Goal: Task Accomplishment & Management: Manage account settings

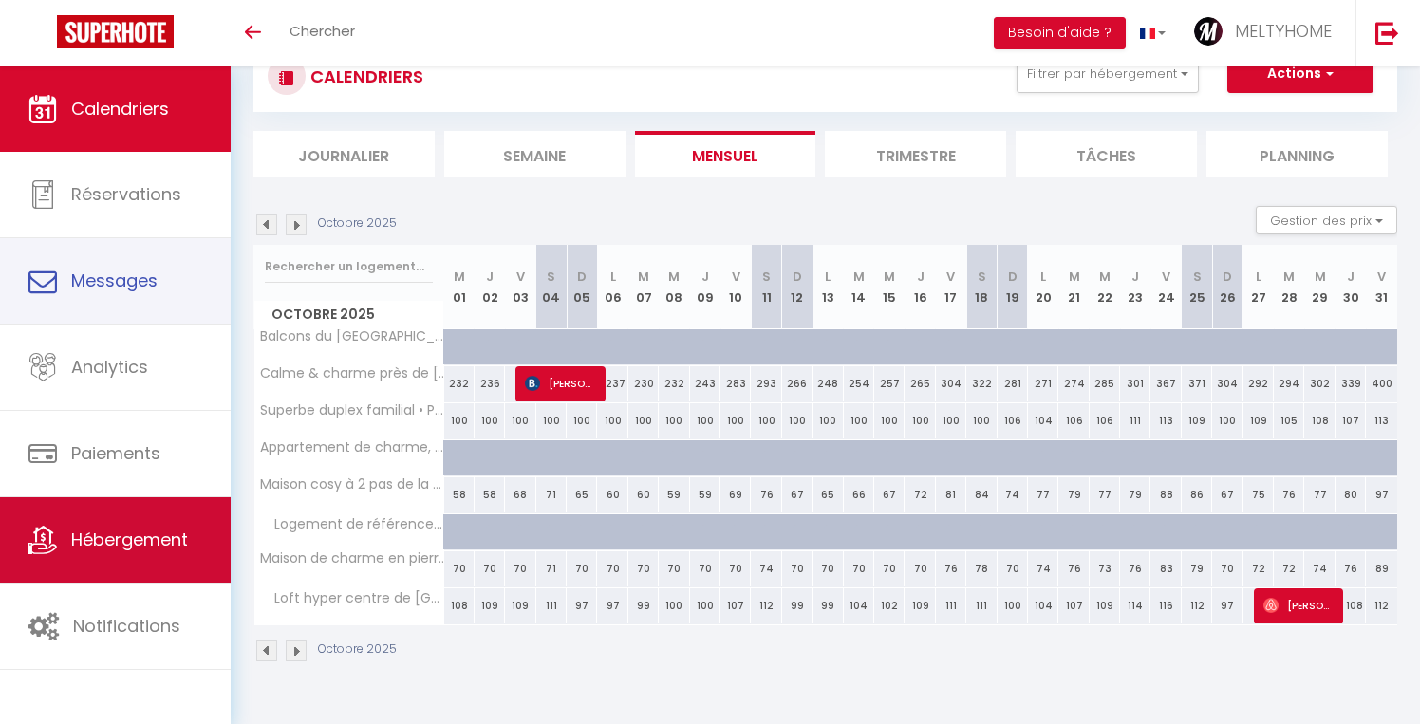
scroll to position [66, 0]
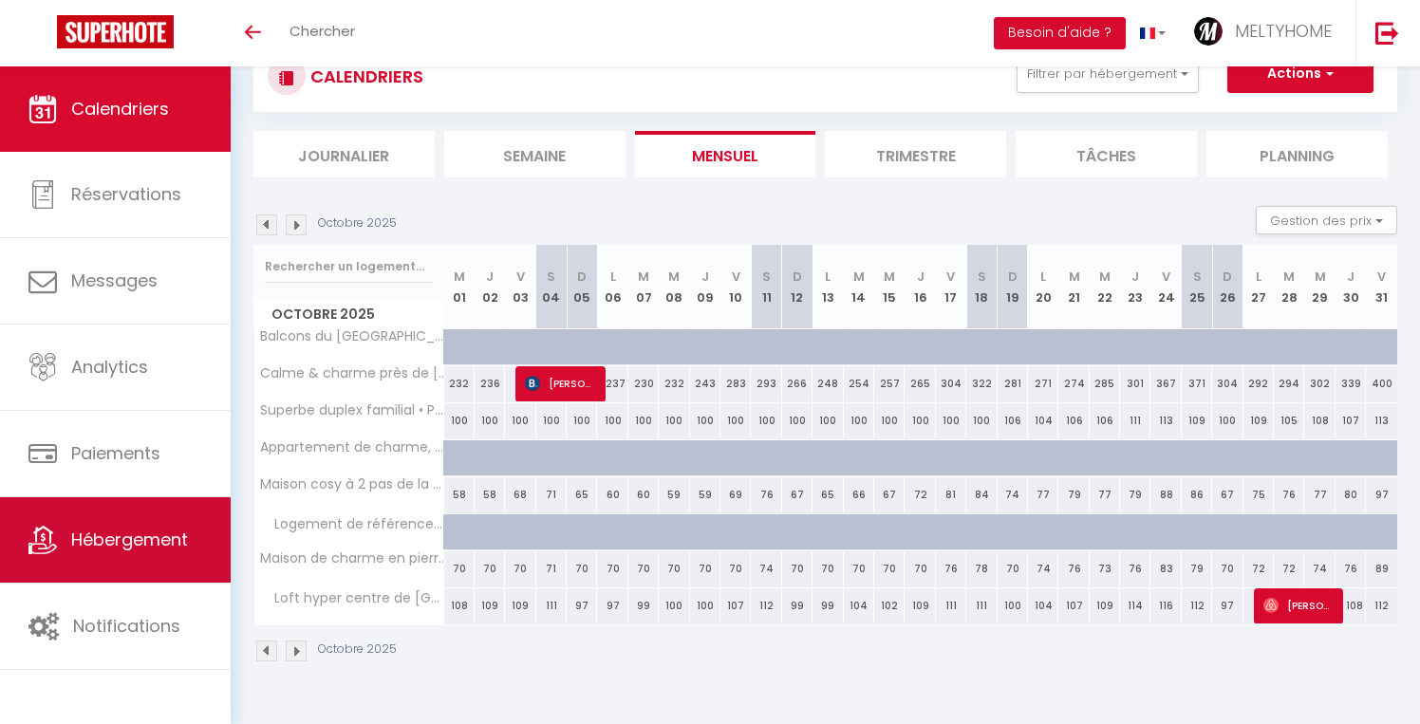
click at [95, 530] on span "Hébergement" at bounding box center [129, 540] width 117 height 24
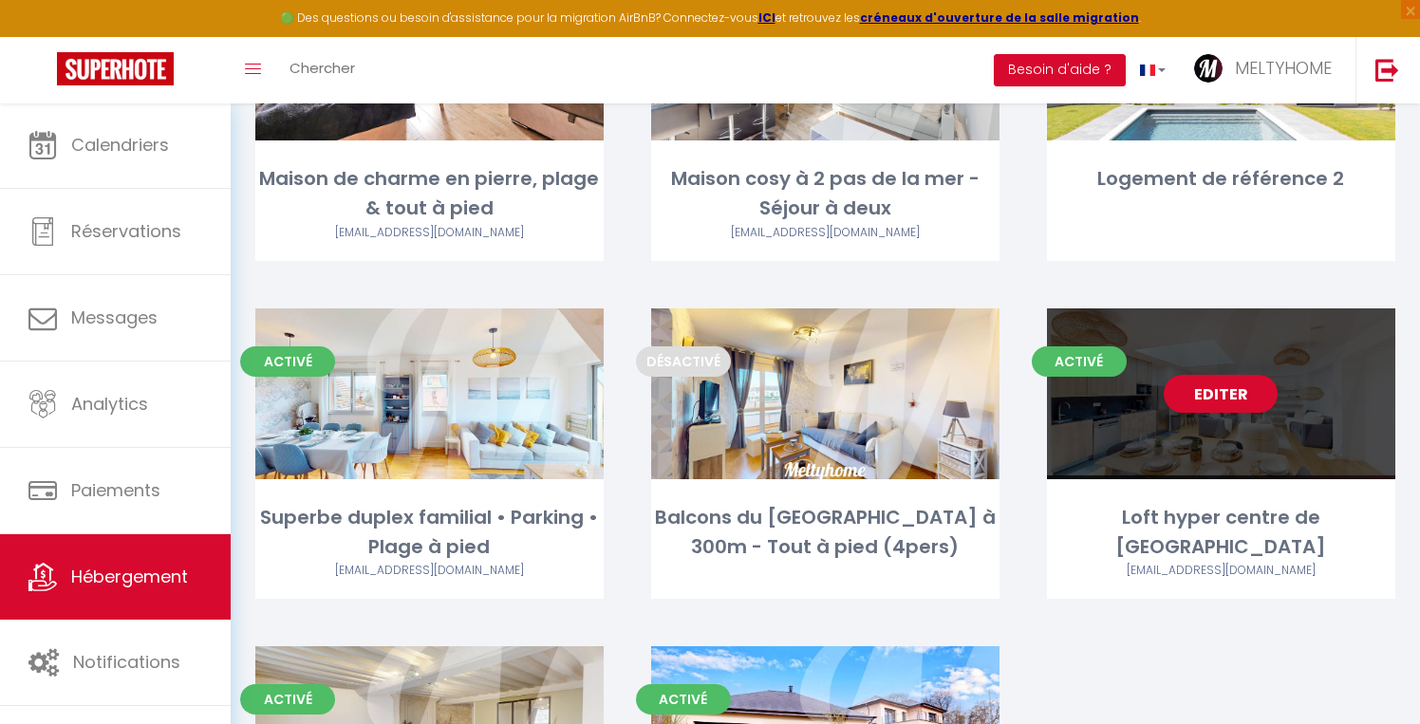
scroll to position [272, 0]
click at [1245, 406] on link "Editer" at bounding box center [1221, 395] width 114 height 38
click at [1245, 407] on link "Editer" at bounding box center [1221, 395] width 114 height 38
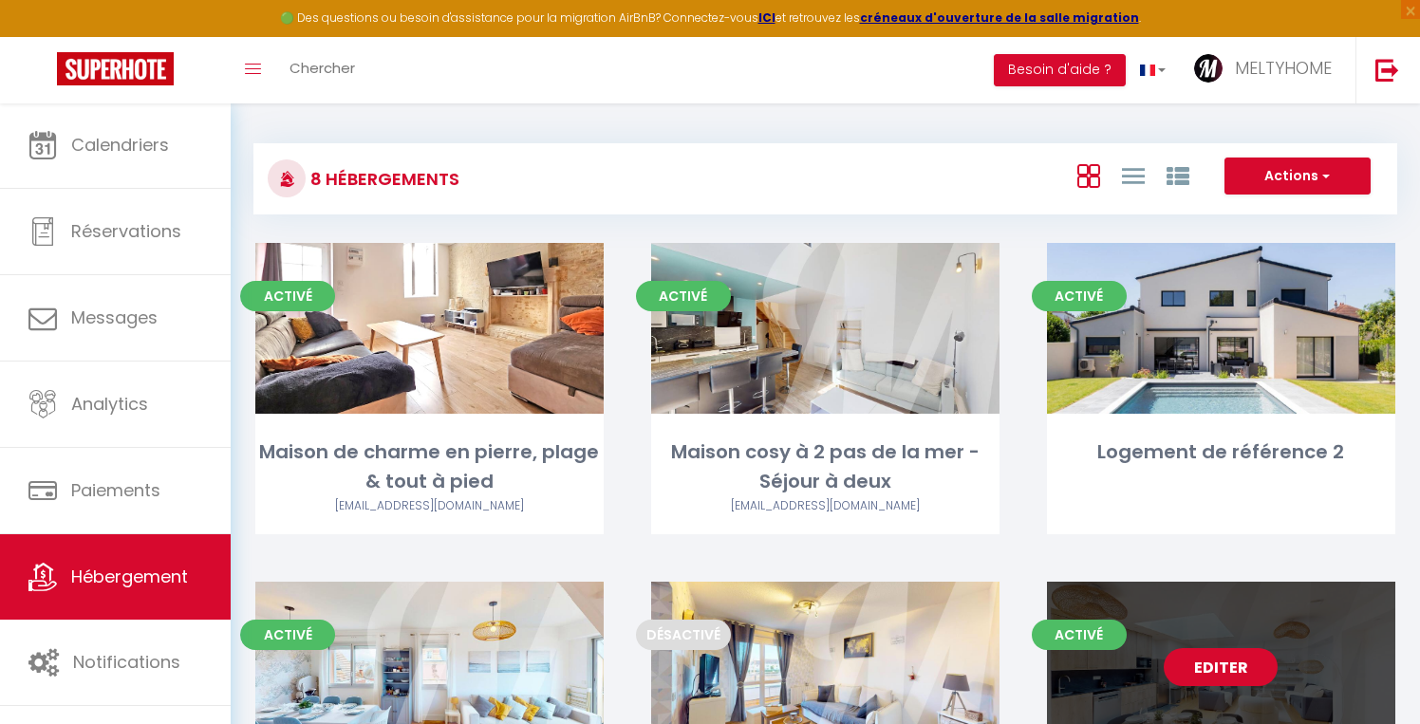
select select "3"
select select "2"
select select "1"
select select
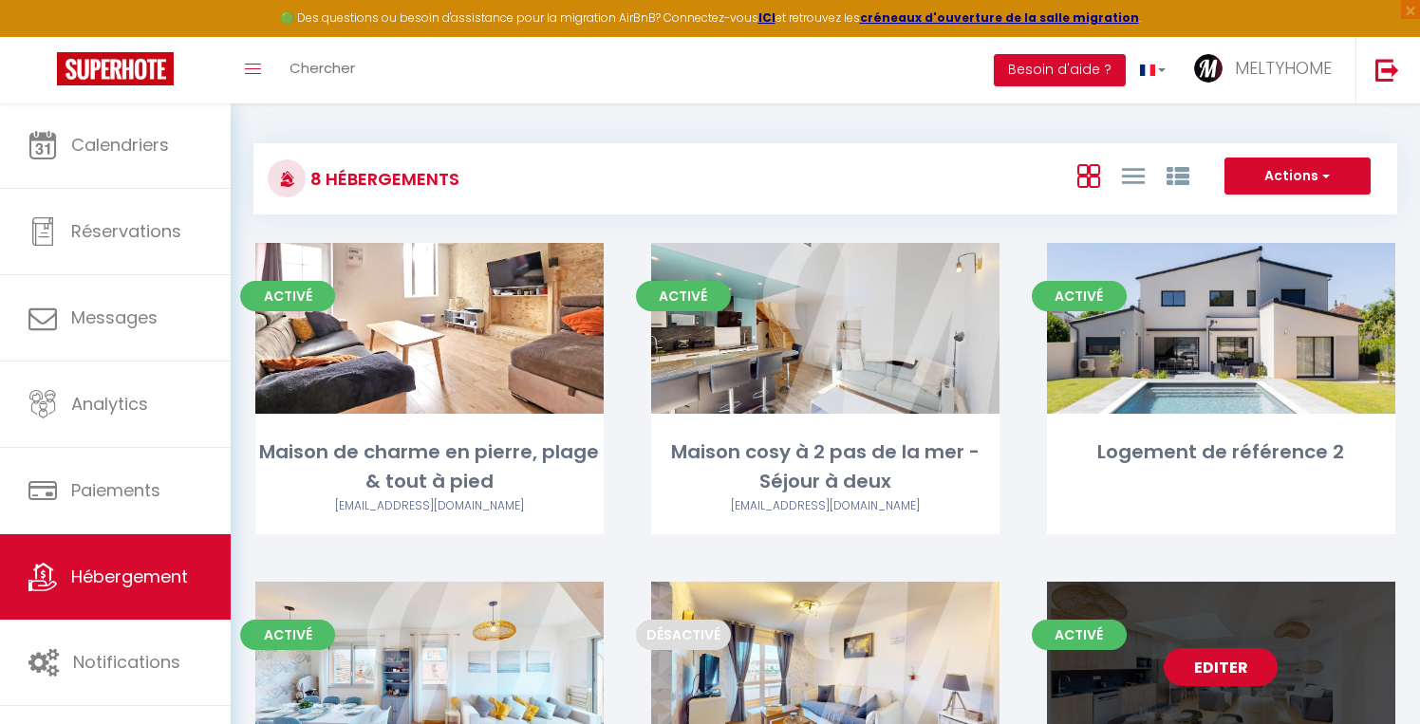
select select "28"
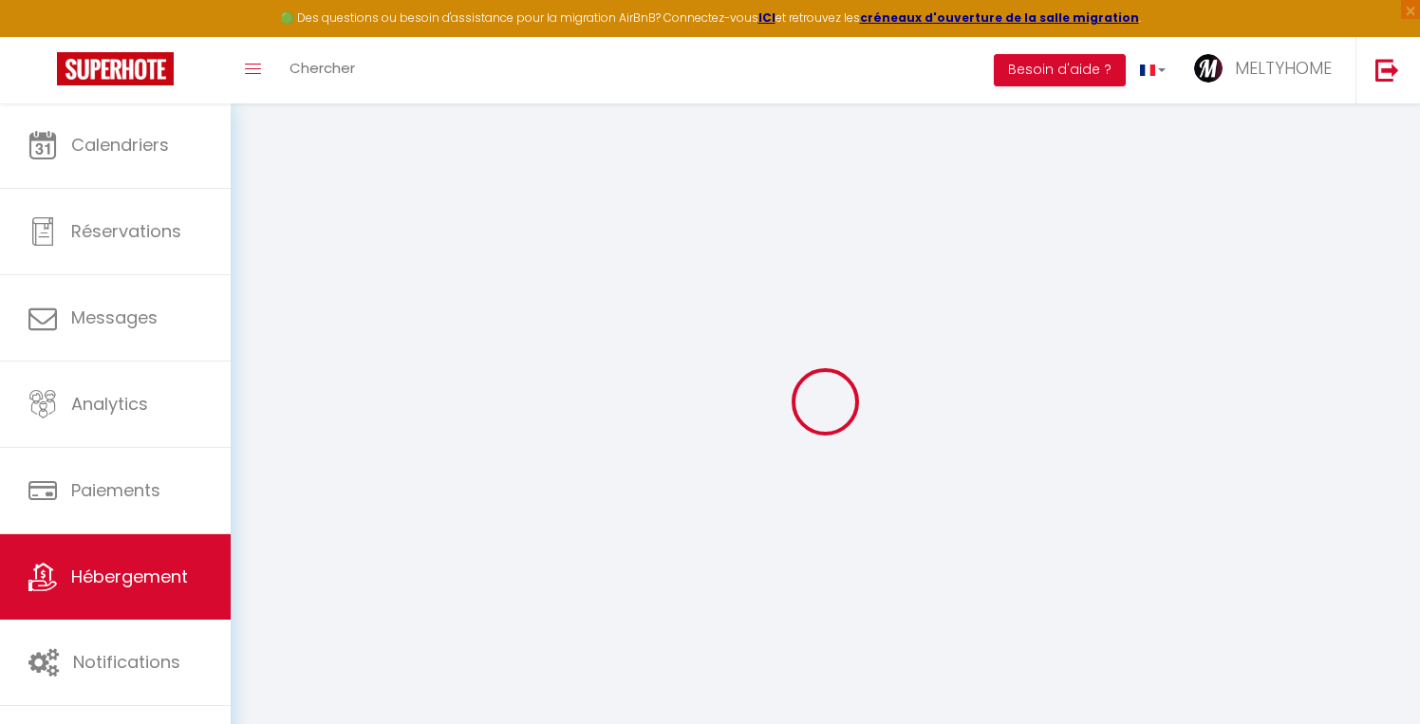
select select
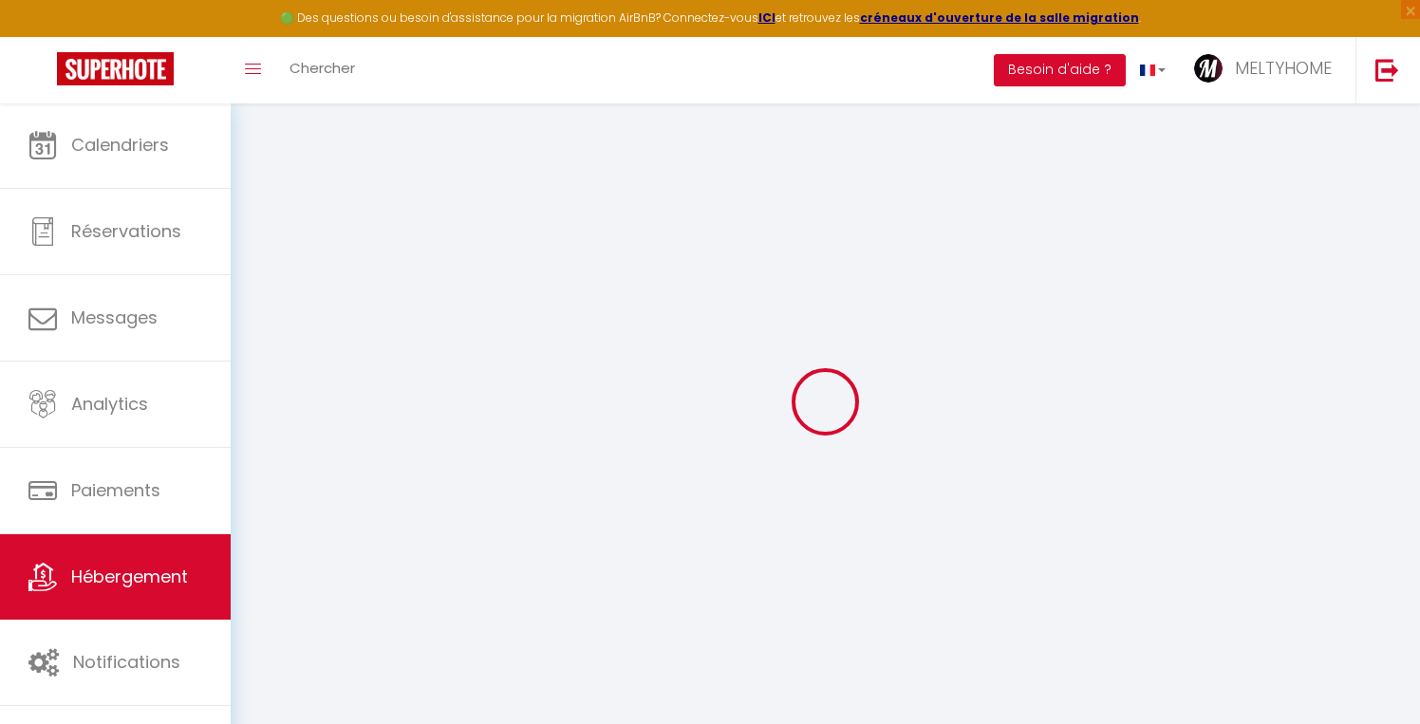
select select
checkbox input "false"
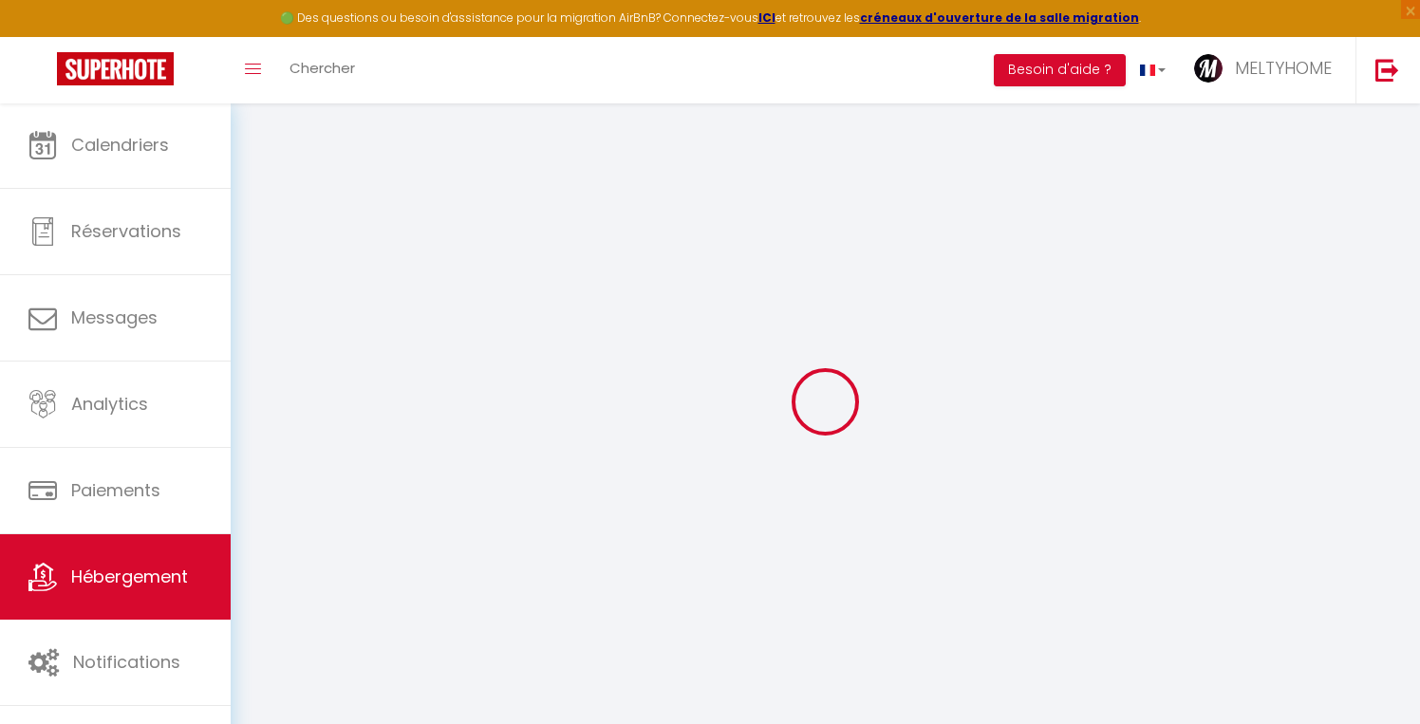
select select
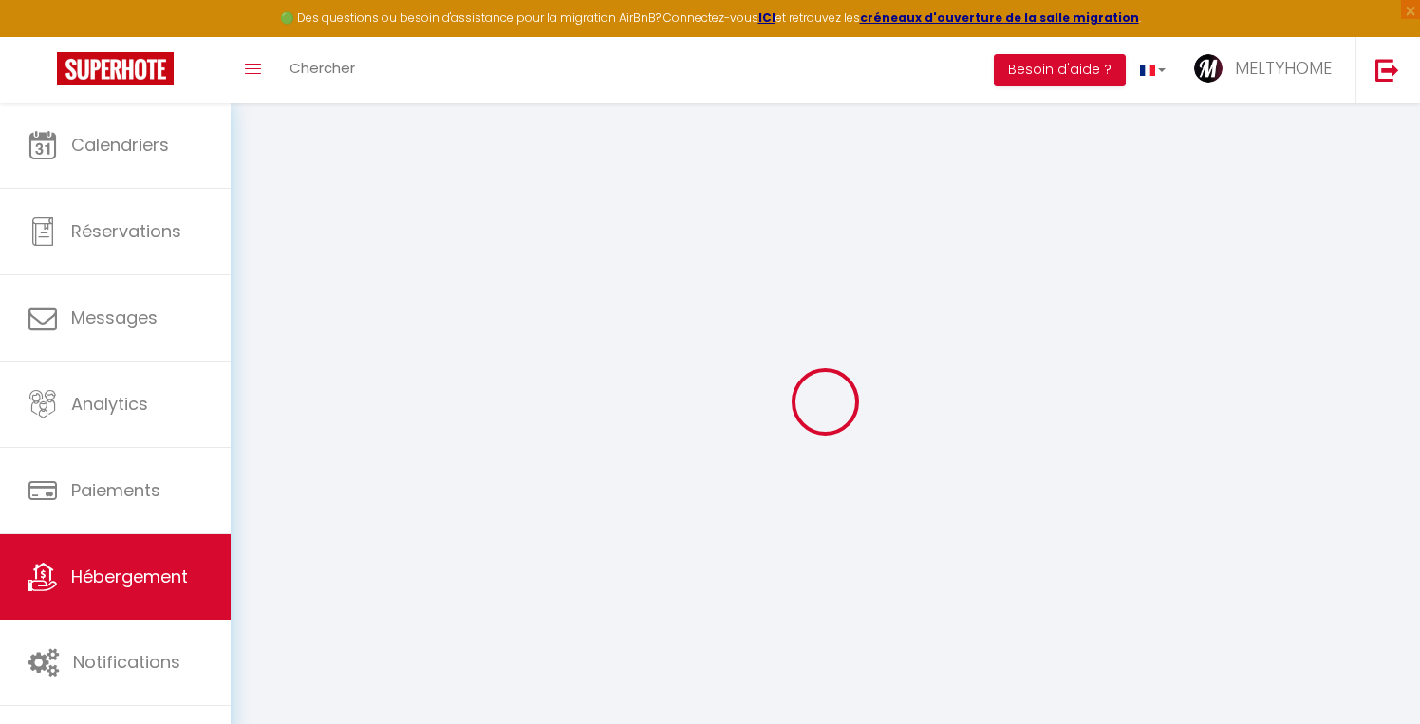
select select
checkbox input "false"
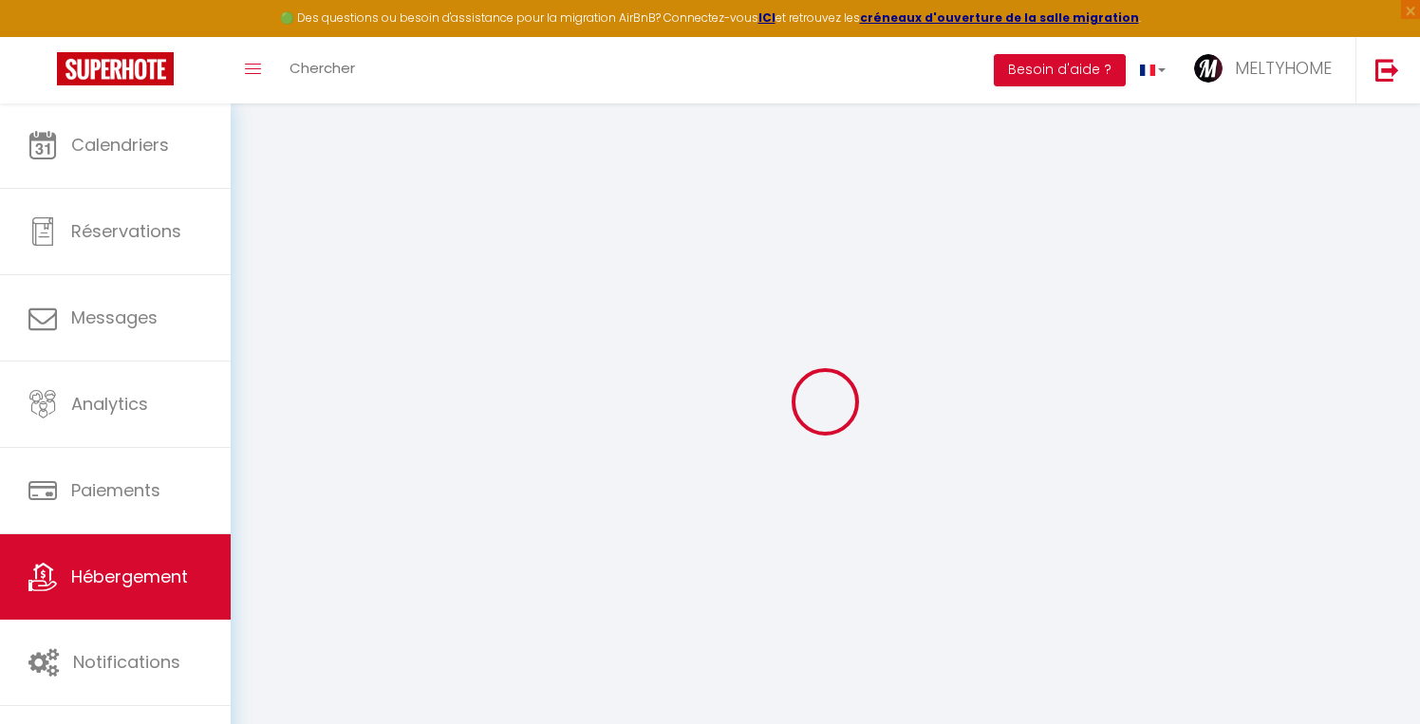
checkbox input "false"
select select
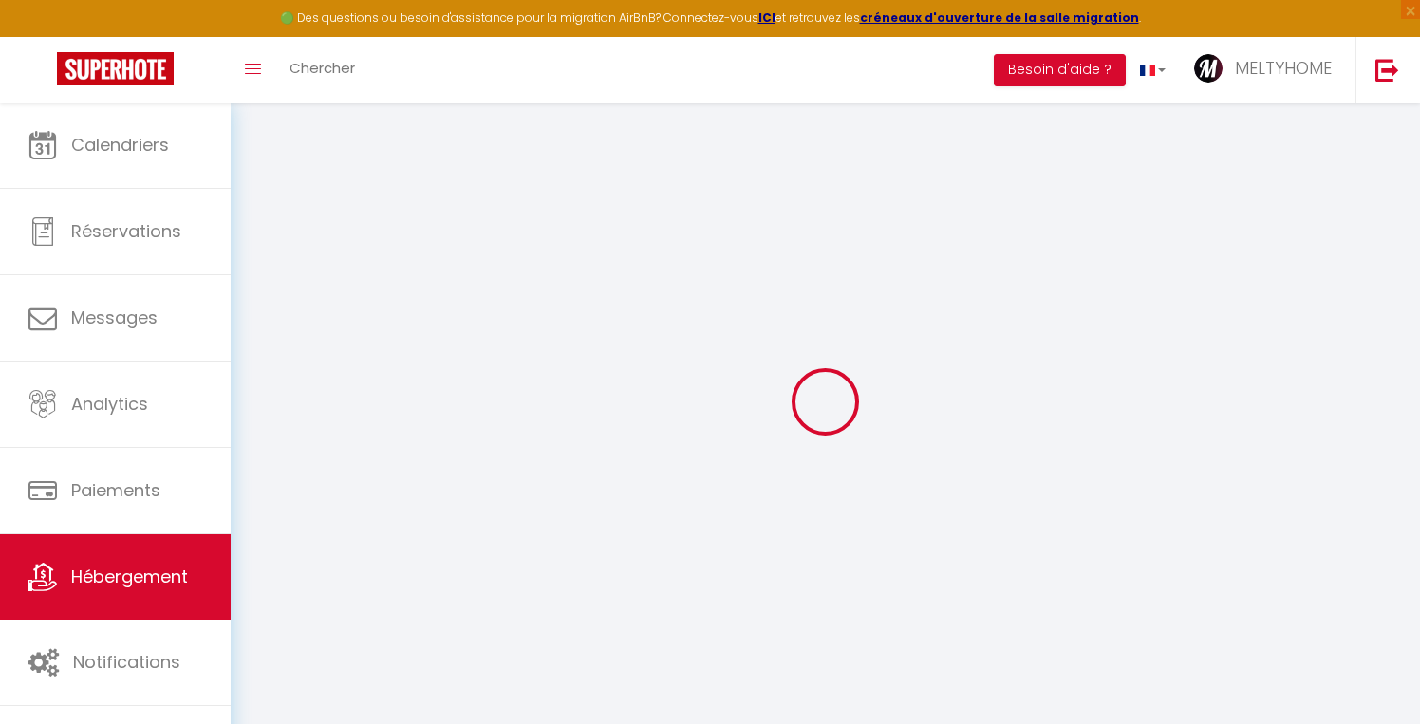
select select
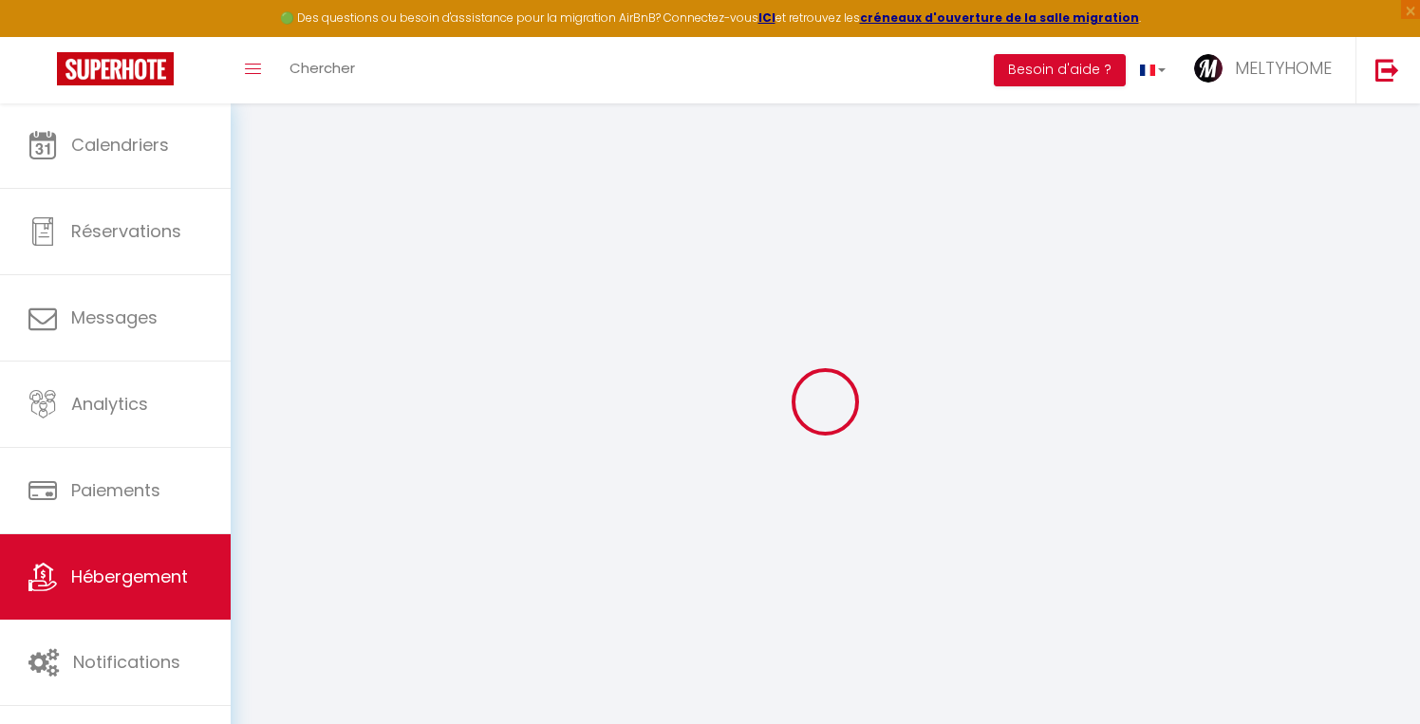
checkbox input "false"
select select
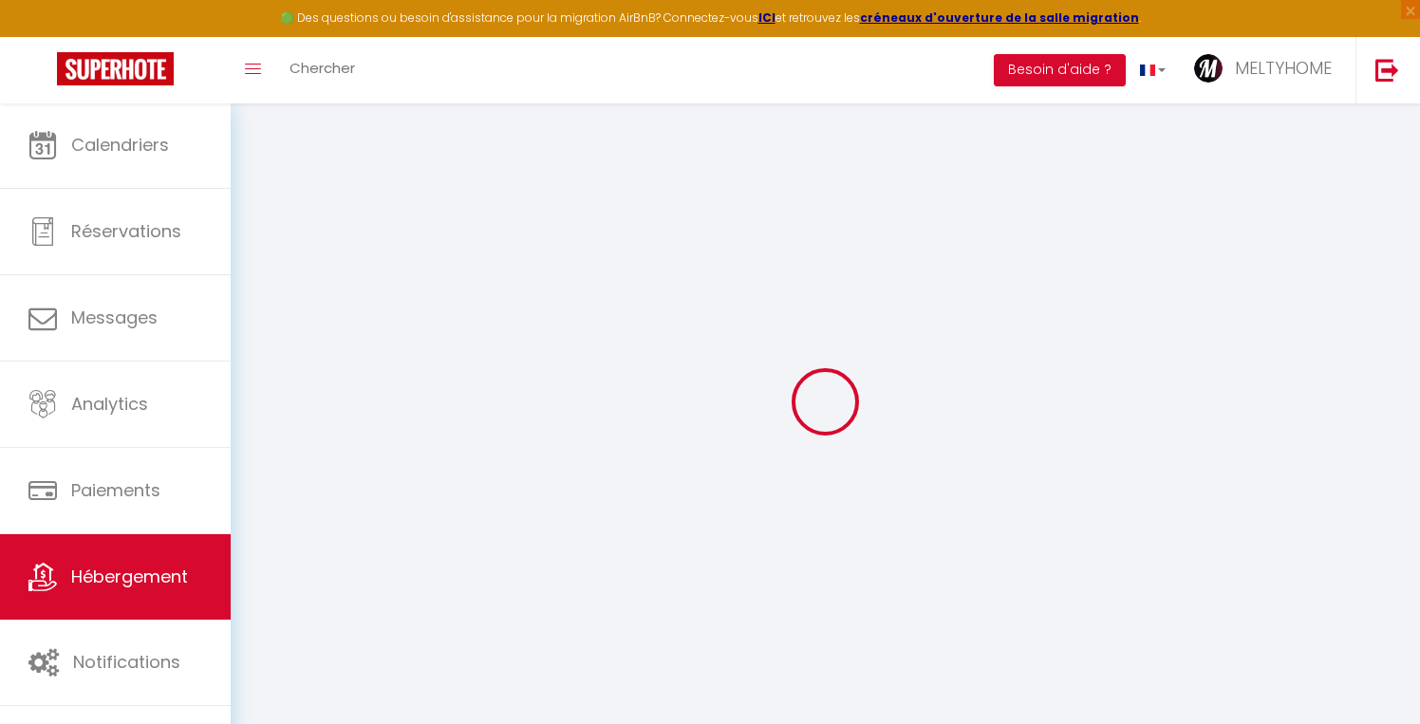
select select
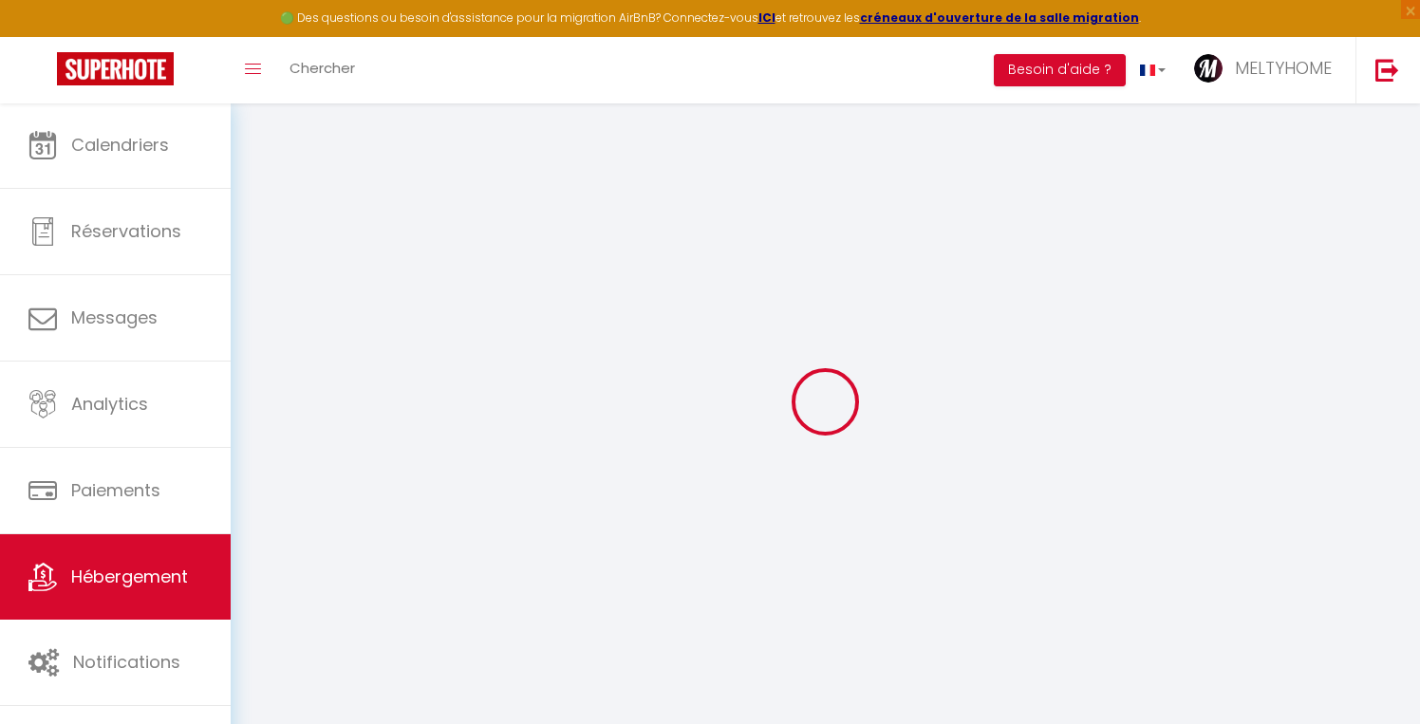
select select
checkbox input "false"
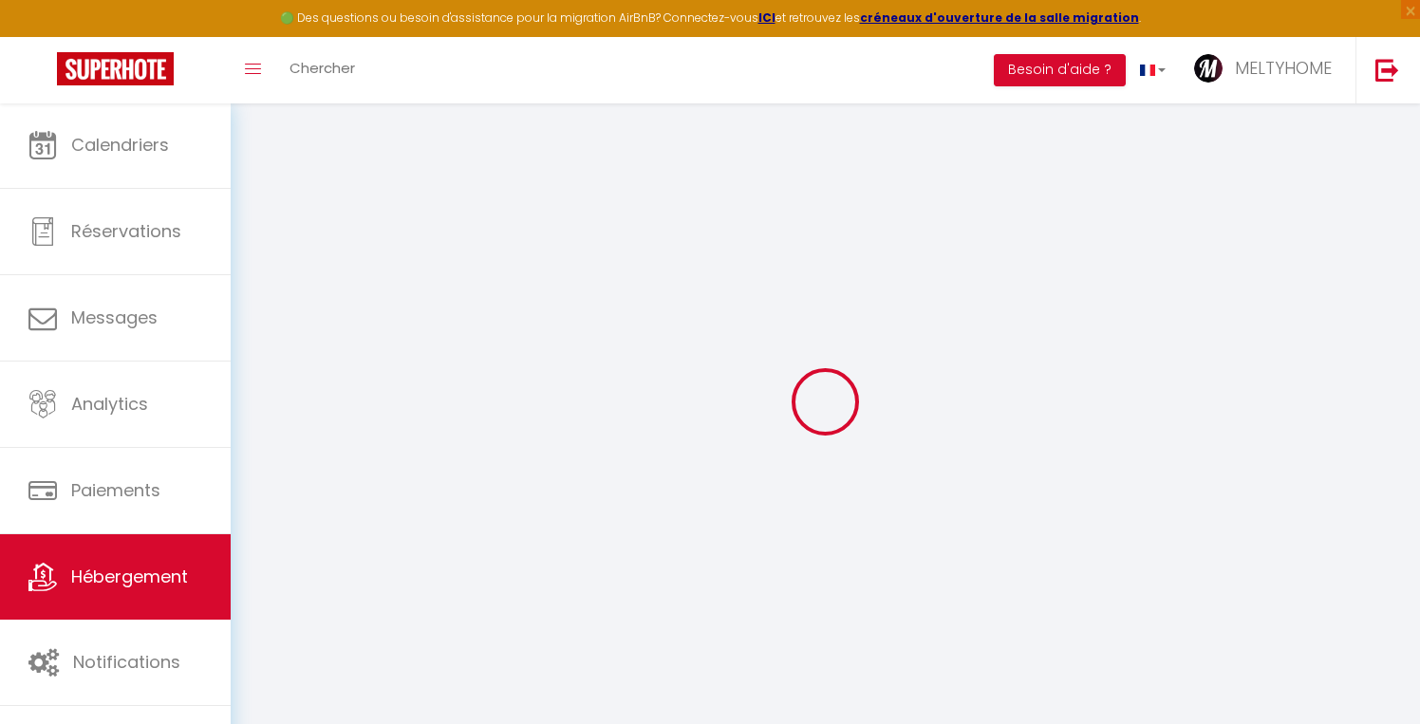
checkbox input "false"
select select
type input "Loft hyper centre de [GEOGRAPHIC_DATA]"
type input "[PERSON_NAME]"
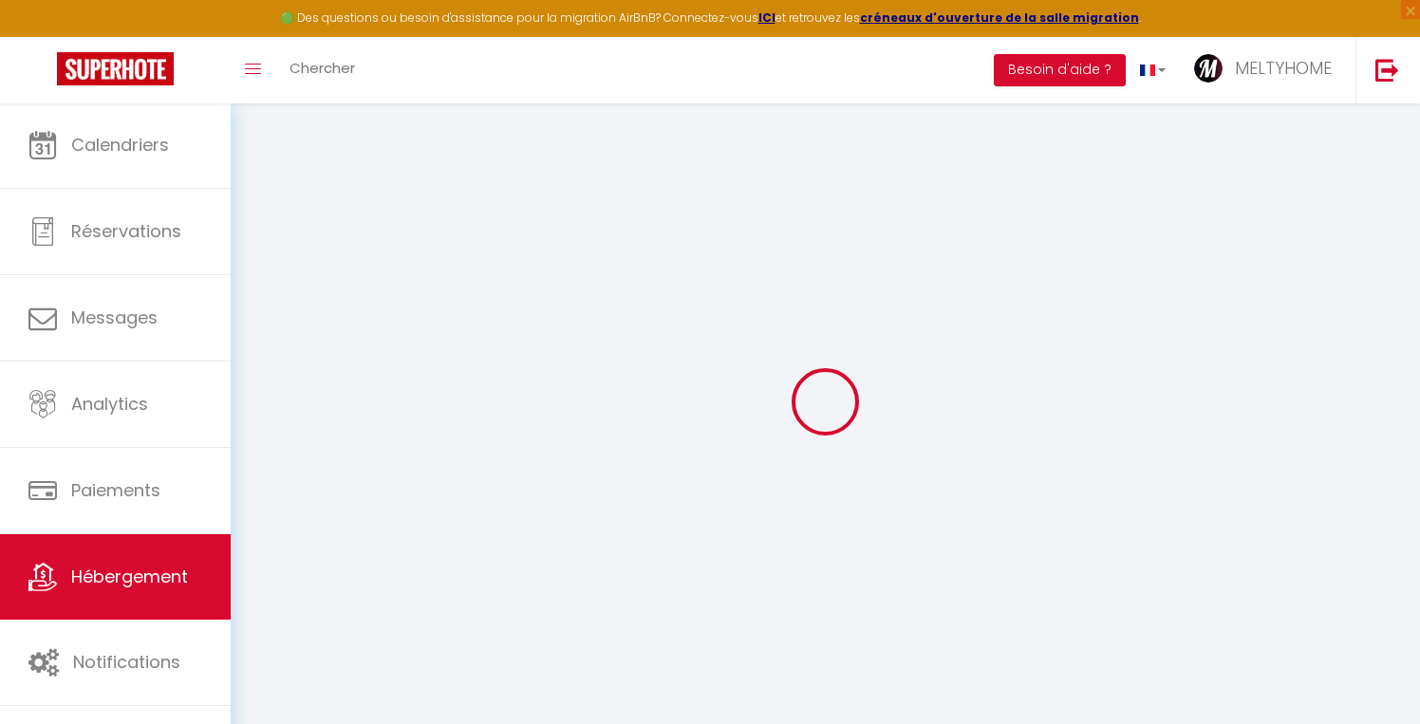
type input "BEEN"
select select "4"
select select "2"
type input "200"
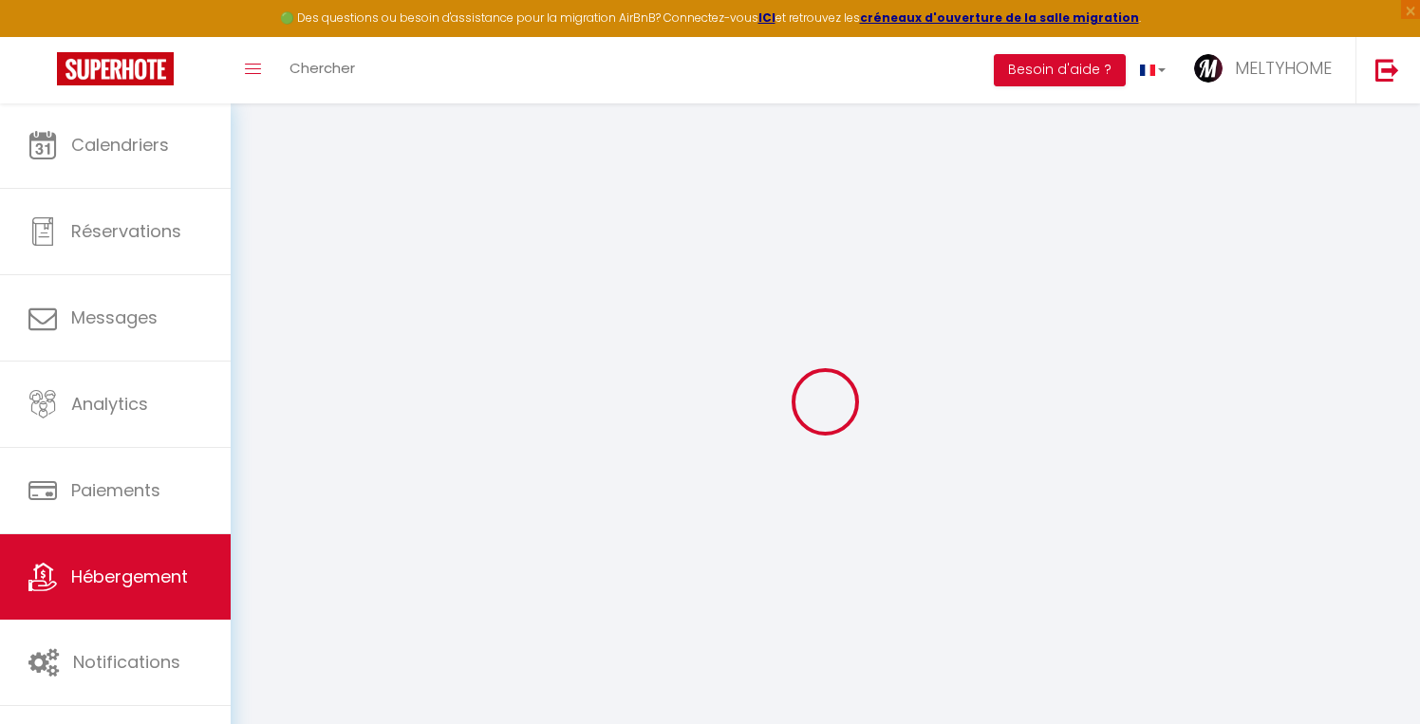
type input "80"
type input "350"
select select
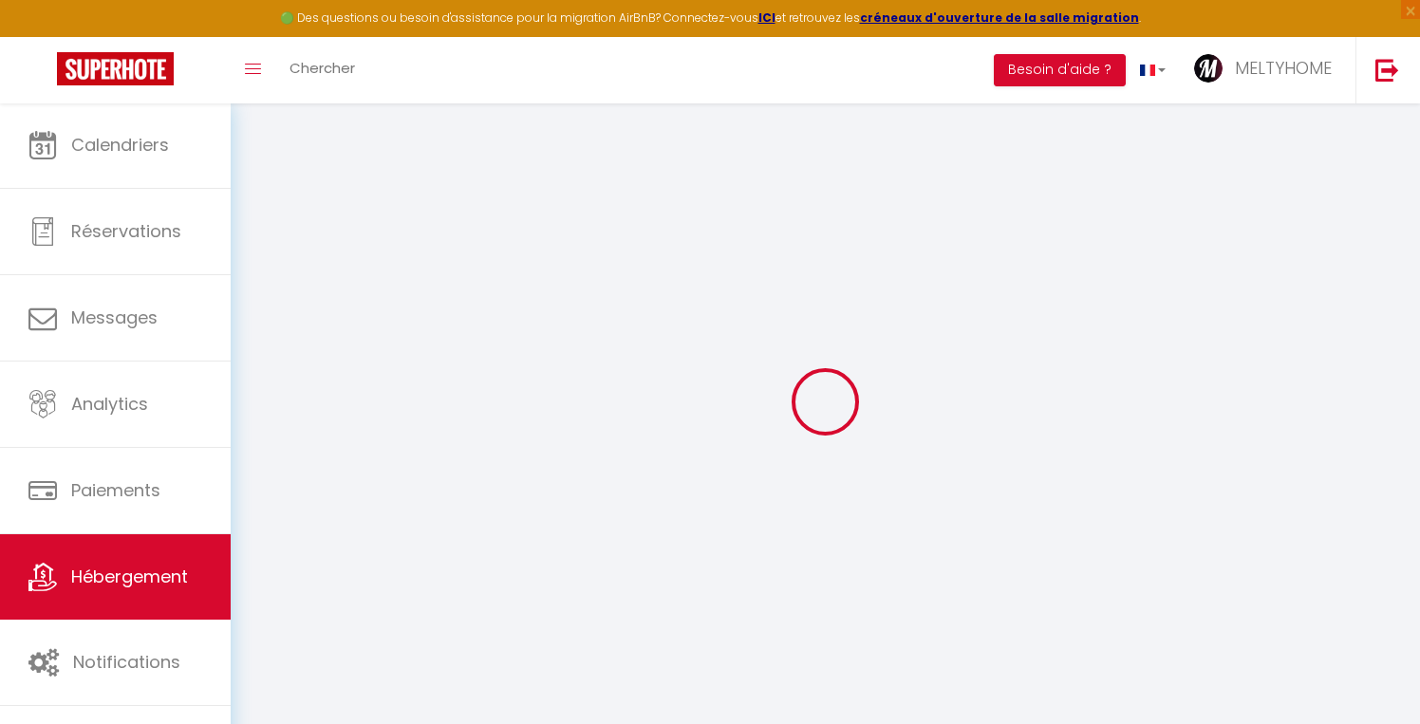
select select
type input "[STREET_ADDRESS]"
type input "14000"
type input "[GEOGRAPHIC_DATA]"
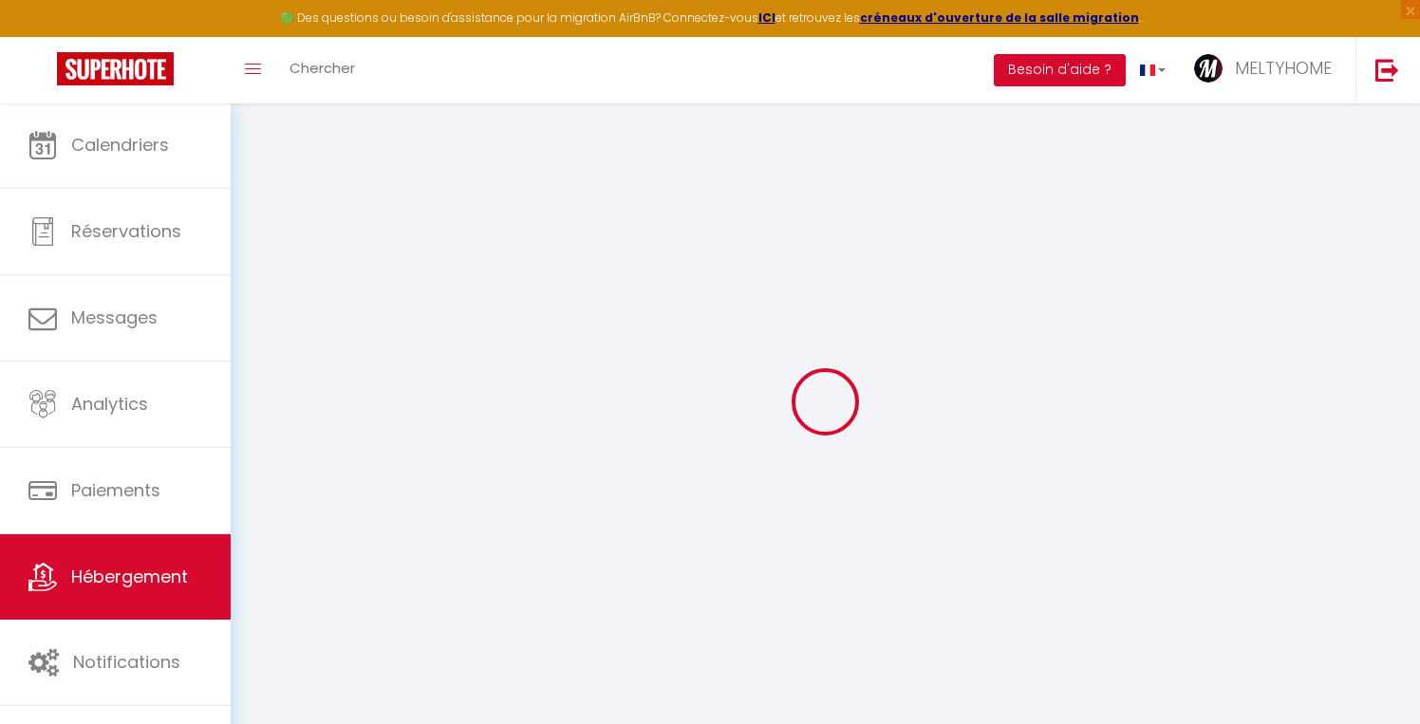
type input "[PERSON_NAME][EMAIL_ADDRESS][DOMAIN_NAME]"
select select
checkbox input "true"
checkbox input "false"
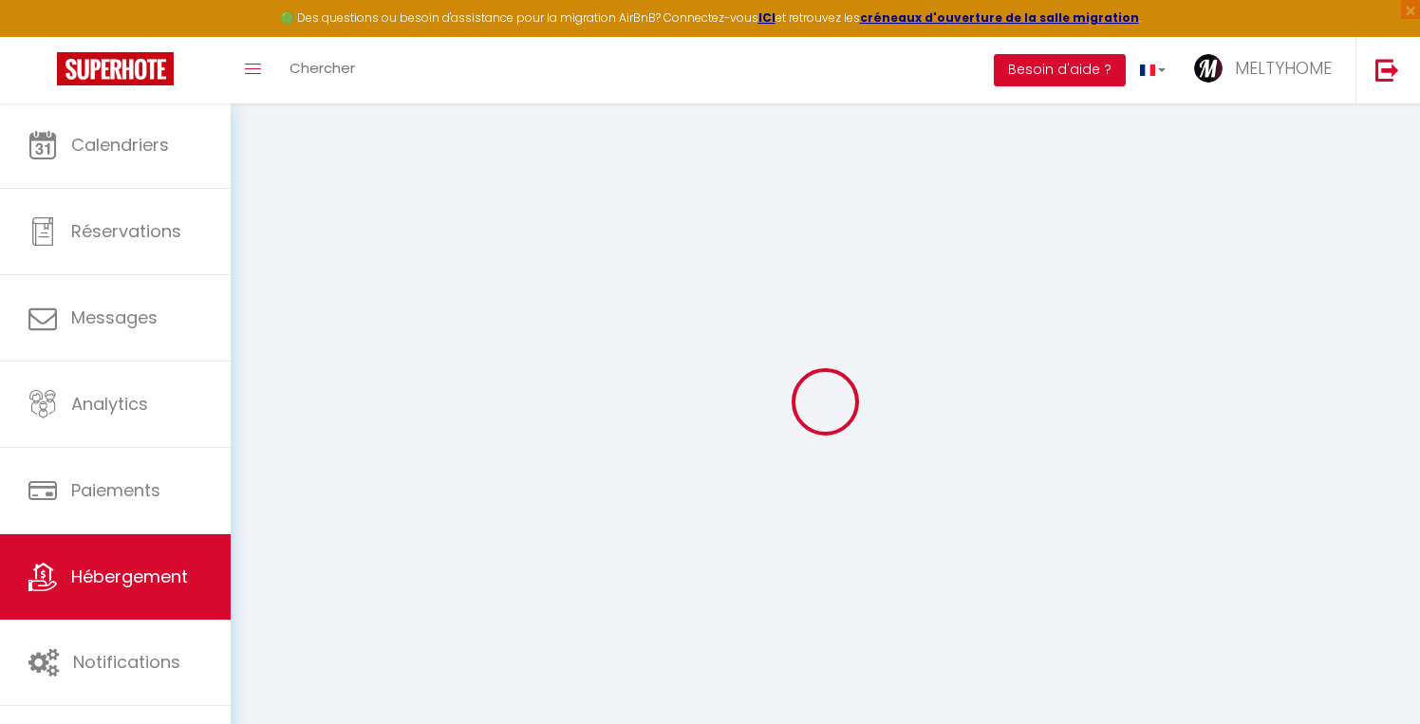
checkbox input "false"
type input "0"
type input "80"
type input "0"
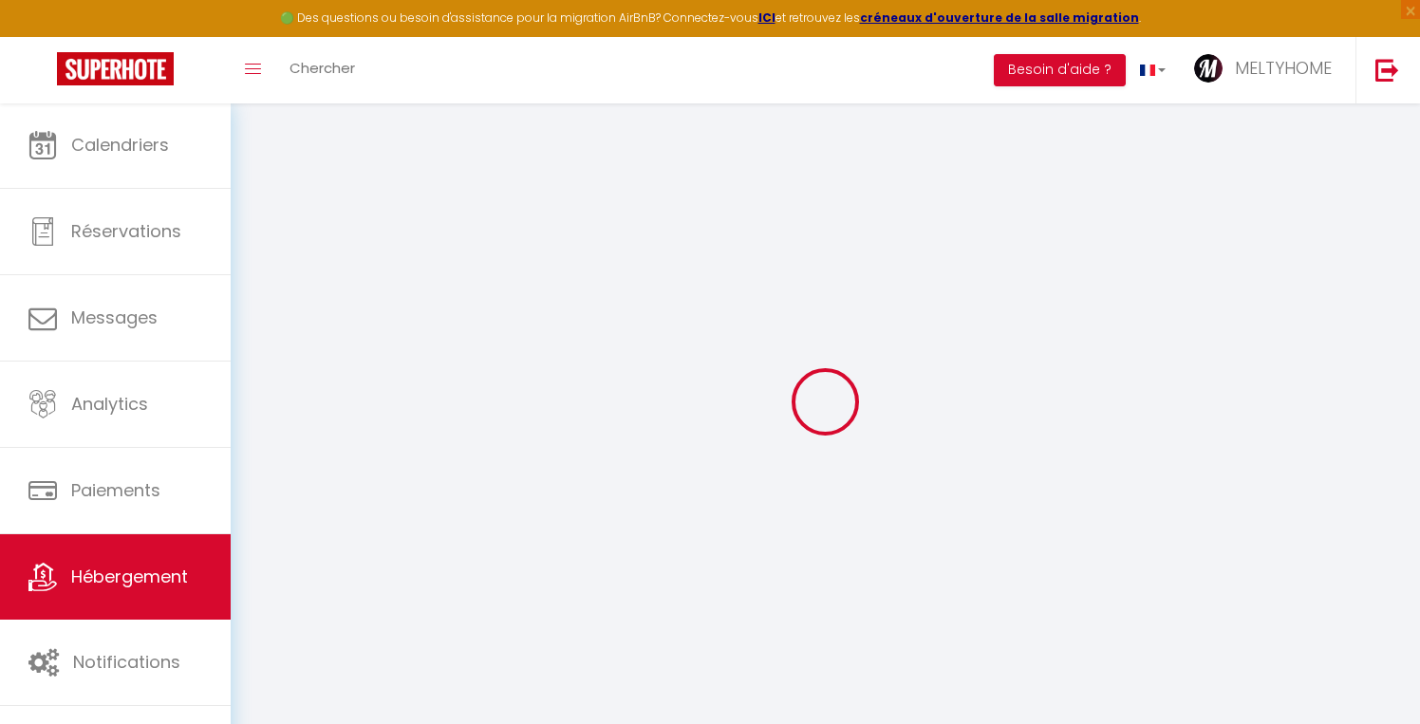
type input "0"
select select
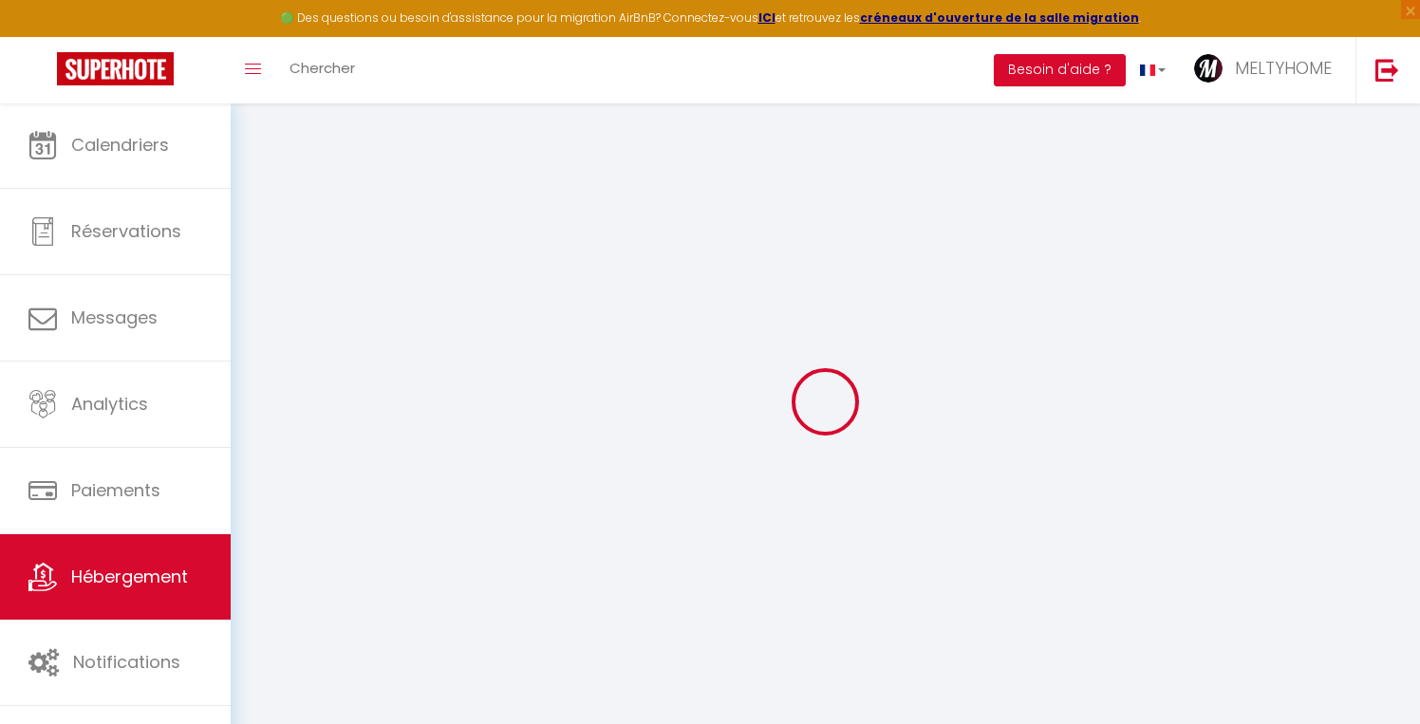
select select
checkbox input "true"
checkbox input "false"
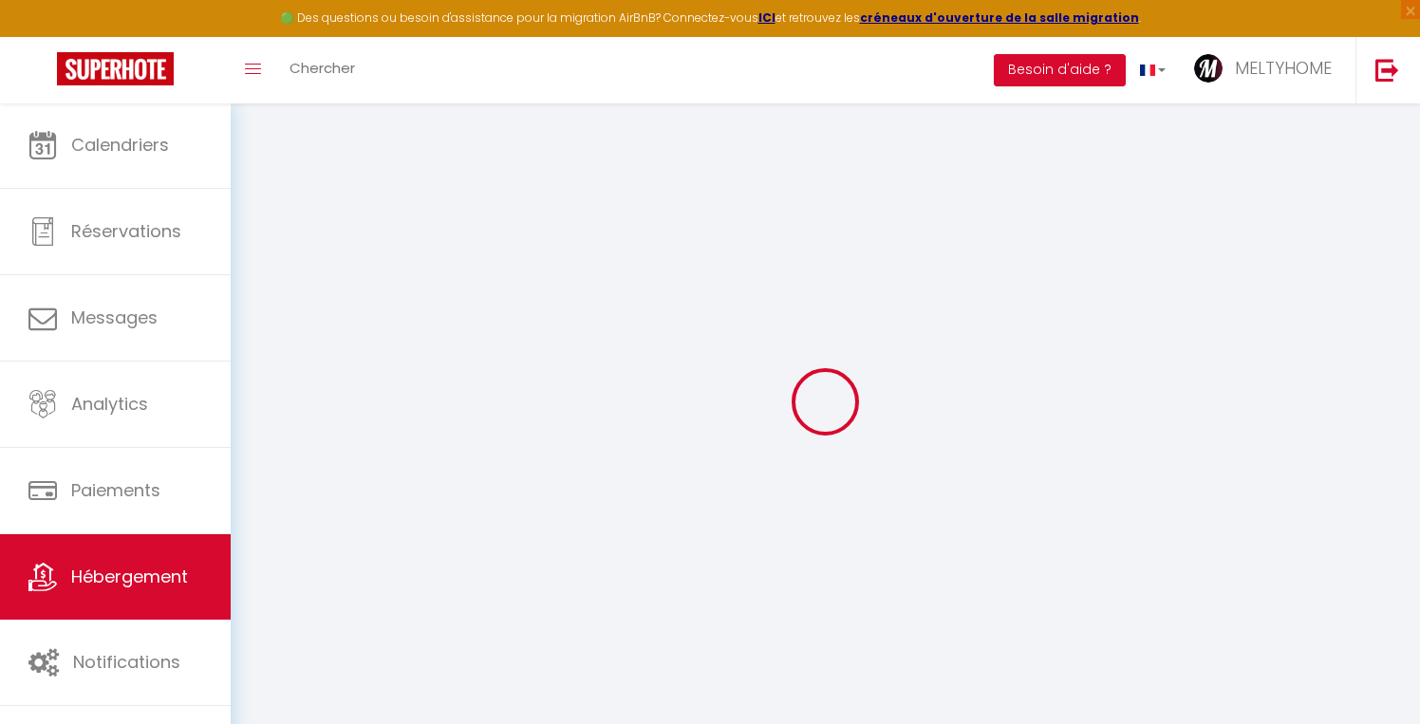
checkbox input "false"
select select
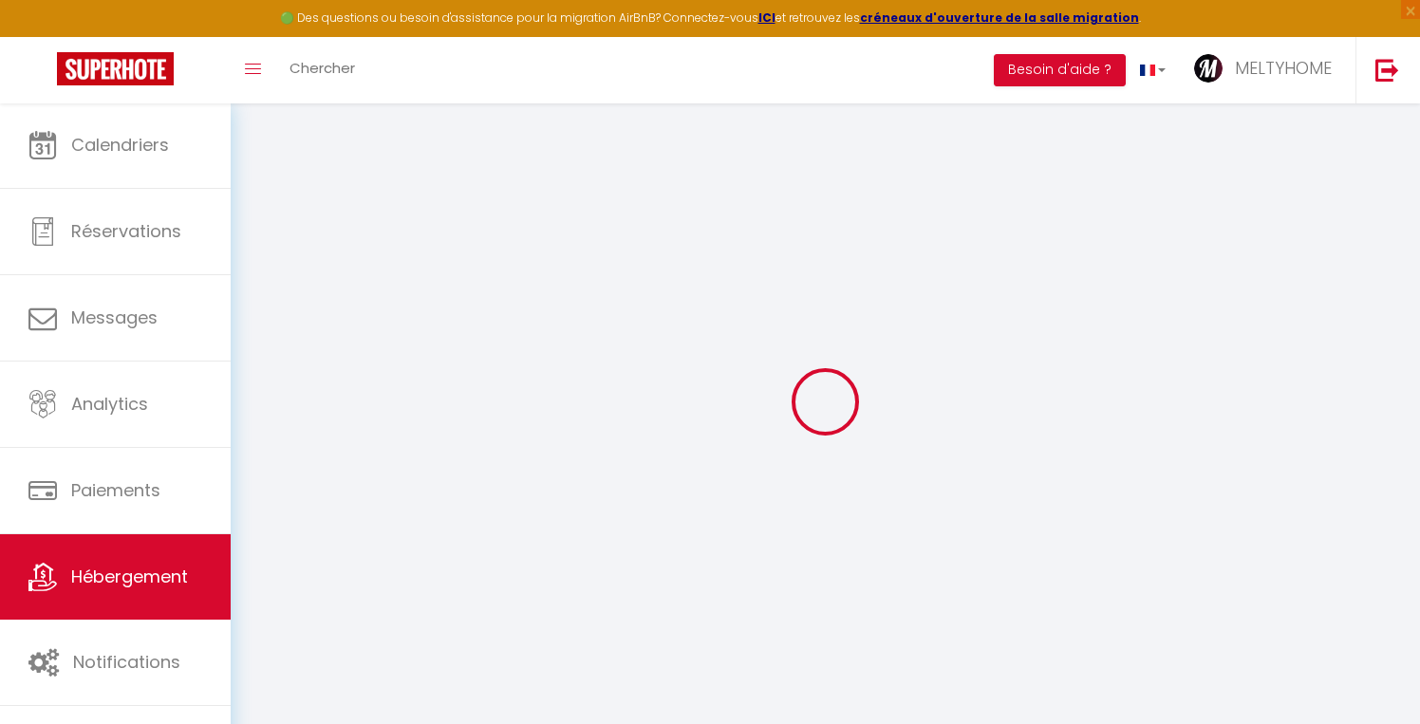
select select
checkbox input "true"
checkbox input "false"
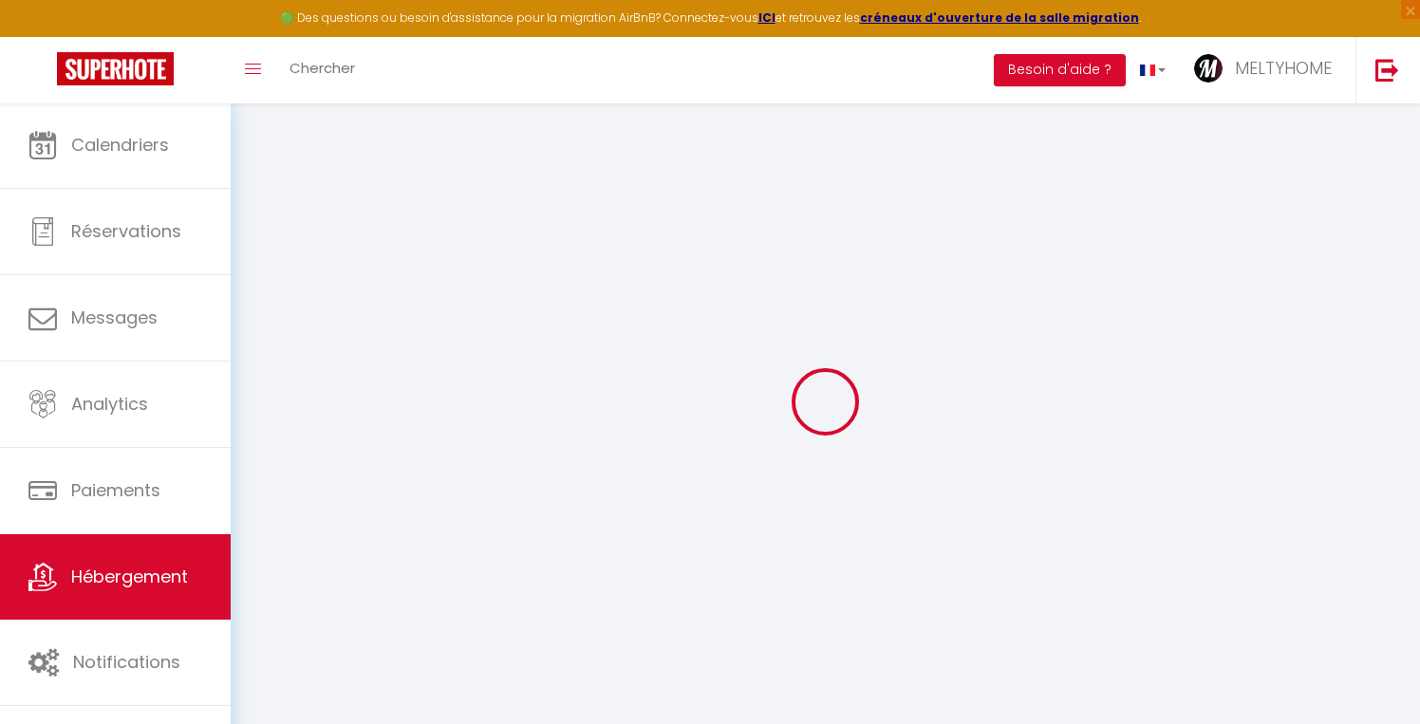
checkbox input "false"
select select
checkbox input "true"
checkbox input "false"
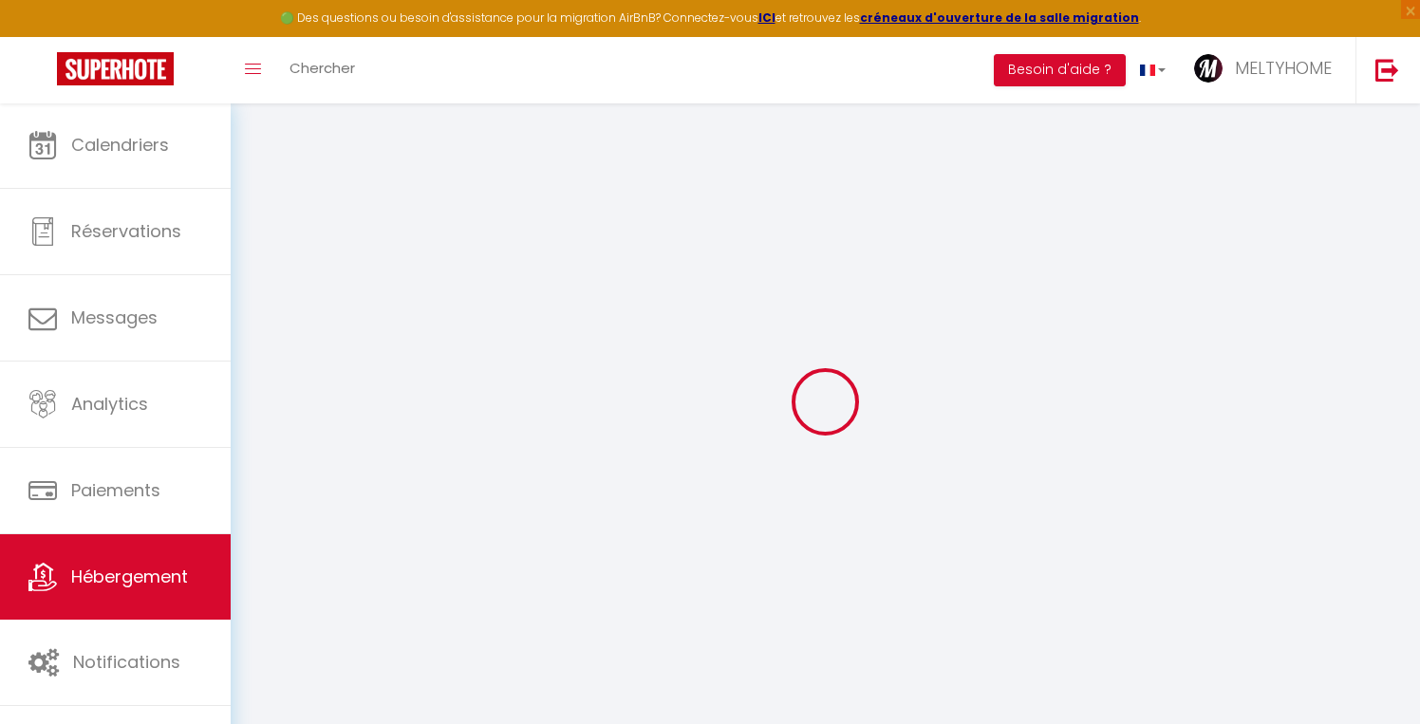
checkbox input "false"
select select
checkbox input "true"
checkbox input "false"
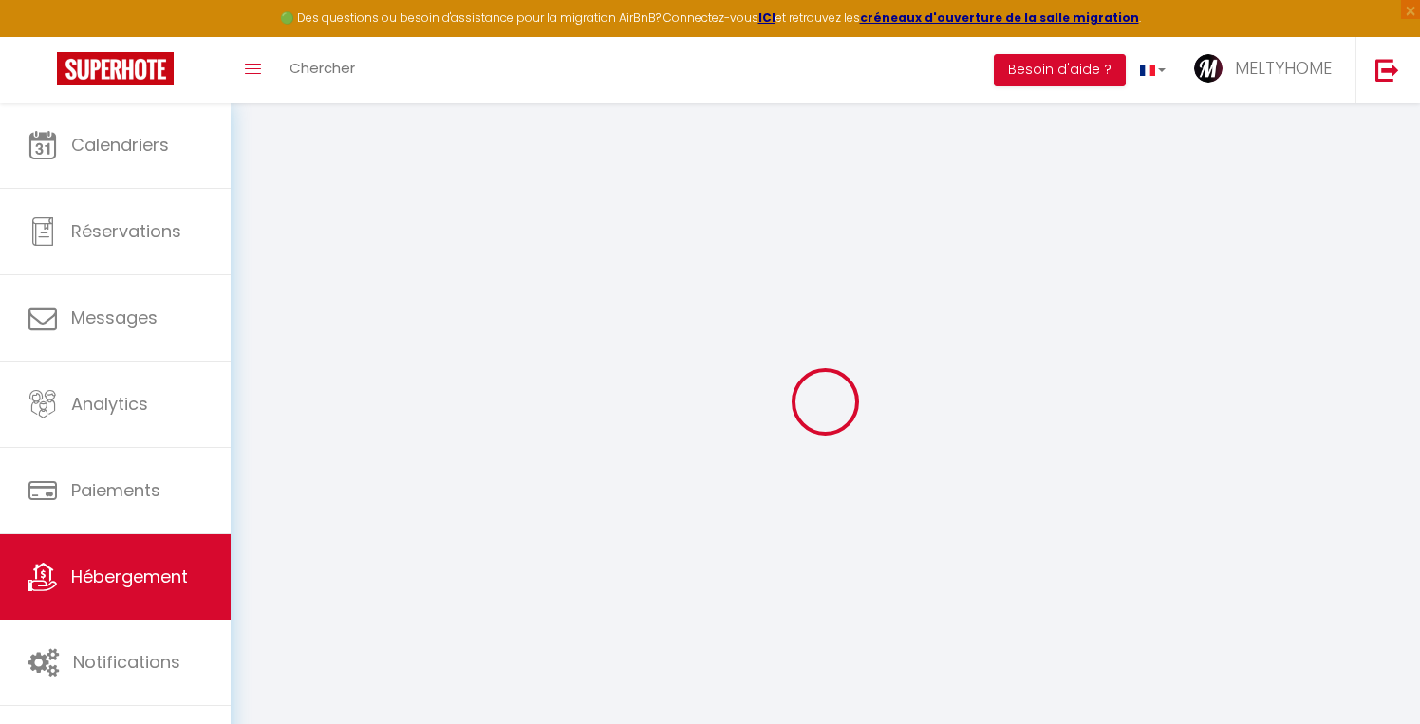
checkbox input "false"
select select
checkbox input "true"
checkbox input "false"
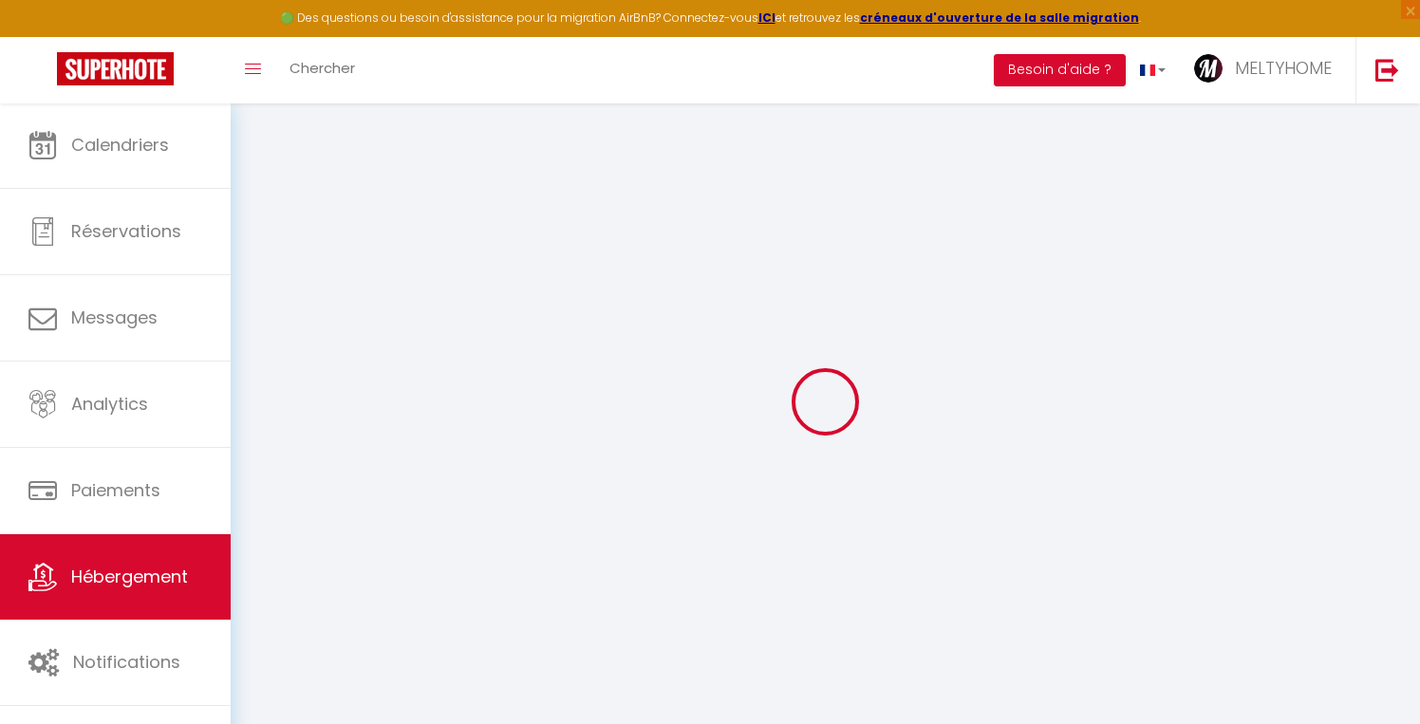
checkbox input "false"
select select "17:00"
select select "00:00"
select select "10:00"
select select "30"
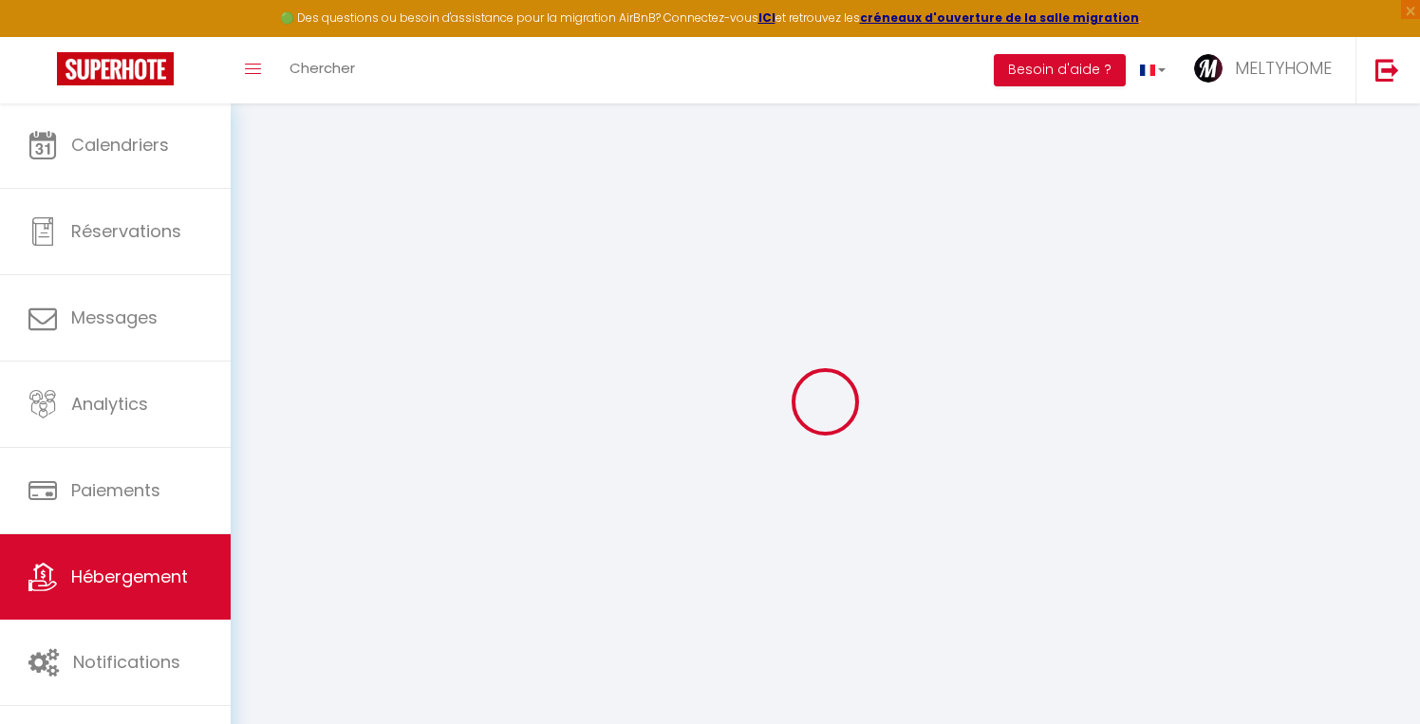
select select "120"
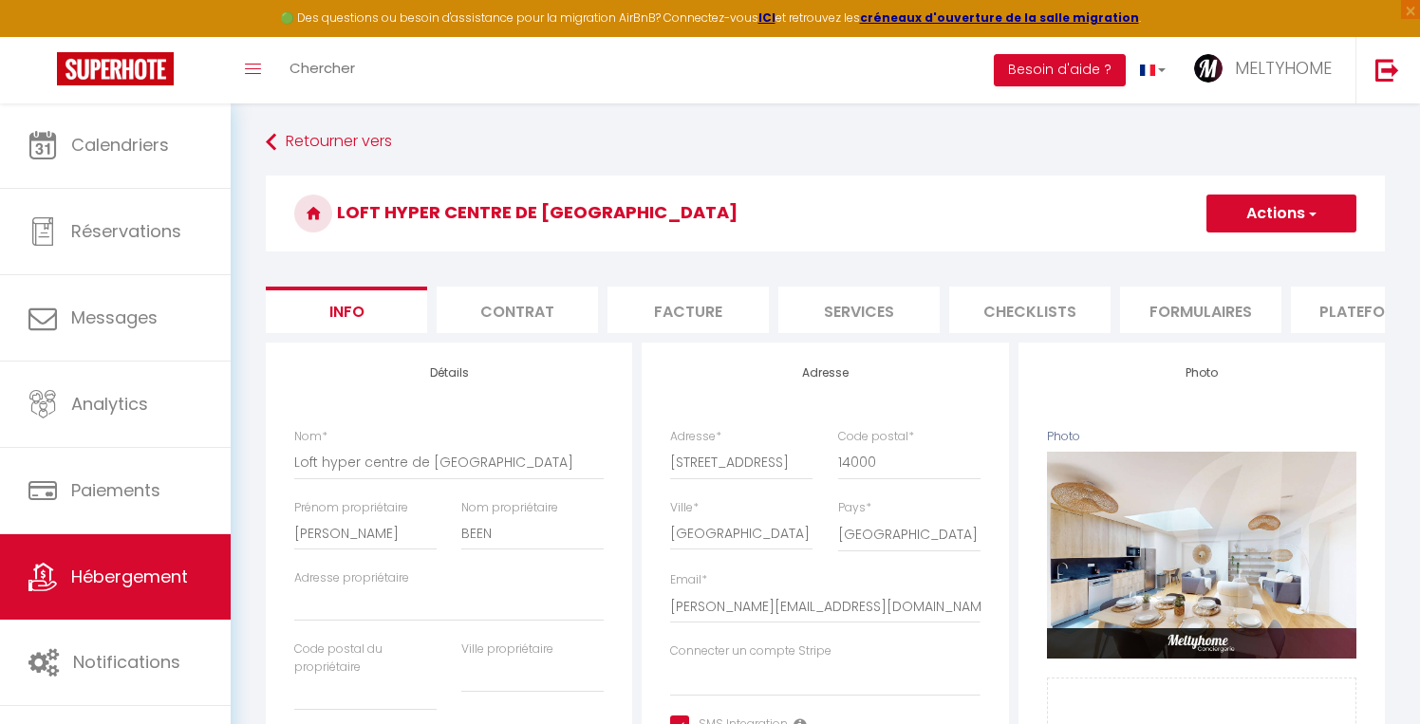
select select
checkbox input "true"
checkbox input "false"
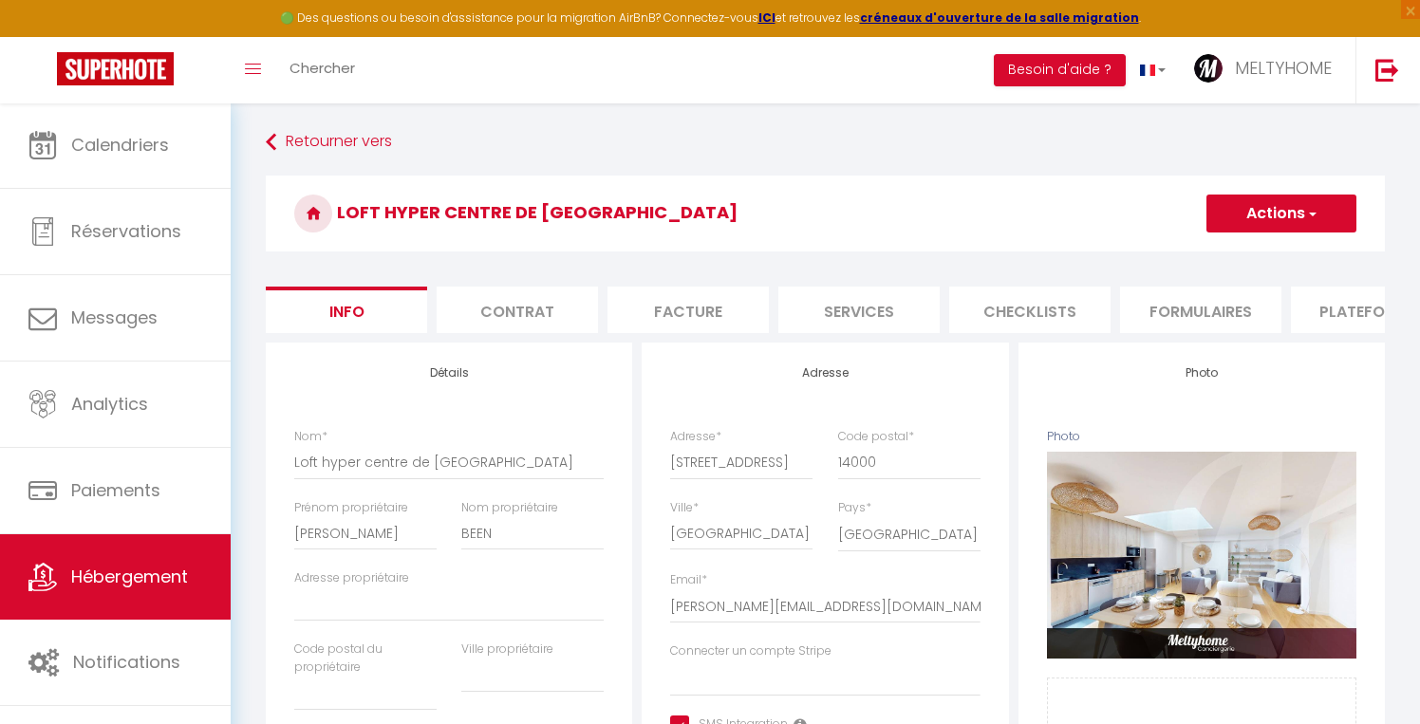
click at [1285, 206] on button "Actions" at bounding box center [1282, 214] width 150 height 38
click at [1058, 242] on h3 "Loft hyper centre de [GEOGRAPHIC_DATA]" at bounding box center [825, 214] width 1119 height 76
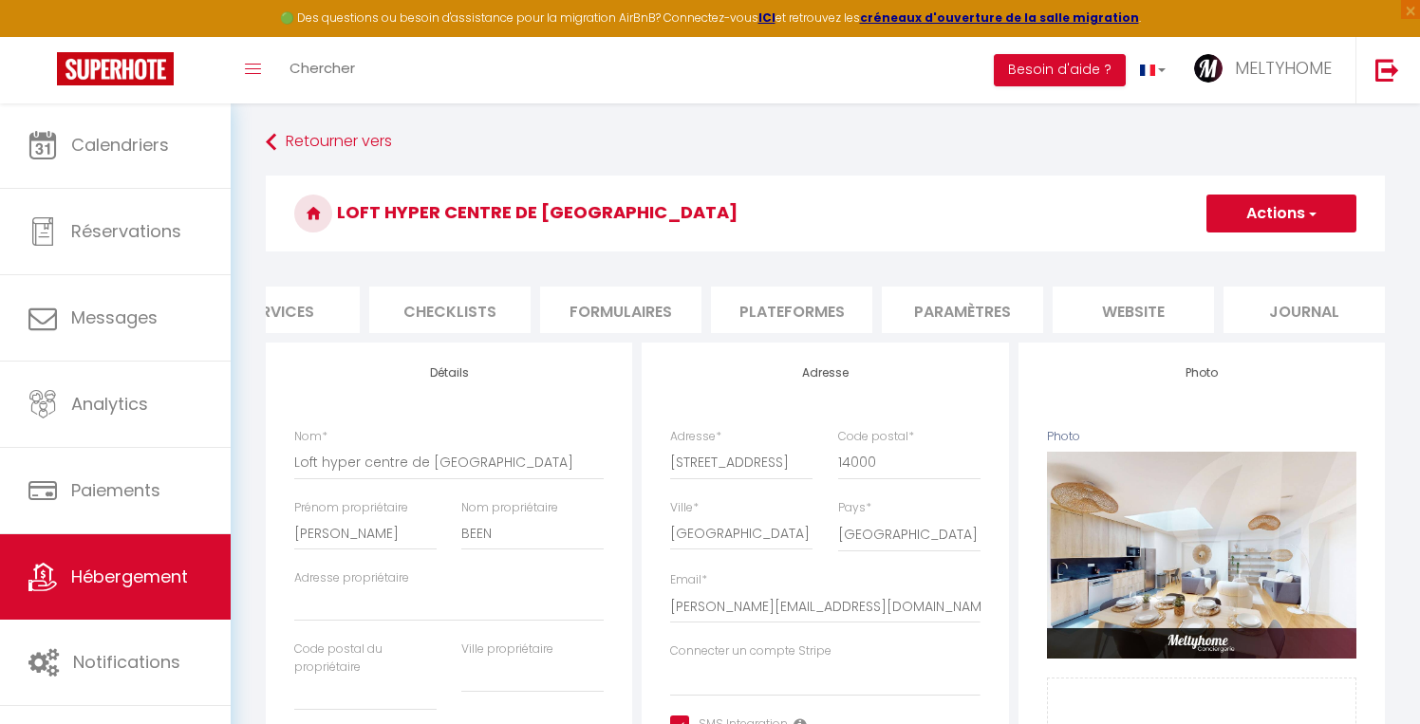
click at [787, 314] on li "Plateformes" at bounding box center [791, 310] width 161 height 47
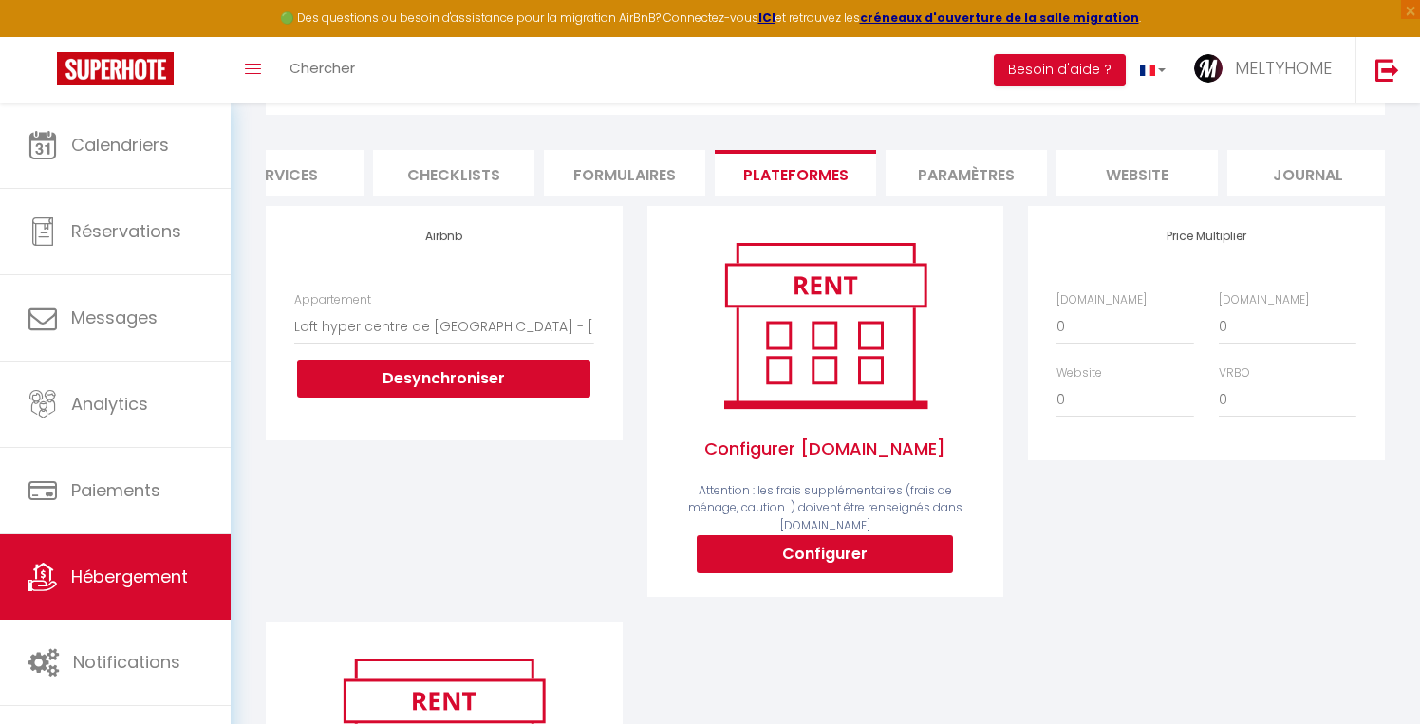
scroll to position [127, 0]
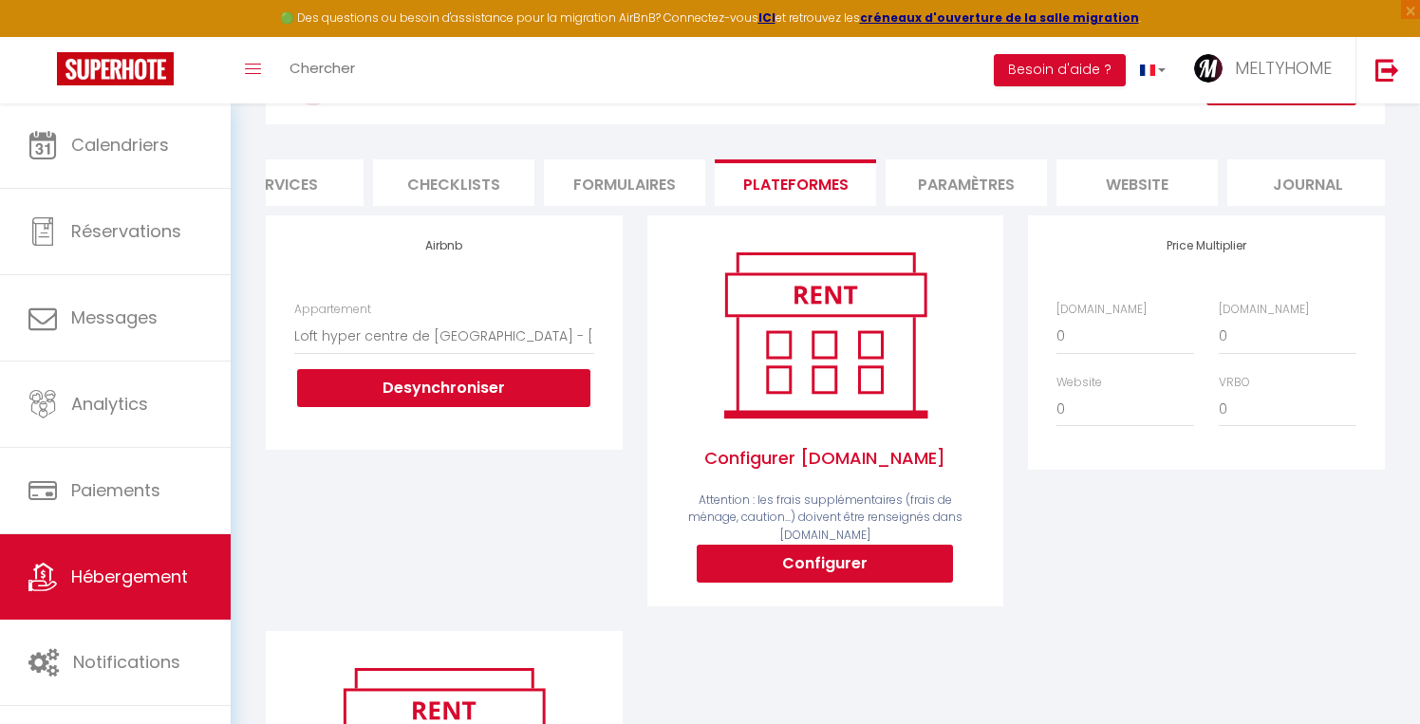
click at [446, 389] on button "Desynchroniser" at bounding box center [443, 388] width 293 height 38
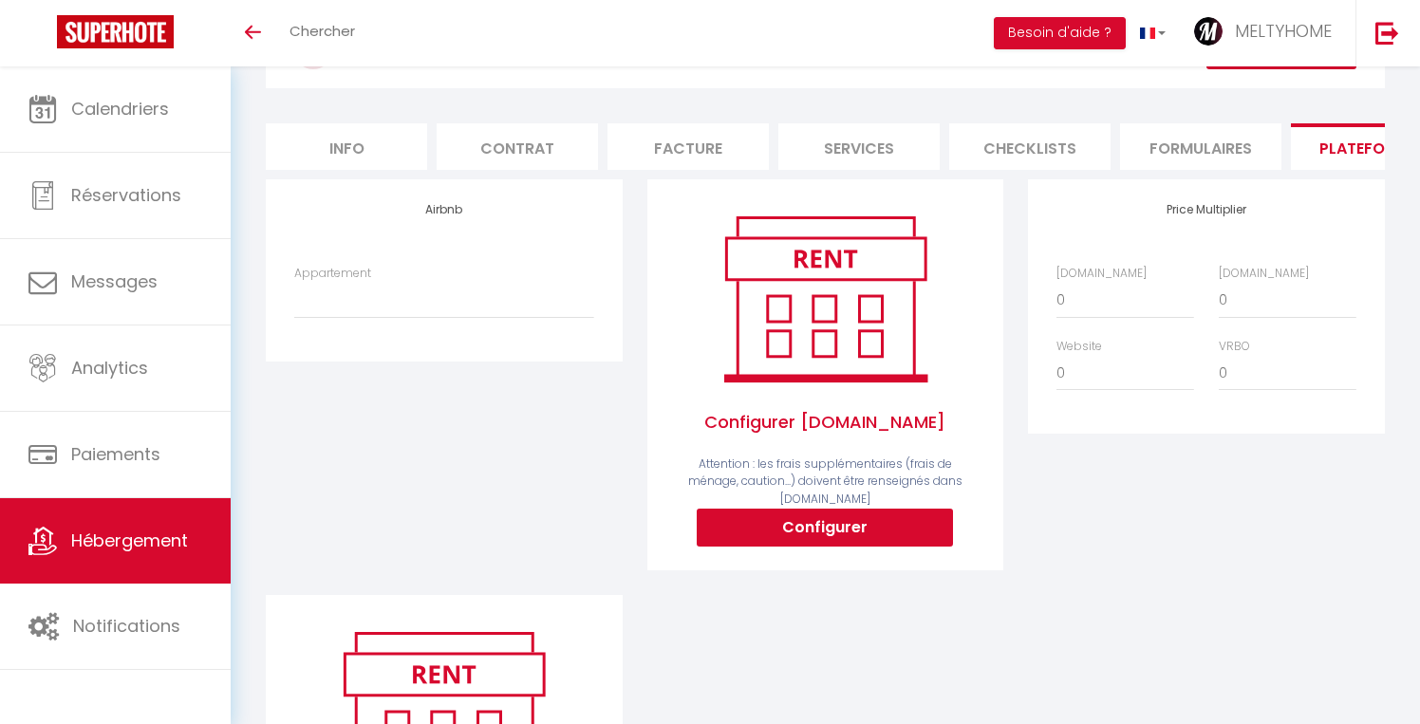
click at [92, 526] on link "Hébergement" at bounding box center [115, 540] width 231 height 85
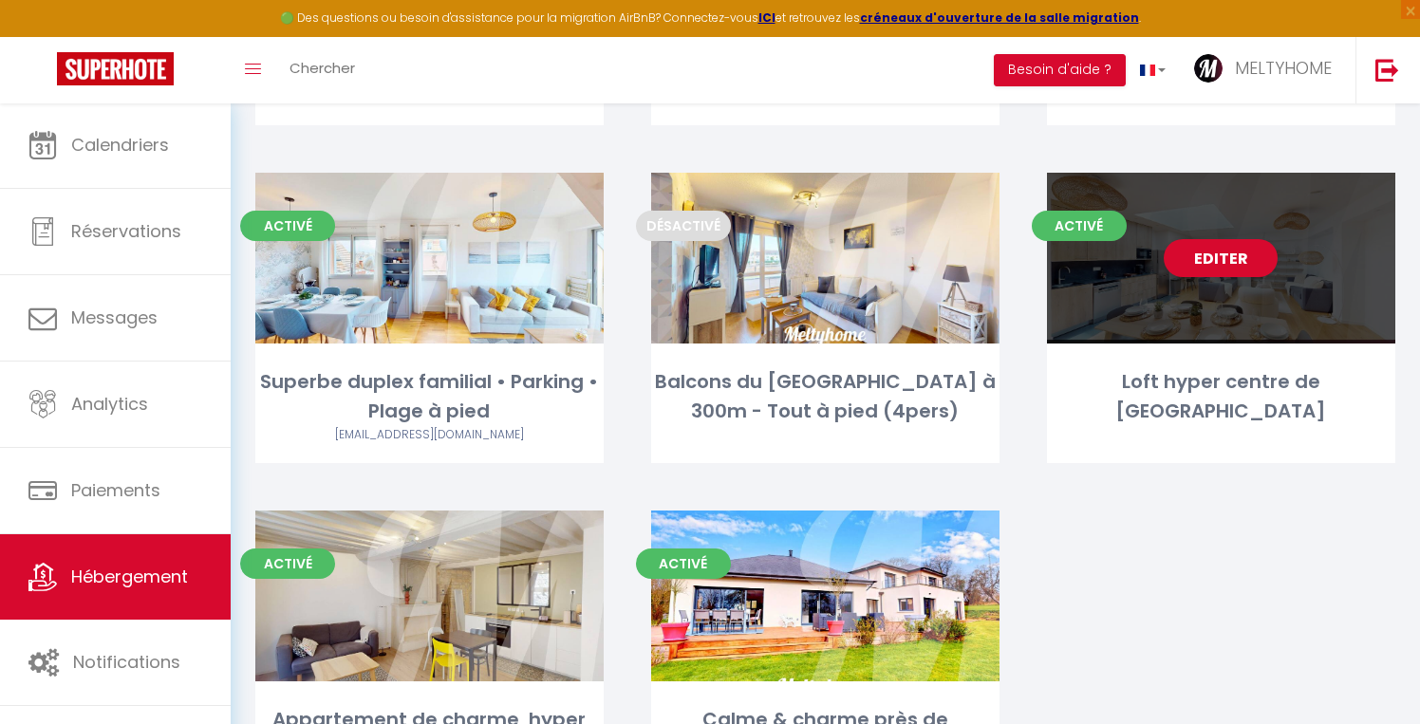
scroll to position [410, 0]
click at [1238, 261] on link "Editer" at bounding box center [1221, 257] width 114 height 38
click at [1223, 259] on link "Editer" at bounding box center [1221, 257] width 114 height 38
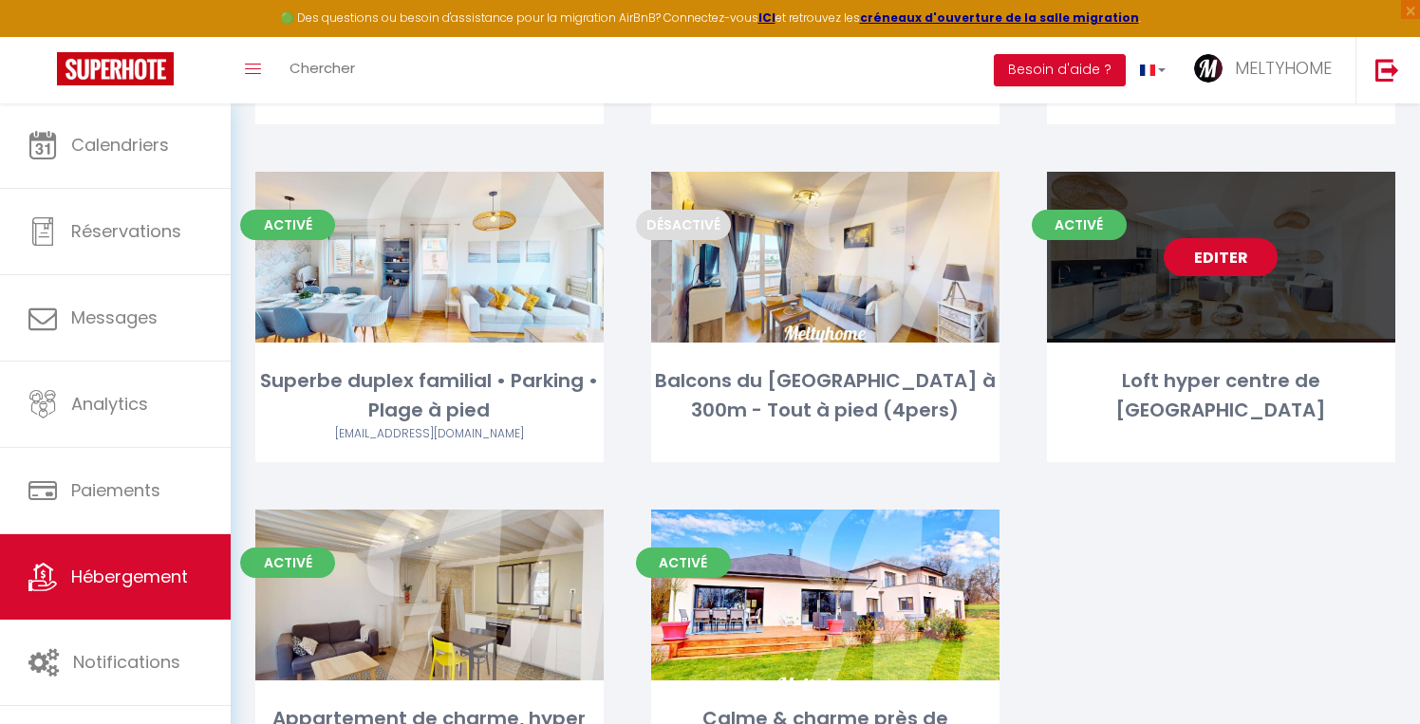
click at [1219, 244] on link "Editer" at bounding box center [1221, 257] width 114 height 38
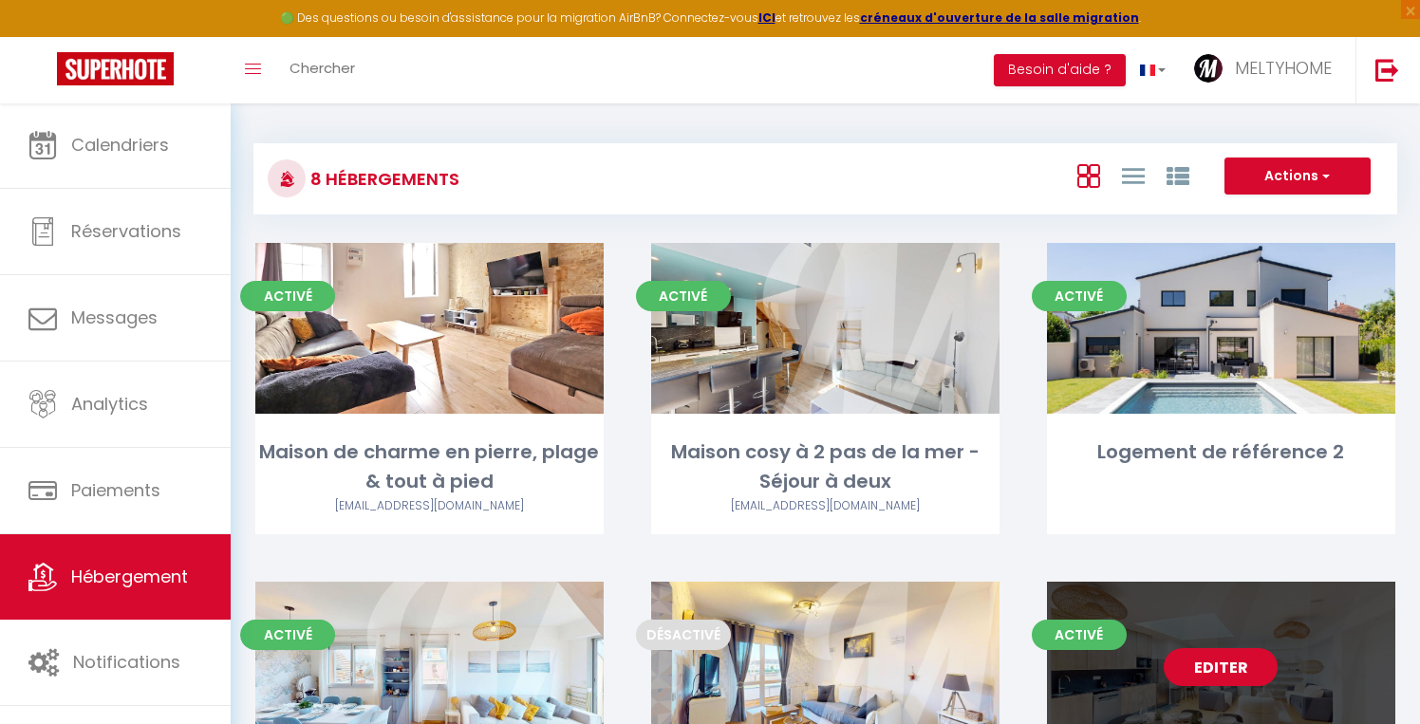
select select "3"
select select "2"
select select "1"
select select
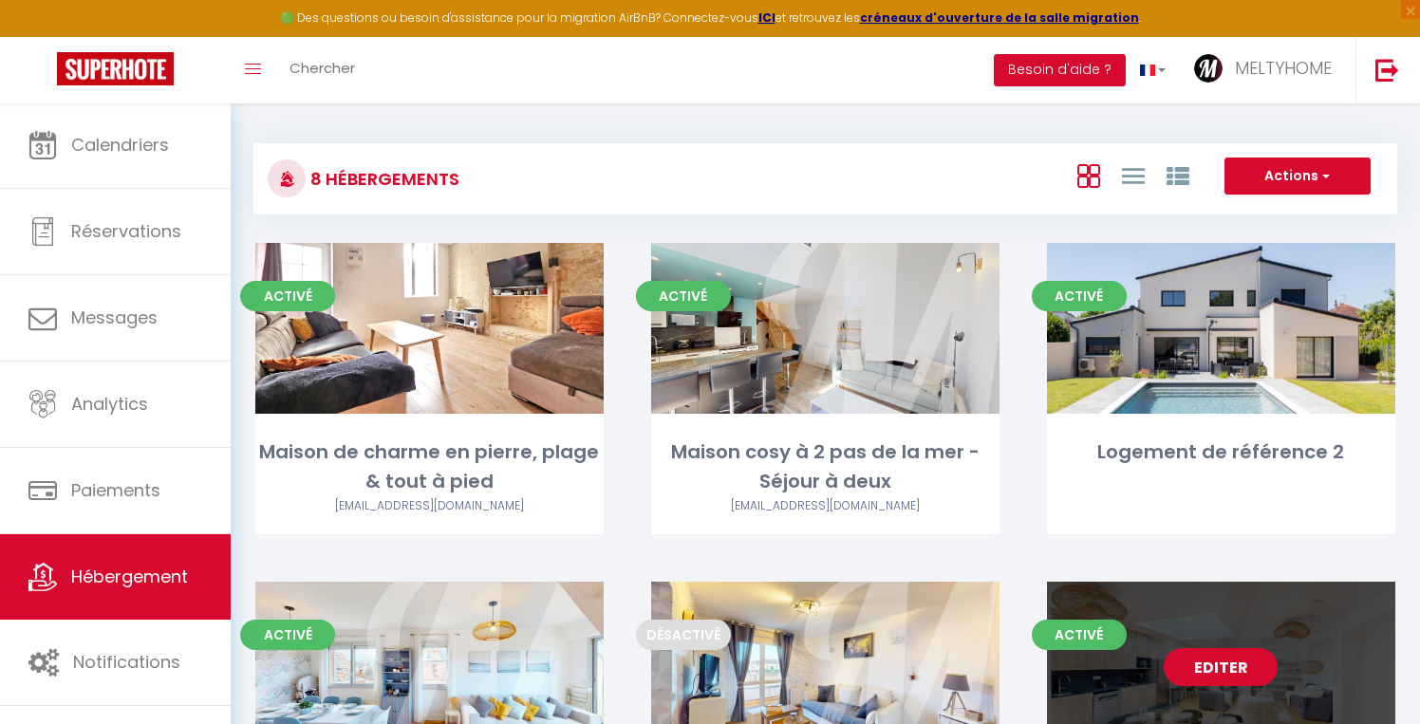
select select "28"
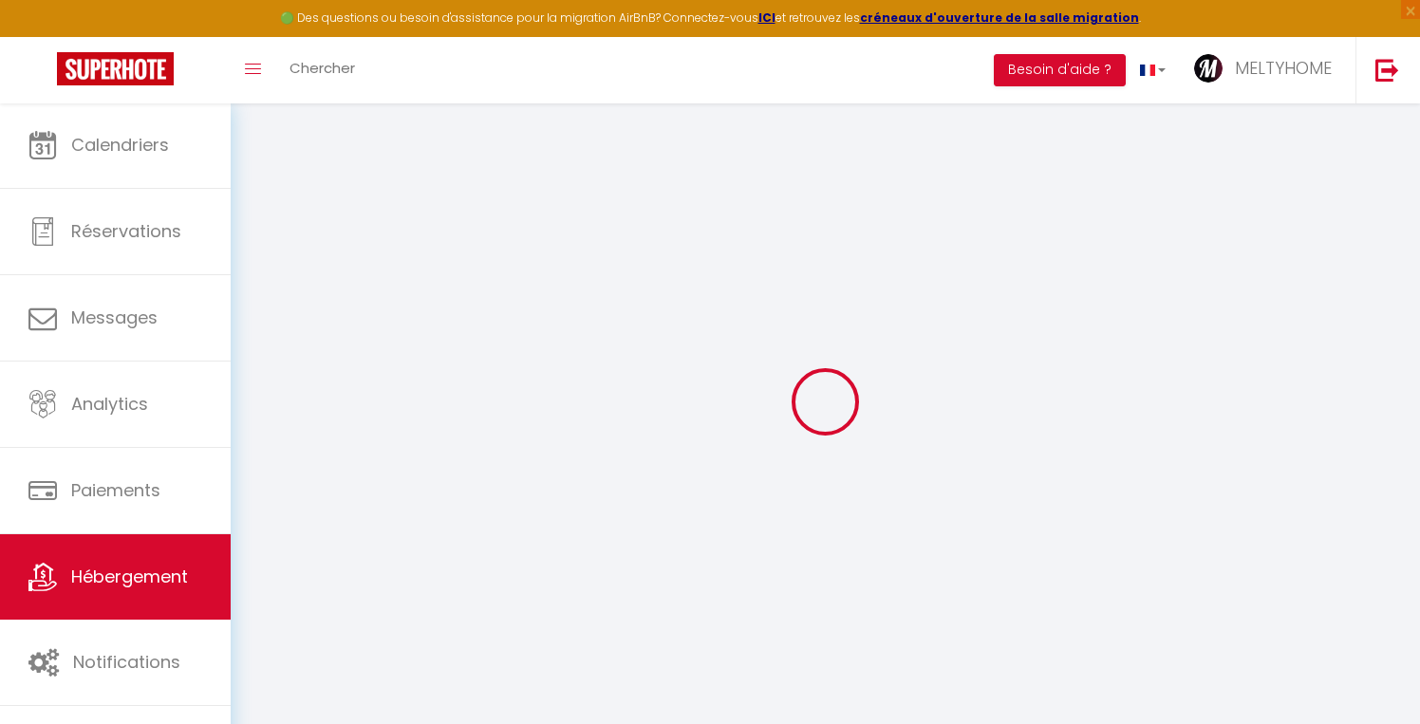
select select
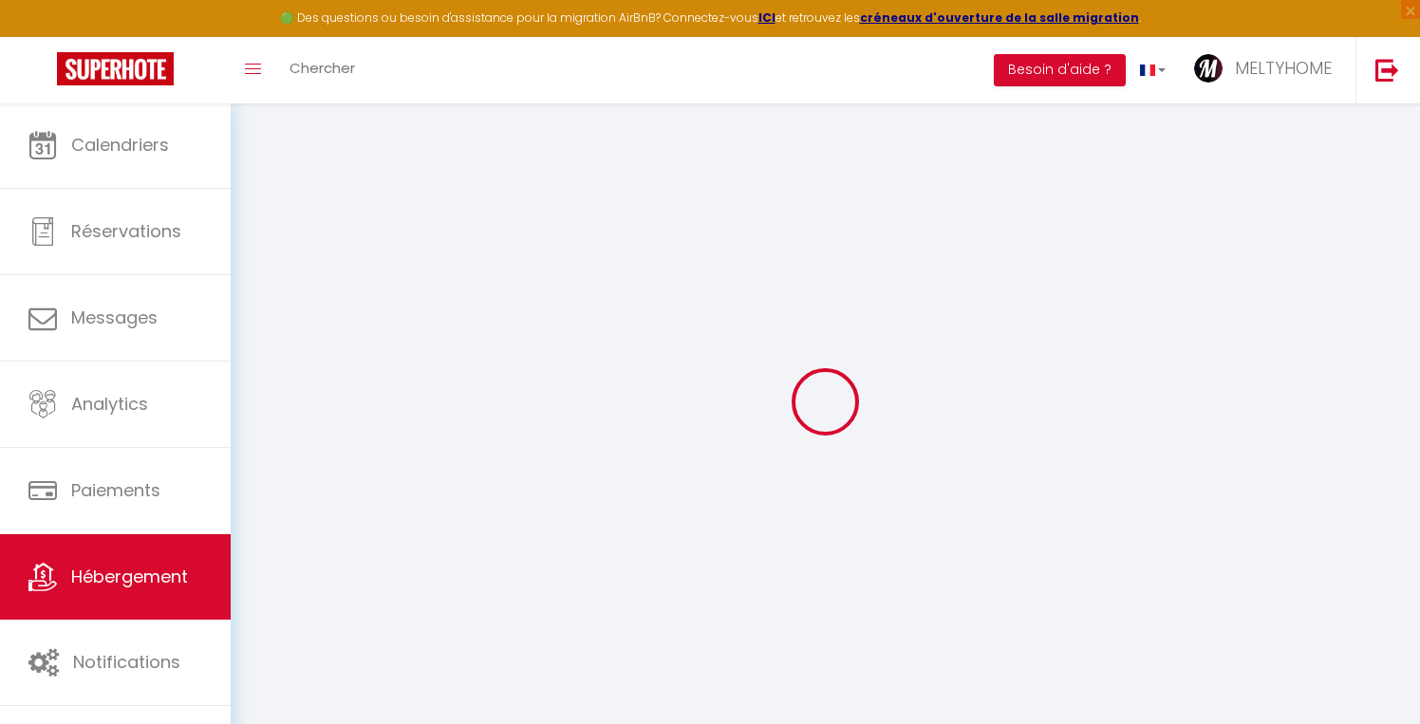
select select
checkbox input "false"
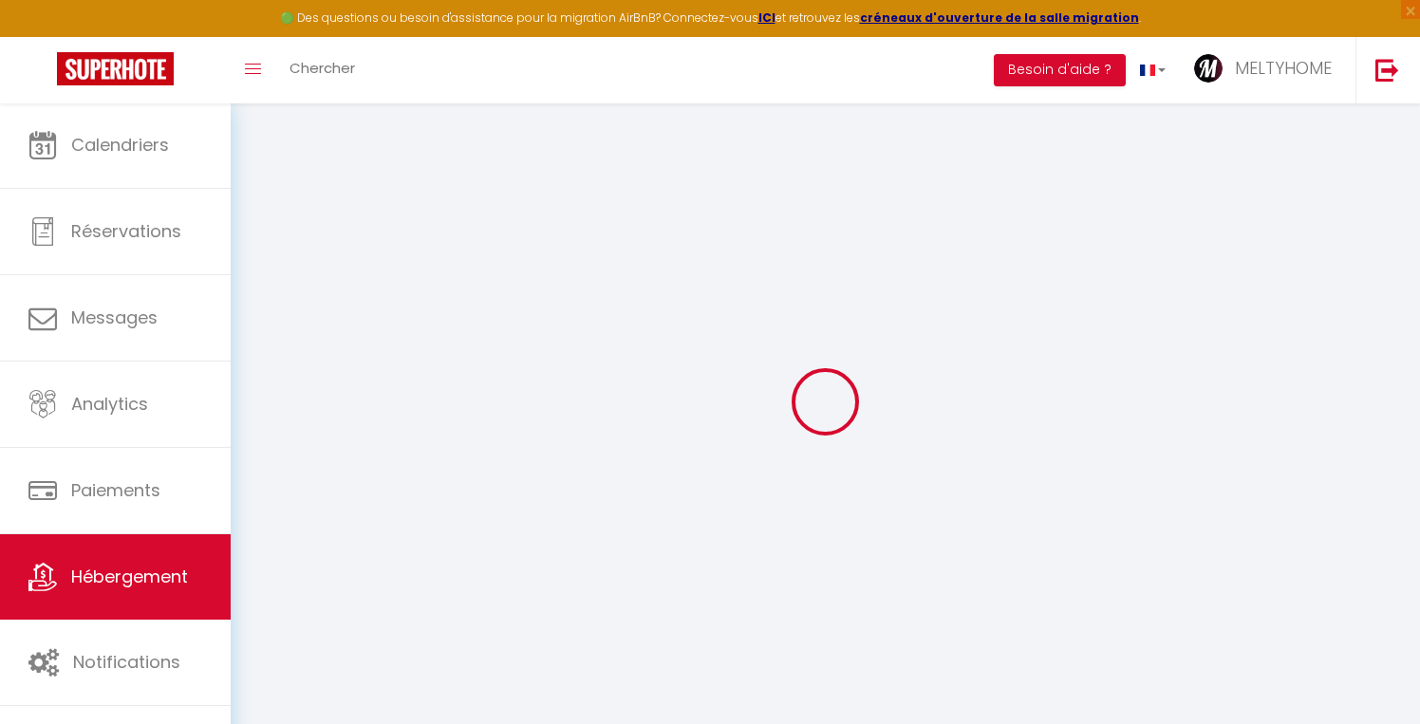
select select
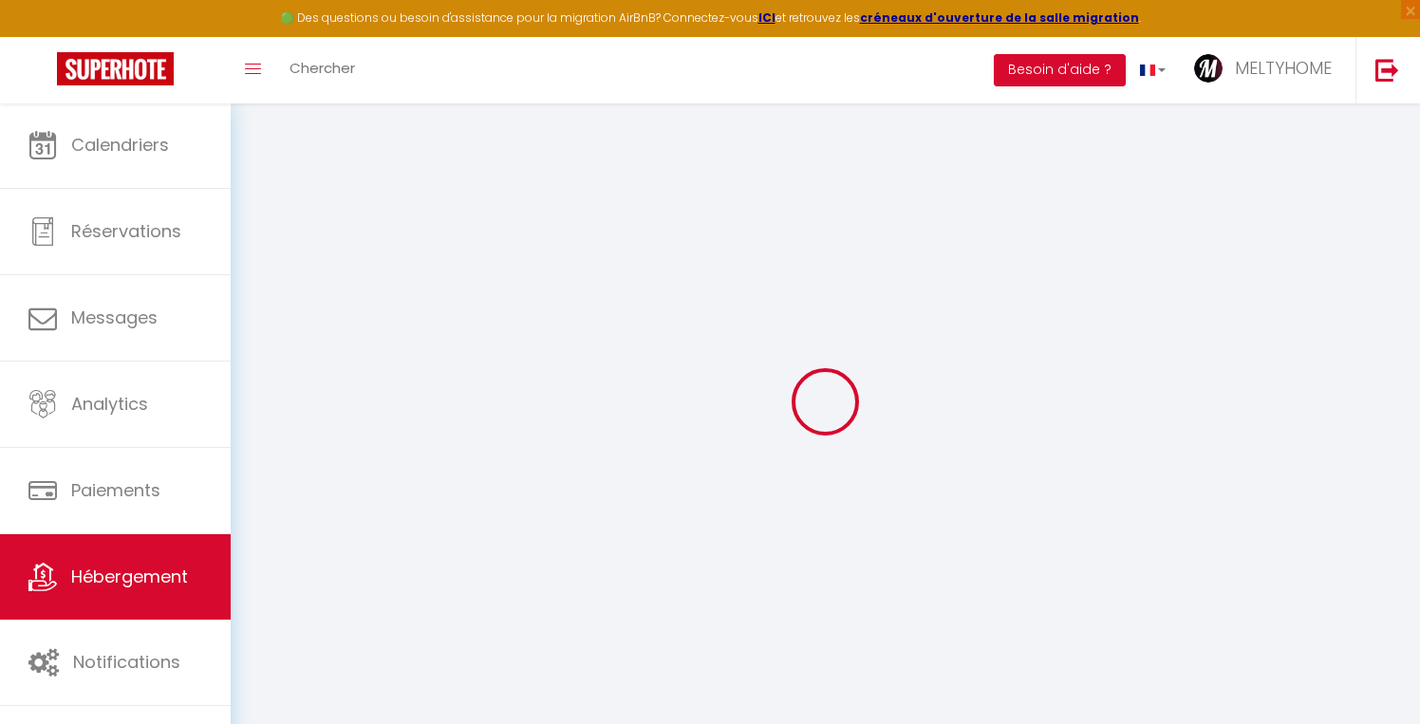
select select
checkbox input "false"
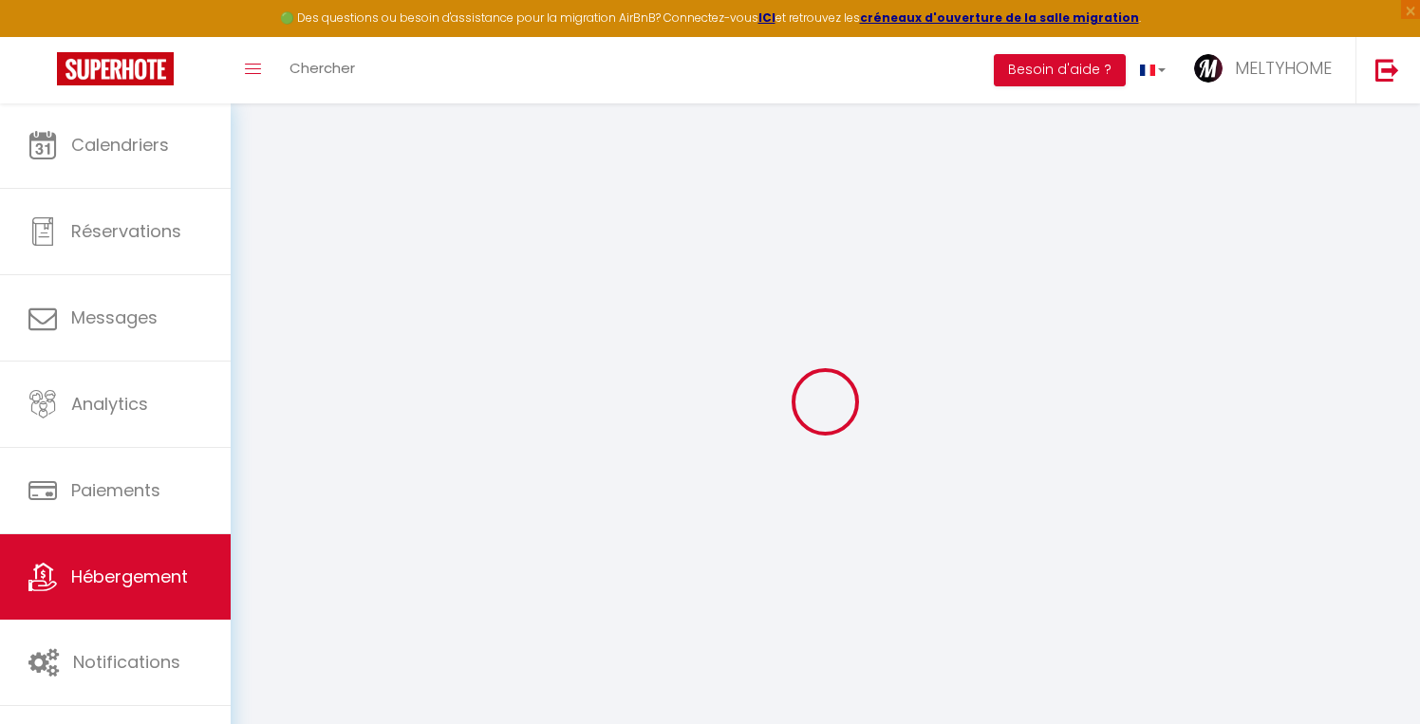
checkbox input "false"
select select
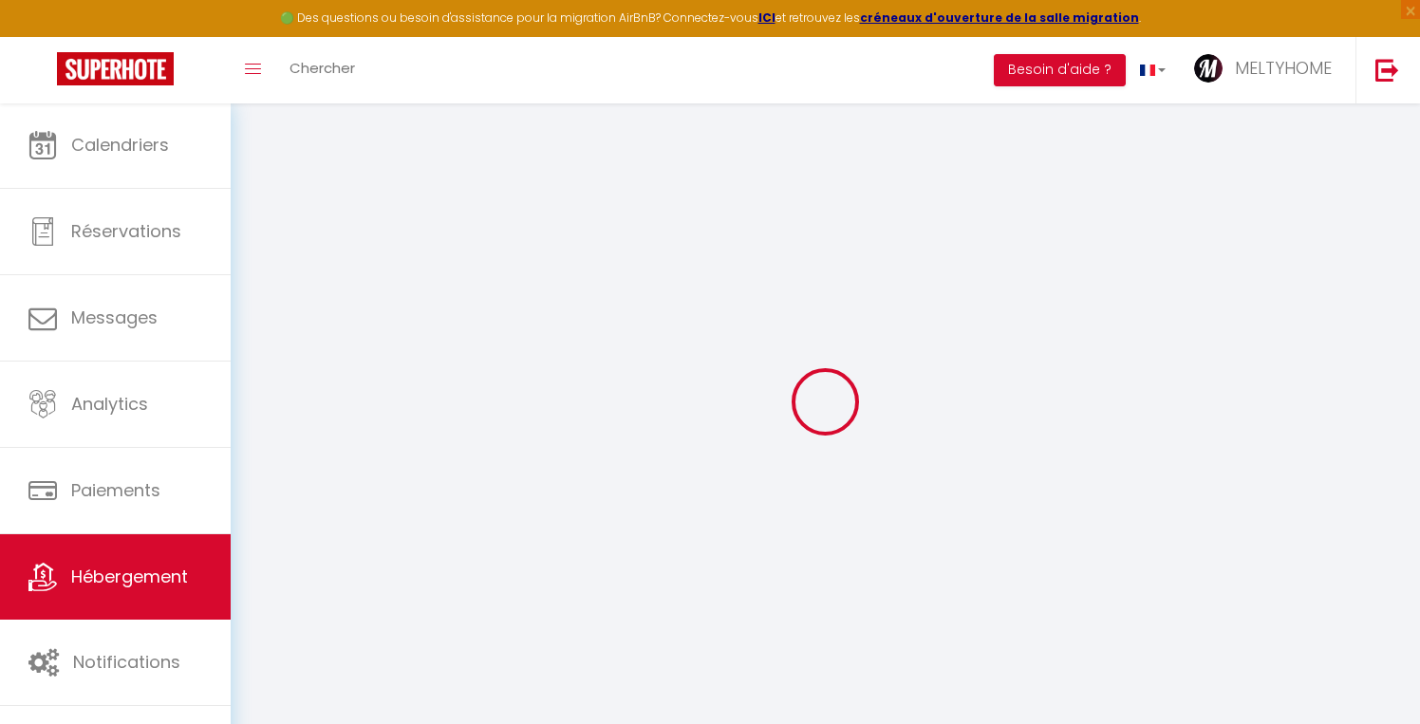
select select
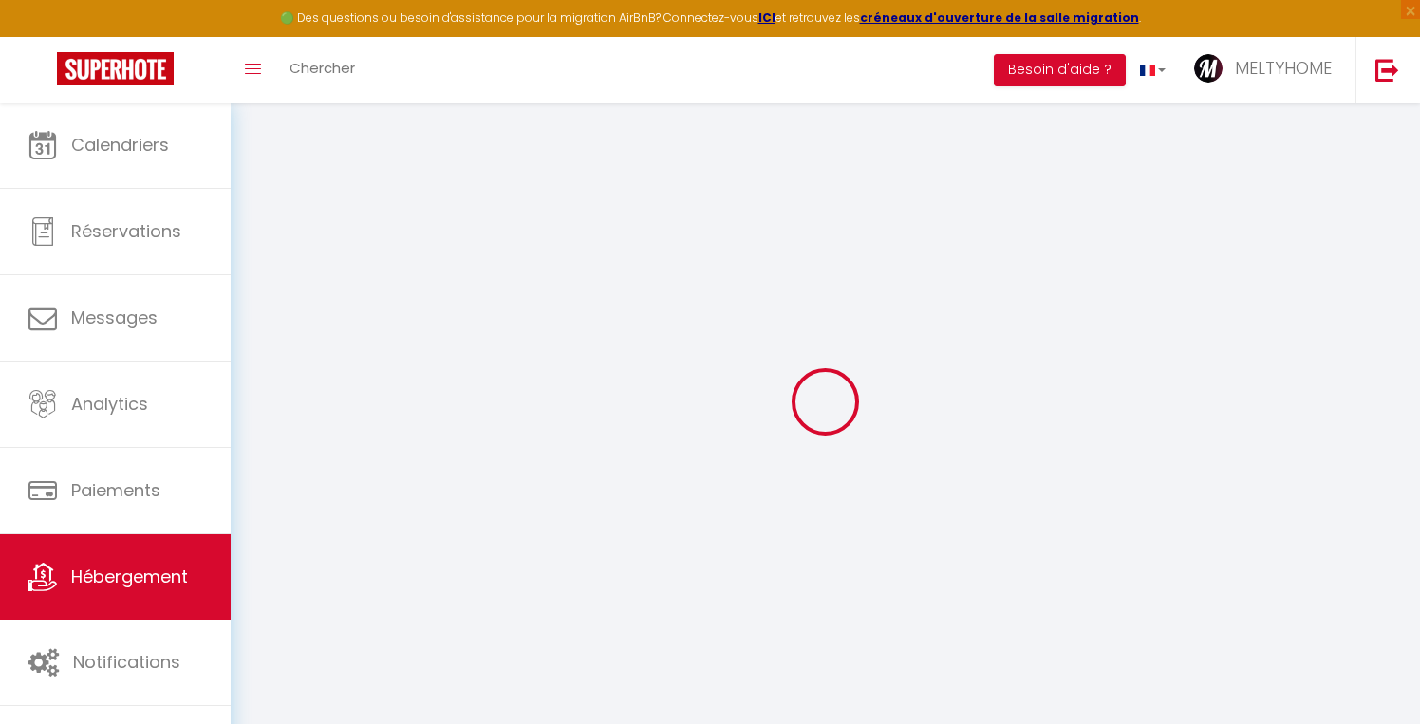
checkbox input "false"
select select
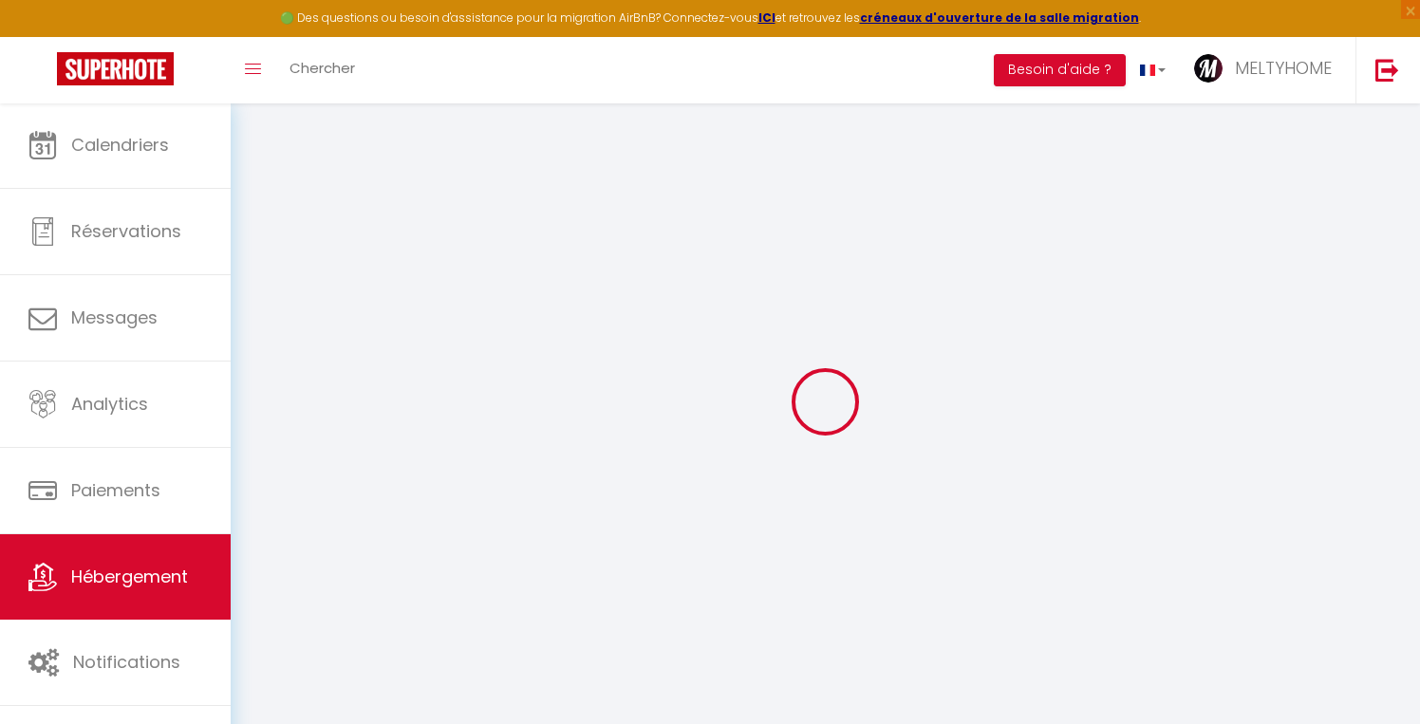
select select
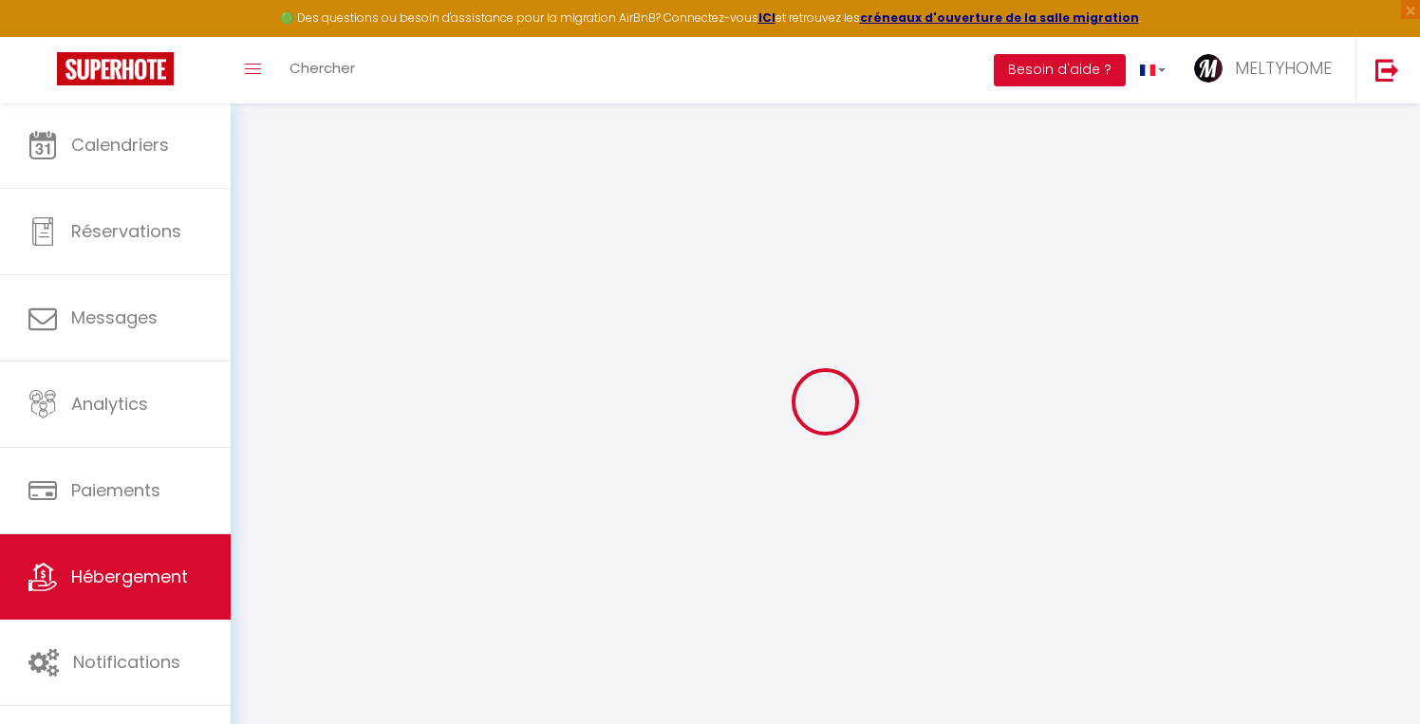
select select
checkbox input "false"
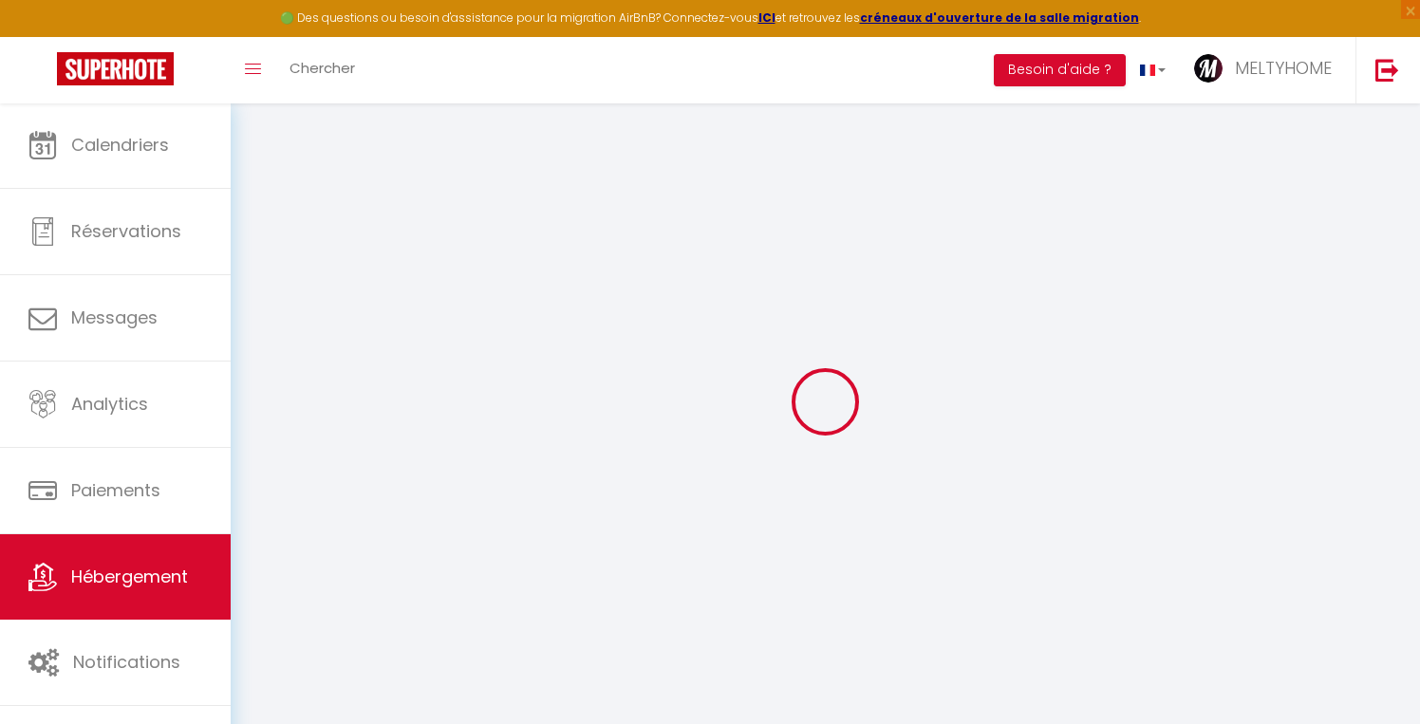
checkbox input "false"
select select
type input "Loft hyper centre de [GEOGRAPHIC_DATA]"
type input "[PERSON_NAME]"
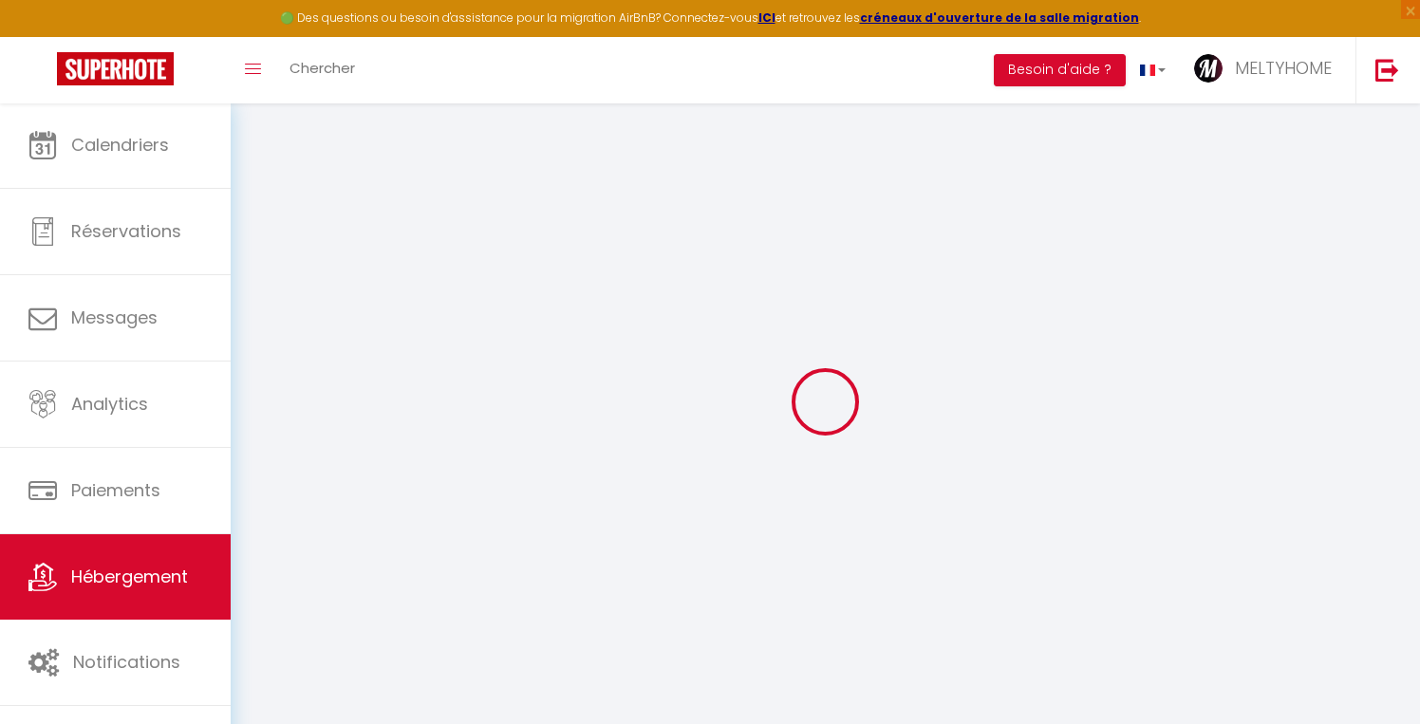
type input "BEEN"
select select "4"
select select "2"
type input "200"
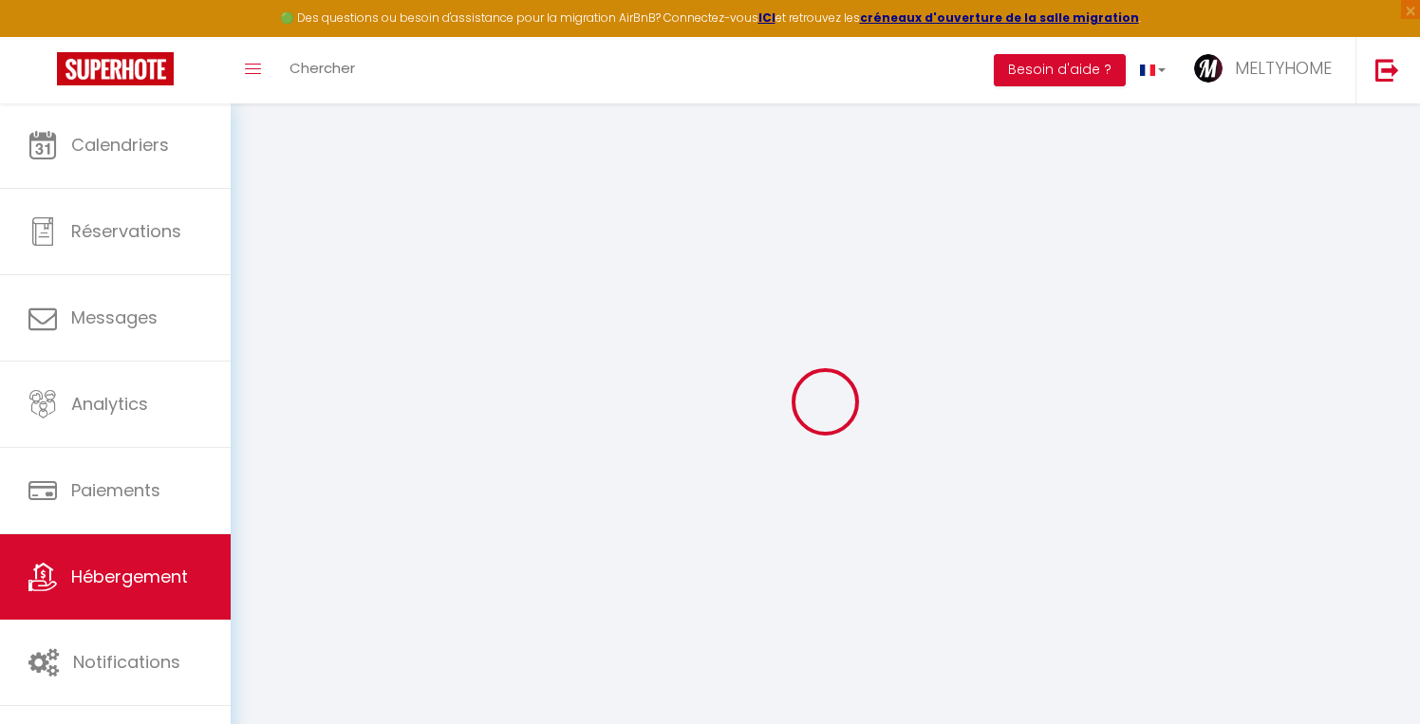
type input "80"
type input "350"
select select
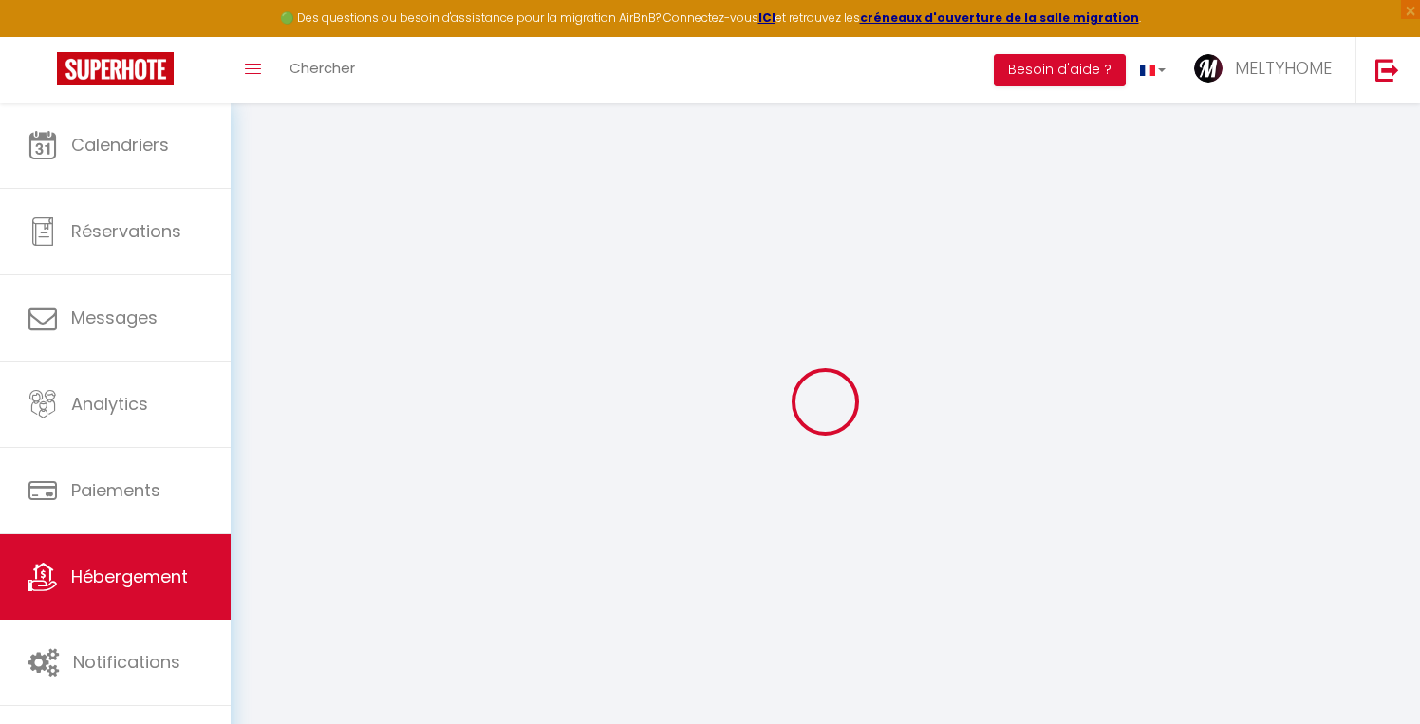
select select
type input "[STREET_ADDRESS]"
type input "14000"
type input "[GEOGRAPHIC_DATA]"
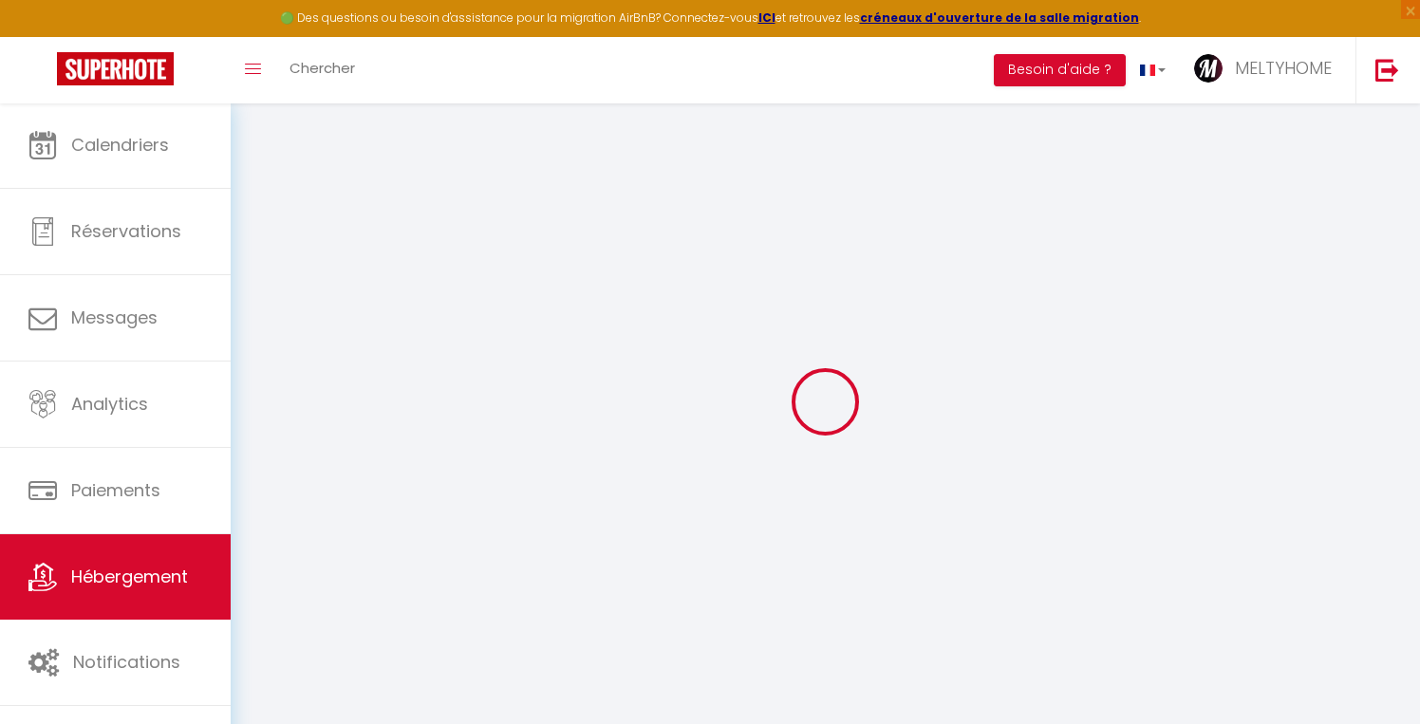
type input "[PERSON_NAME][EMAIL_ADDRESS][DOMAIN_NAME]"
select select
checkbox input "true"
checkbox input "false"
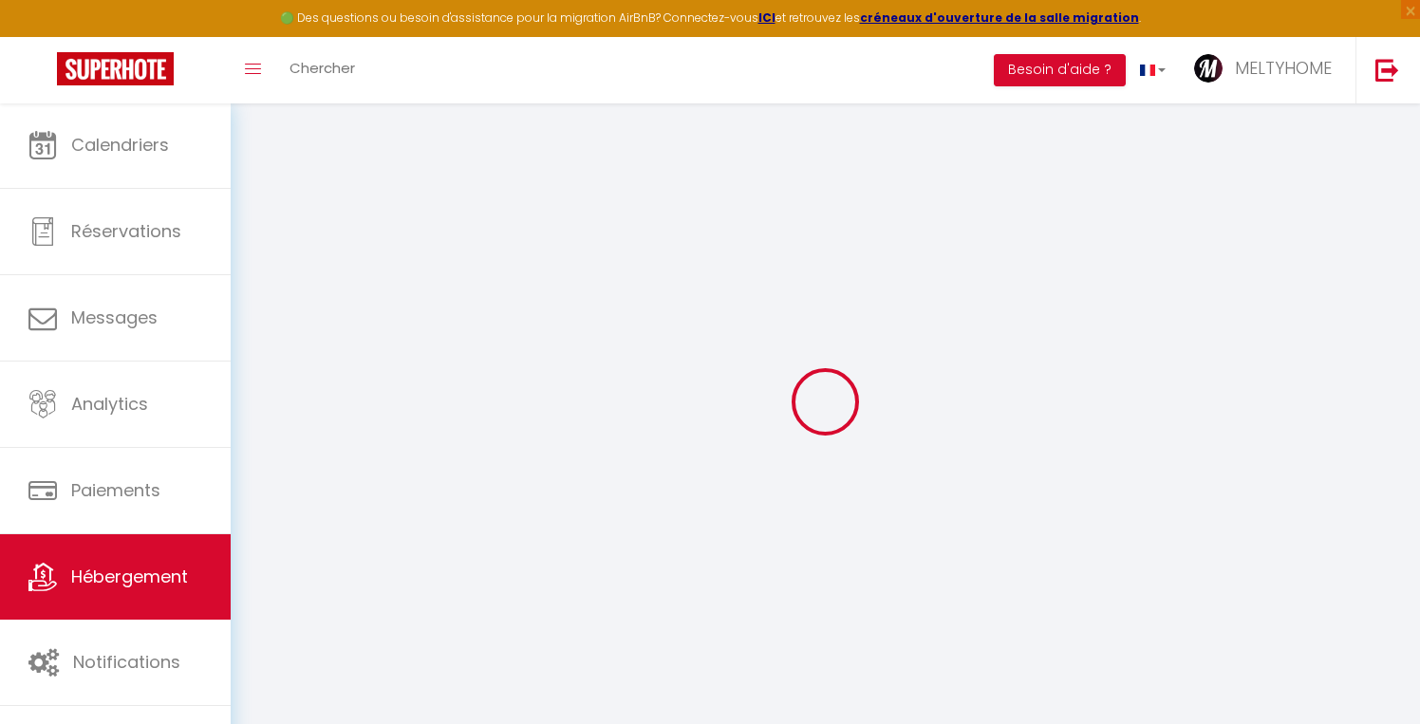
checkbox input "false"
type input "0"
type input "80"
type input "0"
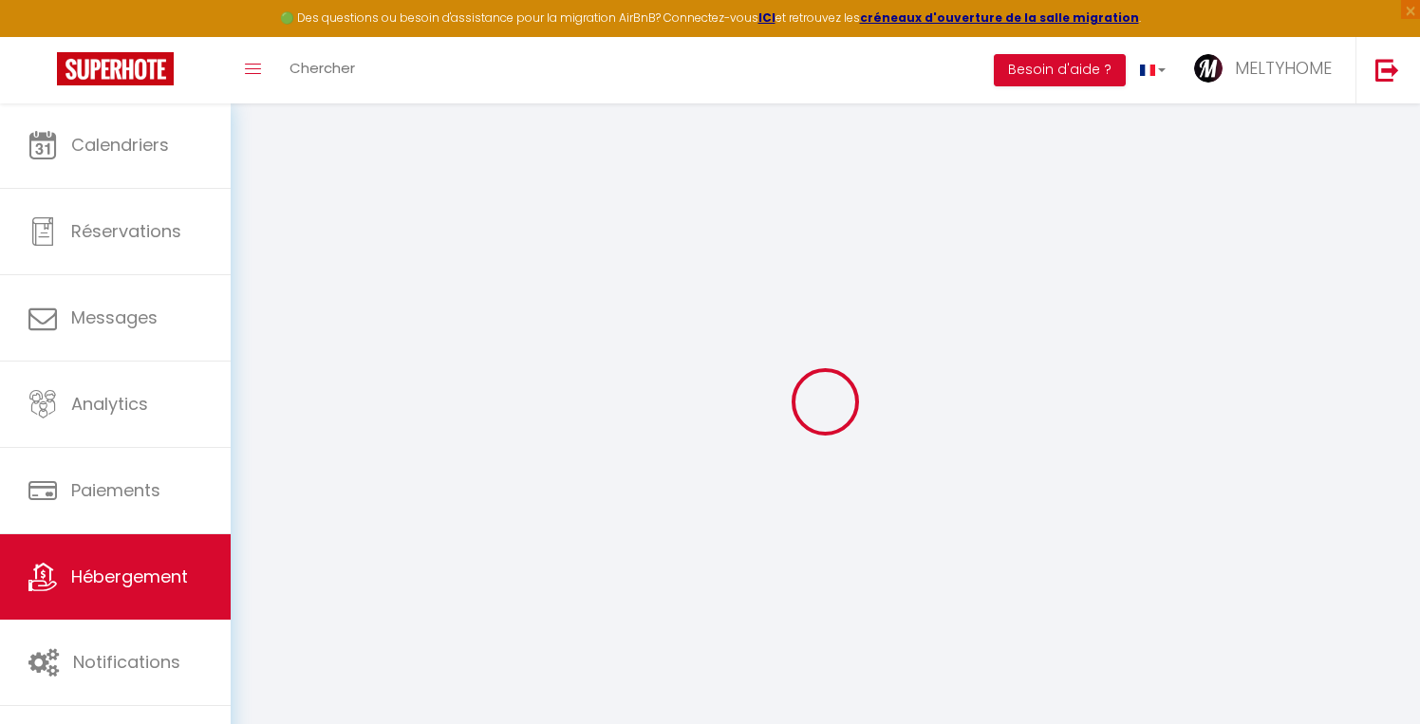
type input "0"
select select
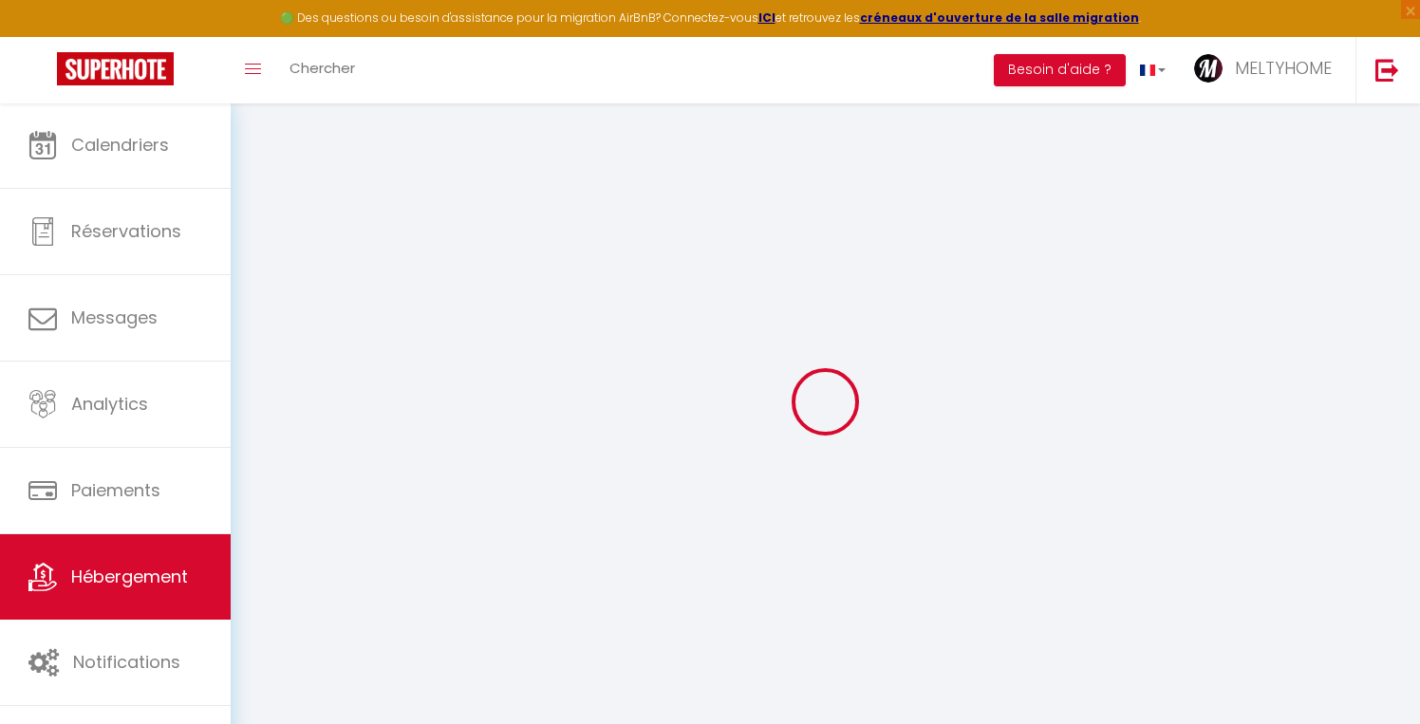
select select
checkbox input "true"
checkbox input "false"
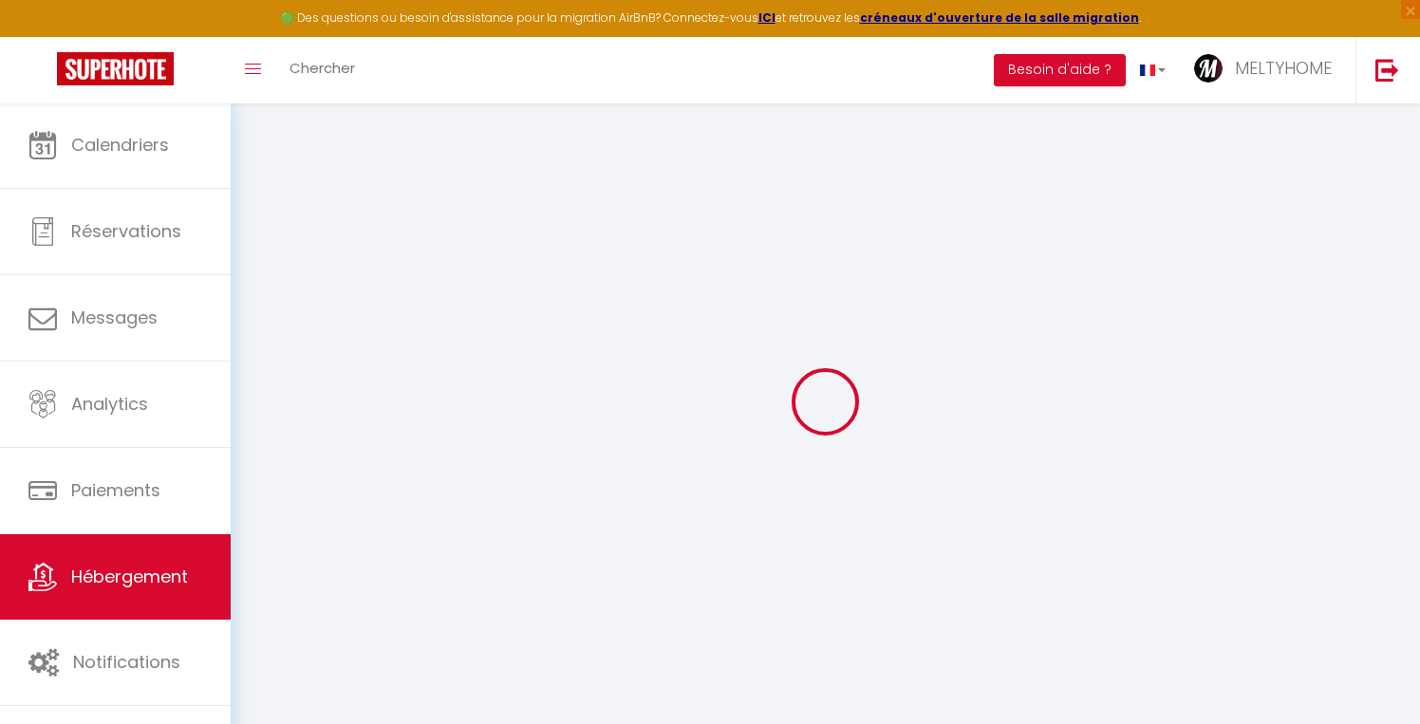
checkbox input "false"
select select
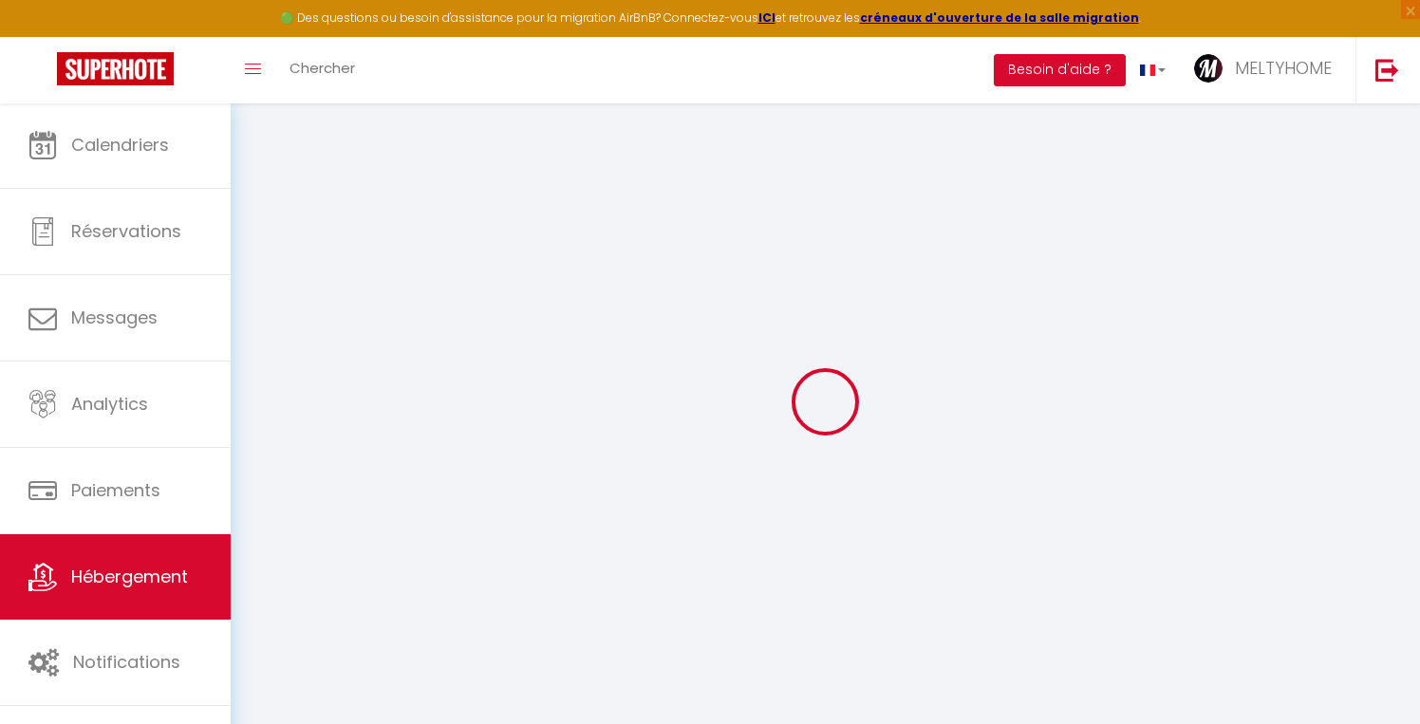
select select
checkbox input "true"
checkbox input "false"
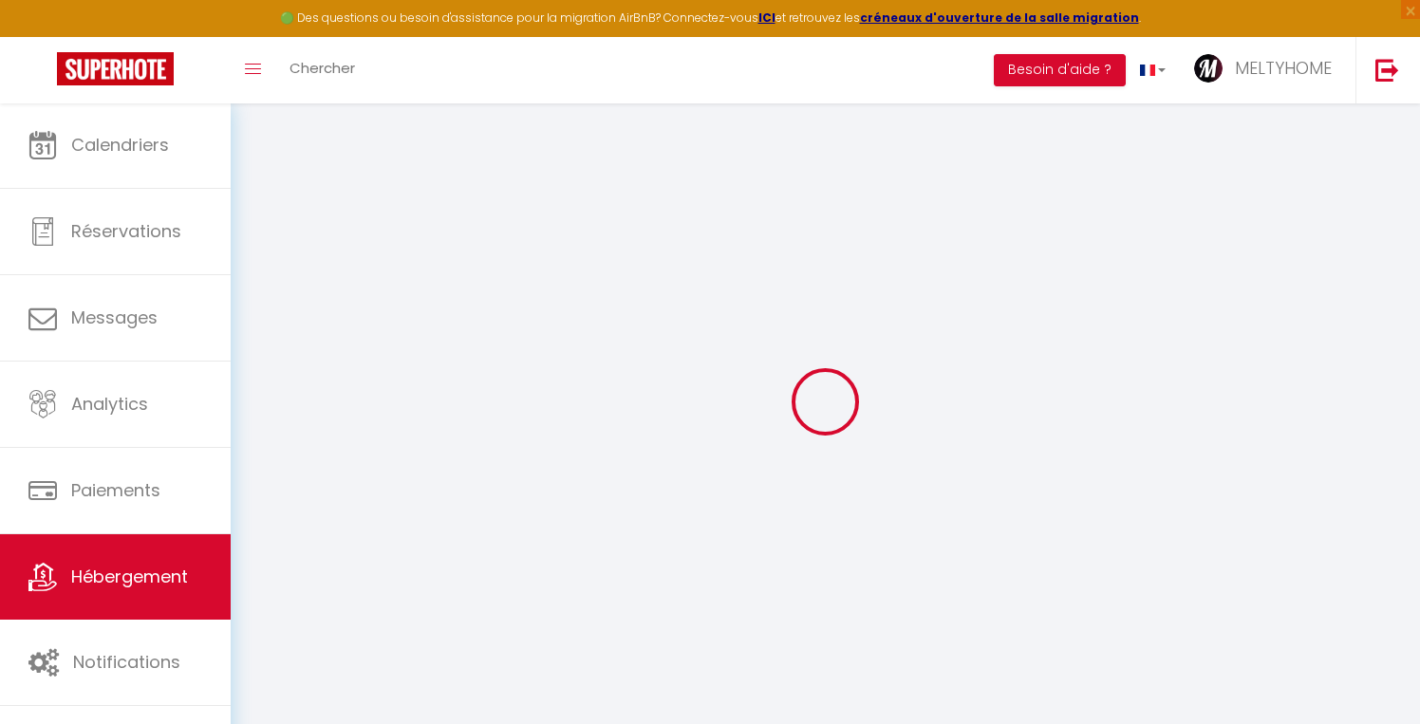
checkbox input "false"
select select
checkbox input "true"
checkbox input "false"
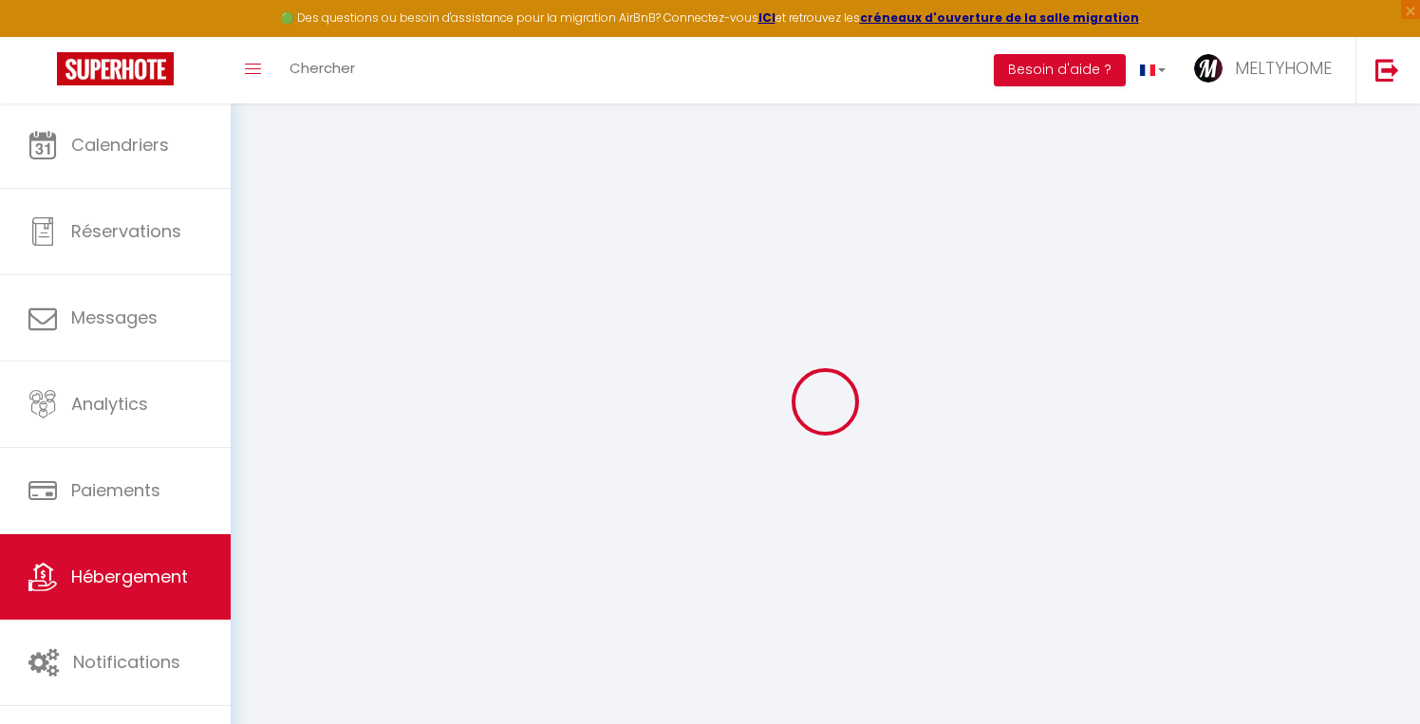
checkbox input "false"
select select "17:00"
select select "00:00"
select select "10:00"
select select "30"
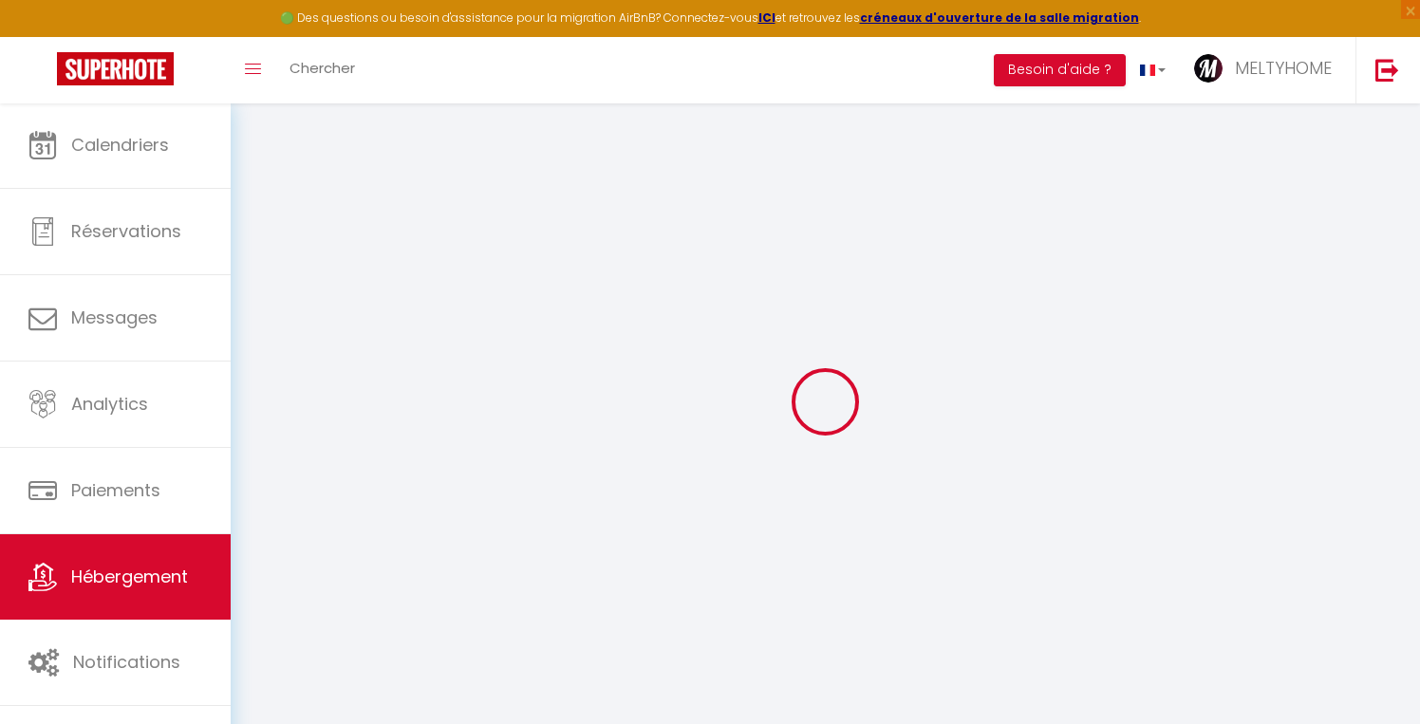
select select "120"
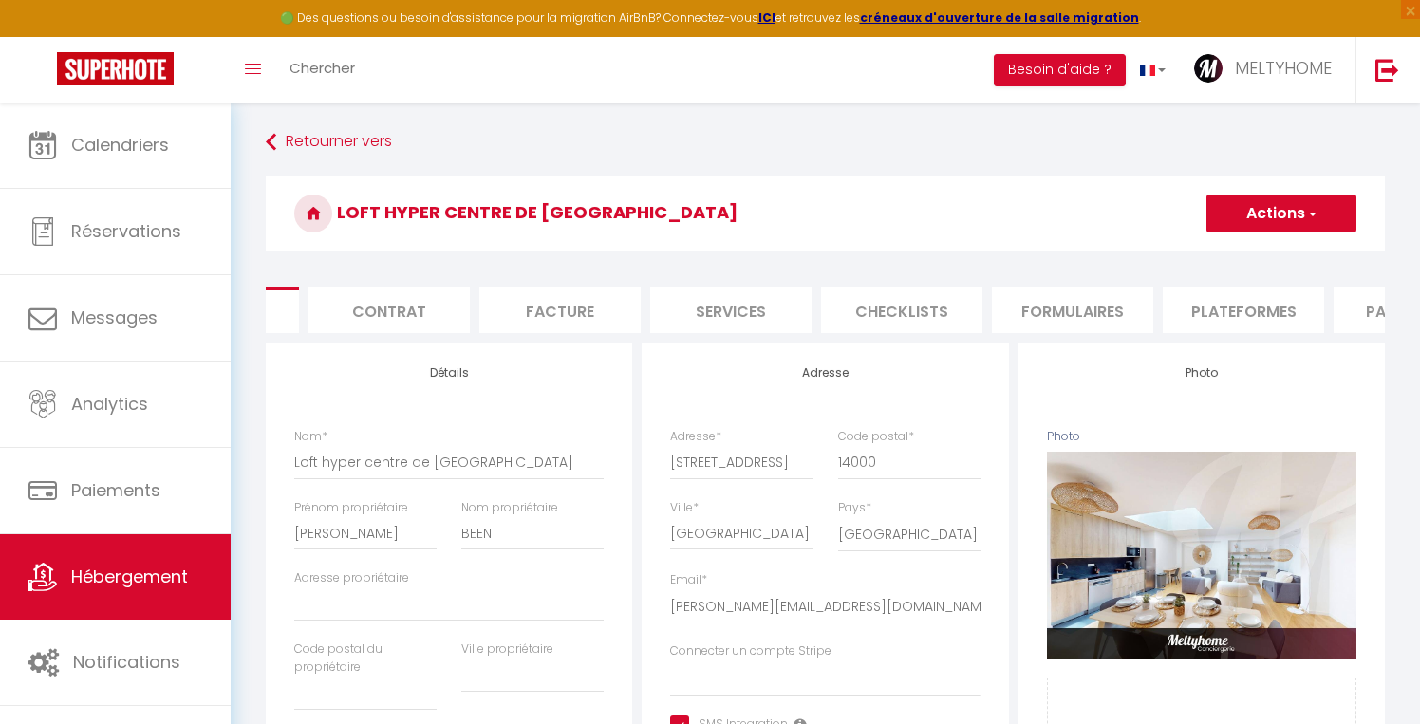
scroll to position [0, 134]
click at [1239, 309] on li "Plateformes" at bounding box center [1237, 310] width 161 height 47
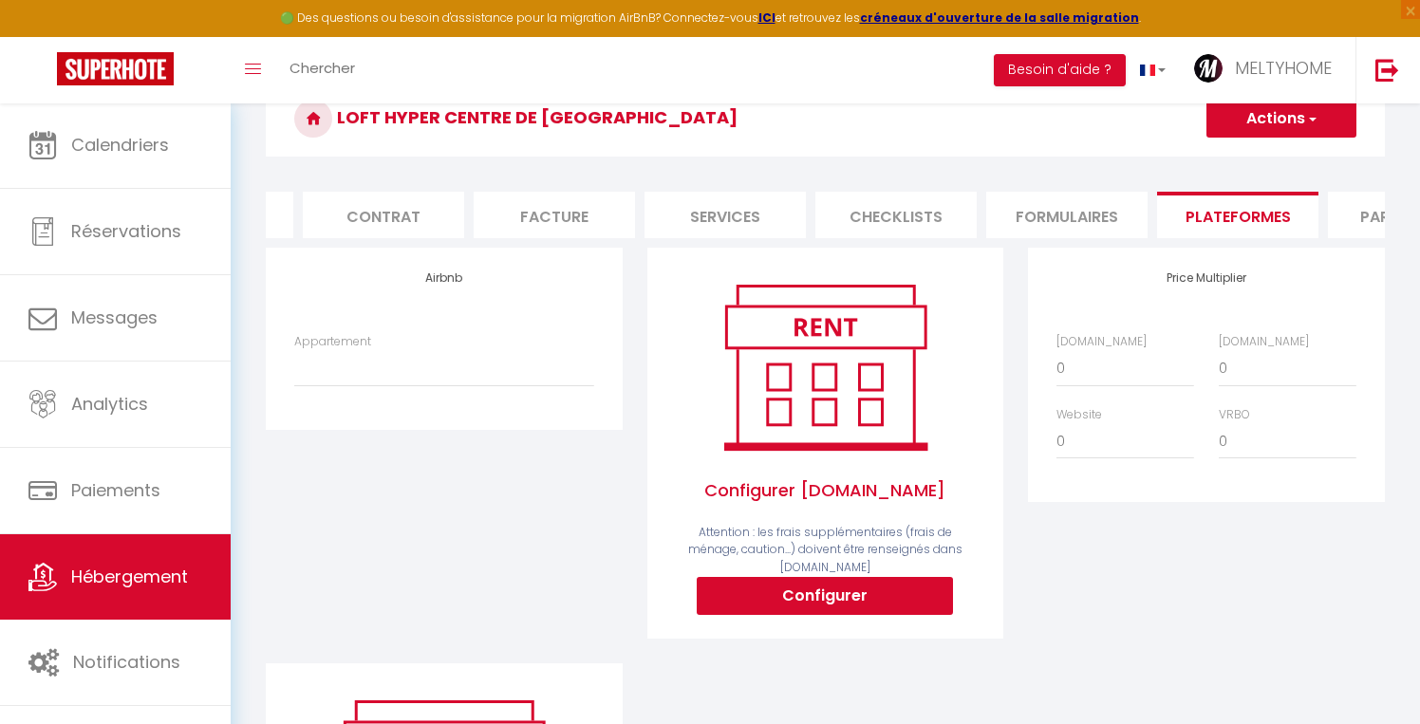
scroll to position [11, 0]
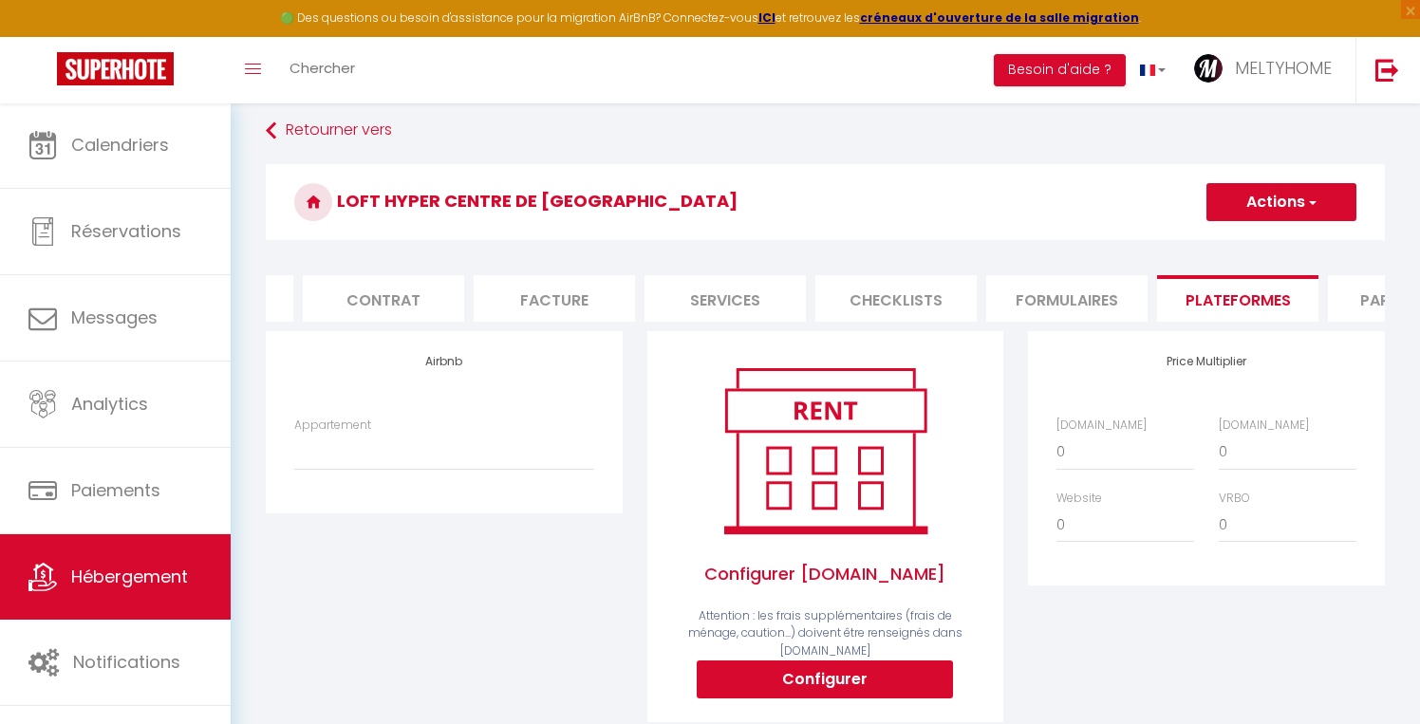
click at [1272, 204] on button "Actions" at bounding box center [1282, 202] width 150 height 38
click at [1267, 245] on link "Enregistrer" at bounding box center [1281, 244] width 150 height 25
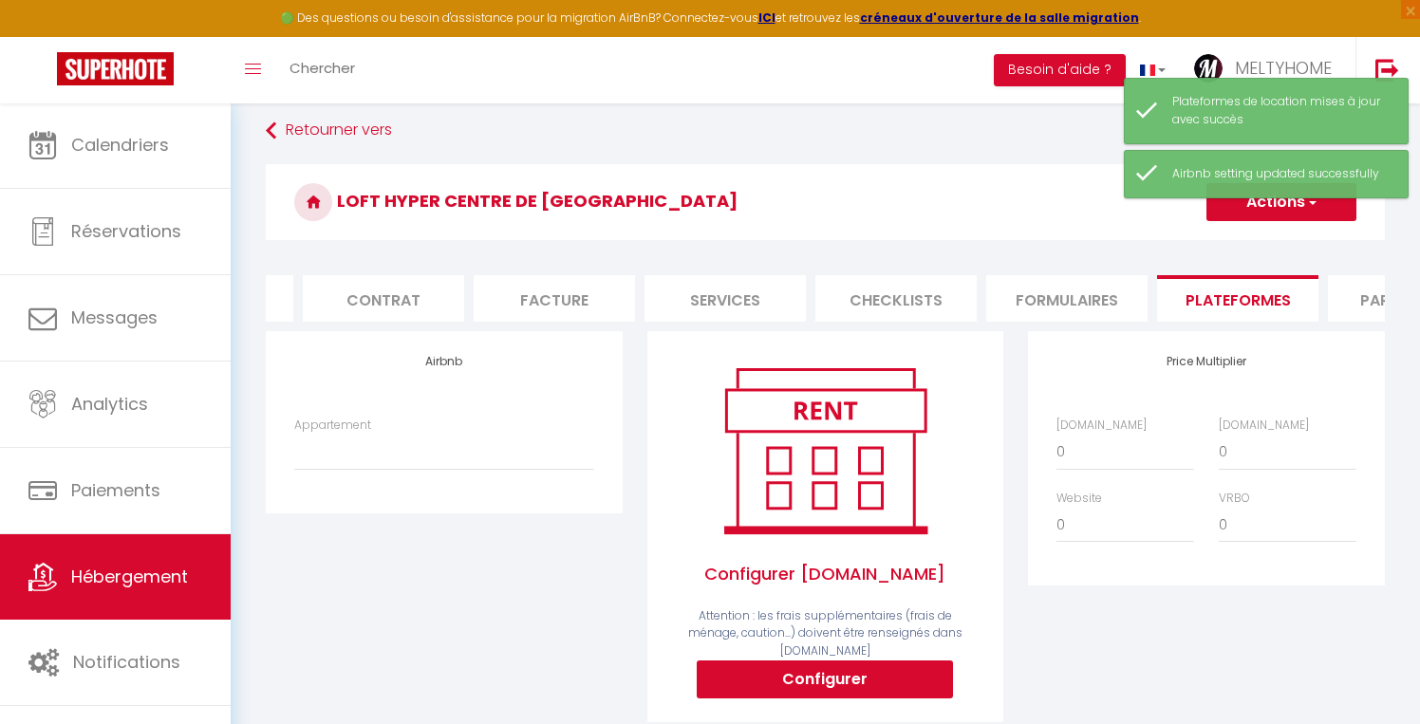
click at [95, 574] on span "Hébergement" at bounding box center [129, 577] width 117 height 24
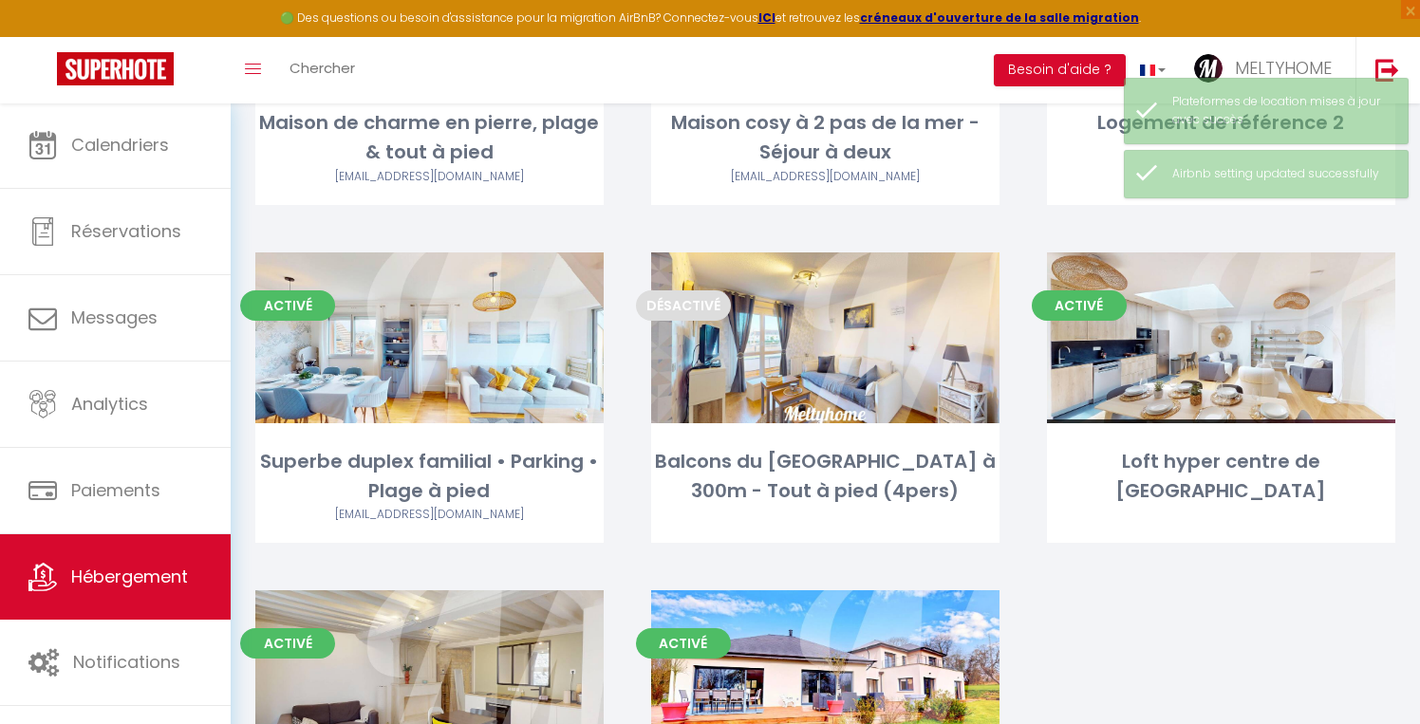
scroll to position [291, 0]
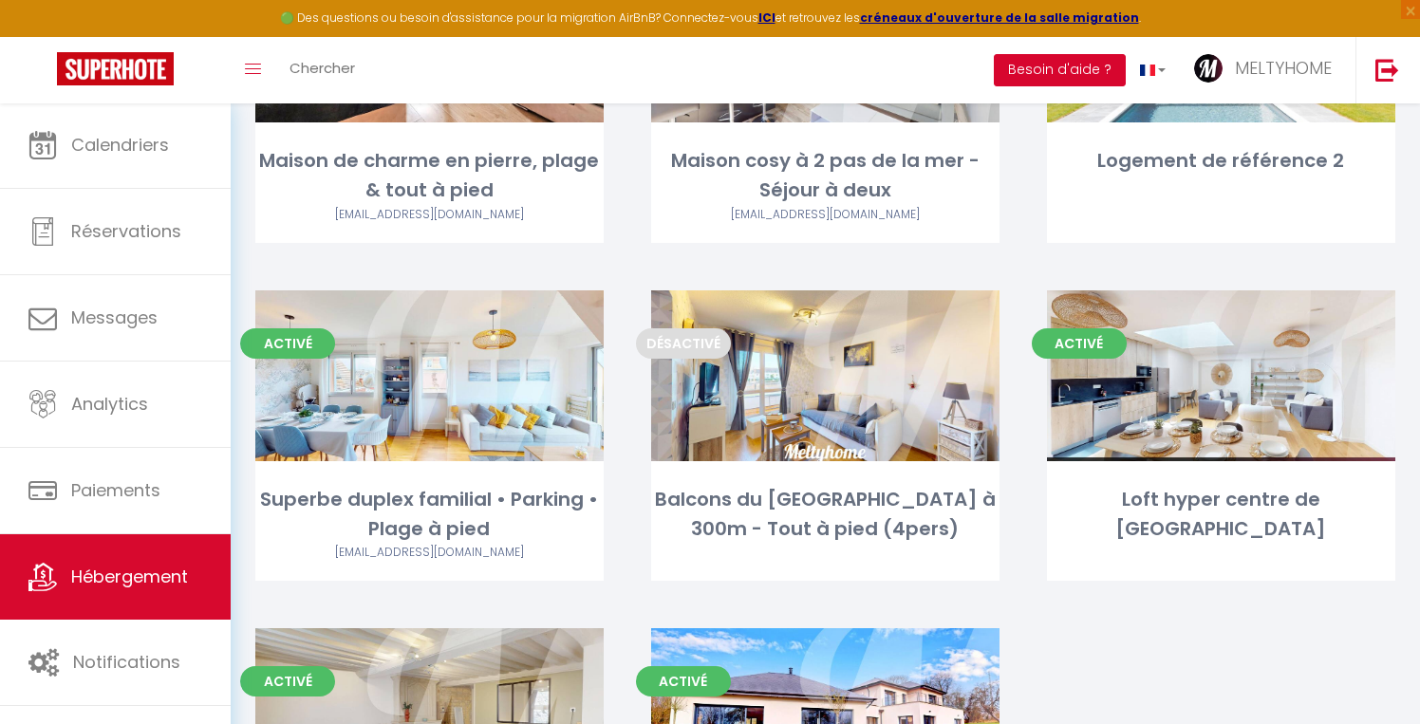
click at [1065, 77] on button "Besoin d'aide ?" at bounding box center [1060, 70] width 132 height 32
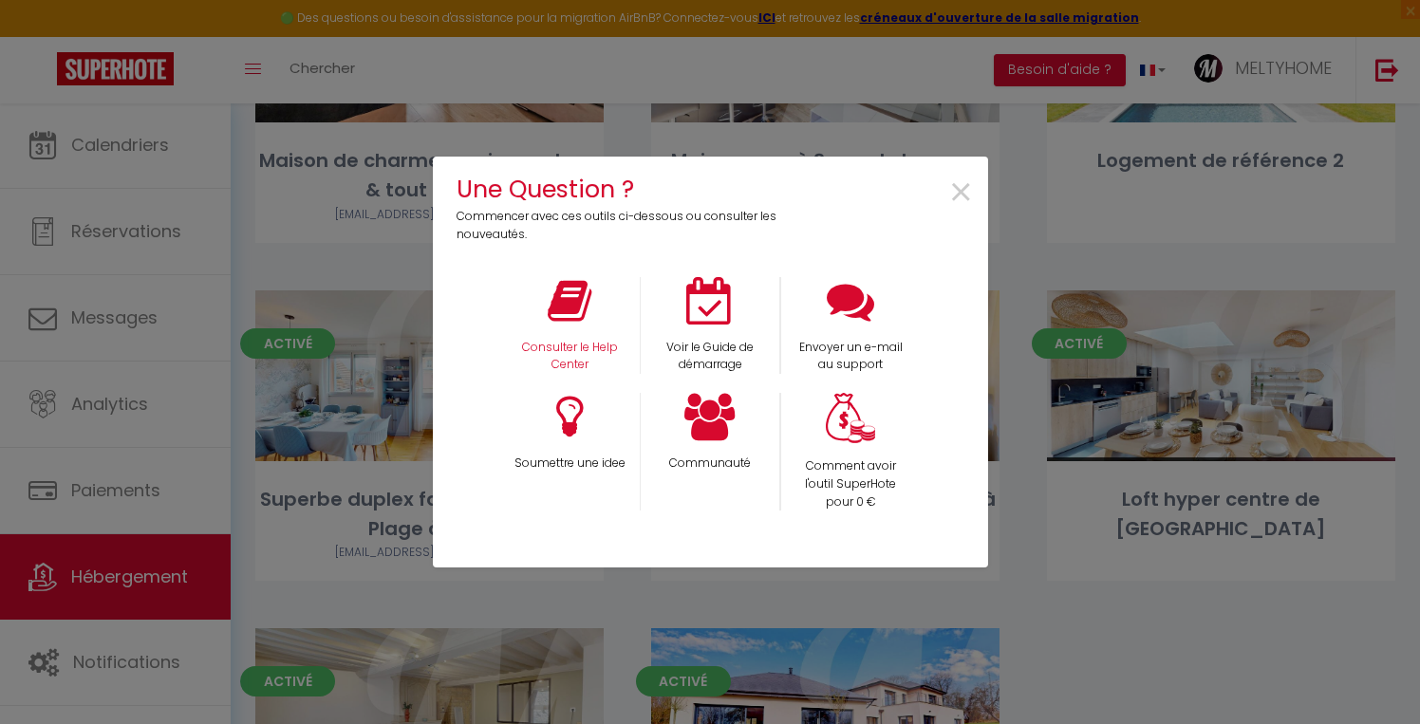
click at [572, 326] on div "Consulter le Help Center" at bounding box center [569, 326] width 140 height 98
click at [577, 321] on icon at bounding box center [570, 300] width 44 height 47
click at [961, 197] on span "×" at bounding box center [961, 193] width 26 height 60
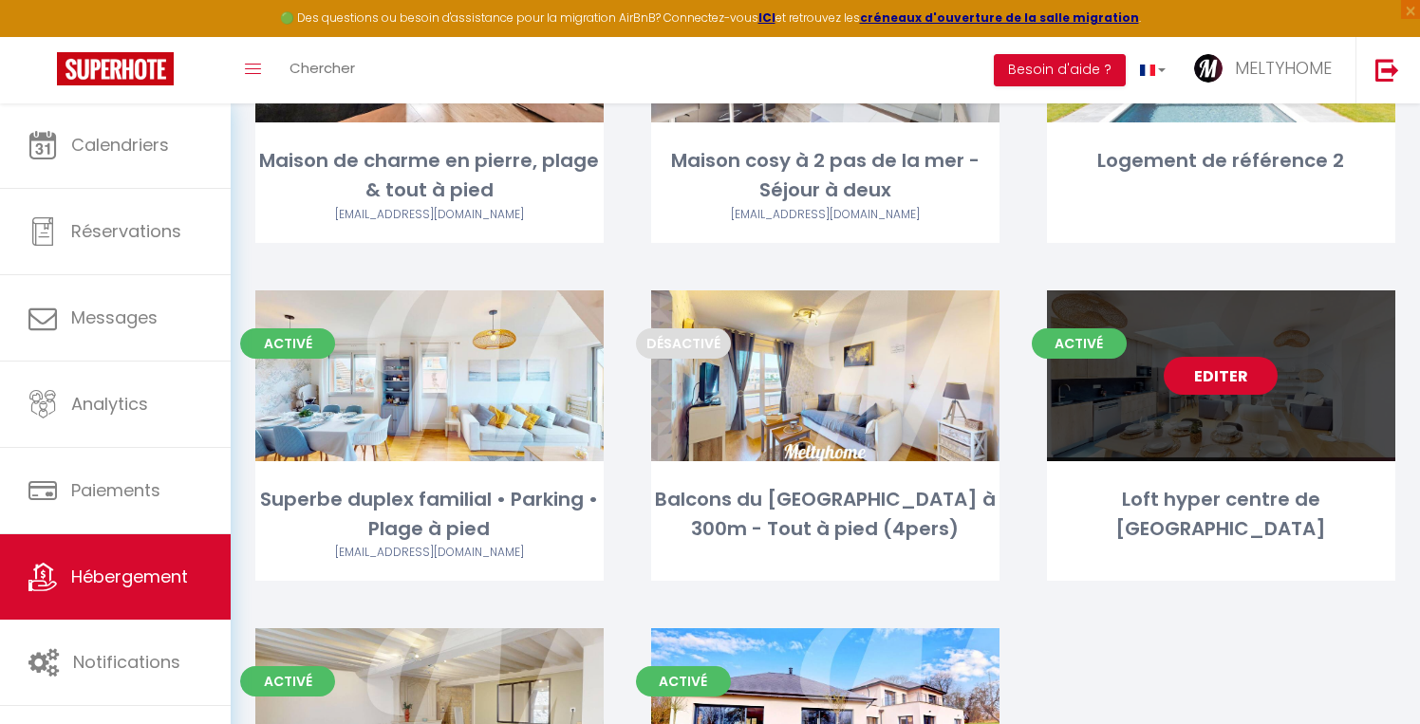
click at [1224, 368] on link "Editer" at bounding box center [1221, 376] width 114 height 38
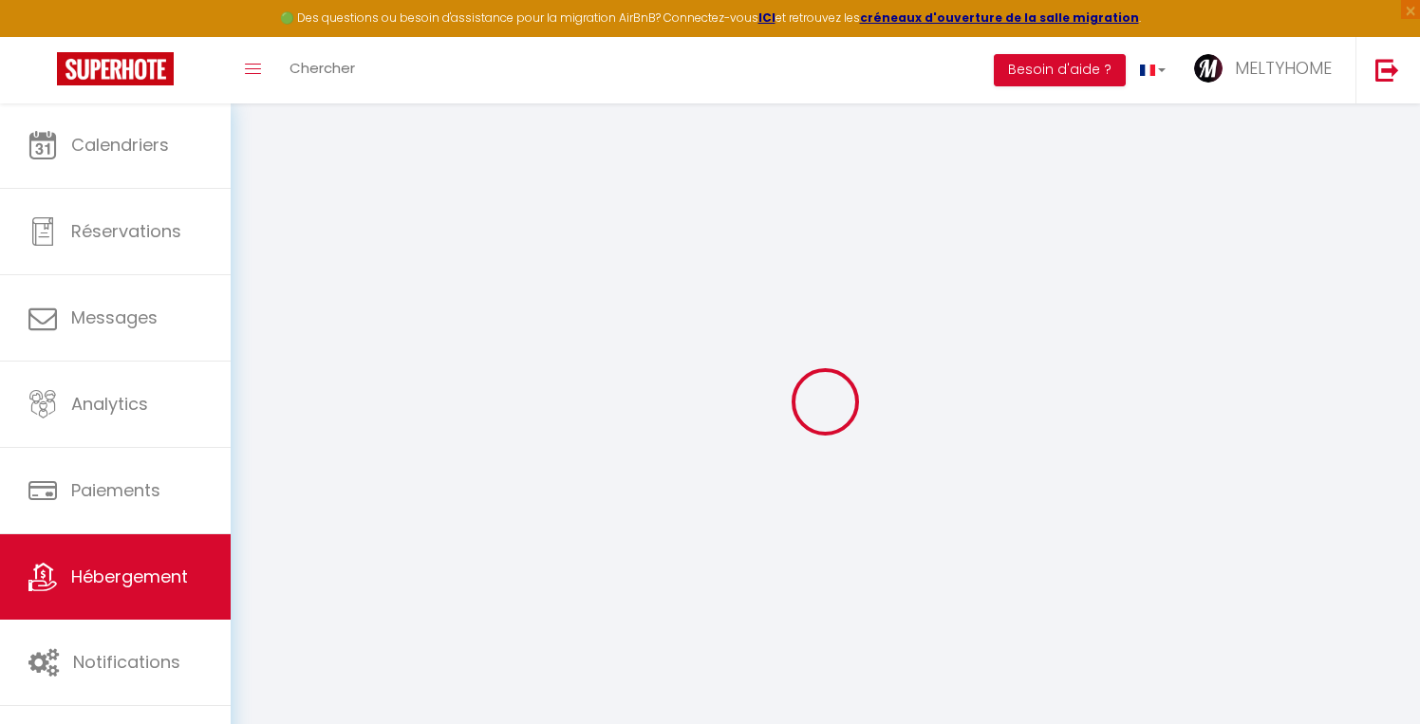
select select
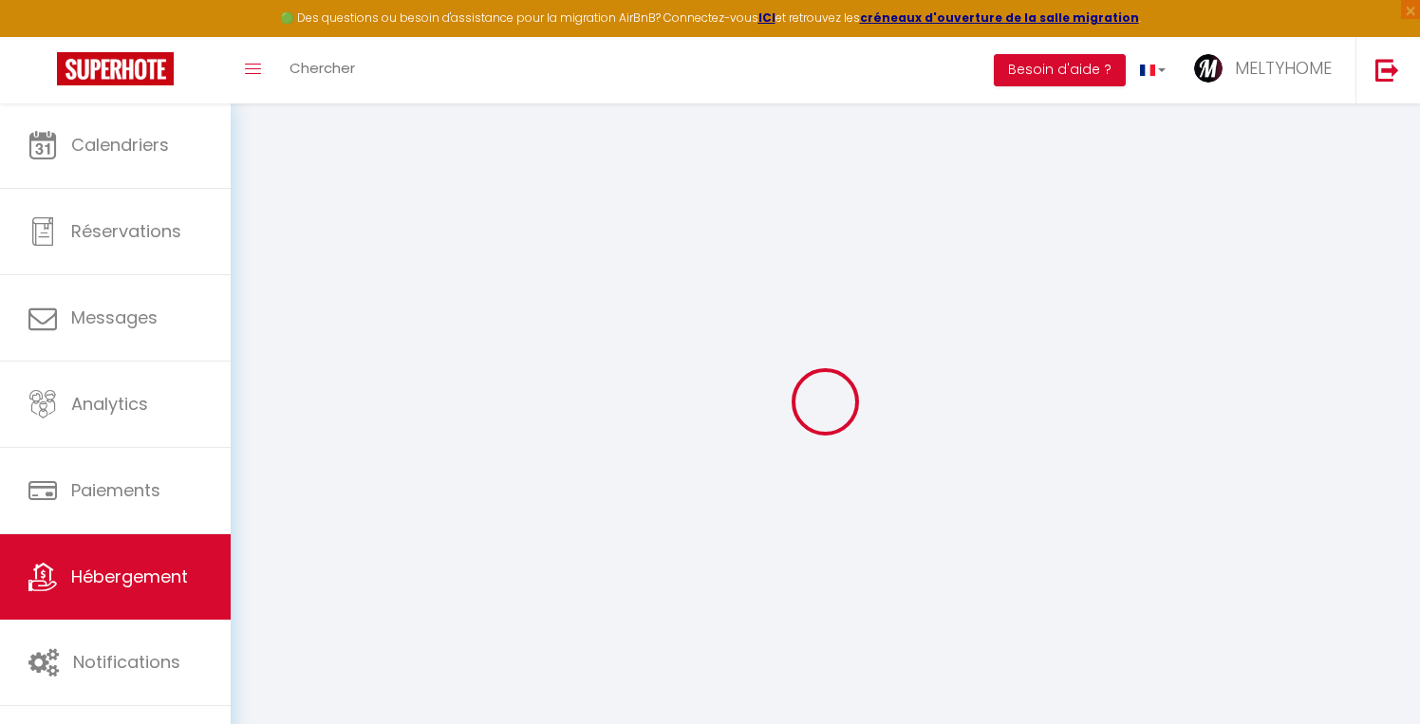
select select
checkbox input "true"
checkbox input "false"
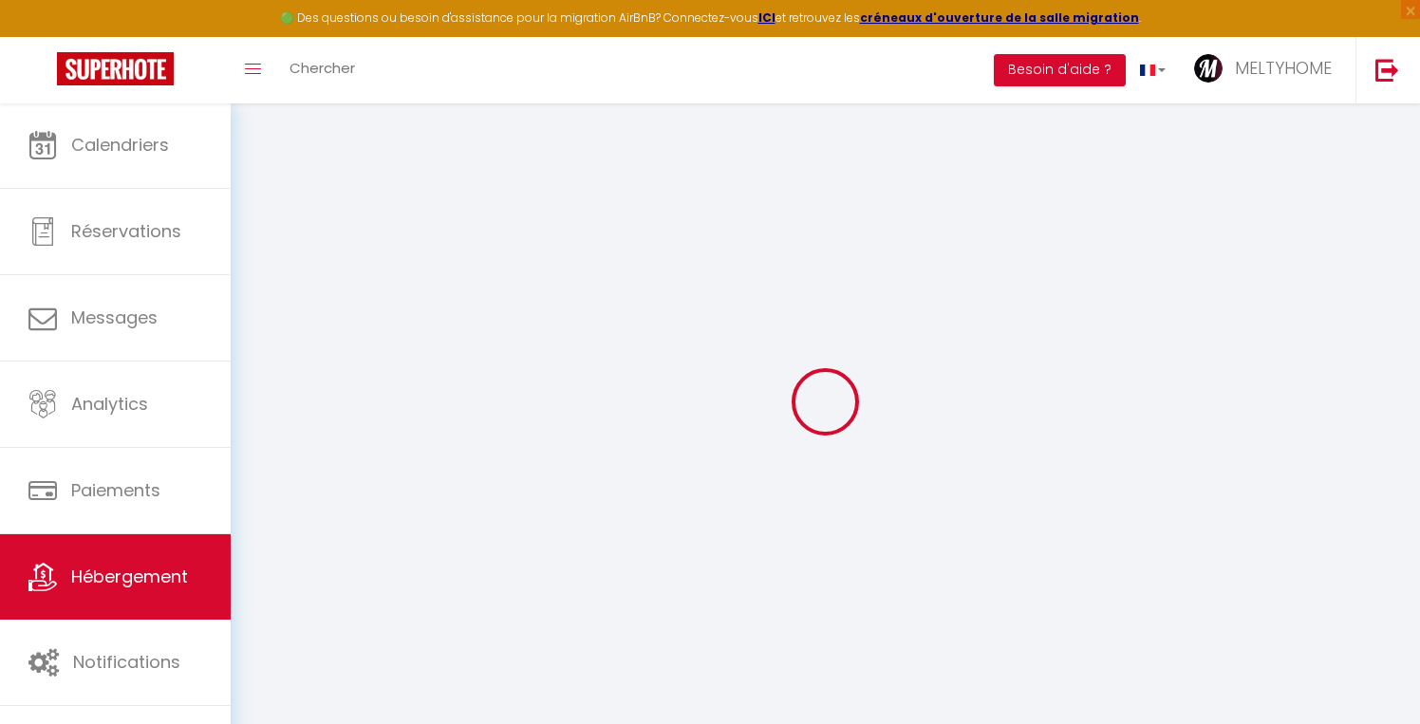
select select
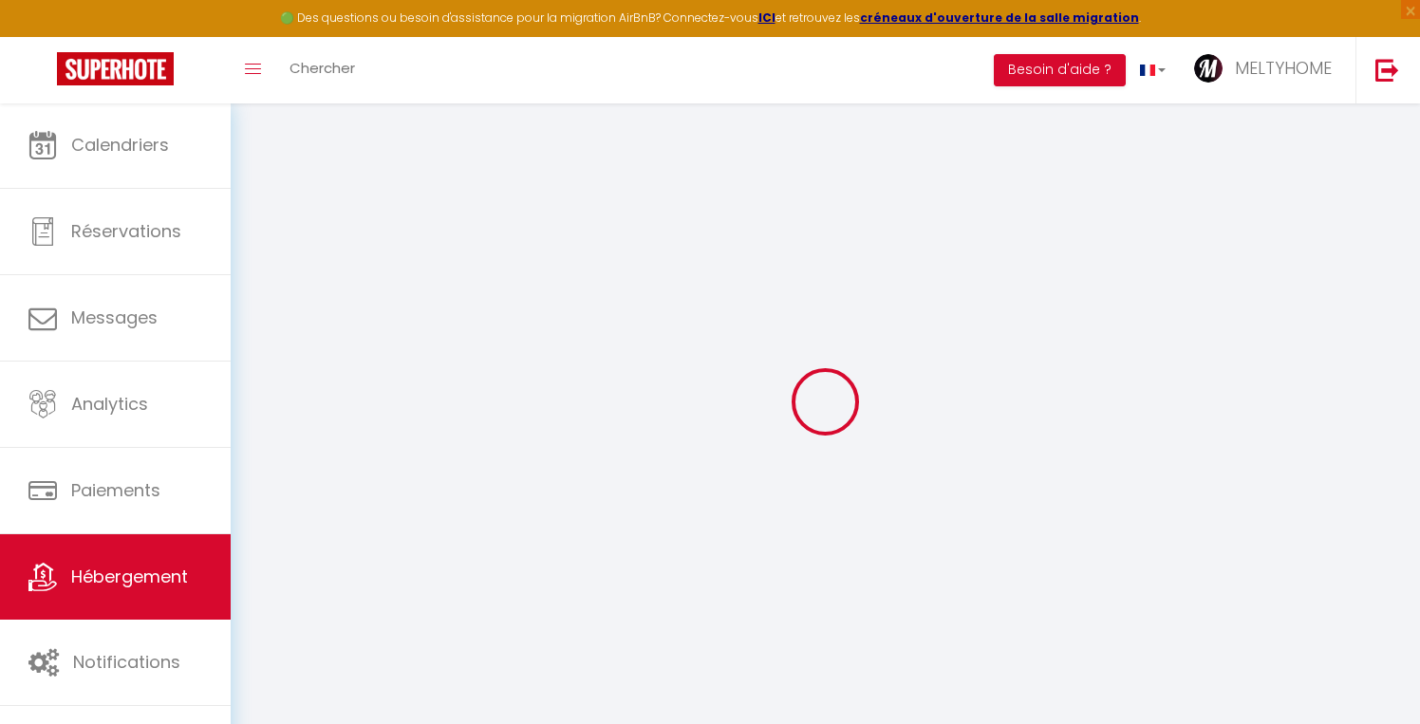
select select
checkbox input "true"
checkbox input "false"
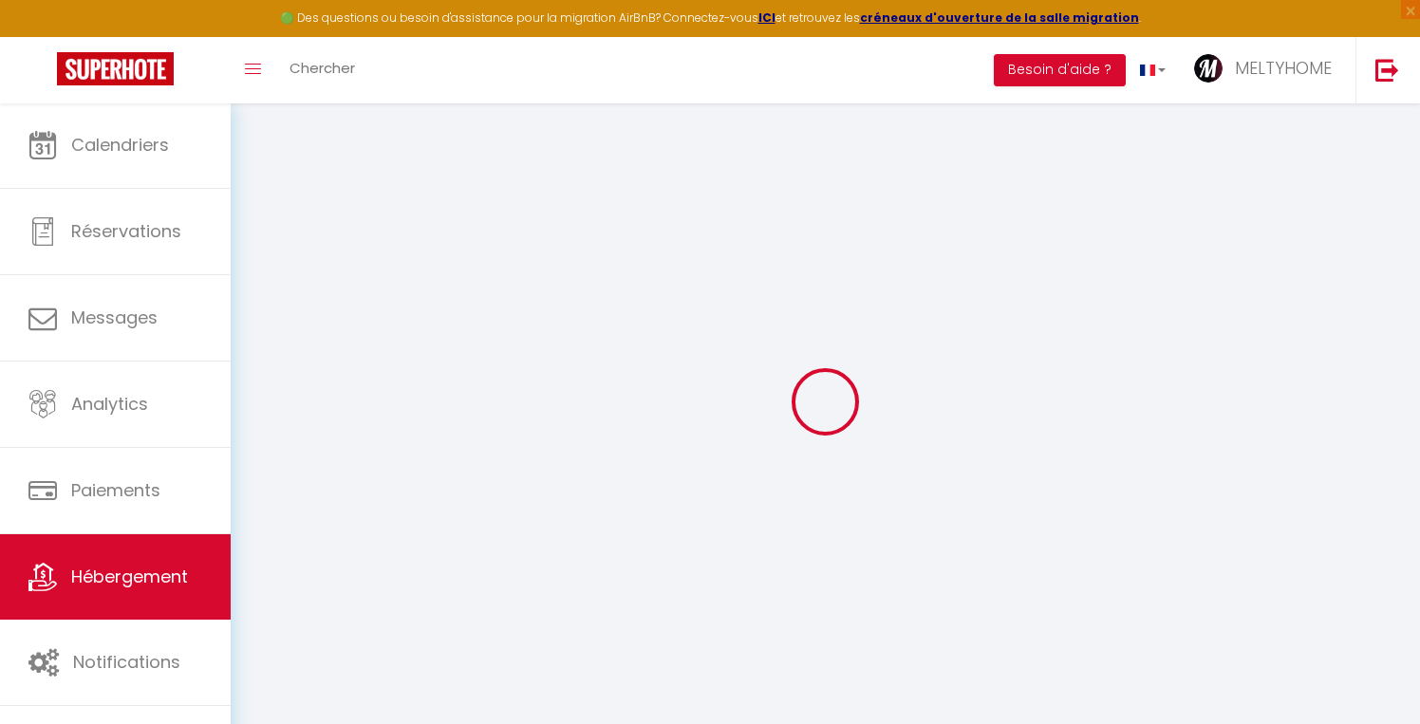
select select
checkbox input "true"
checkbox input "false"
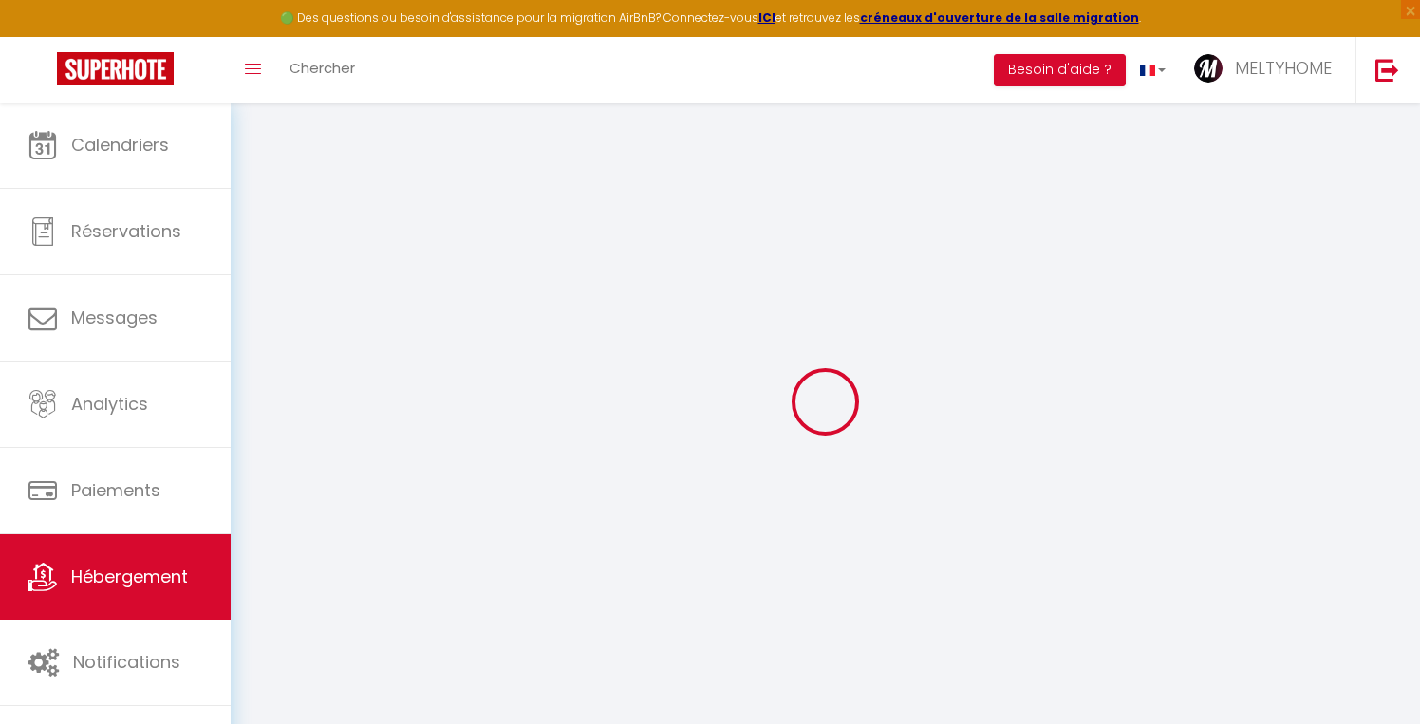
select select
checkbox input "true"
checkbox input "false"
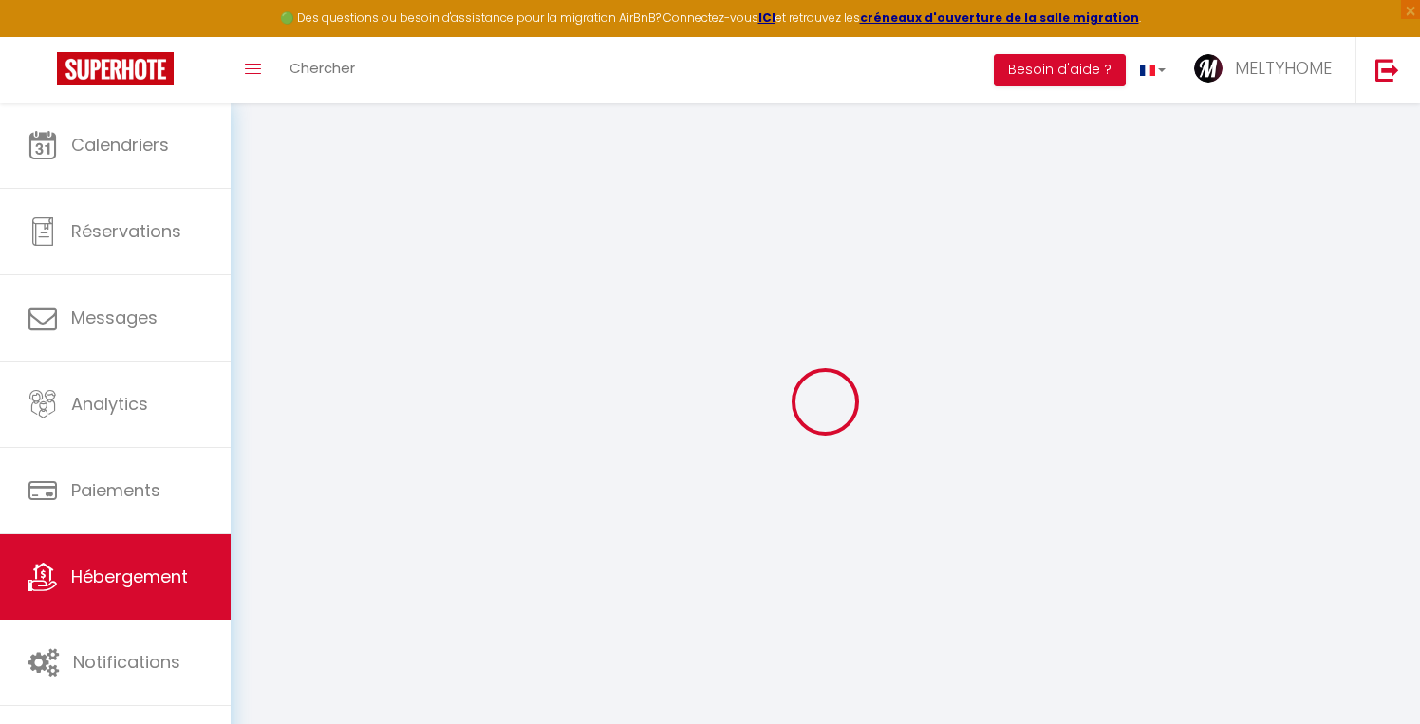
select select
checkbox input "true"
checkbox input "false"
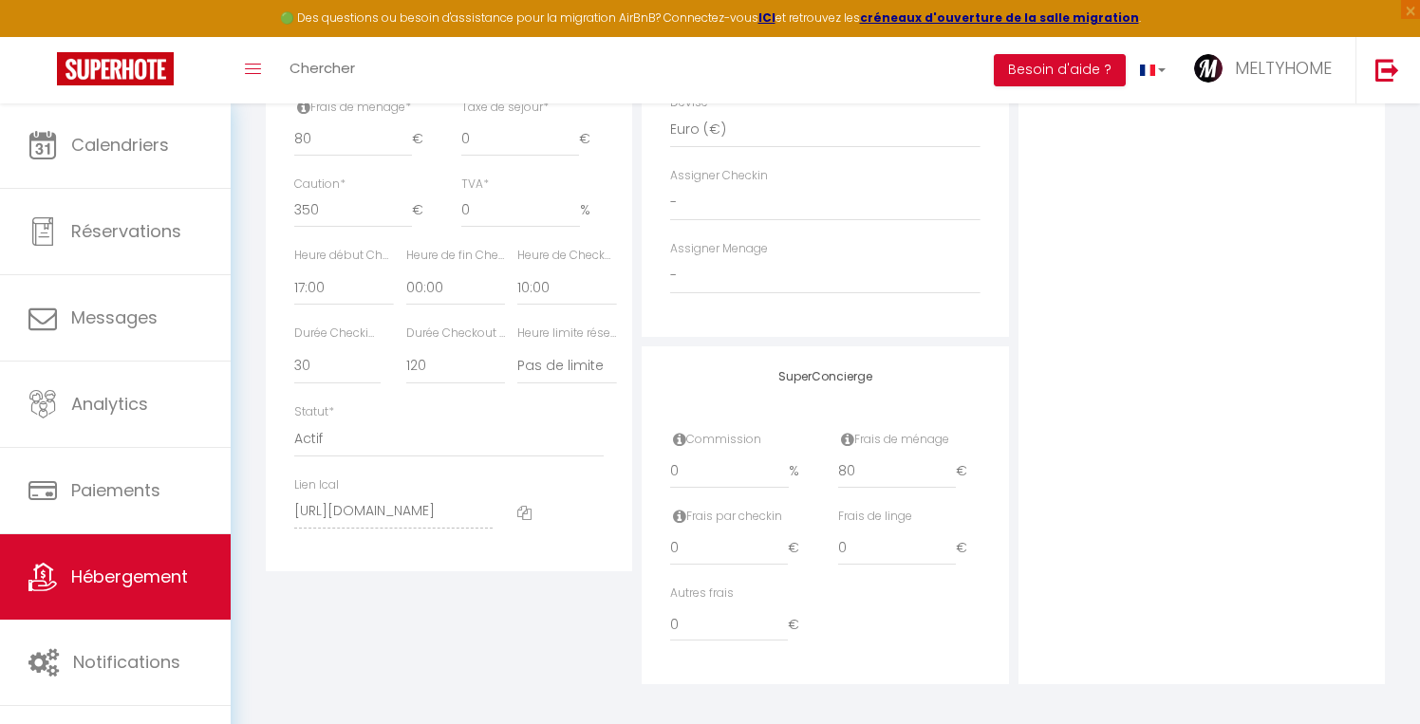
scroll to position [937, 0]
select select "0"
select select
checkbox input "true"
checkbox input "false"
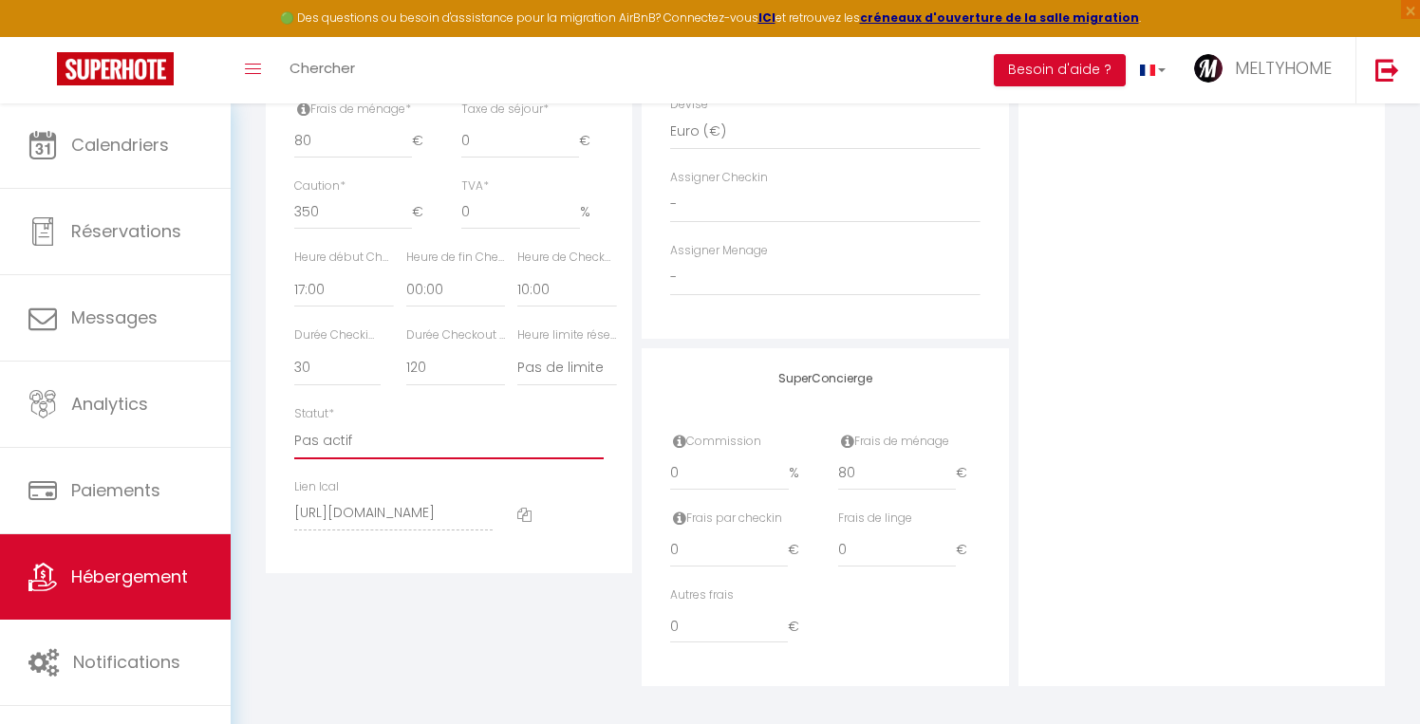
checkbox input "false"
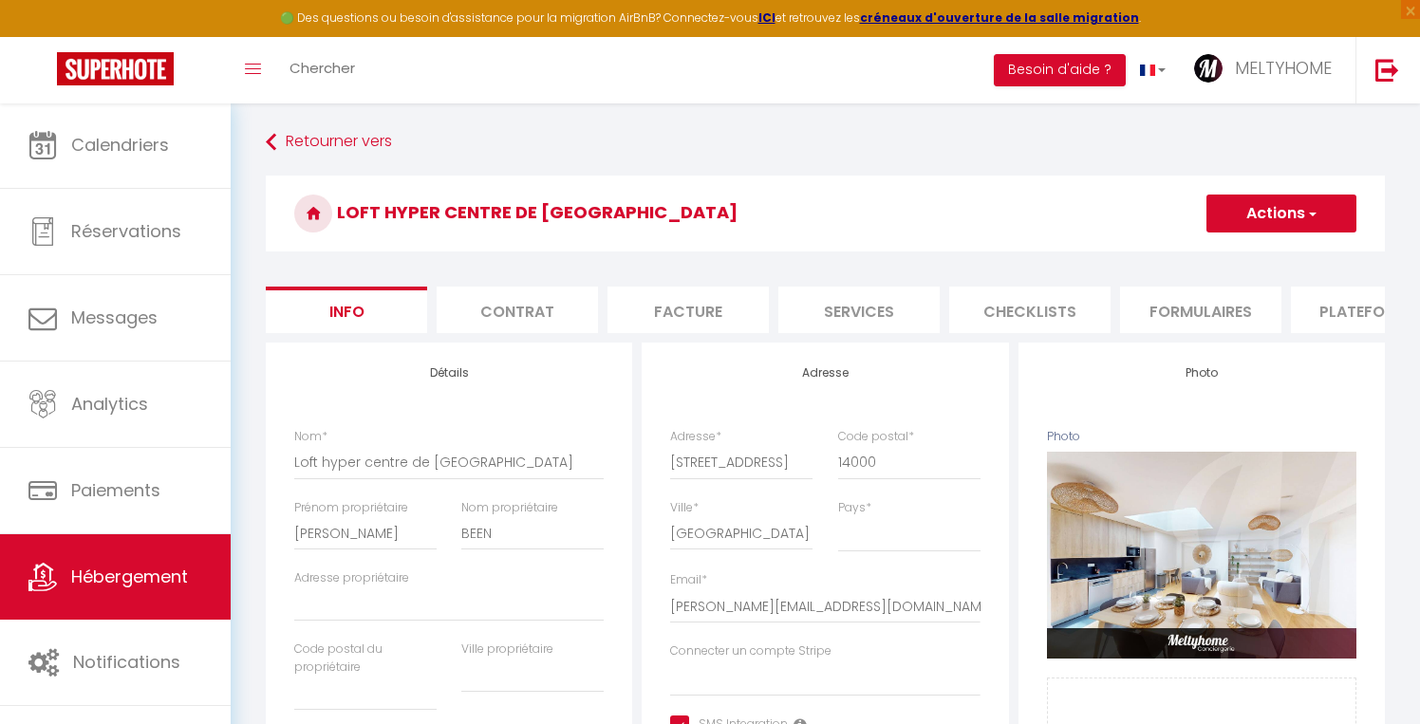
scroll to position [0, 0]
click at [1287, 225] on button "Actions" at bounding box center [1282, 214] width 150 height 38
click at [1216, 255] on input "Enregistrer" at bounding box center [1206, 255] width 70 height 19
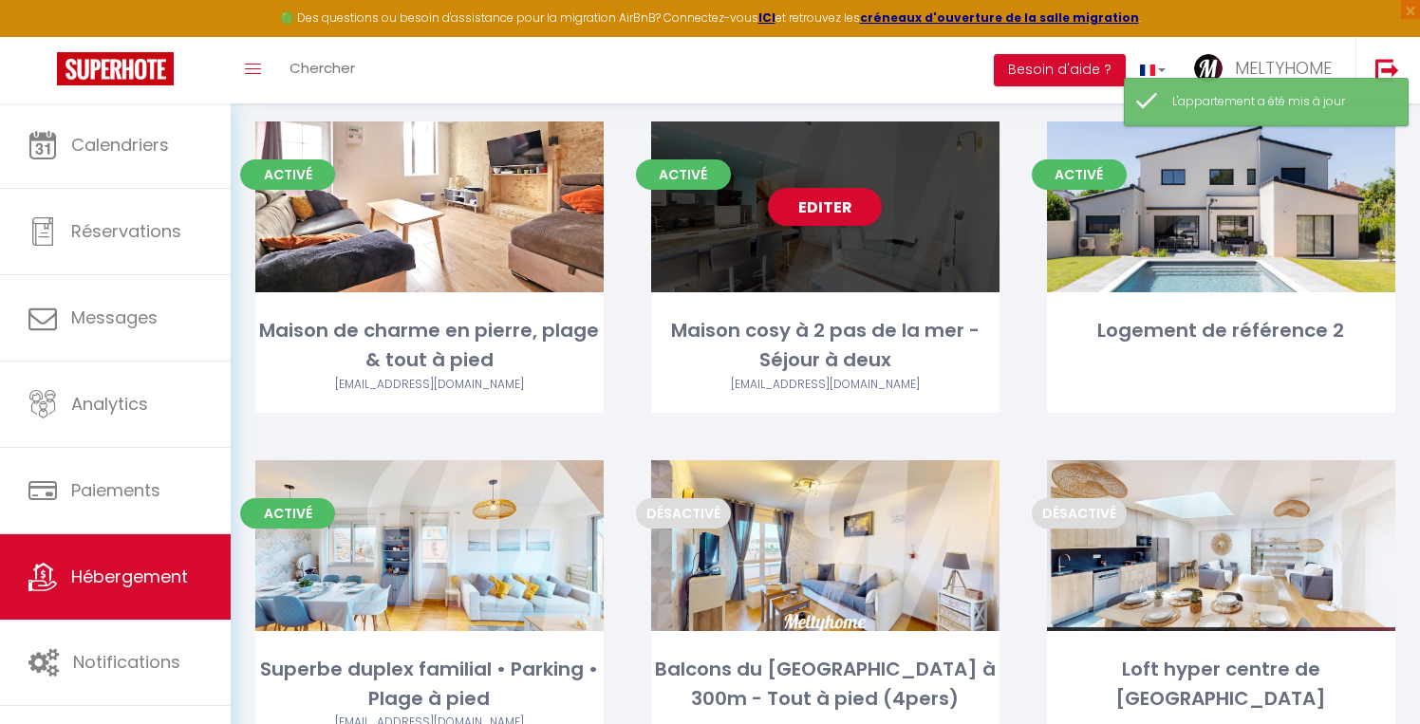
scroll to position [156, 0]
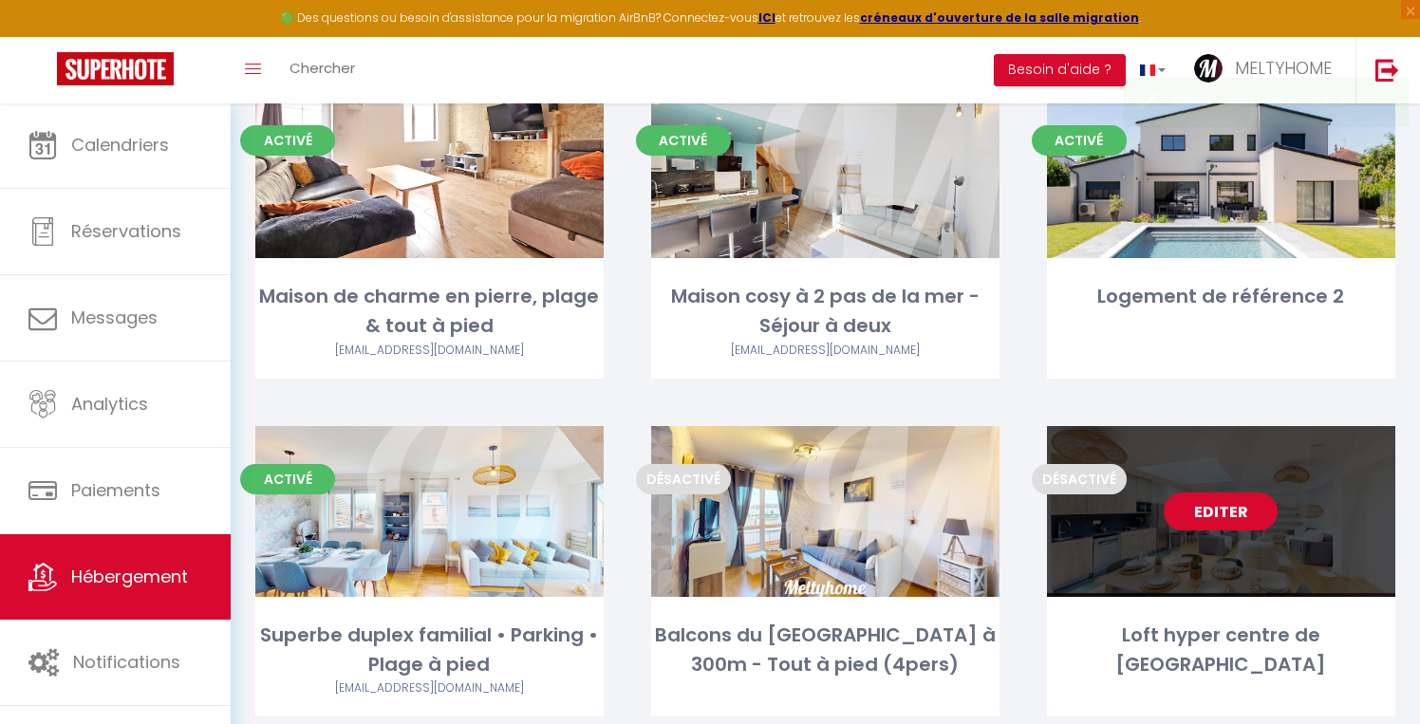
click at [1226, 510] on link "Editer" at bounding box center [1221, 512] width 114 height 38
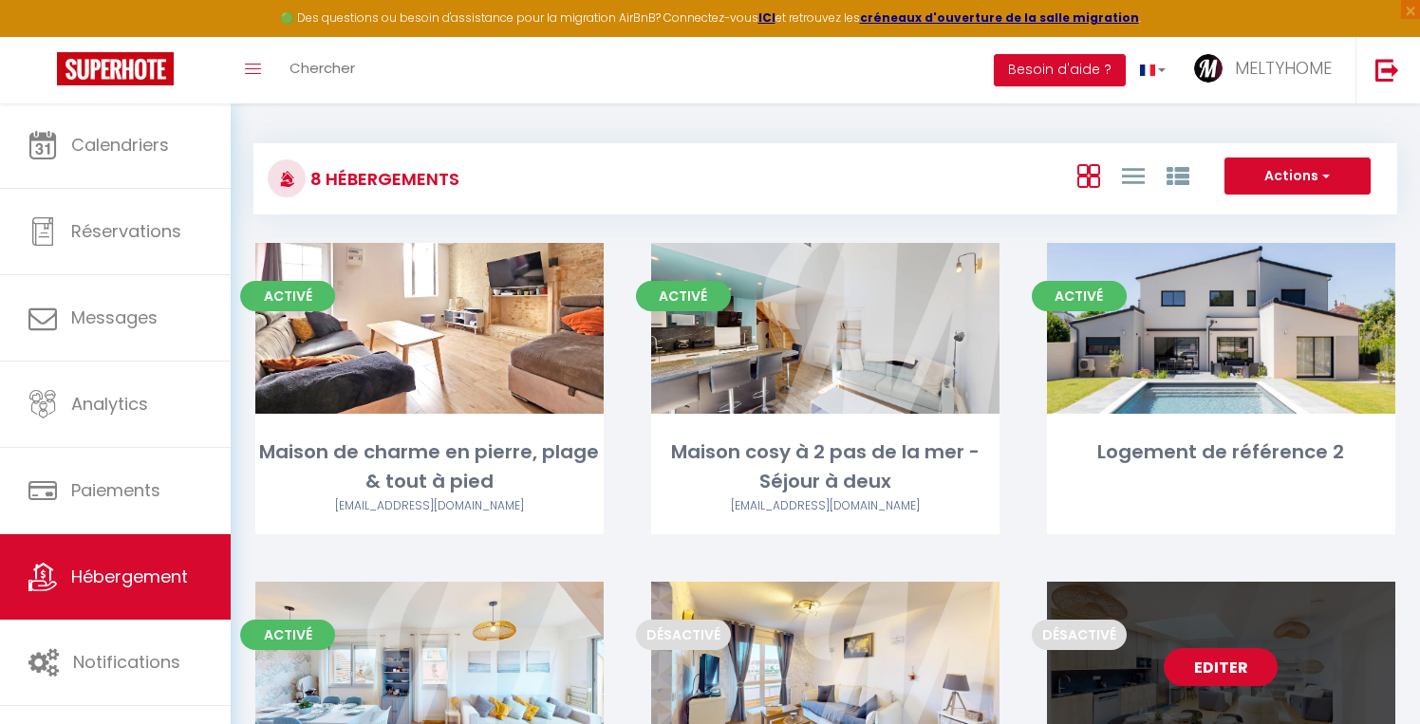
select select "3"
select select "2"
select select "1"
select select
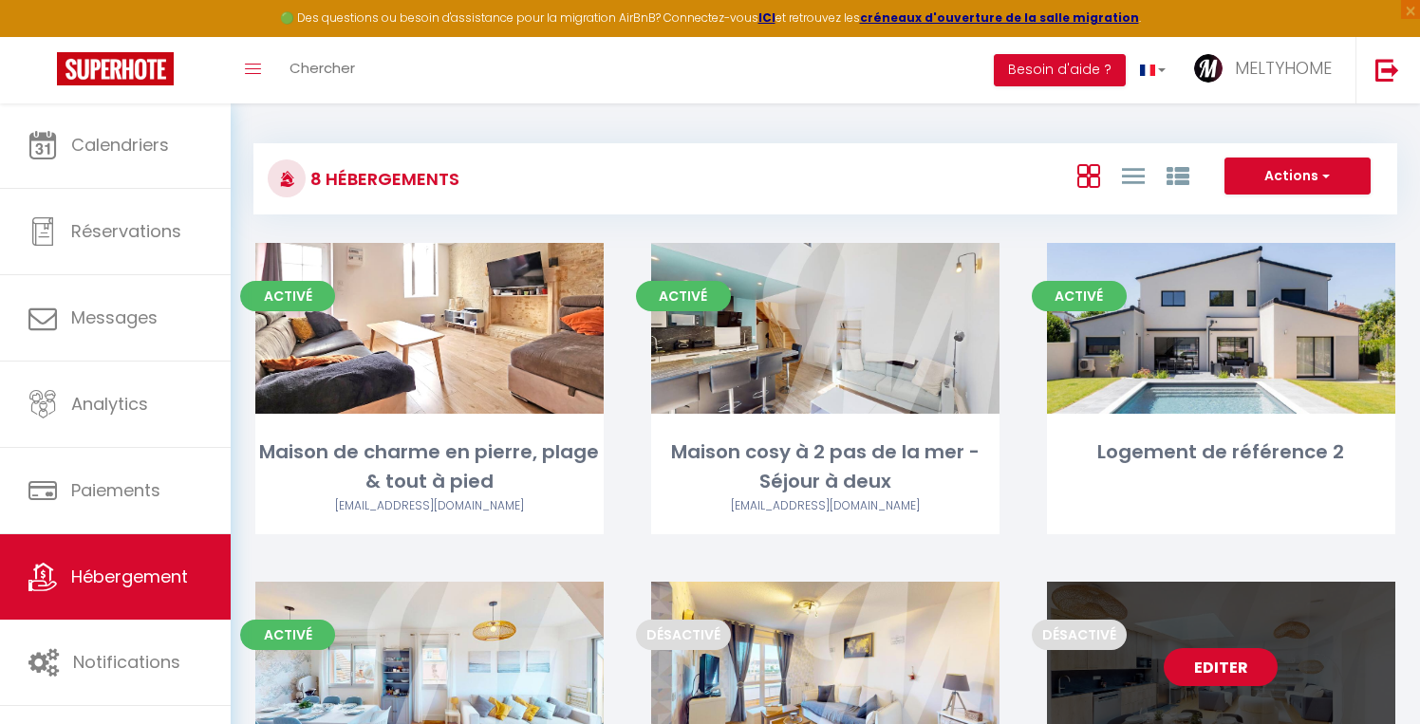
select select "28"
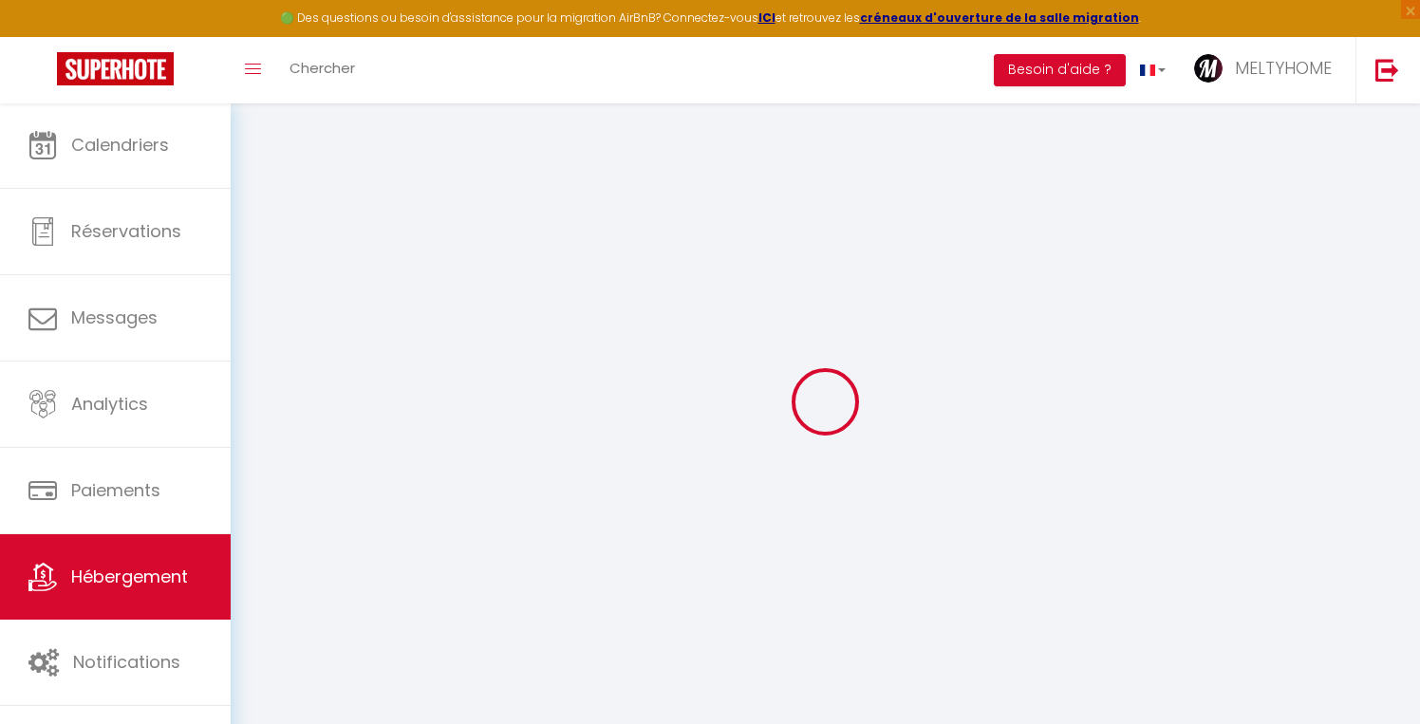
select select
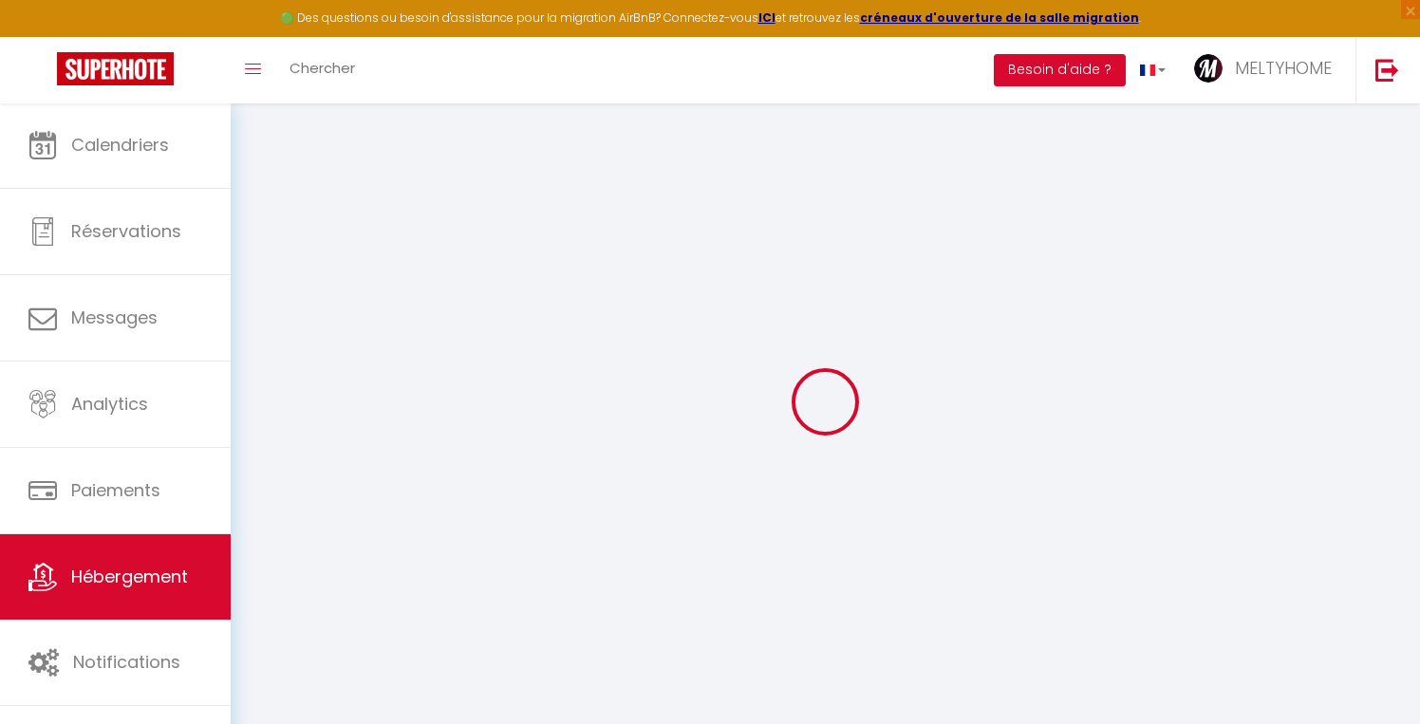
select select
checkbox input "false"
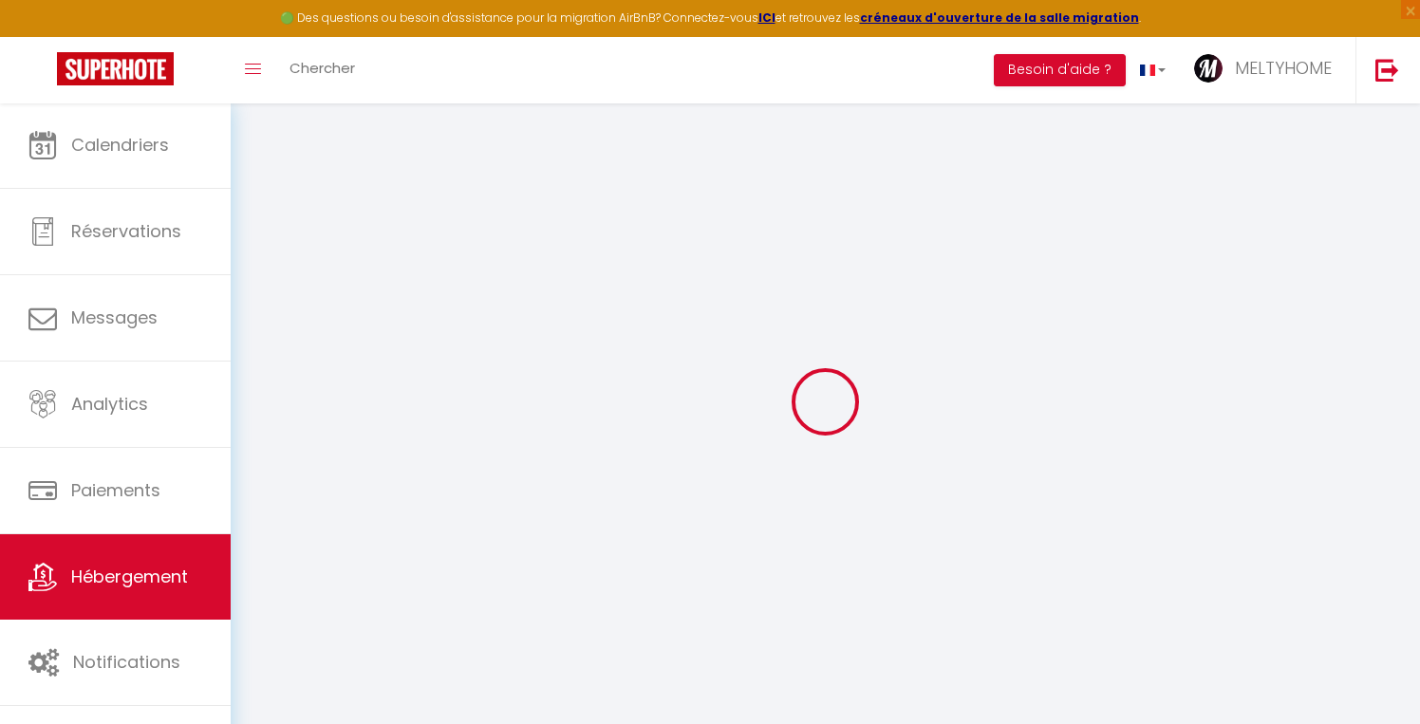
select select
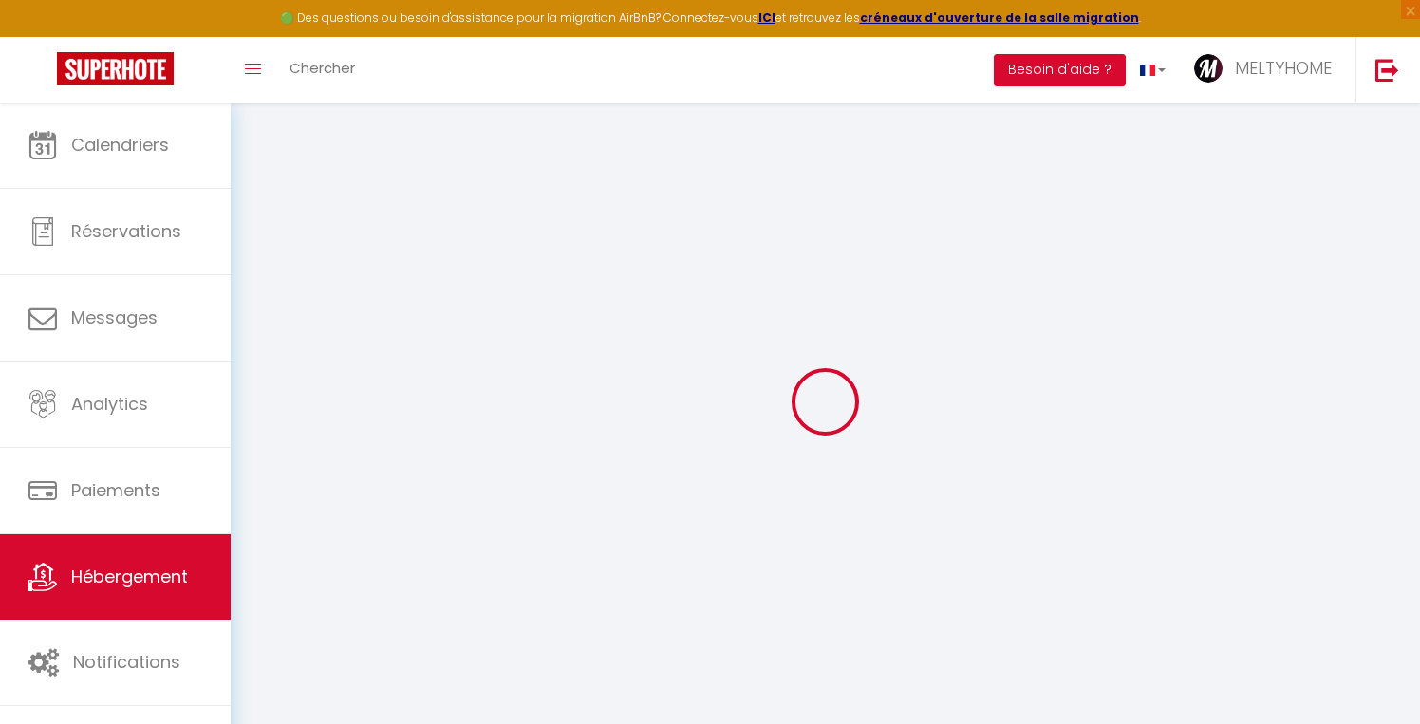
select select
checkbox input "false"
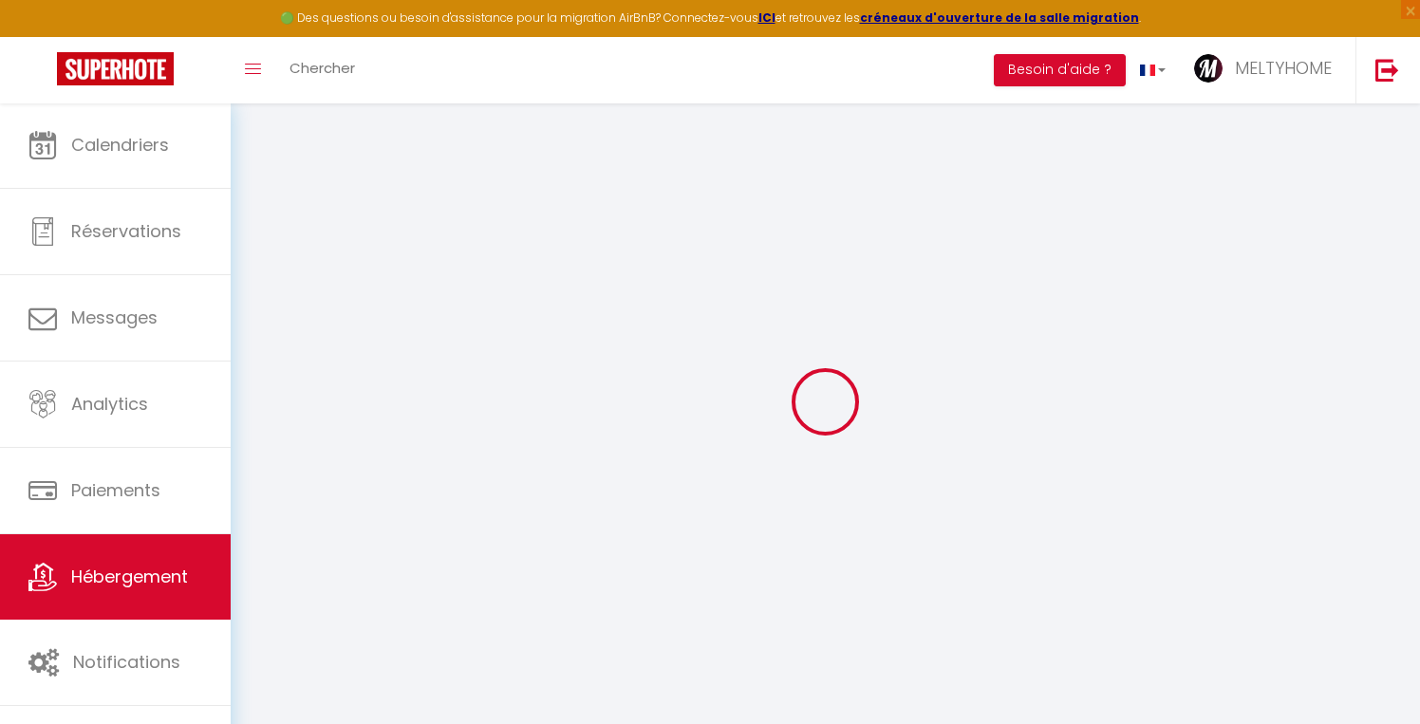
checkbox input "false"
select select
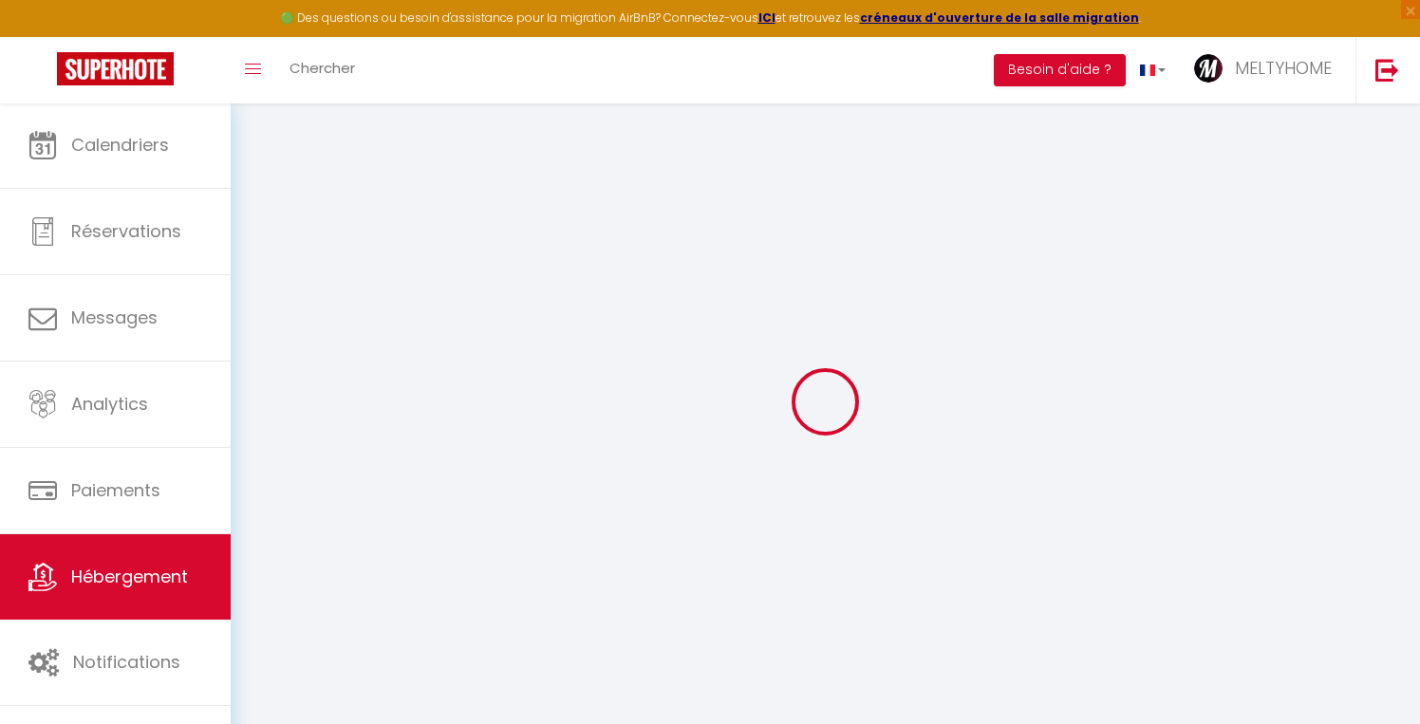
select select
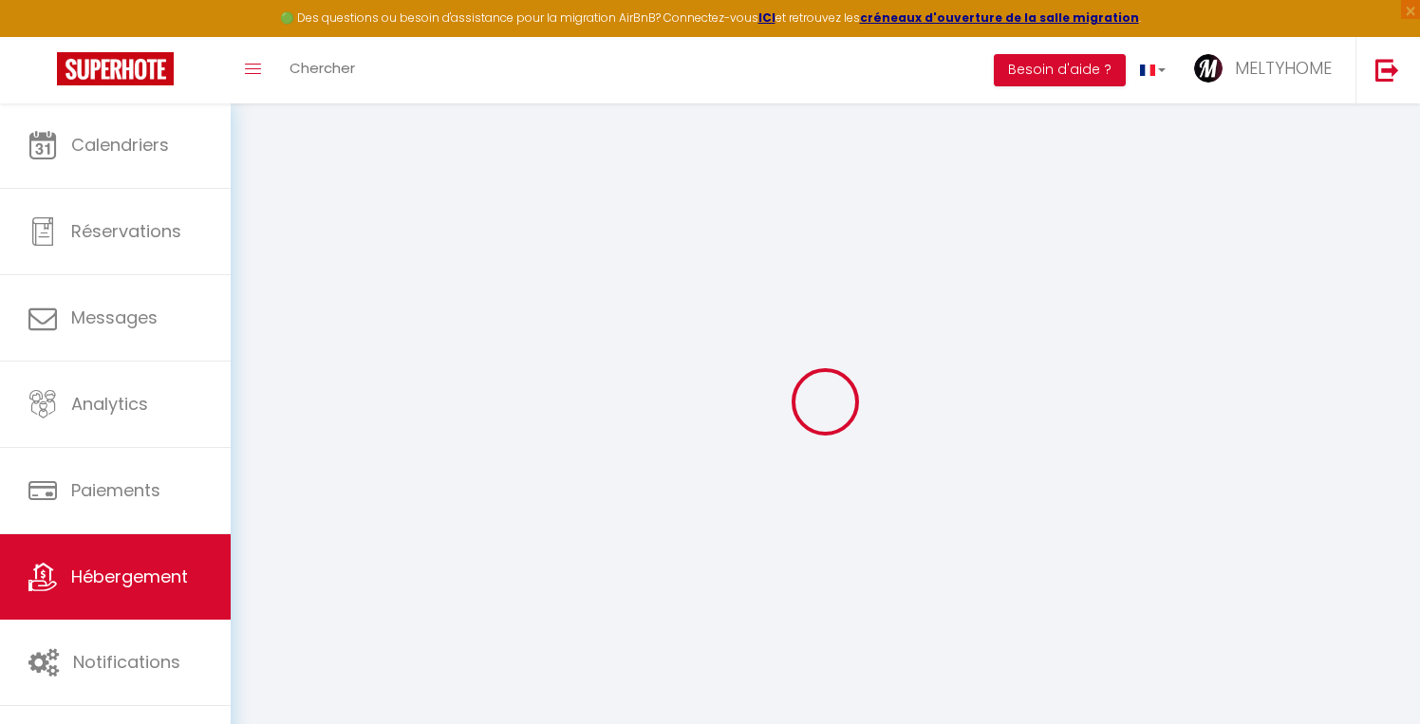
checkbox input "false"
select select
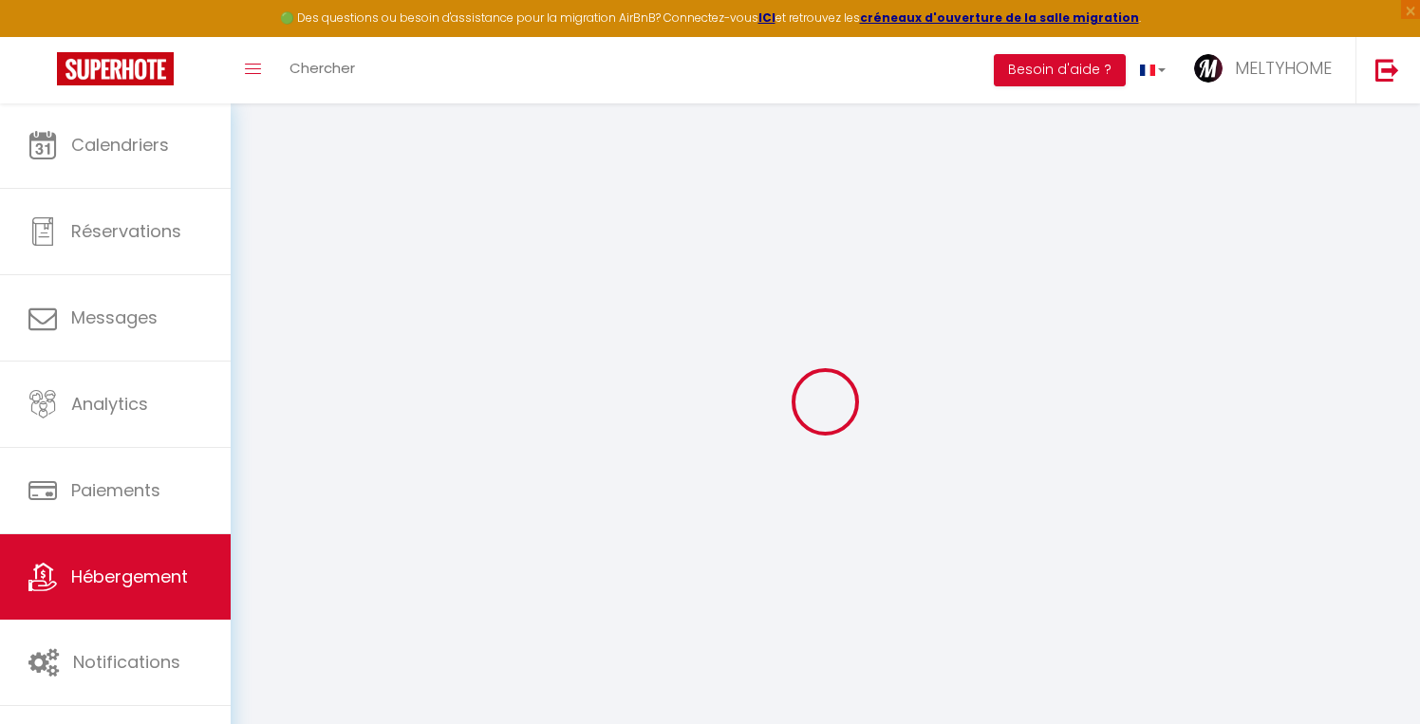
select select
type input "Loft hyper centre de [GEOGRAPHIC_DATA]"
type input "[PERSON_NAME]"
type input "BEEN"
select select "4"
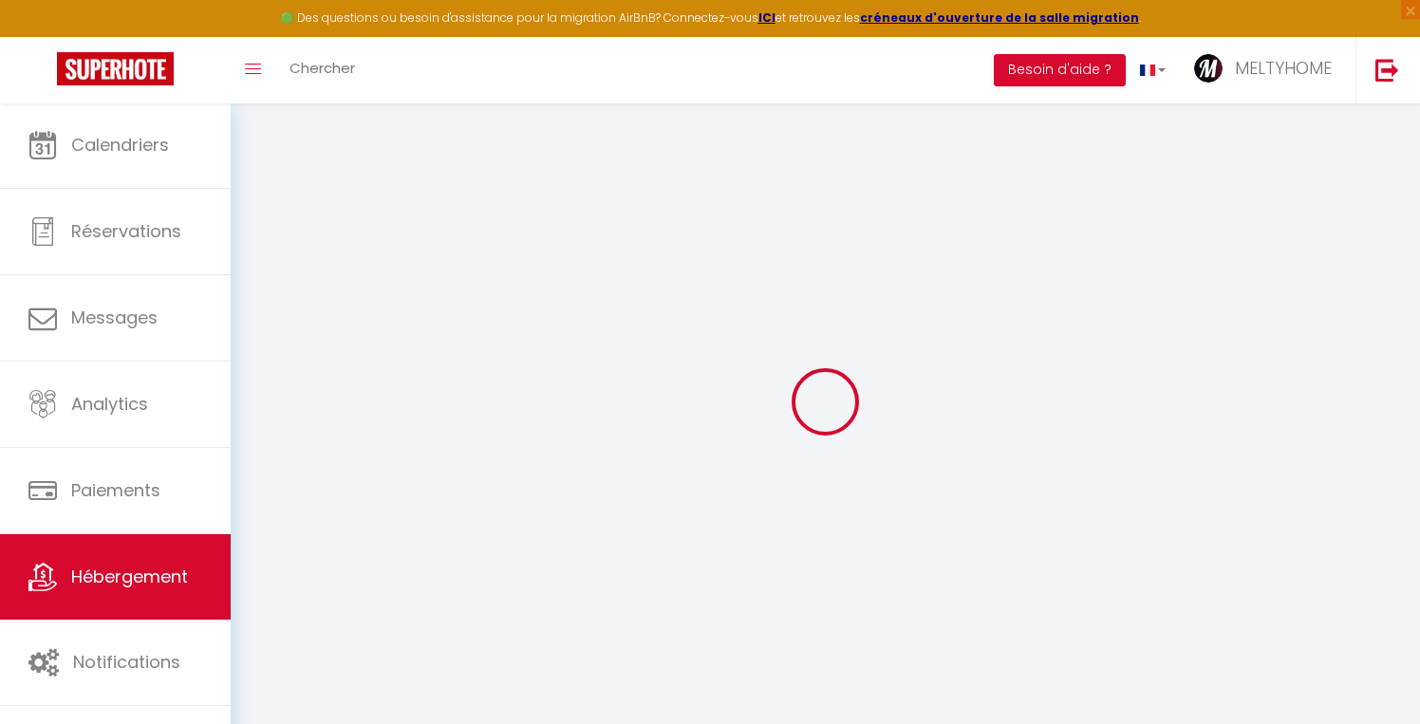
select select "2"
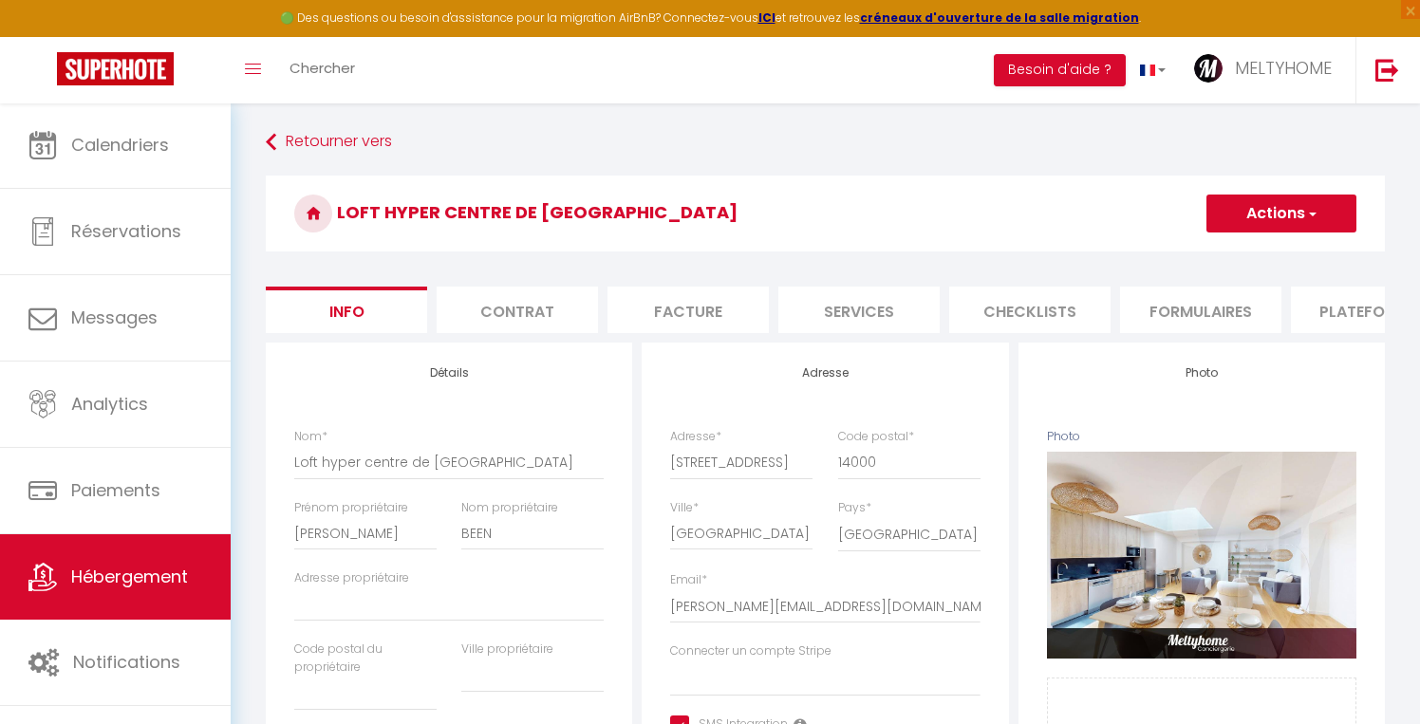
click at [1308, 311] on li "Plateformes" at bounding box center [1371, 310] width 161 height 47
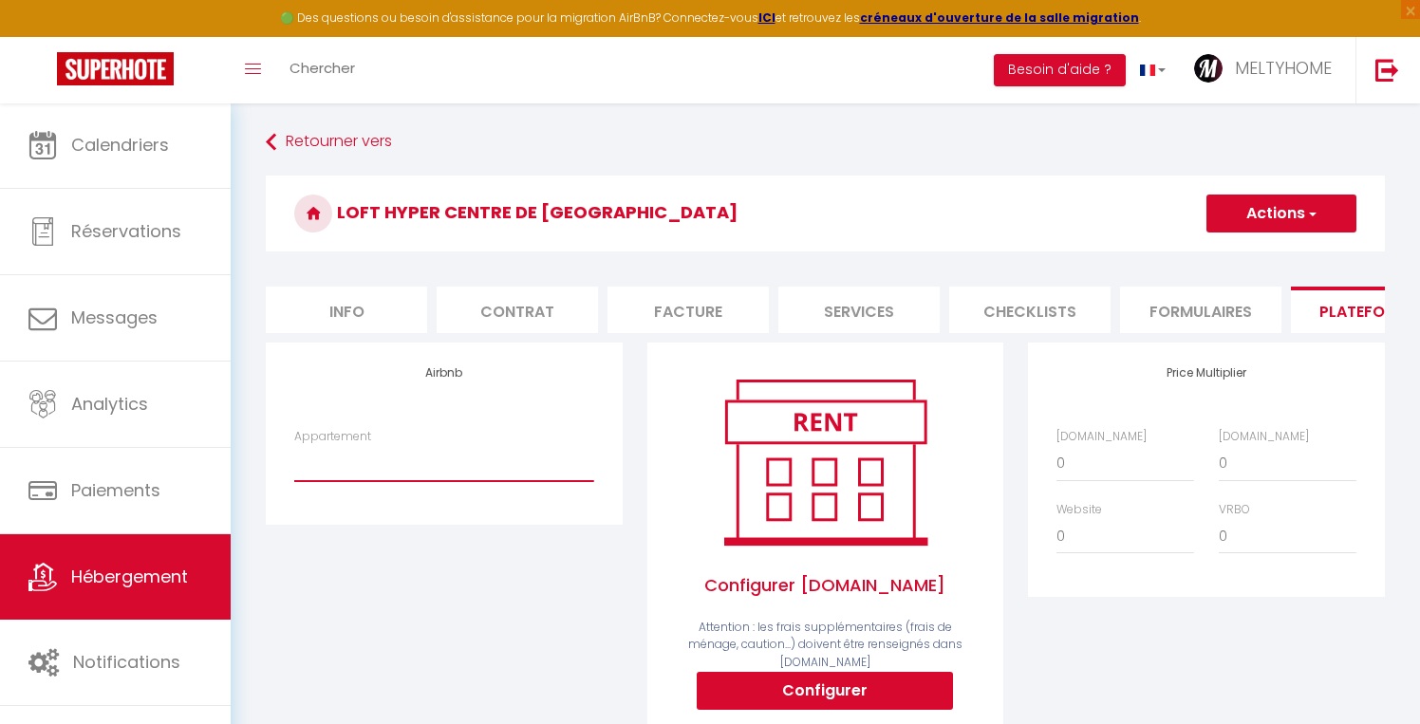
click at [115, 564] on link "Hébergement" at bounding box center [115, 576] width 231 height 85
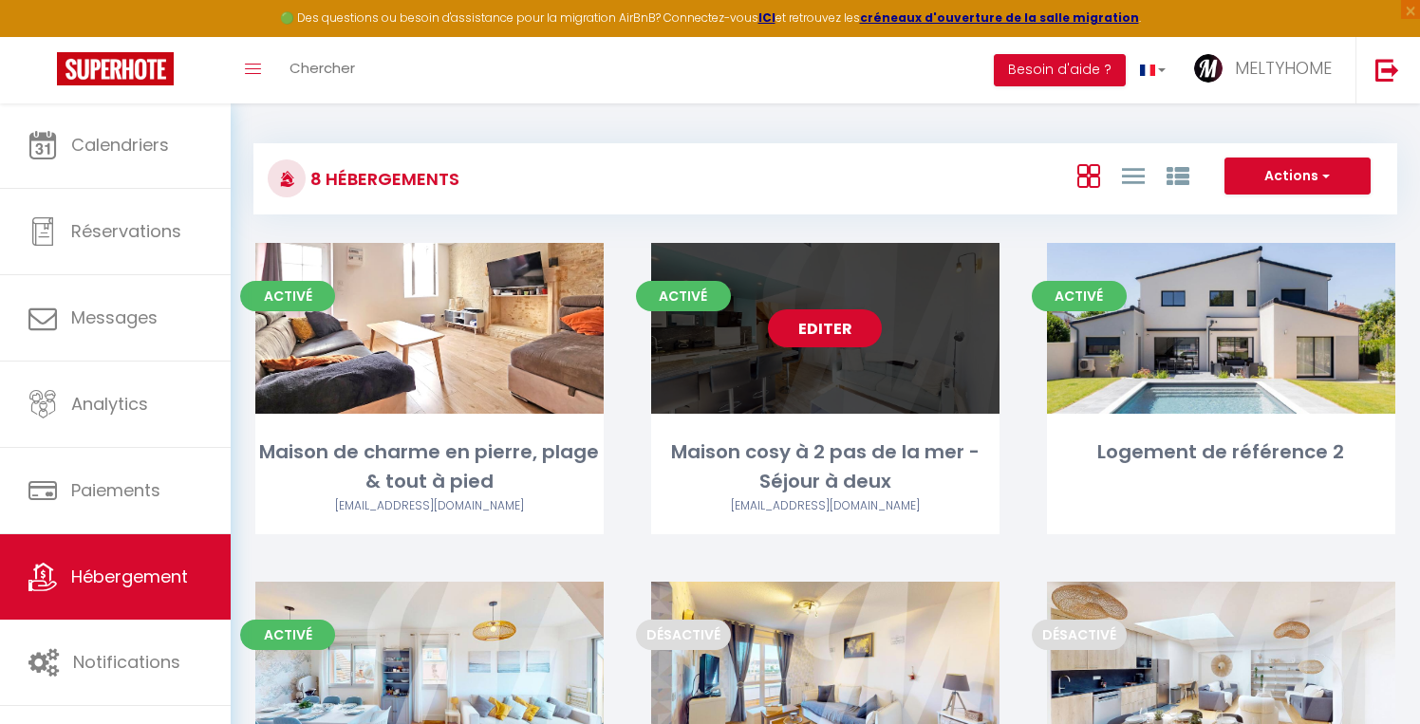
click at [815, 334] on link "Editer" at bounding box center [825, 328] width 114 height 38
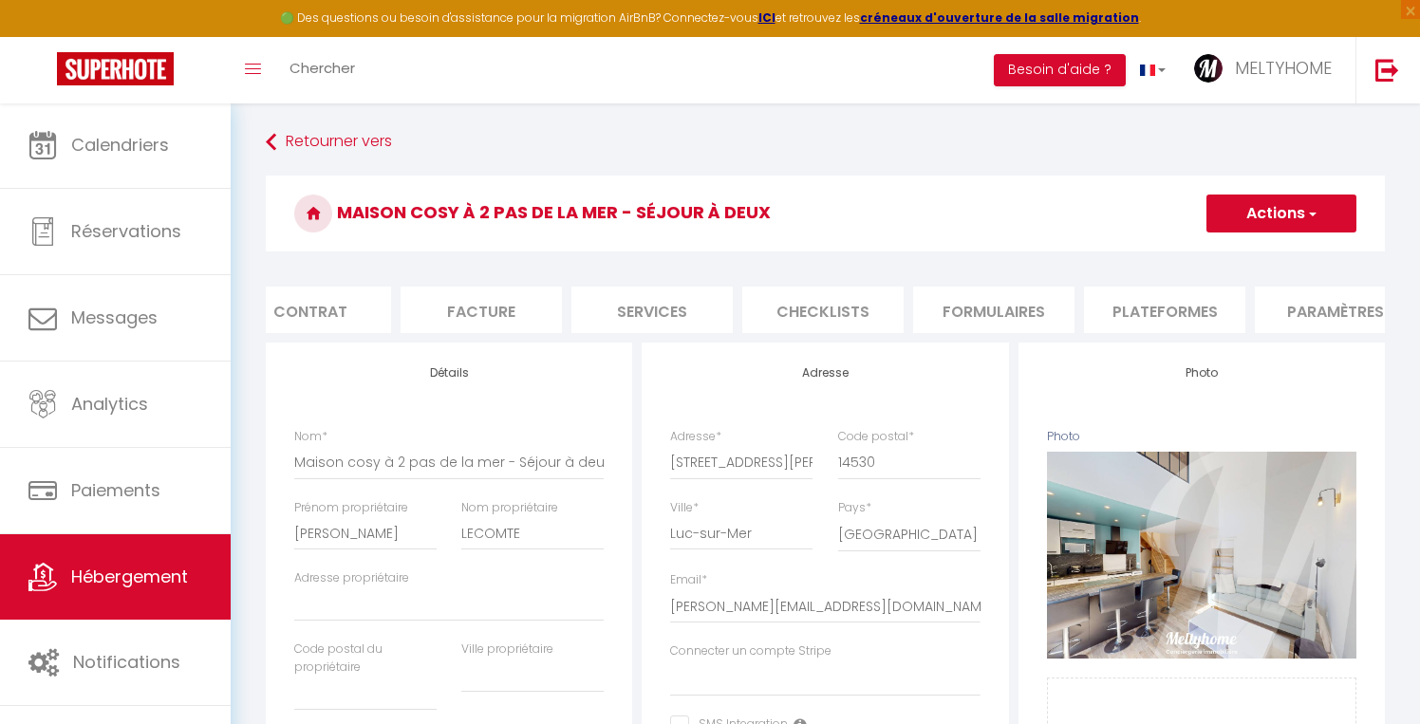
scroll to position [0, 298]
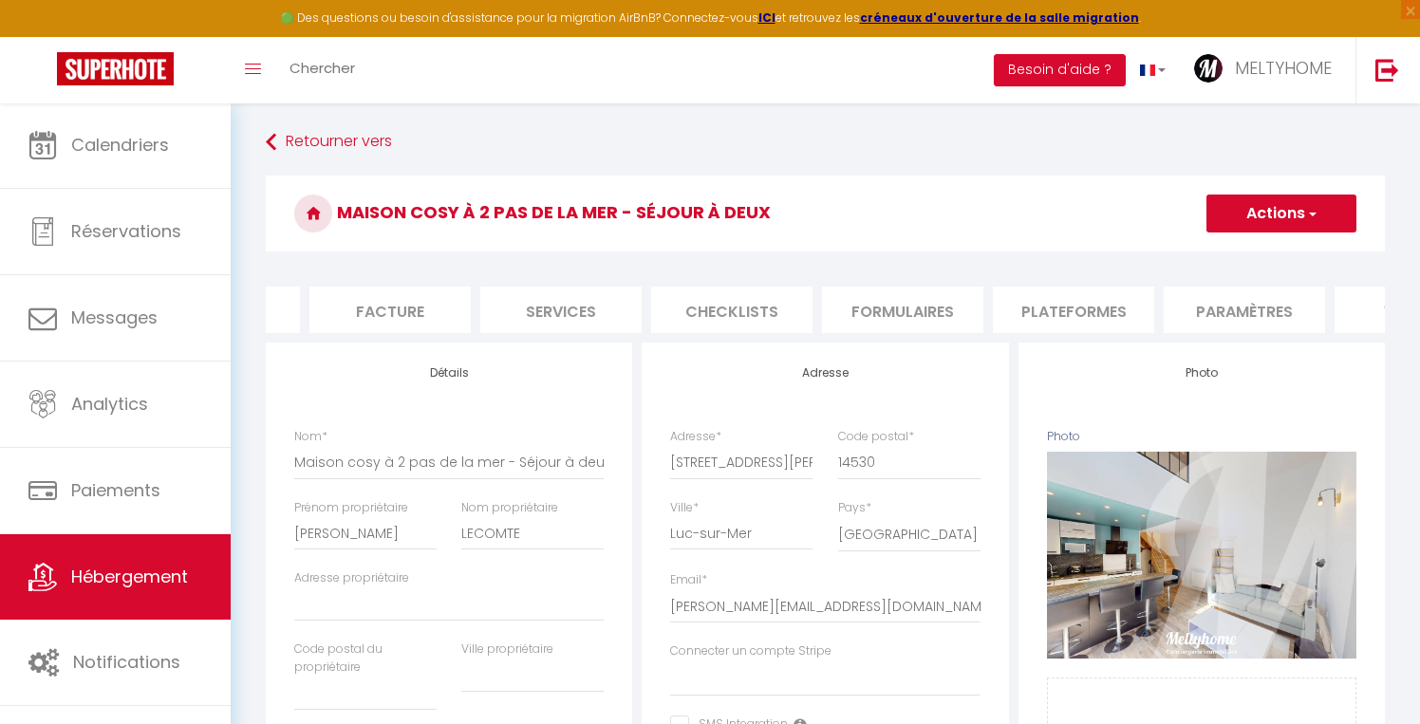
click at [1064, 297] on li "Plateformes" at bounding box center [1073, 310] width 161 height 47
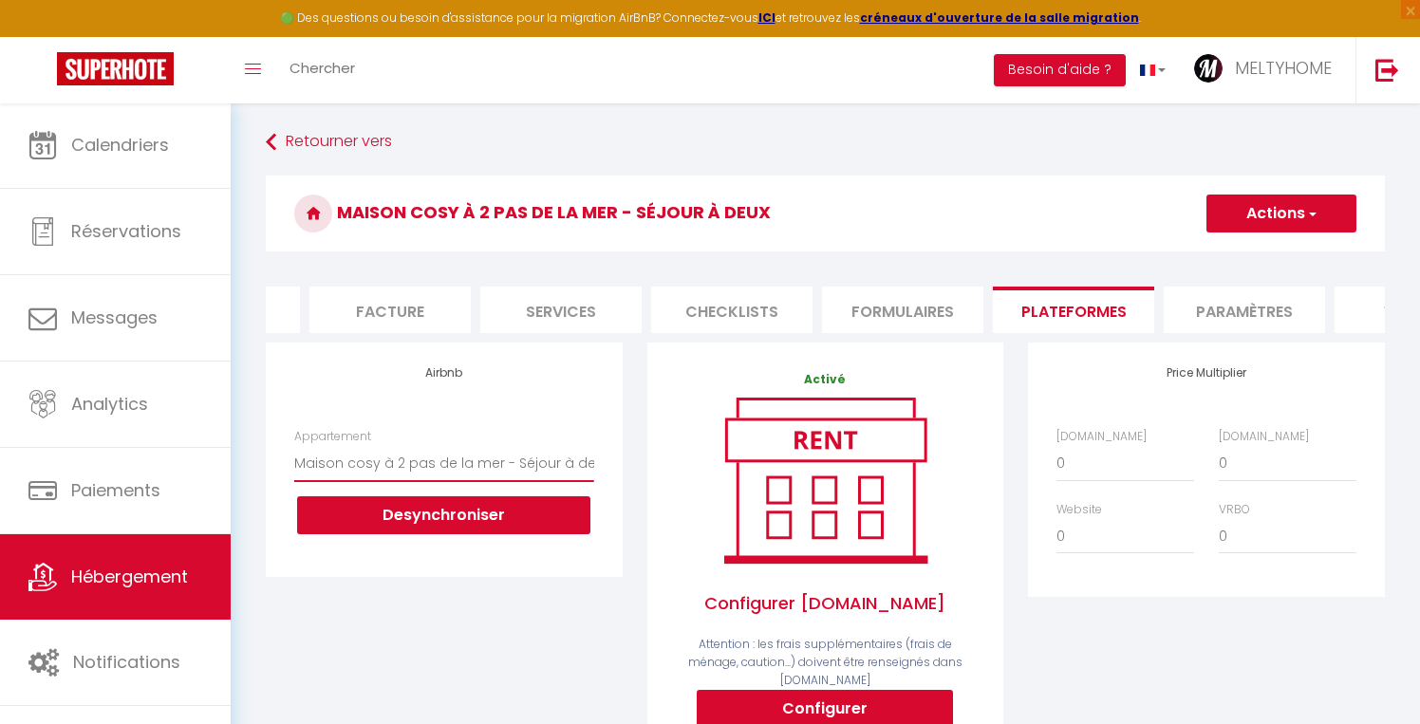
click at [125, 596] on link "Hébergement" at bounding box center [115, 576] width 231 height 85
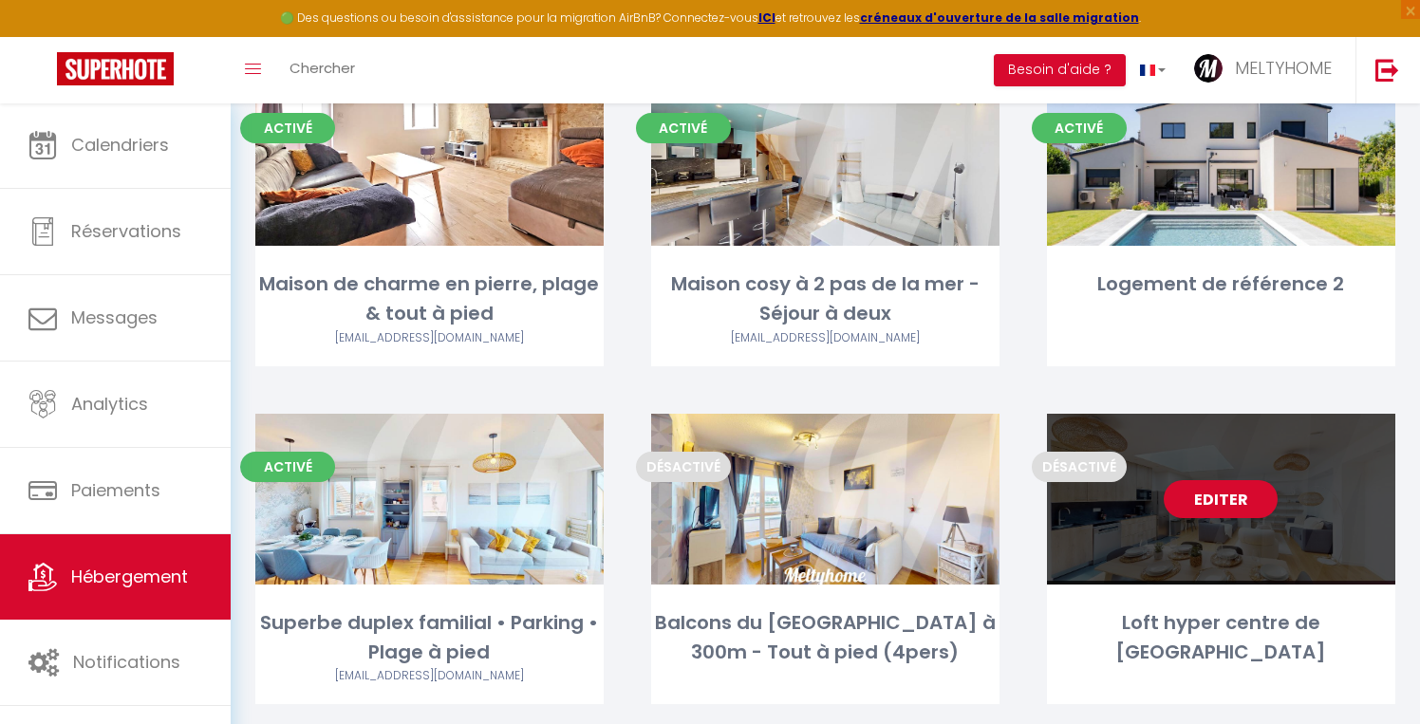
scroll to position [174, 0]
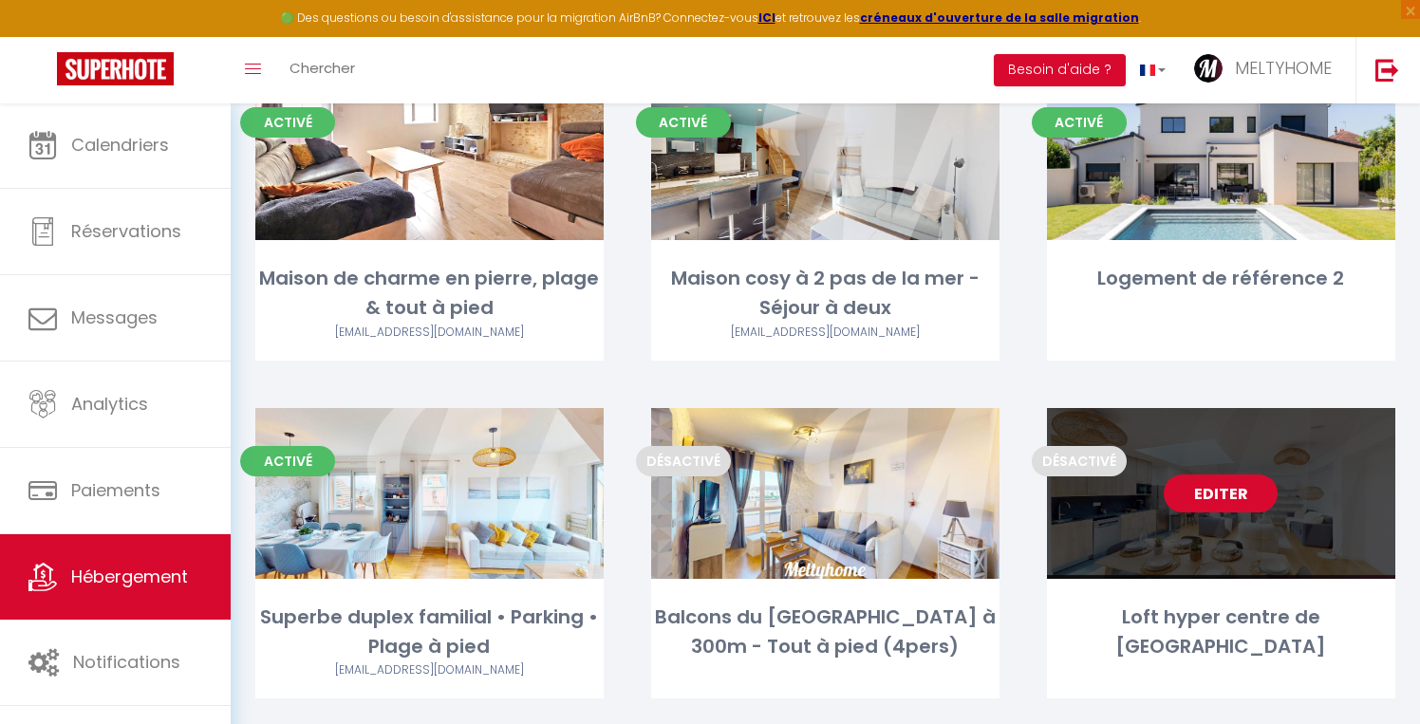
click at [1220, 490] on link "Editer" at bounding box center [1221, 494] width 114 height 38
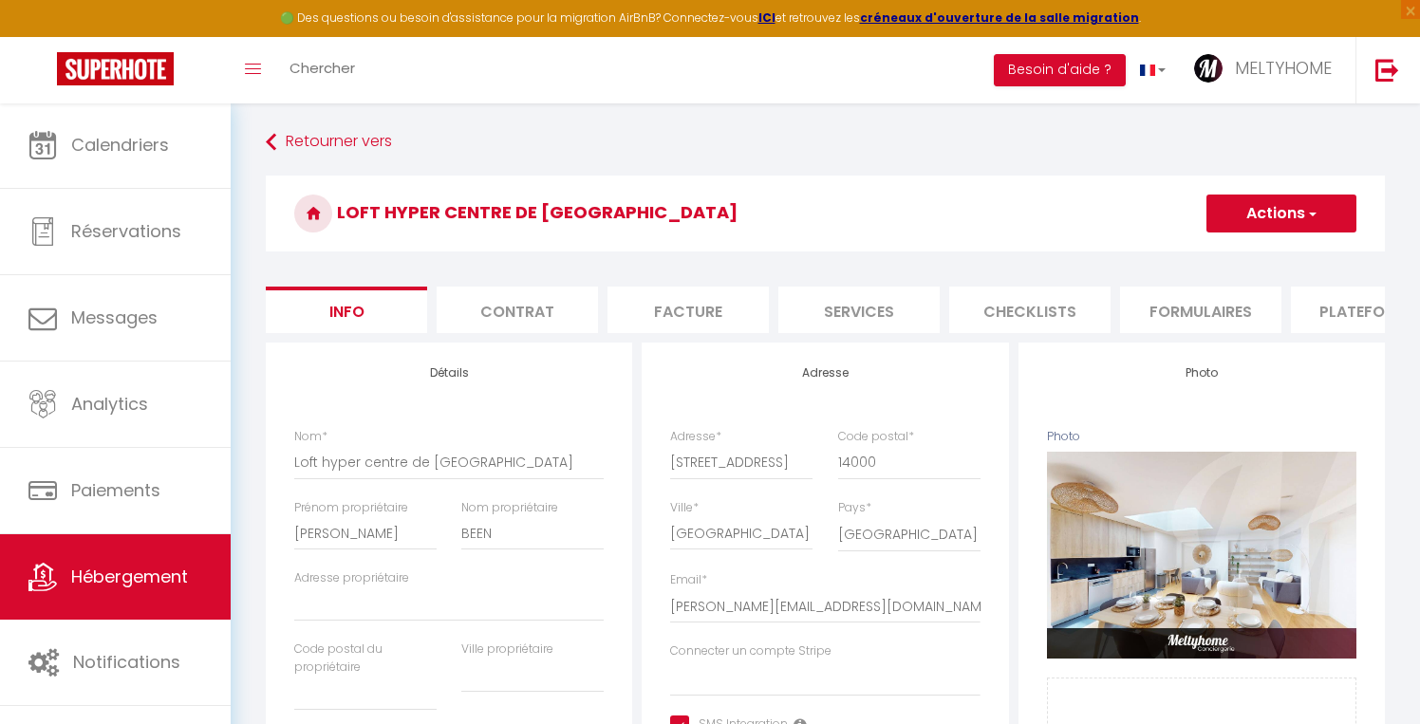
click at [1333, 322] on li "Plateformes" at bounding box center [1371, 310] width 161 height 47
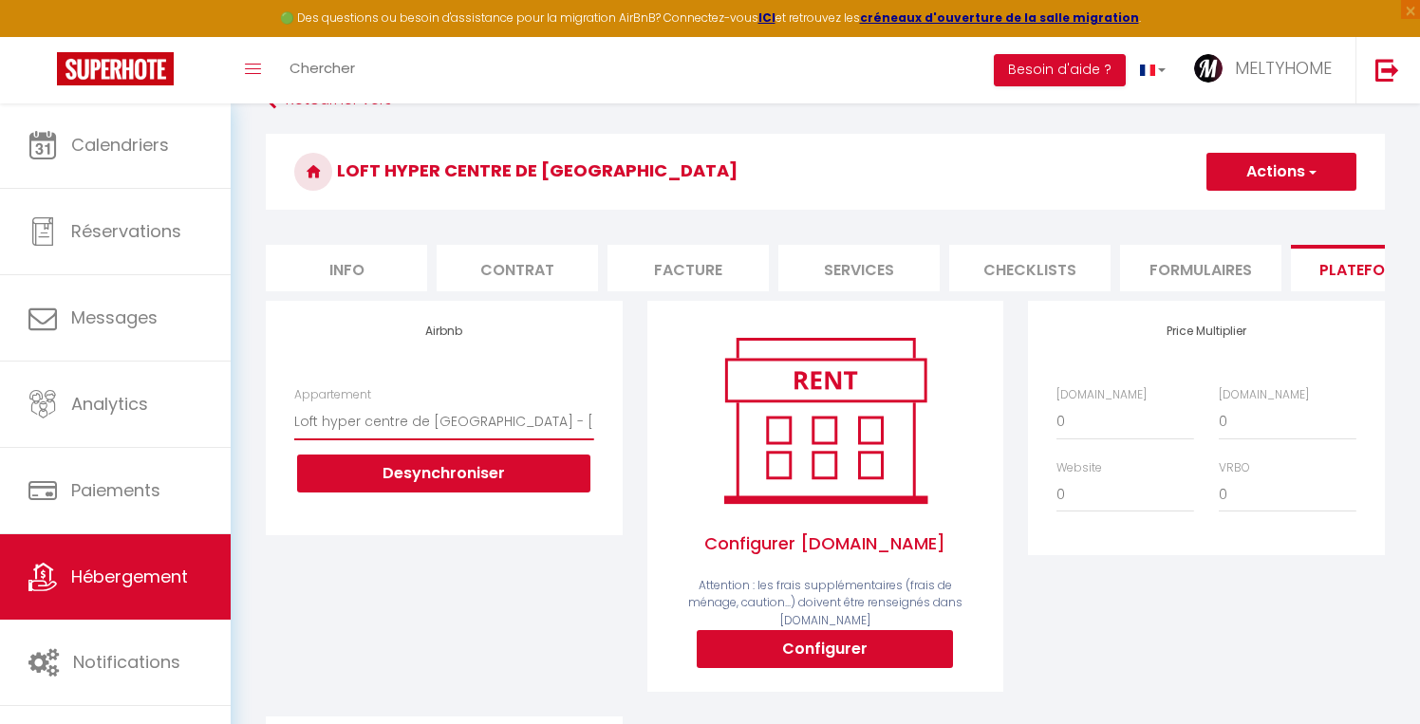
scroll to position [40, 0]
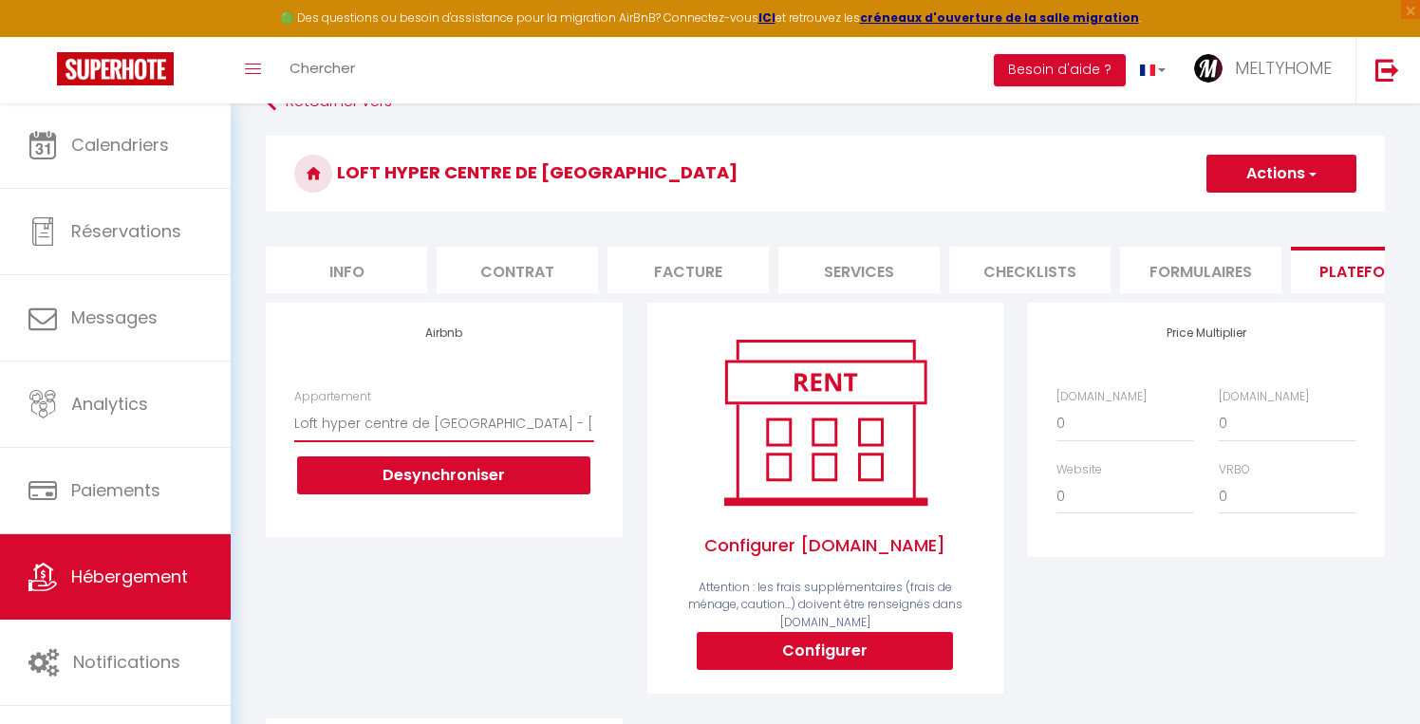
click at [1275, 175] on button "Actions" at bounding box center [1282, 174] width 150 height 38
click at [1253, 215] on link "Enregistrer" at bounding box center [1281, 215] width 150 height 25
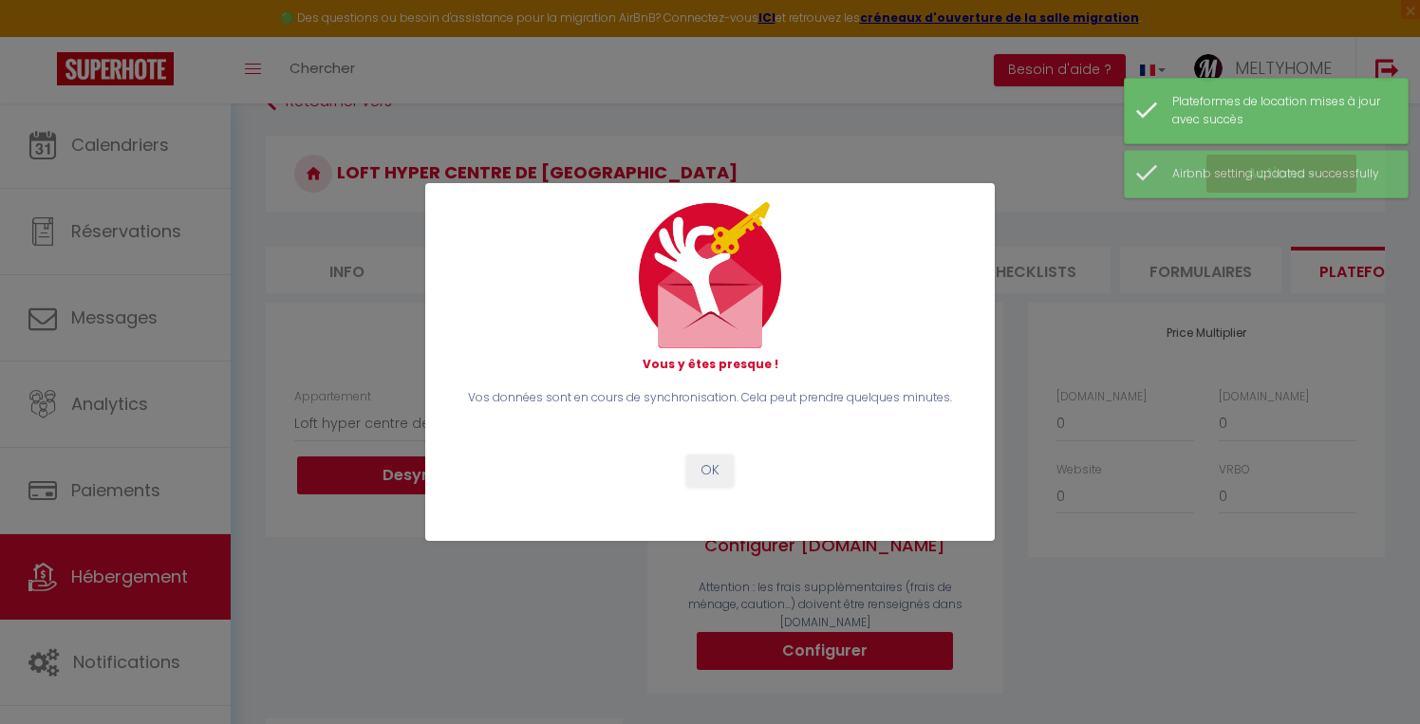
click at [714, 475] on button "OK" at bounding box center [709, 471] width 47 height 32
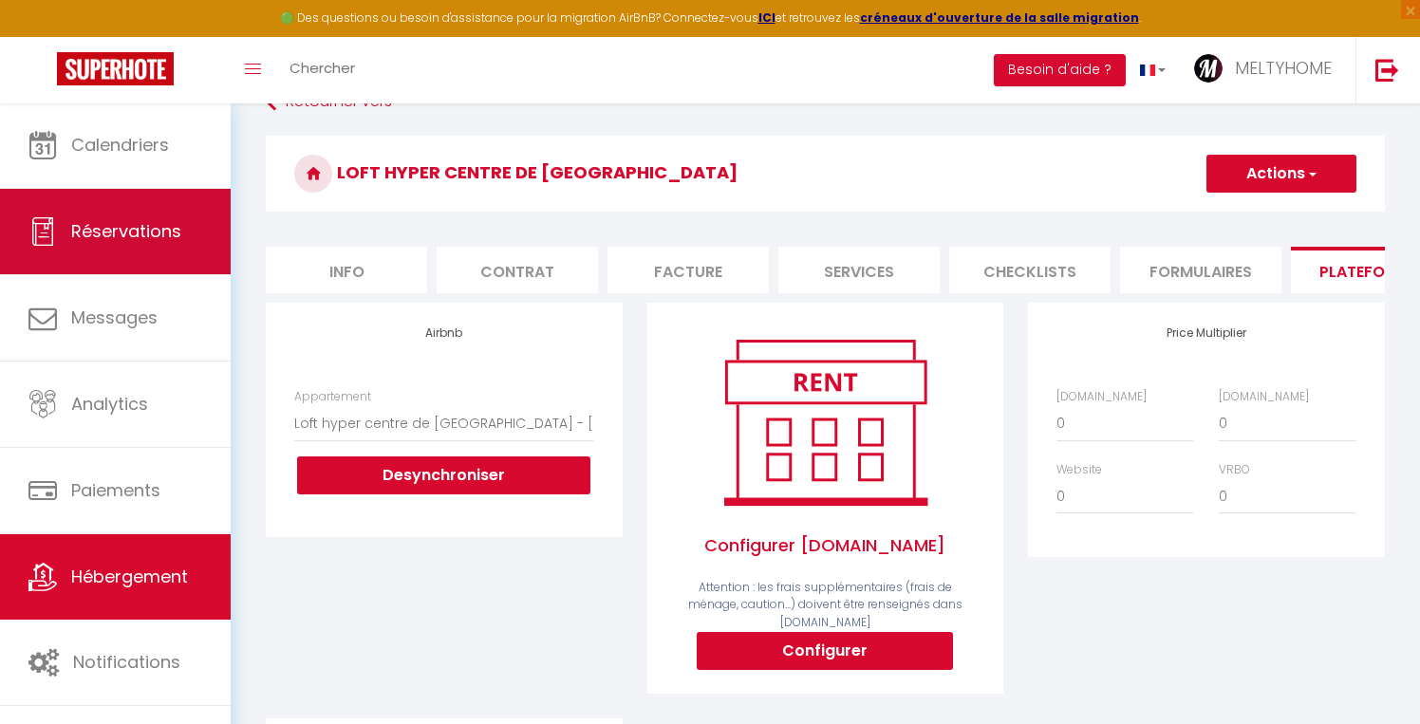
click at [131, 239] on span "Réservations" at bounding box center [126, 231] width 110 height 24
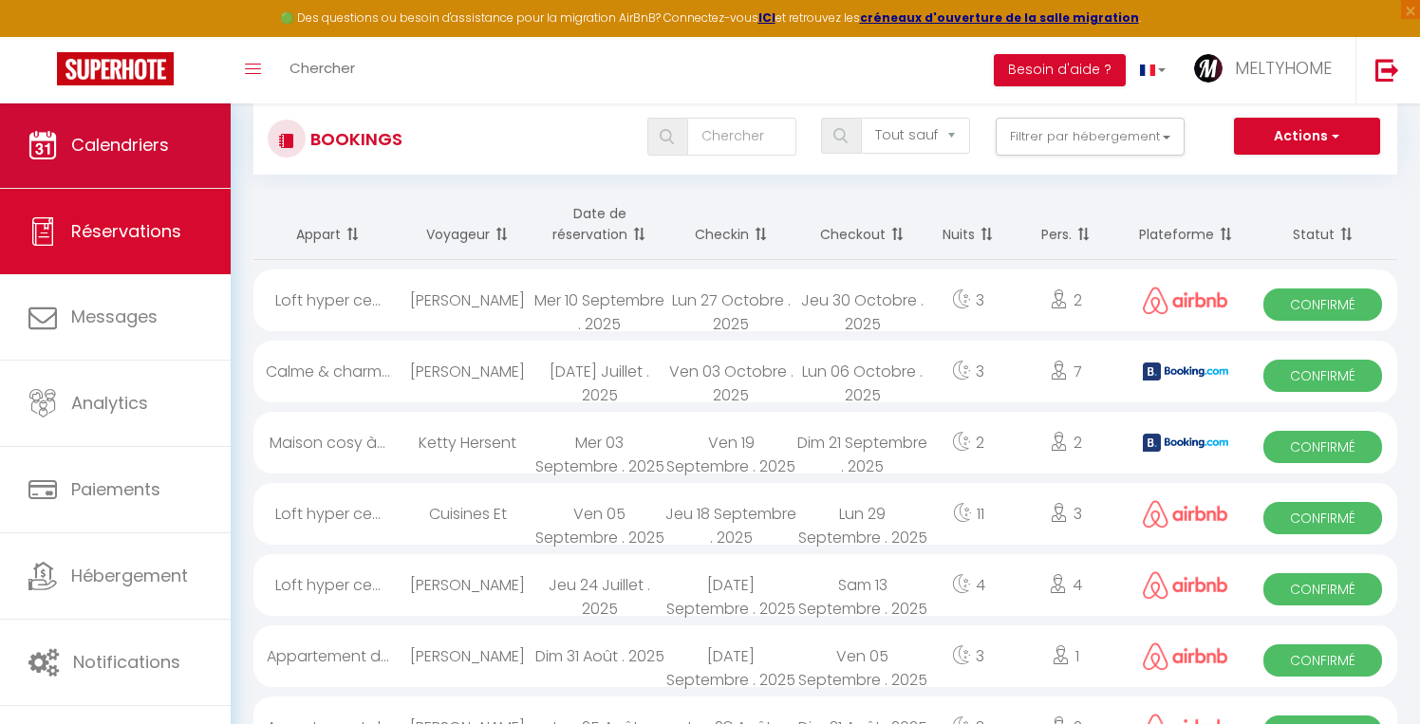
click at [131, 164] on link "Calendriers" at bounding box center [115, 145] width 231 height 85
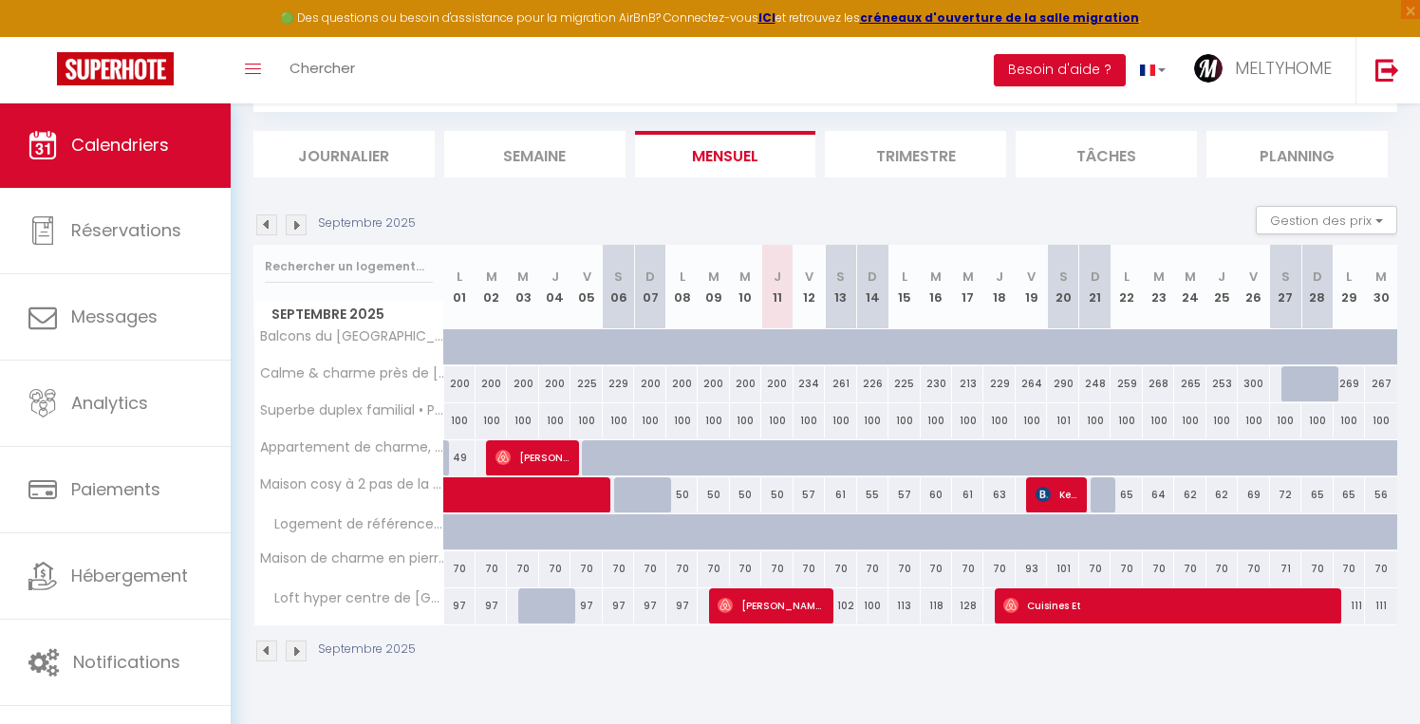
scroll to position [103, 0]
click at [303, 652] on img at bounding box center [296, 651] width 21 height 21
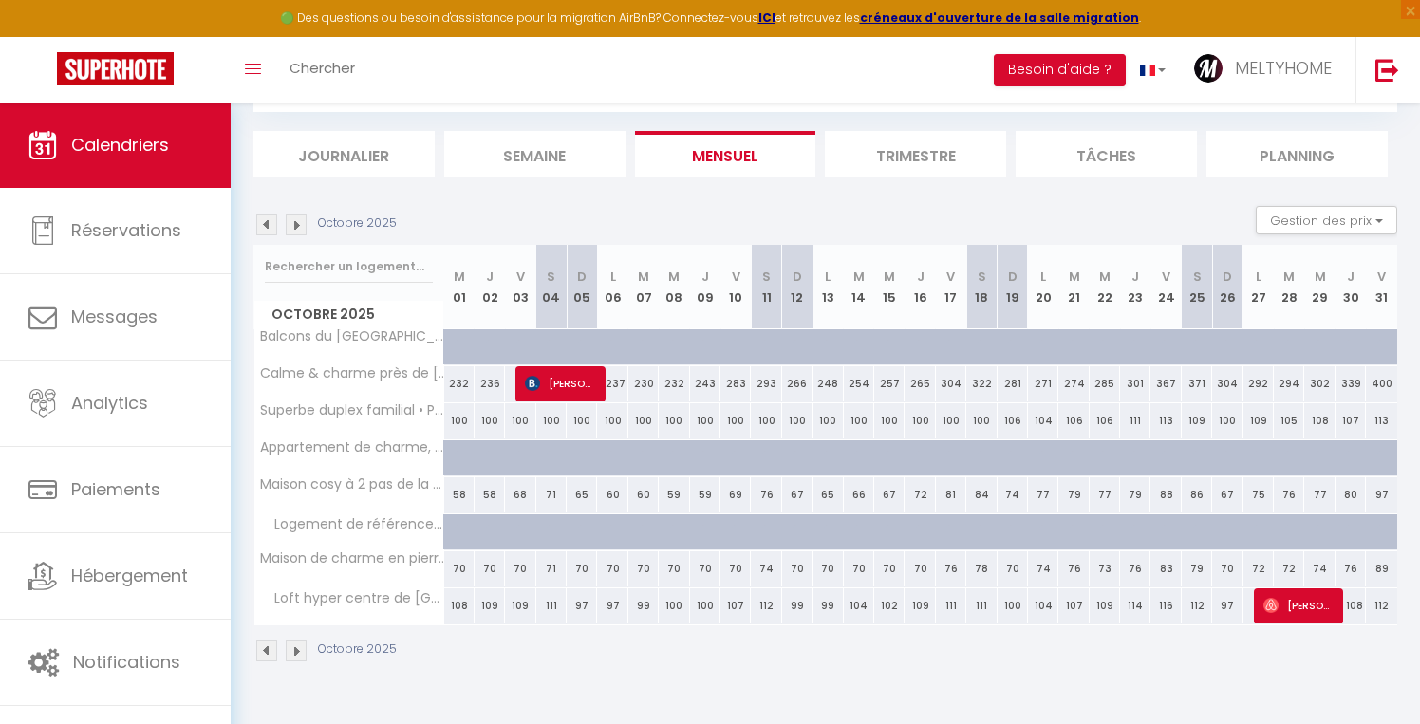
click at [303, 652] on img at bounding box center [296, 651] width 21 height 21
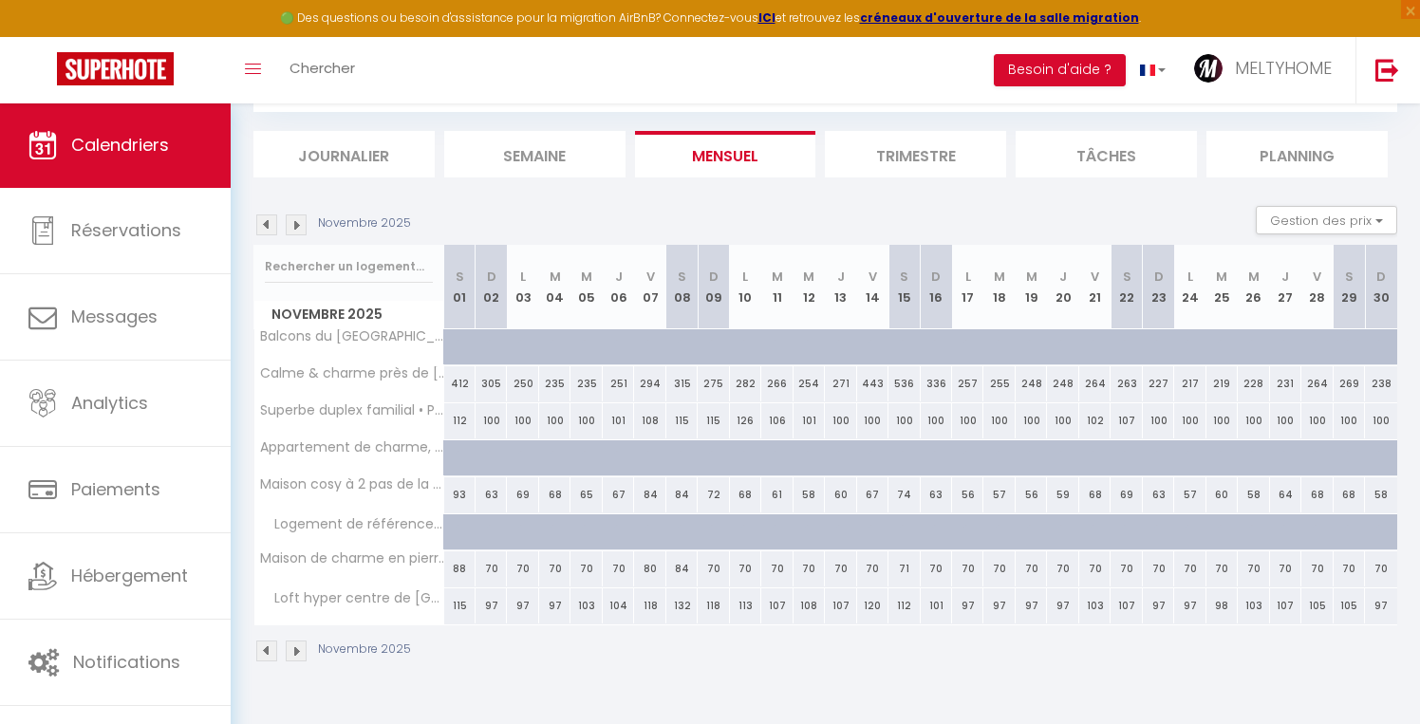
click at [303, 652] on img at bounding box center [296, 651] width 21 height 21
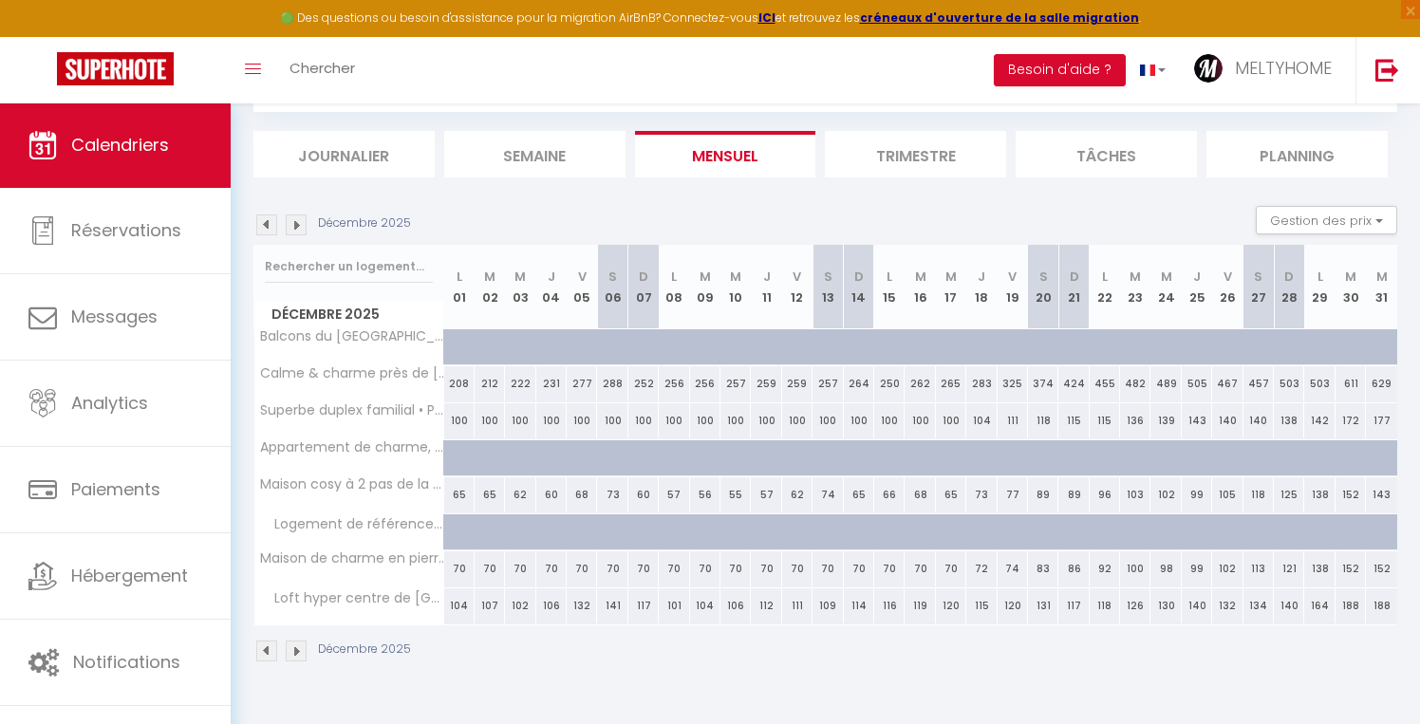
click at [303, 652] on img at bounding box center [296, 651] width 21 height 21
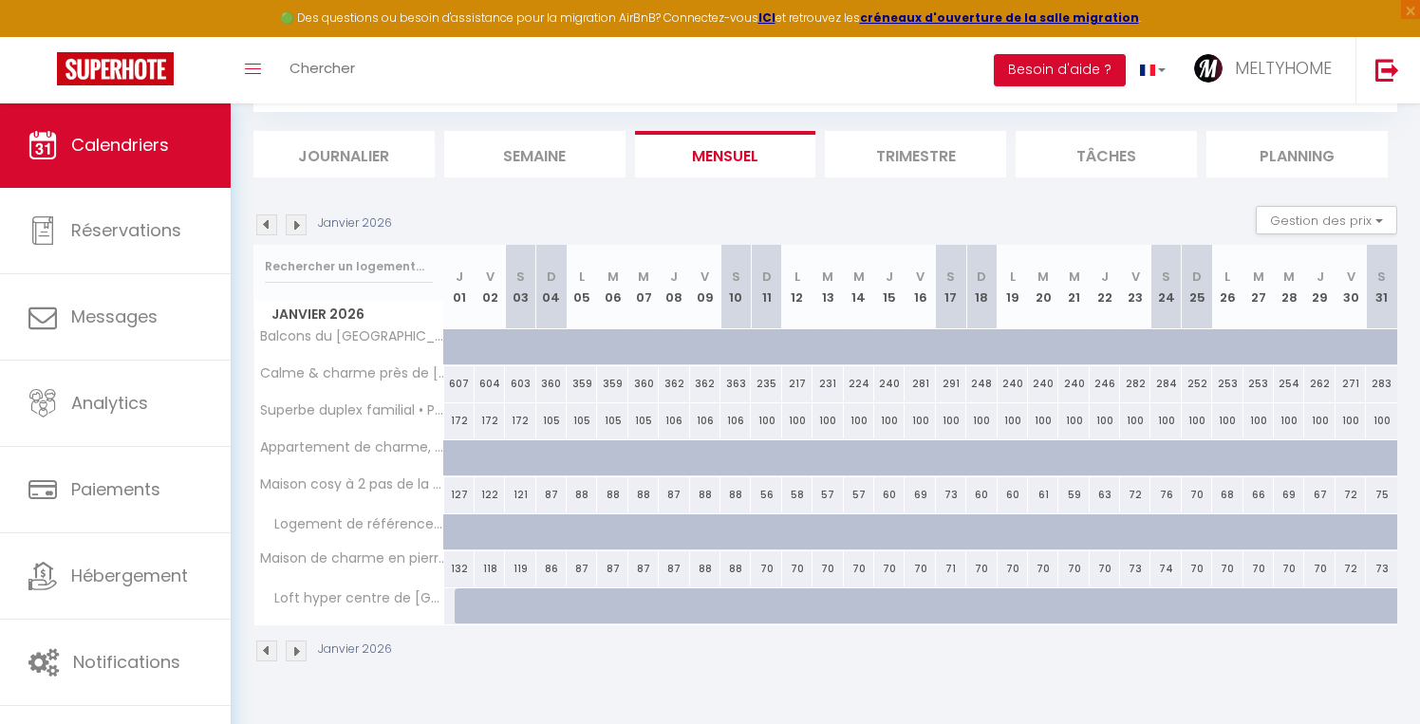
click at [303, 652] on img at bounding box center [296, 651] width 21 height 21
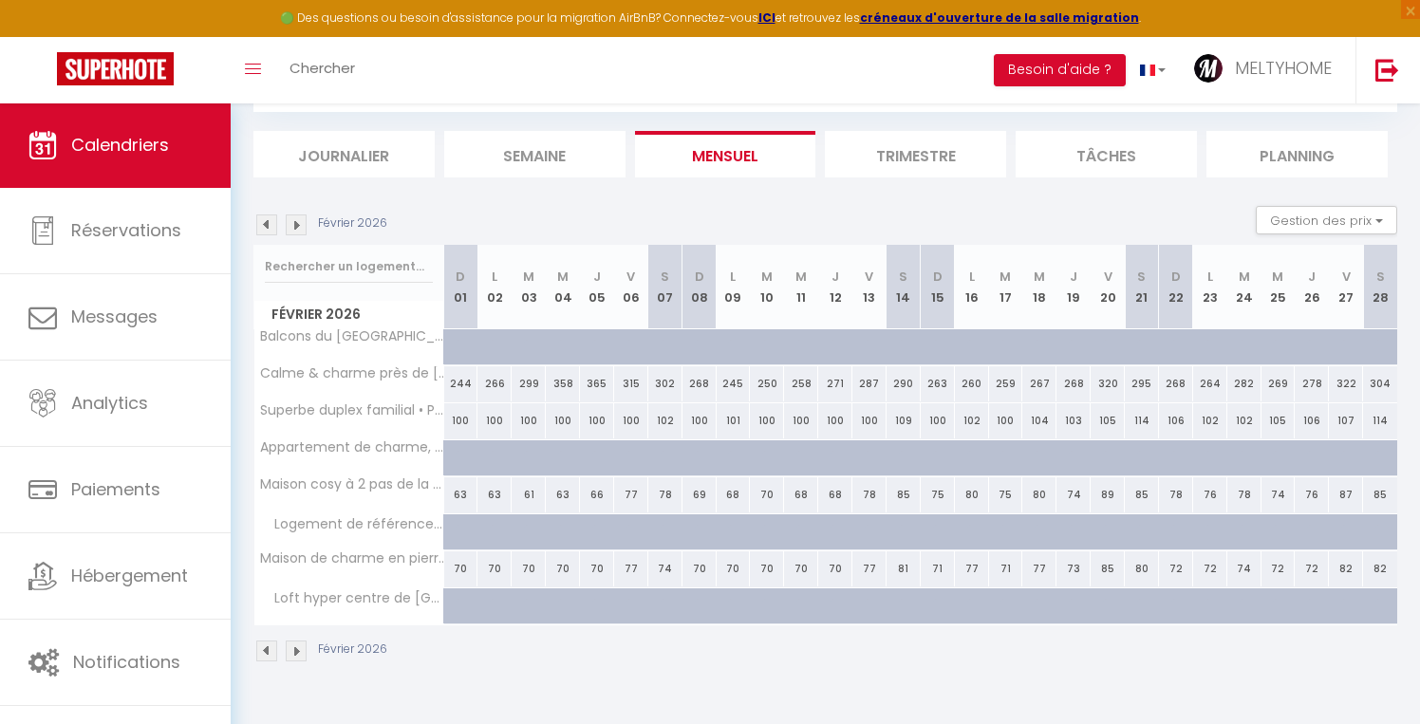
click at [303, 652] on img at bounding box center [296, 651] width 21 height 21
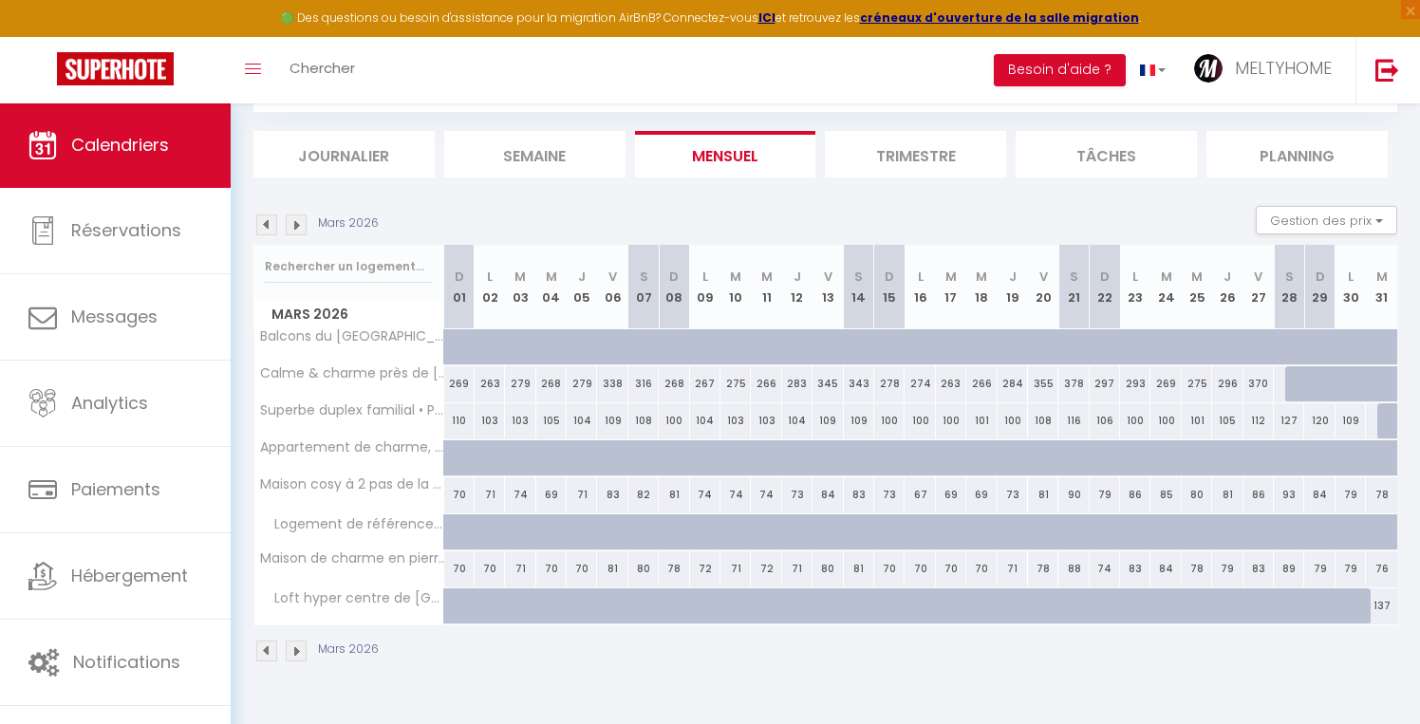
click at [266, 649] on img at bounding box center [266, 651] width 21 height 21
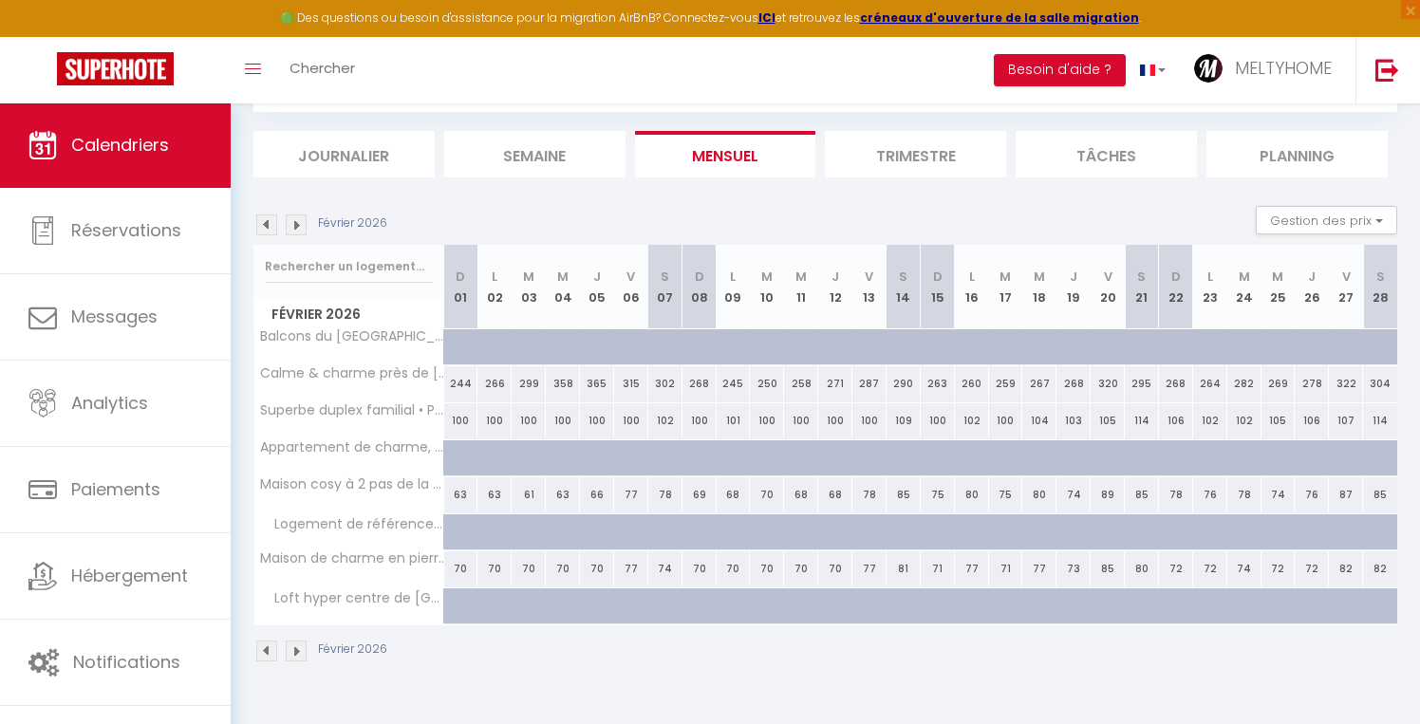
click at [266, 649] on img at bounding box center [266, 651] width 21 height 21
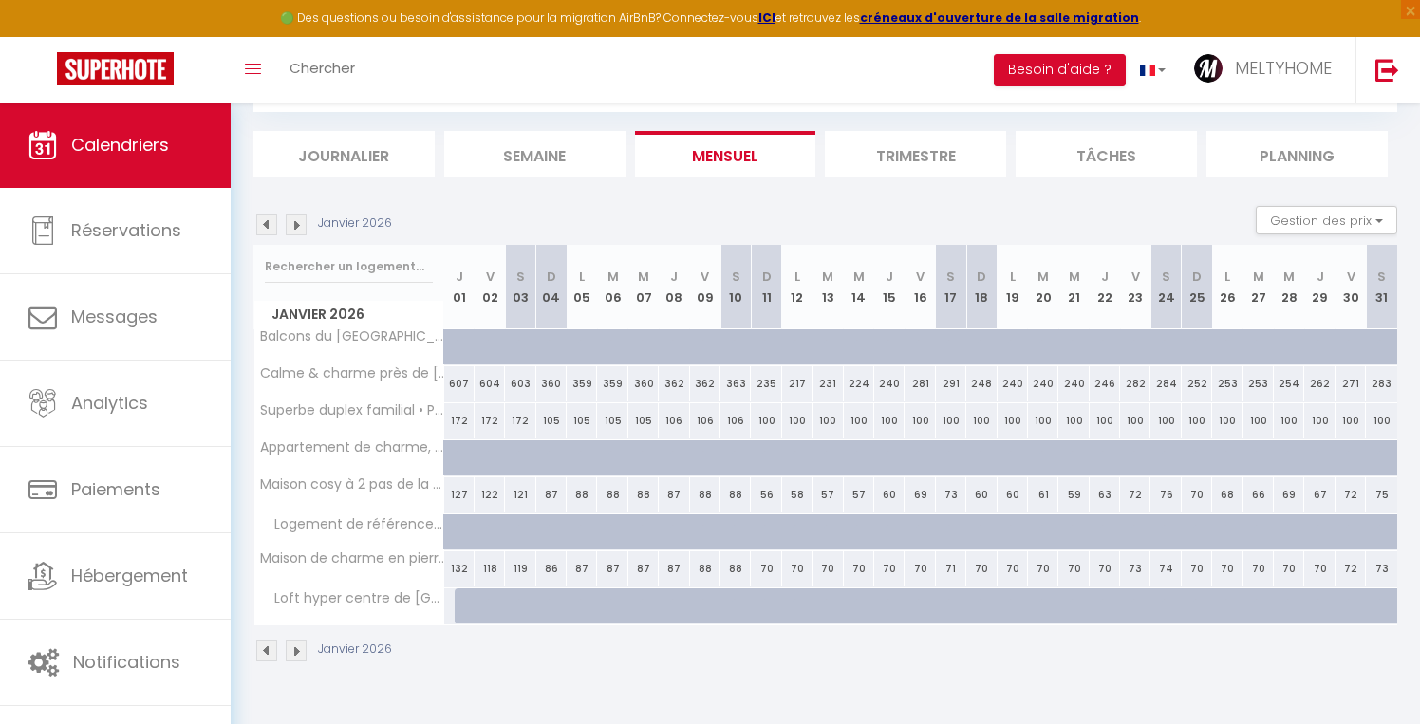
click at [266, 649] on img at bounding box center [266, 651] width 21 height 21
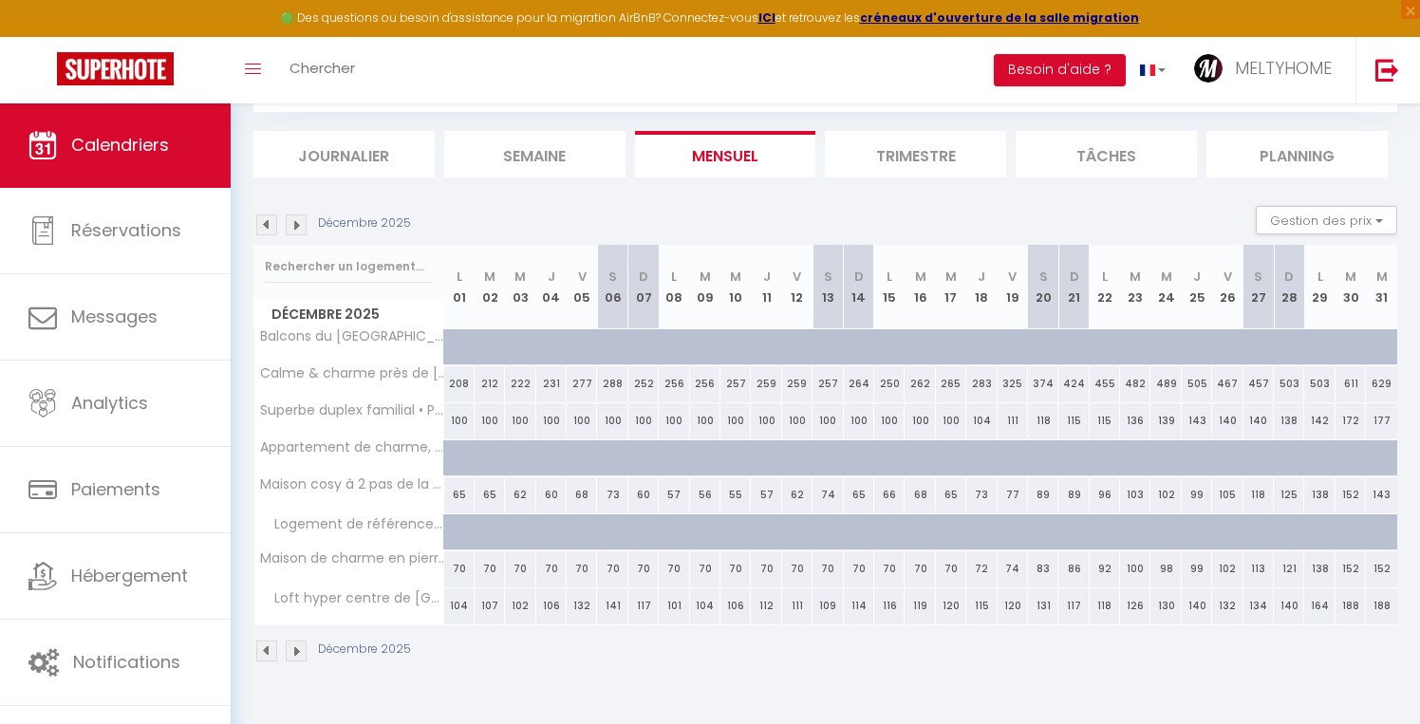
click at [266, 649] on img at bounding box center [266, 651] width 21 height 21
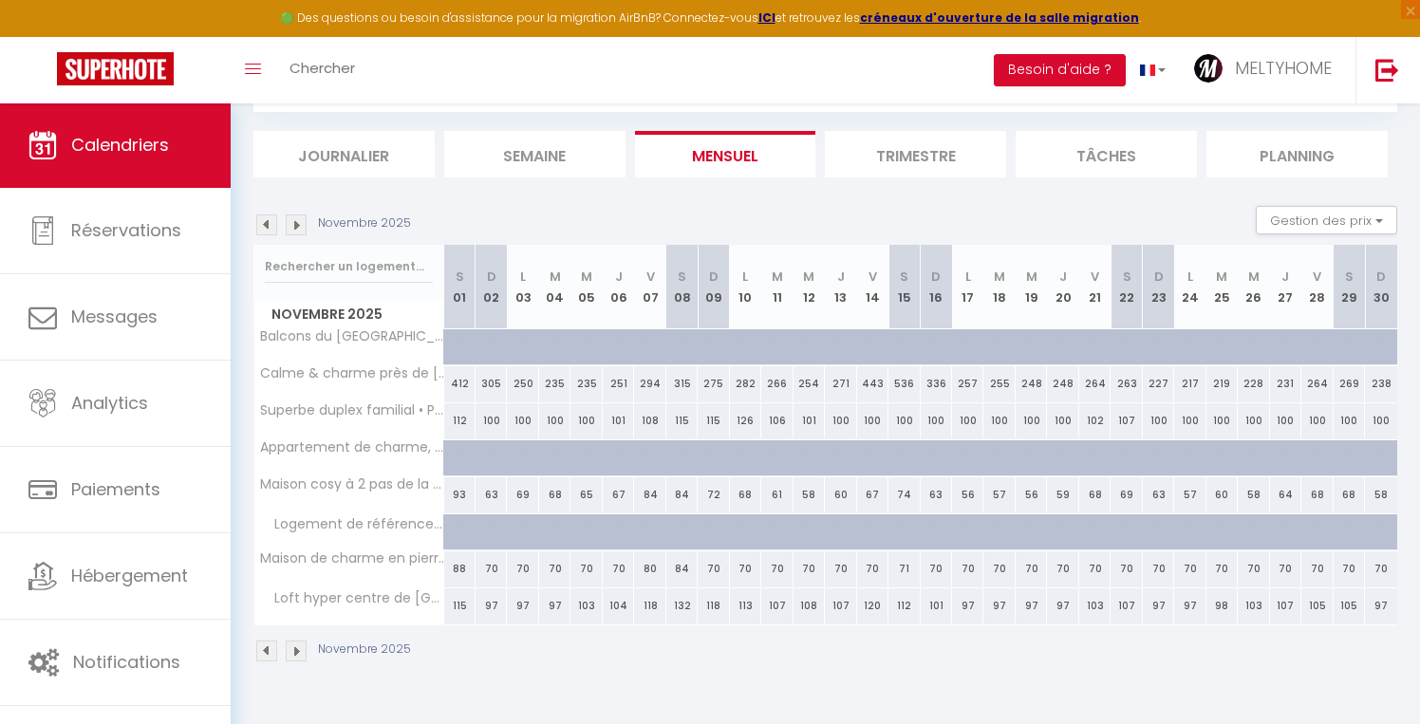
click at [266, 649] on img at bounding box center [266, 651] width 21 height 21
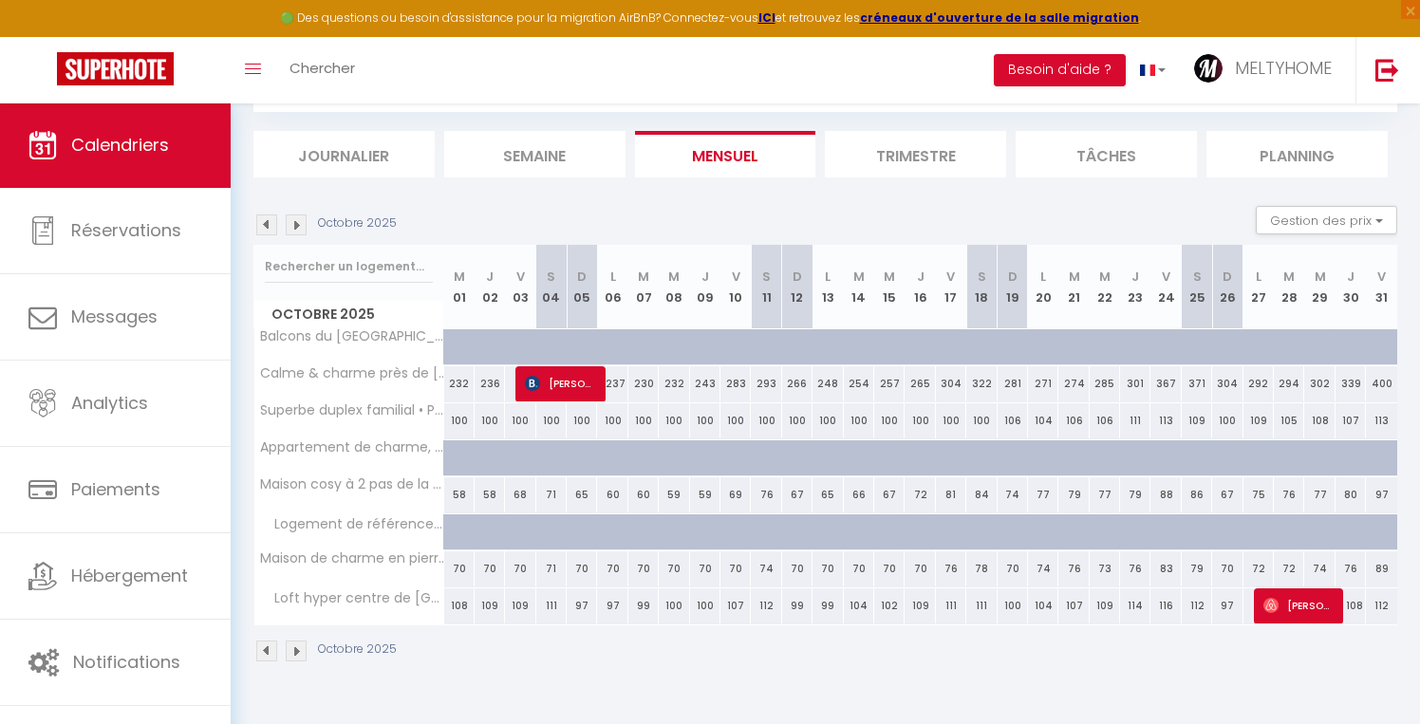
click at [133, 157] on span "Calendriers" at bounding box center [120, 145] width 98 height 24
click at [298, 657] on img at bounding box center [296, 651] width 21 height 21
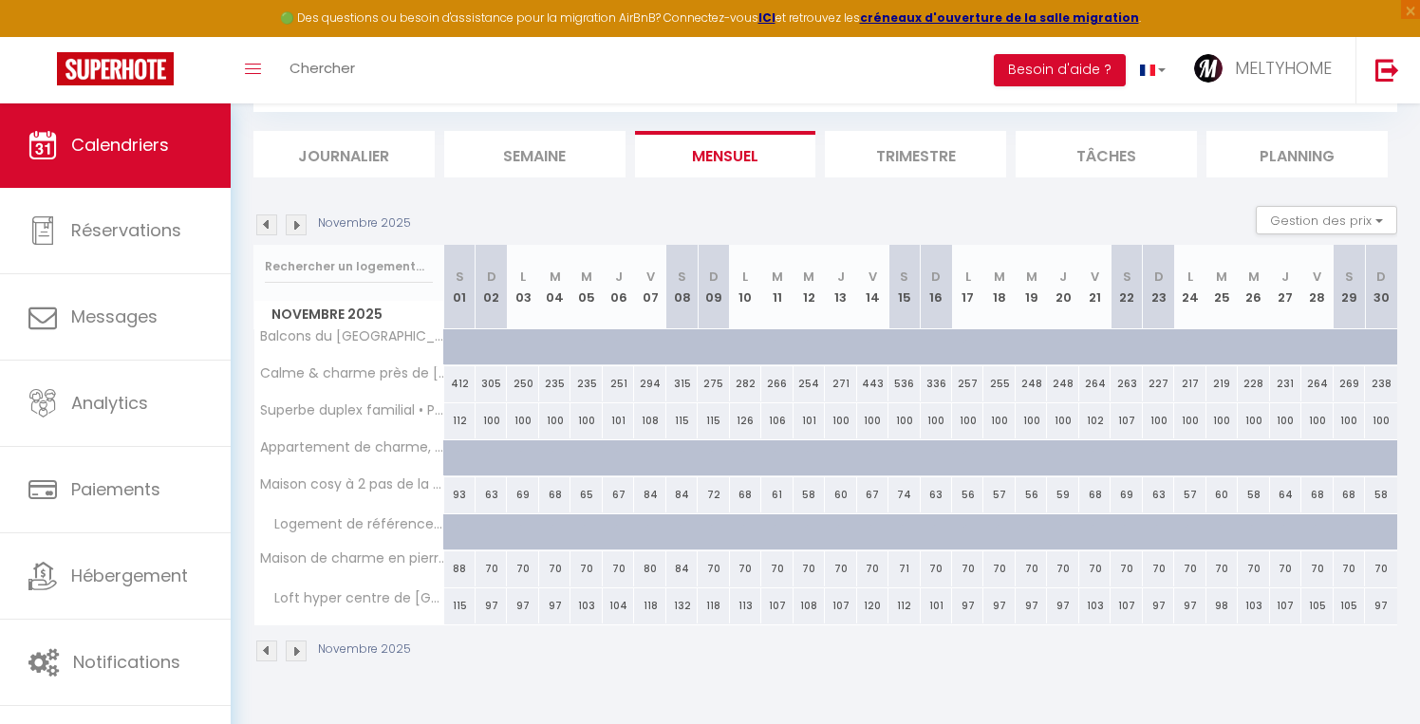
click at [298, 657] on img at bounding box center [296, 651] width 21 height 21
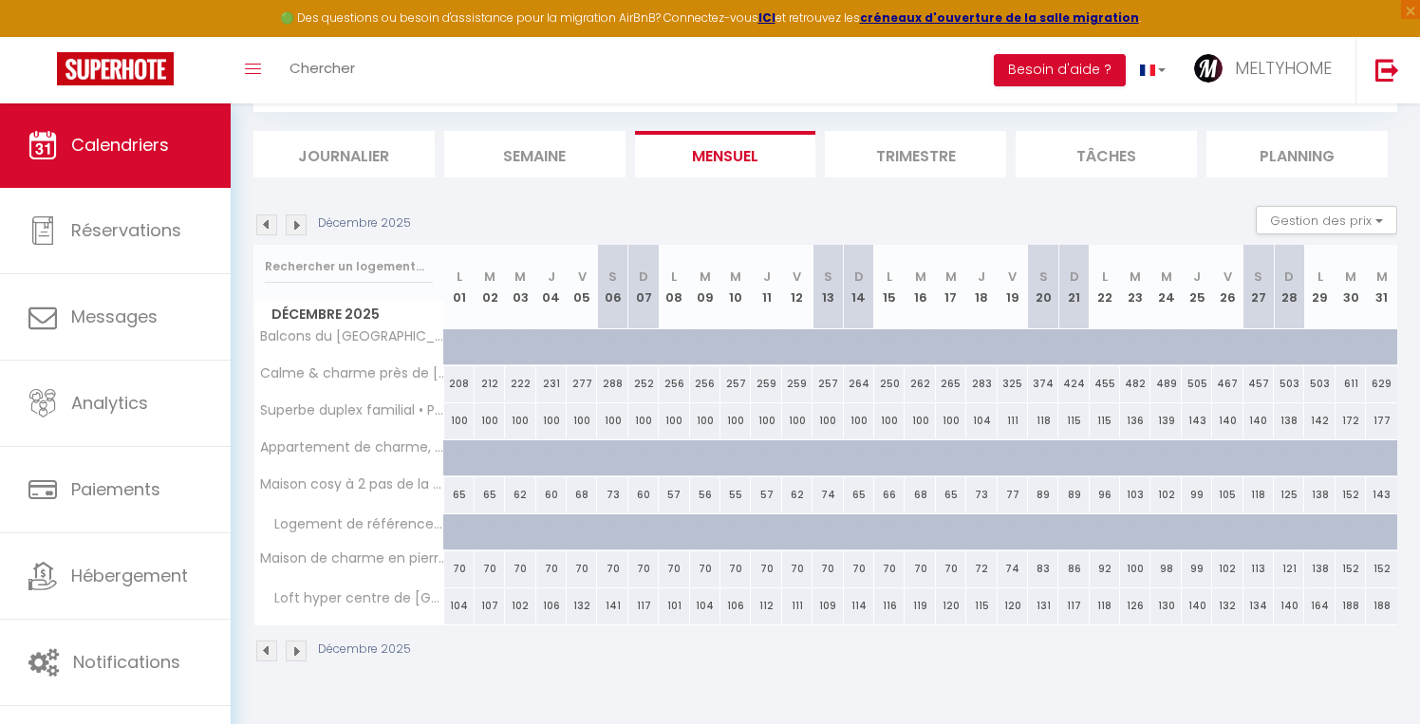
click at [298, 657] on img at bounding box center [296, 651] width 21 height 21
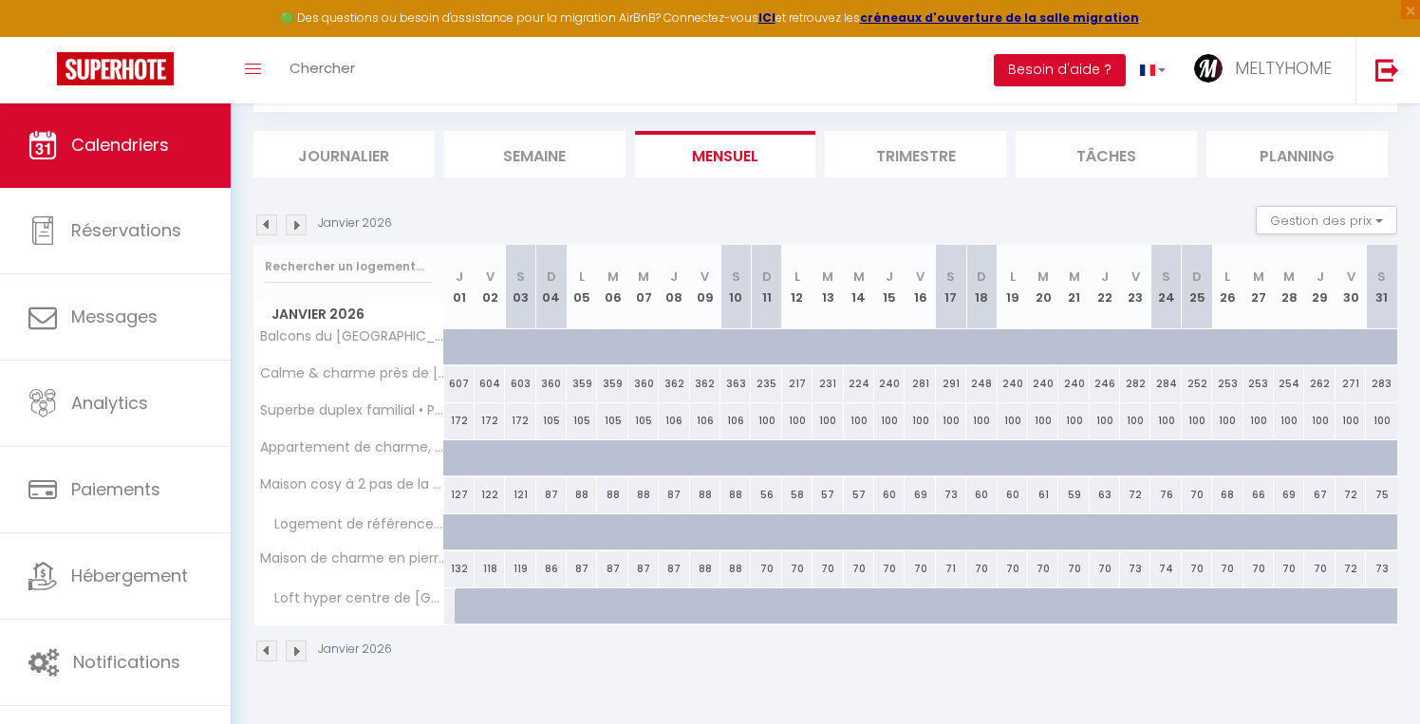
click at [262, 655] on img at bounding box center [266, 651] width 21 height 21
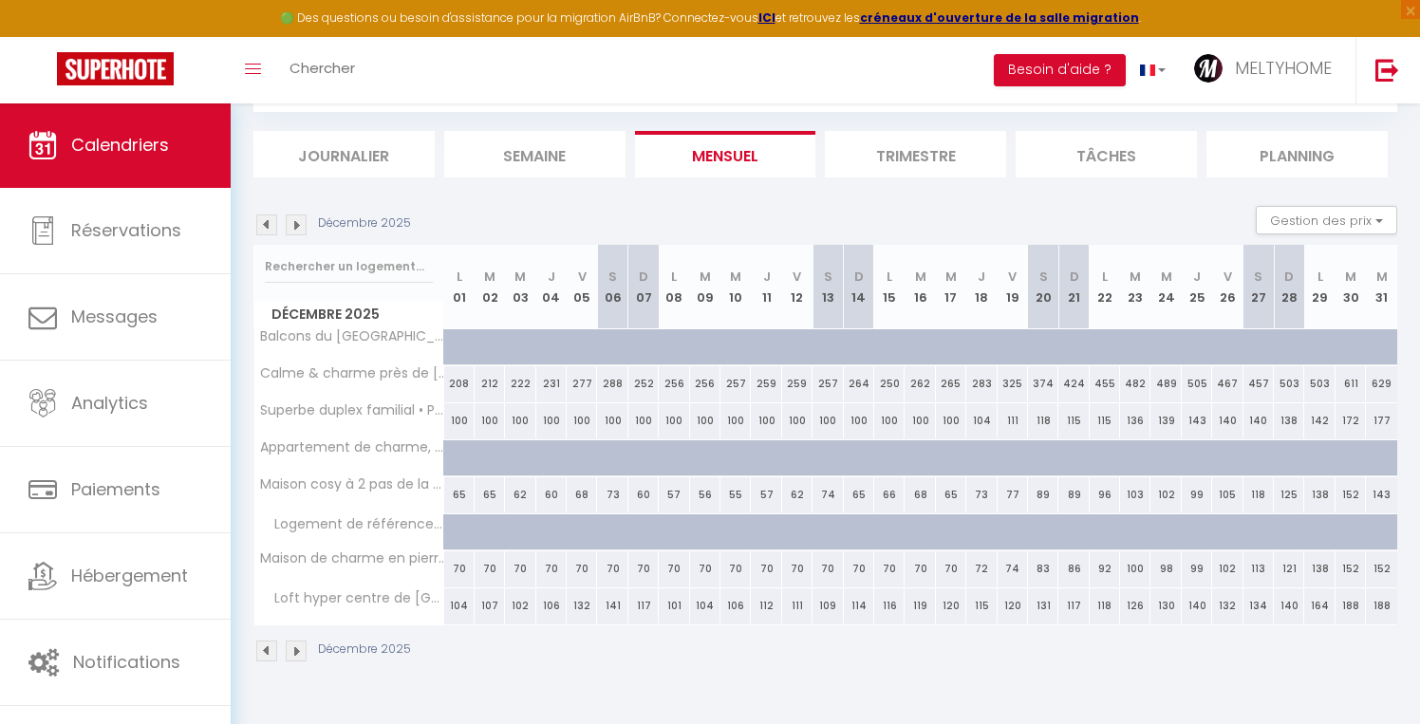
click at [262, 655] on img at bounding box center [266, 651] width 21 height 21
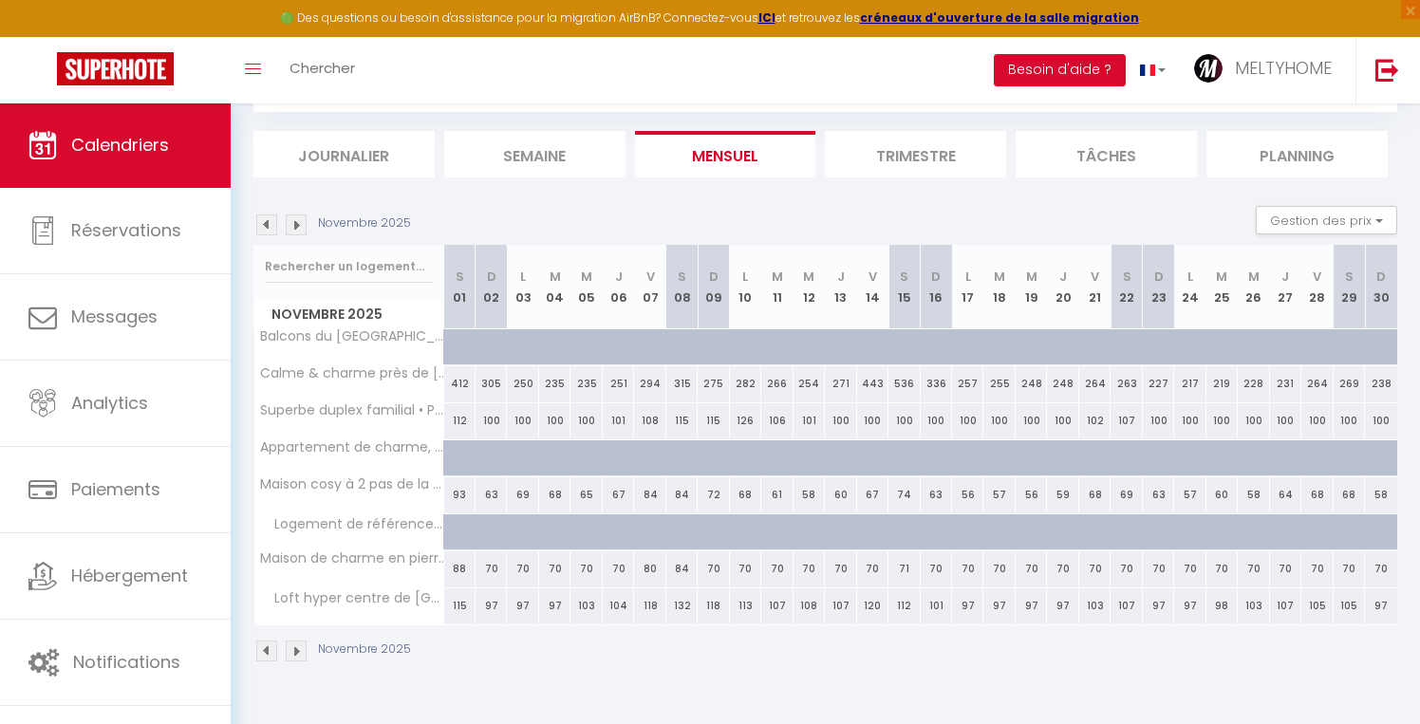
click at [262, 655] on img at bounding box center [266, 651] width 21 height 21
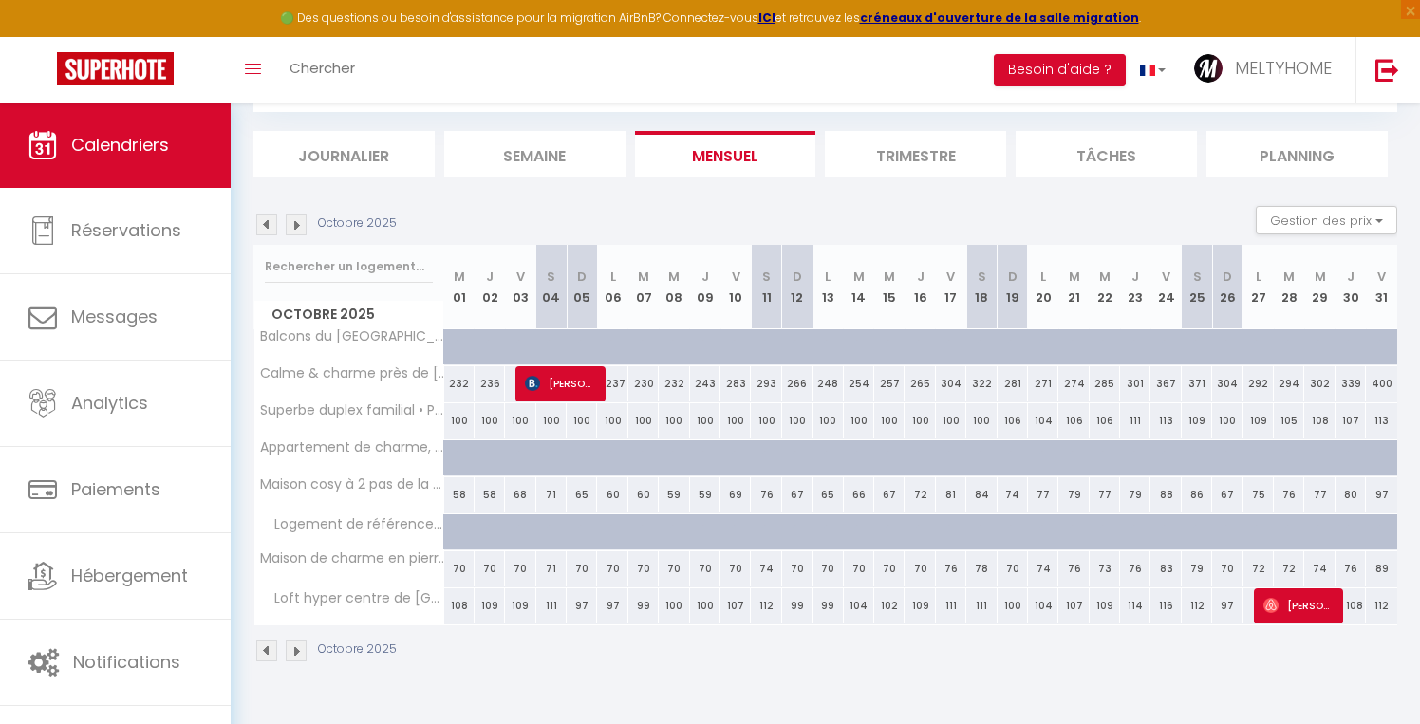
click at [270, 649] on img at bounding box center [266, 651] width 21 height 21
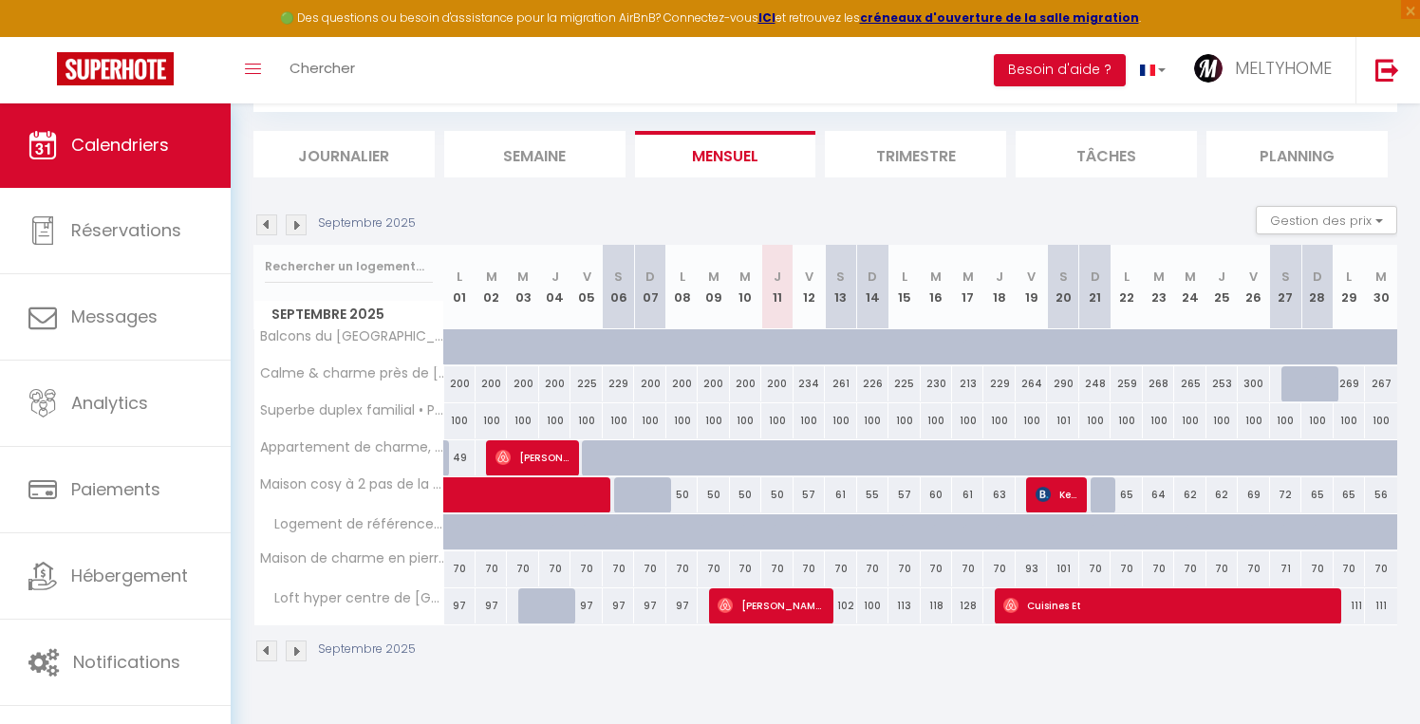
click at [299, 652] on img at bounding box center [296, 651] width 21 height 21
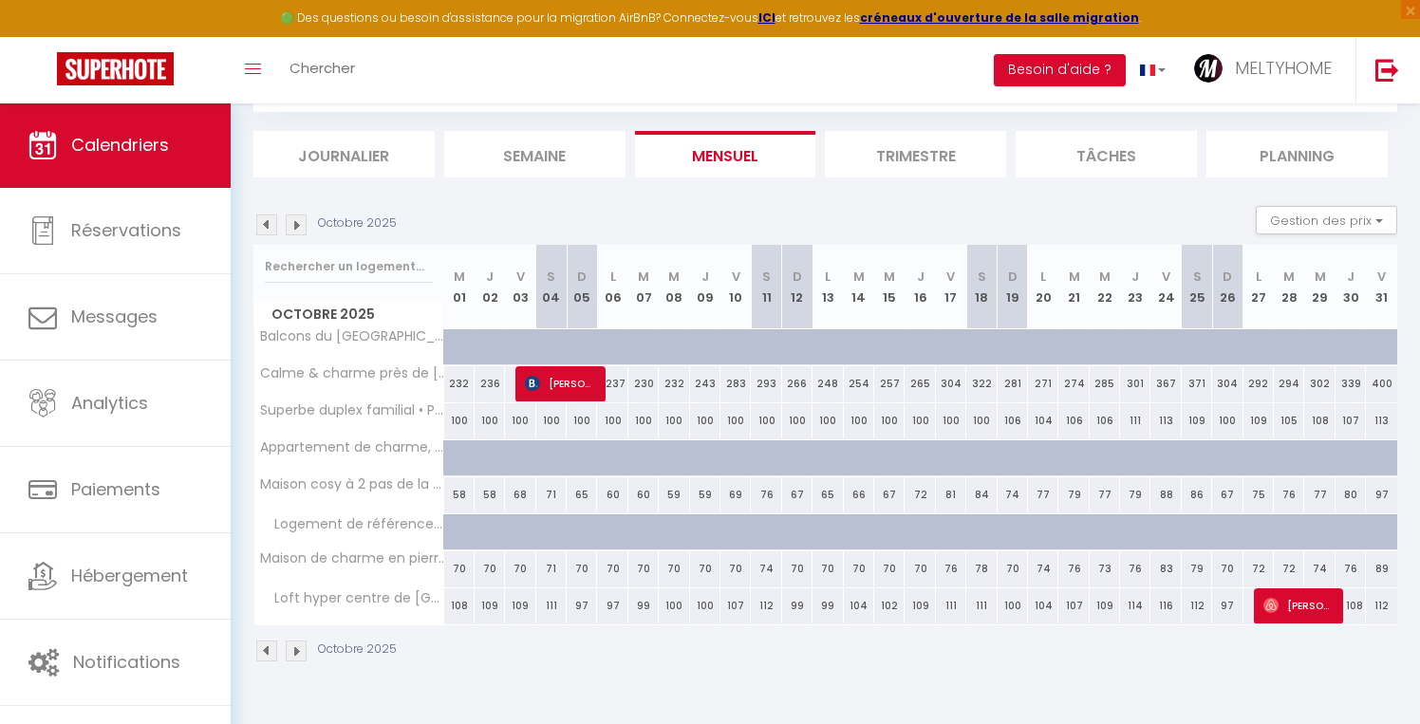
click at [299, 652] on img at bounding box center [296, 651] width 21 height 21
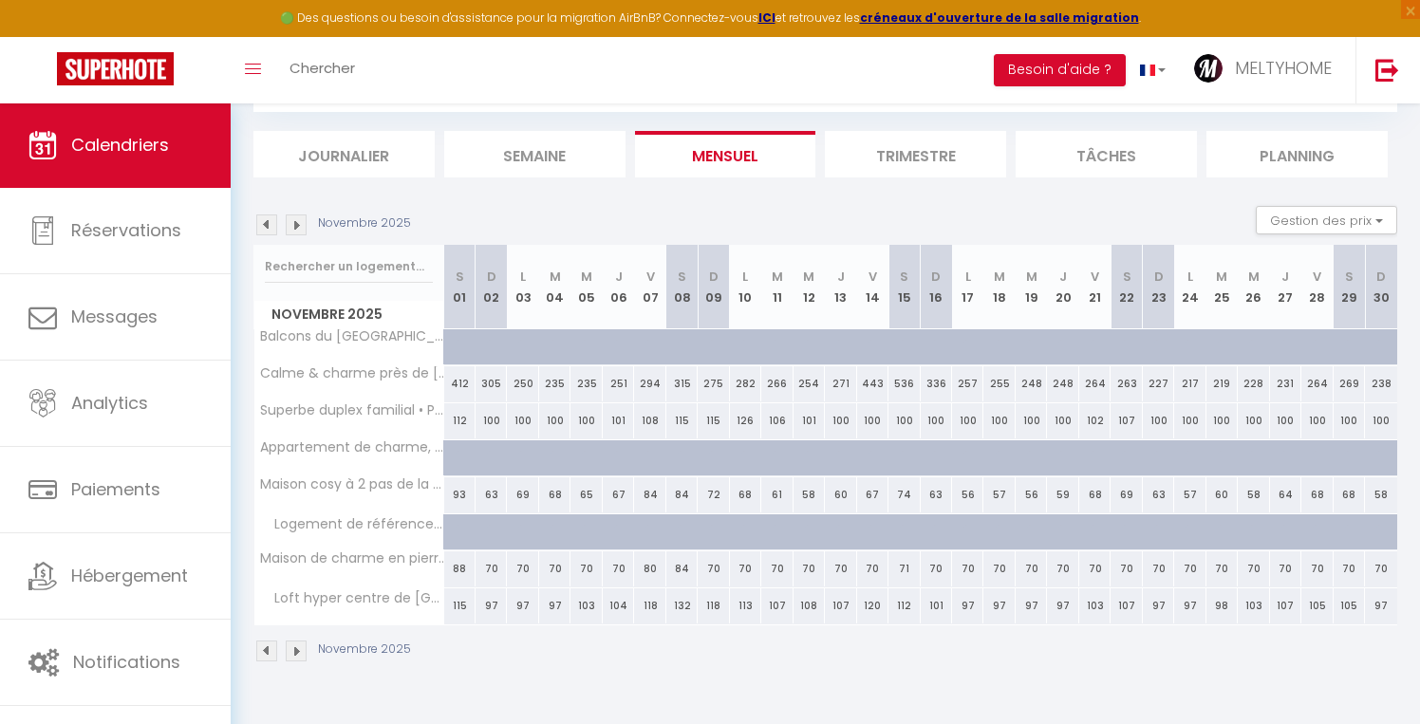
click at [299, 652] on img at bounding box center [296, 651] width 21 height 21
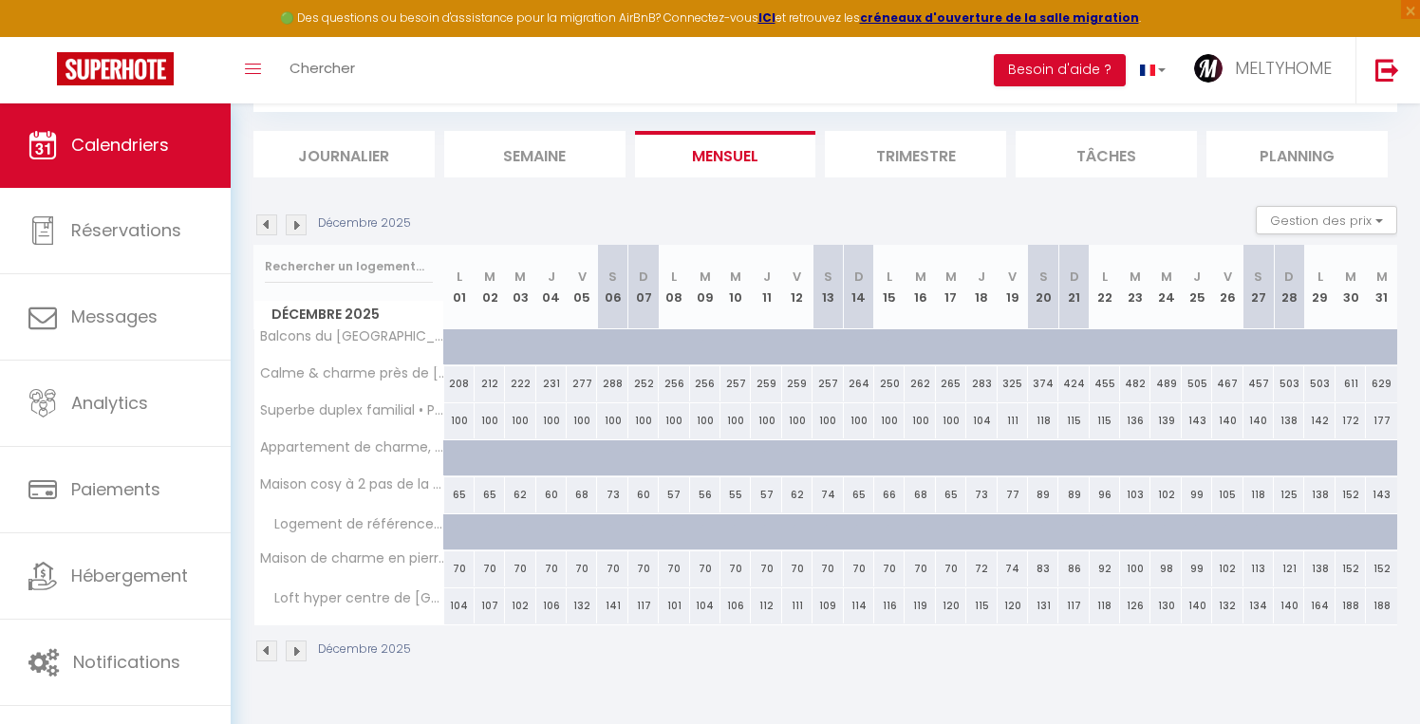
click at [299, 652] on img at bounding box center [296, 651] width 21 height 21
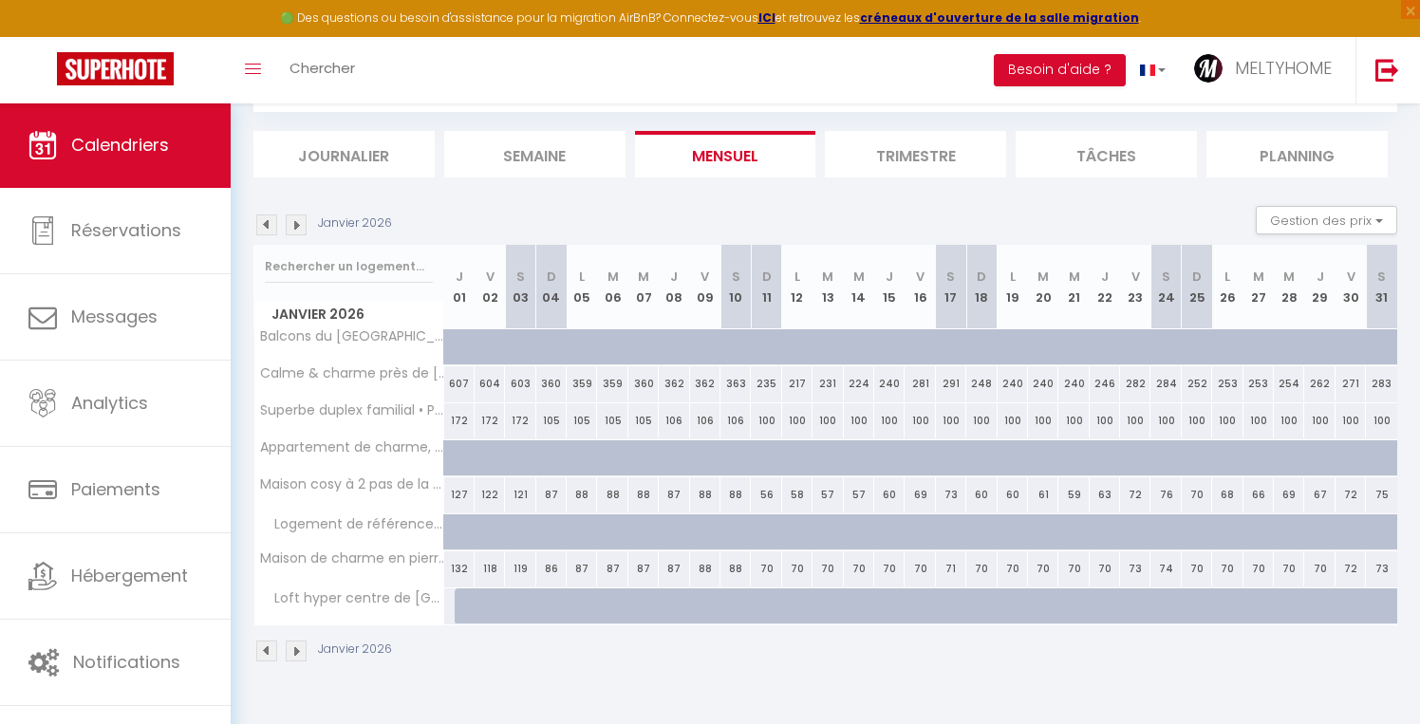
click at [299, 652] on img at bounding box center [296, 651] width 21 height 21
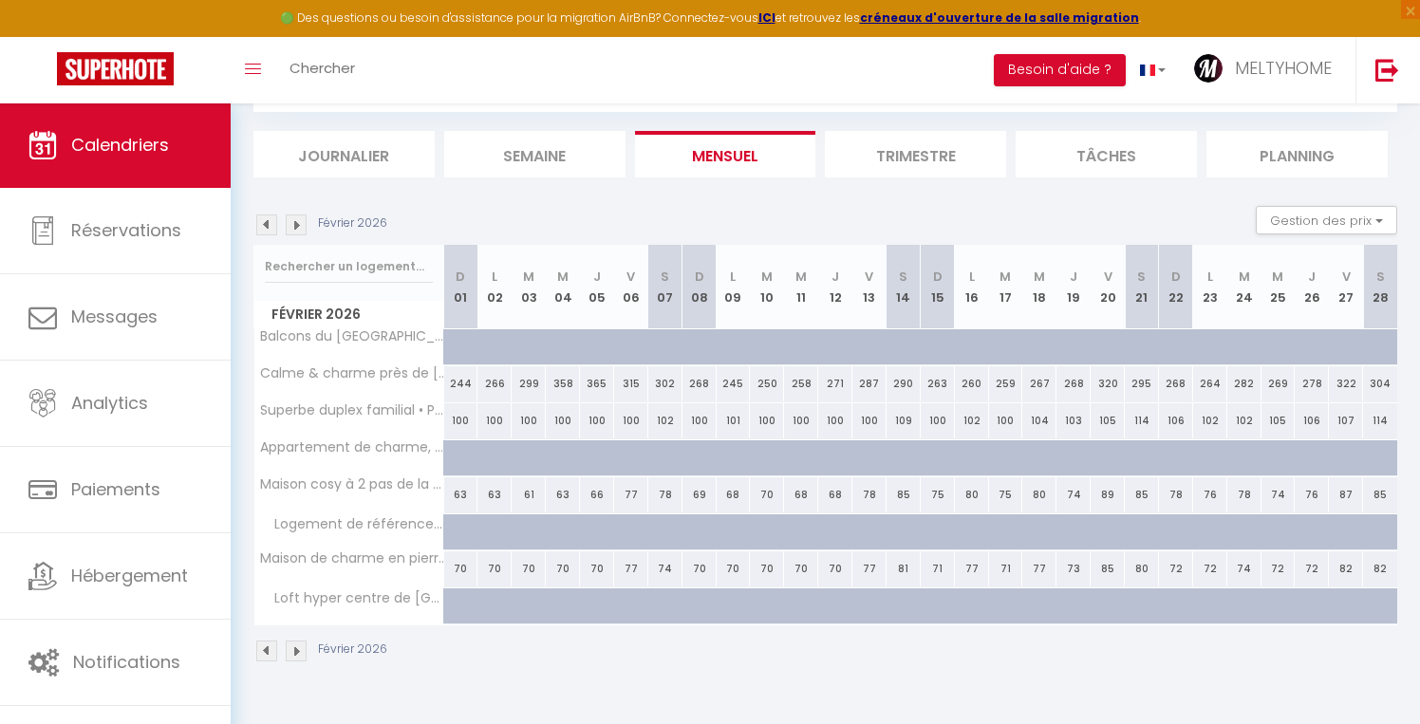
click at [299, 652] on img at bounding box center [296, 651] width 21 height 21
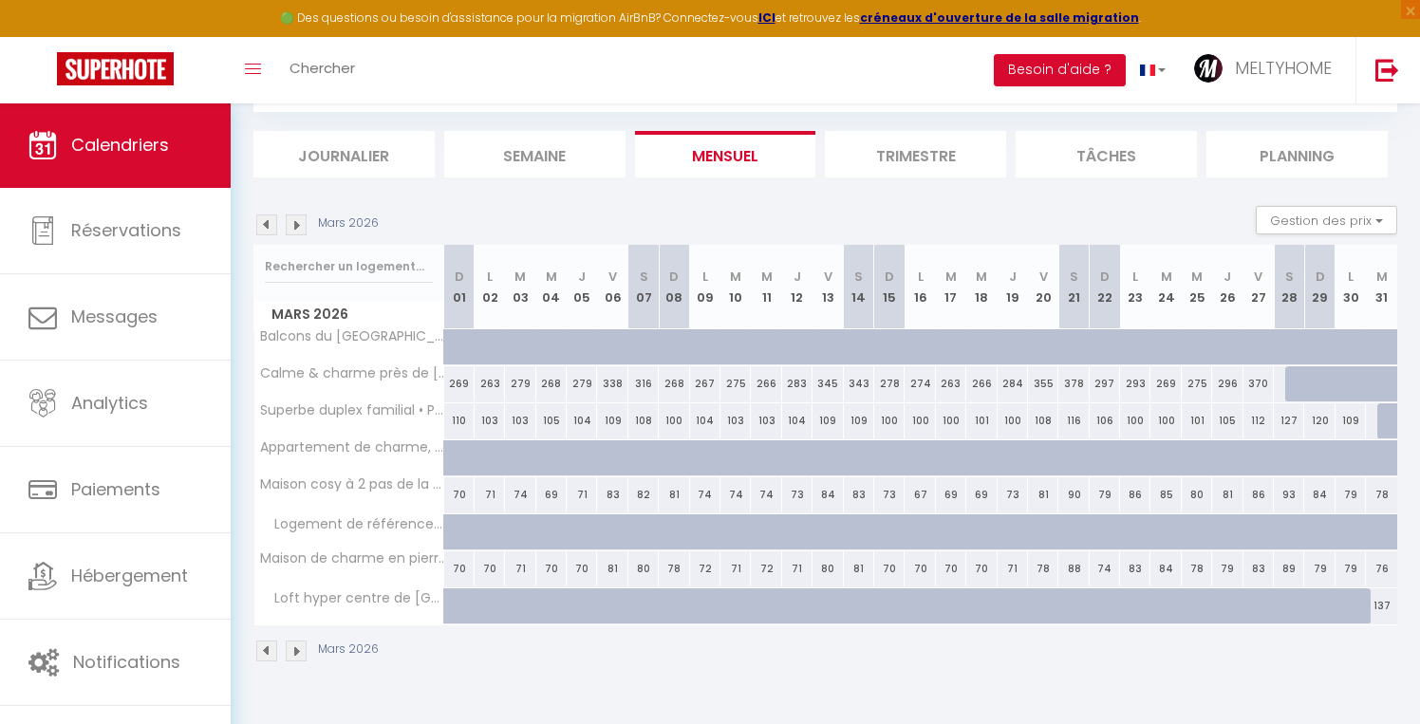
click at [299, 652] on img at bounding box center [296, 651] width 21 height 21
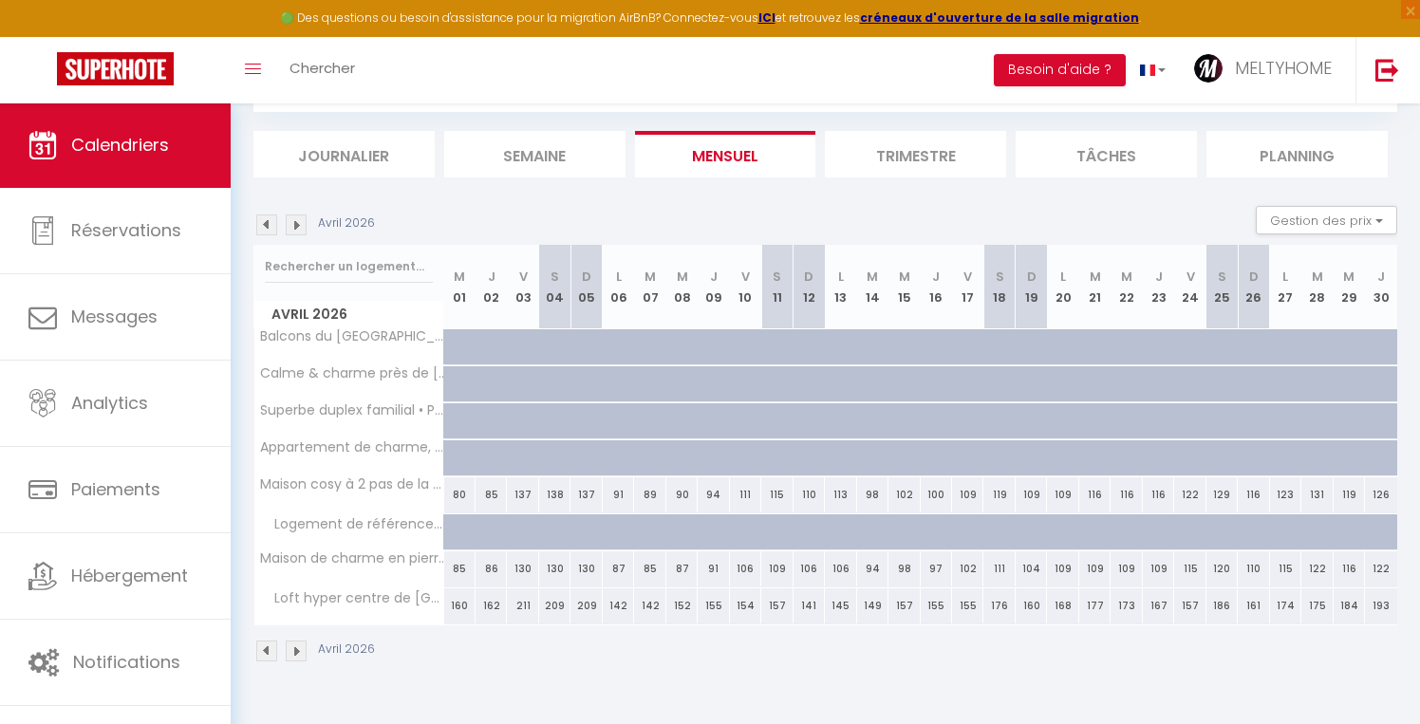
click at [300, 648] on img at bounding box center [296, 651] width 21 height 21
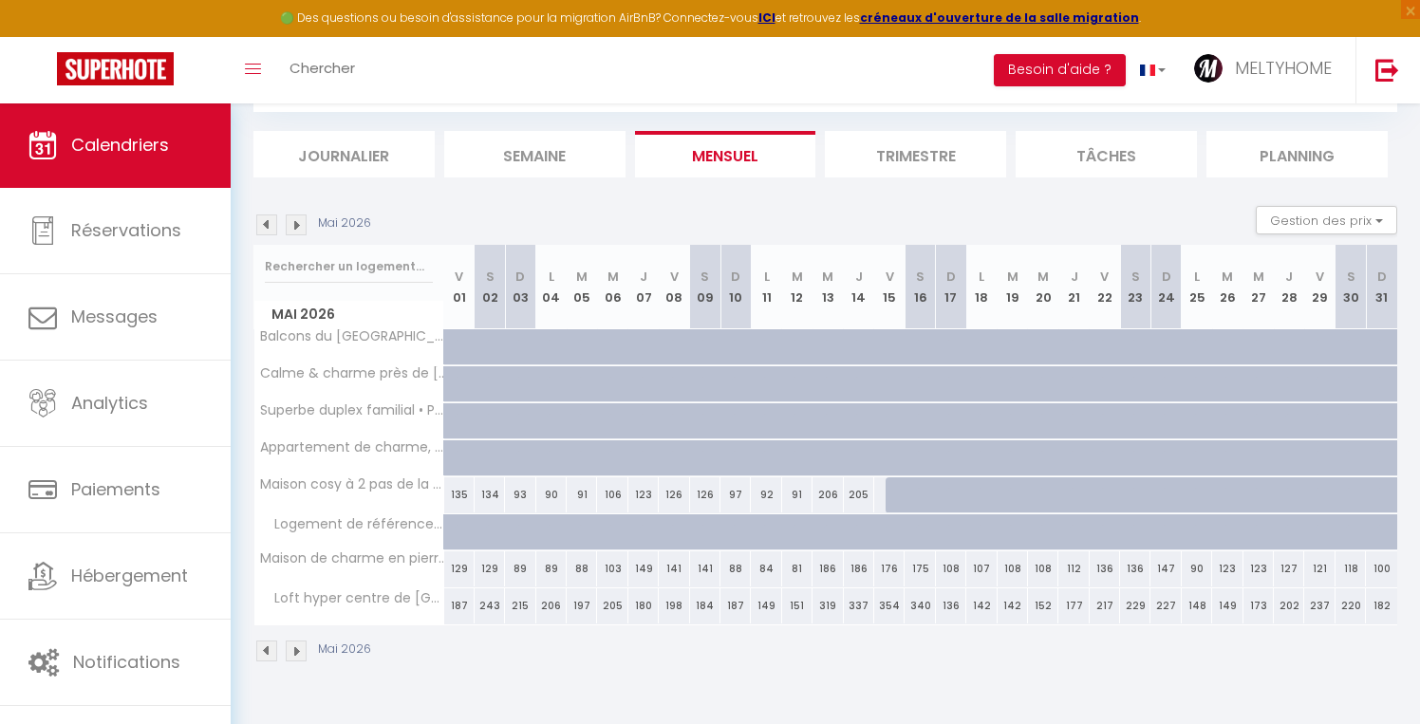
click at [300, 657] on img at bounding box center [296, 651] width 21 height 21
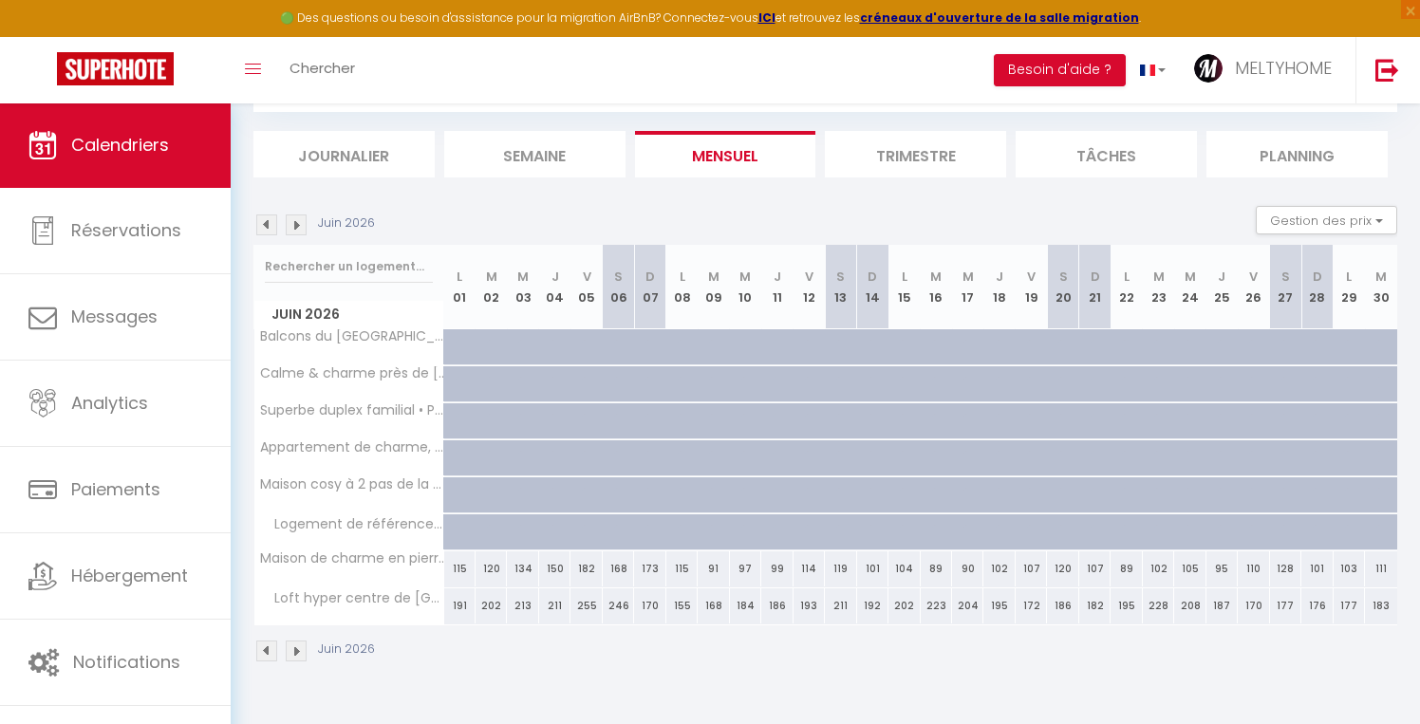
click at [271, 650] on img at bounding box center [266, 651] width 21 height 21
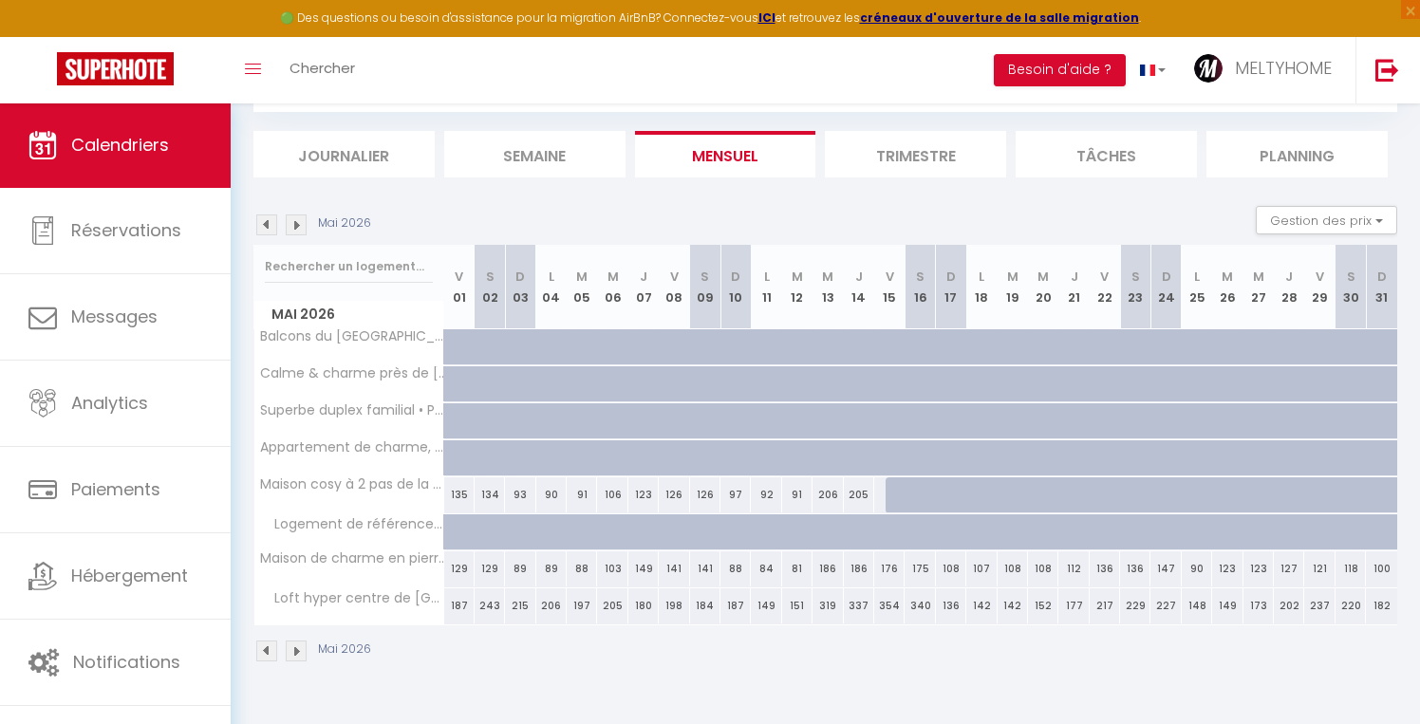
click at [984, 498] on div at bounding box center [993, 506] width 30 height 36
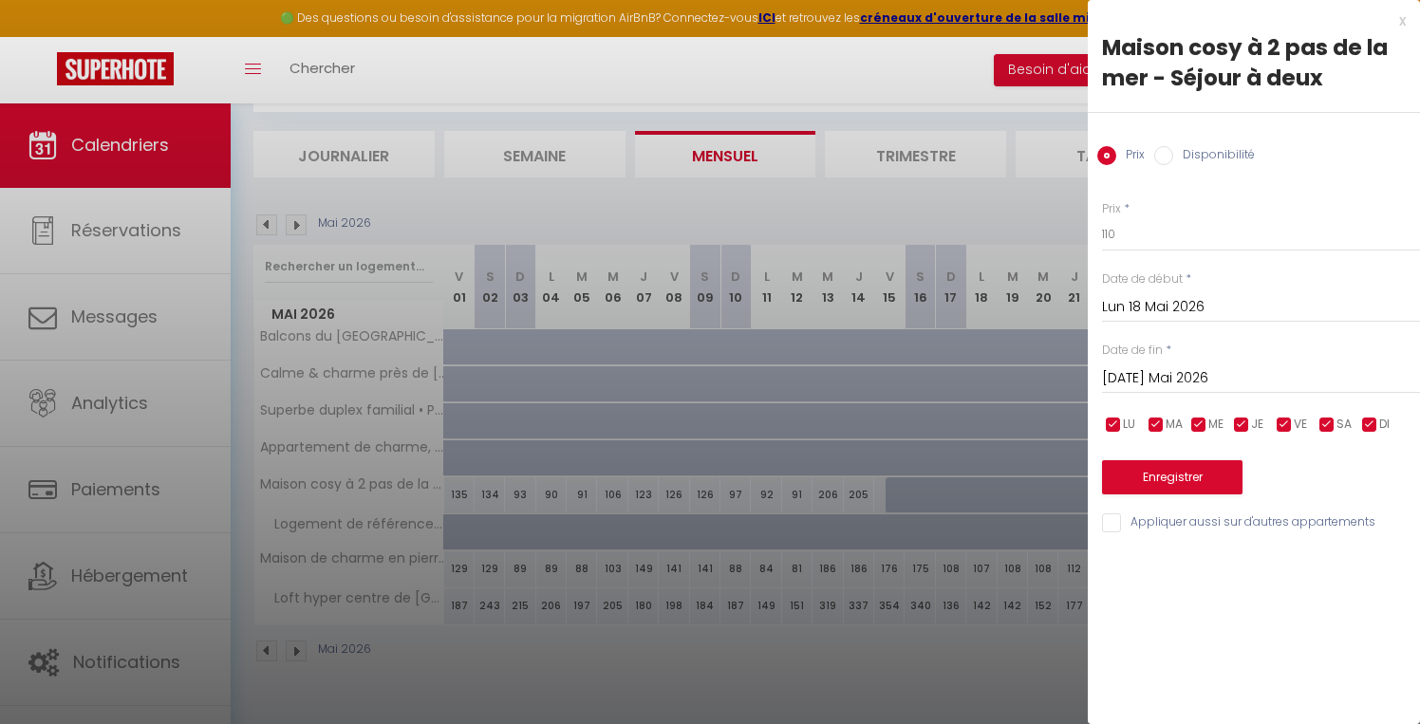
click at [1400, 18] on div "x" at bounding box center [1247, 20] width 318 height 23
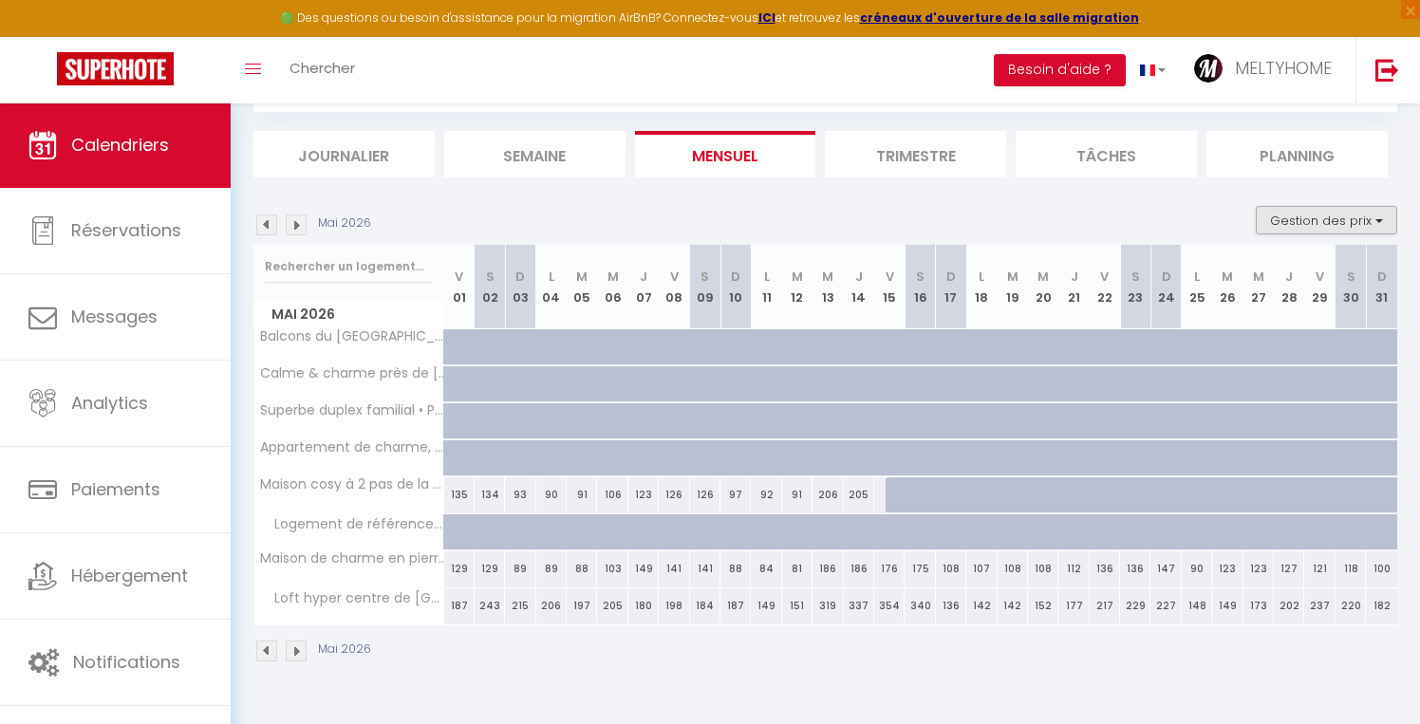
click at [1332, 223] on button "Gestion des prix" at bounding box center [1326, 220] width 141 height 28
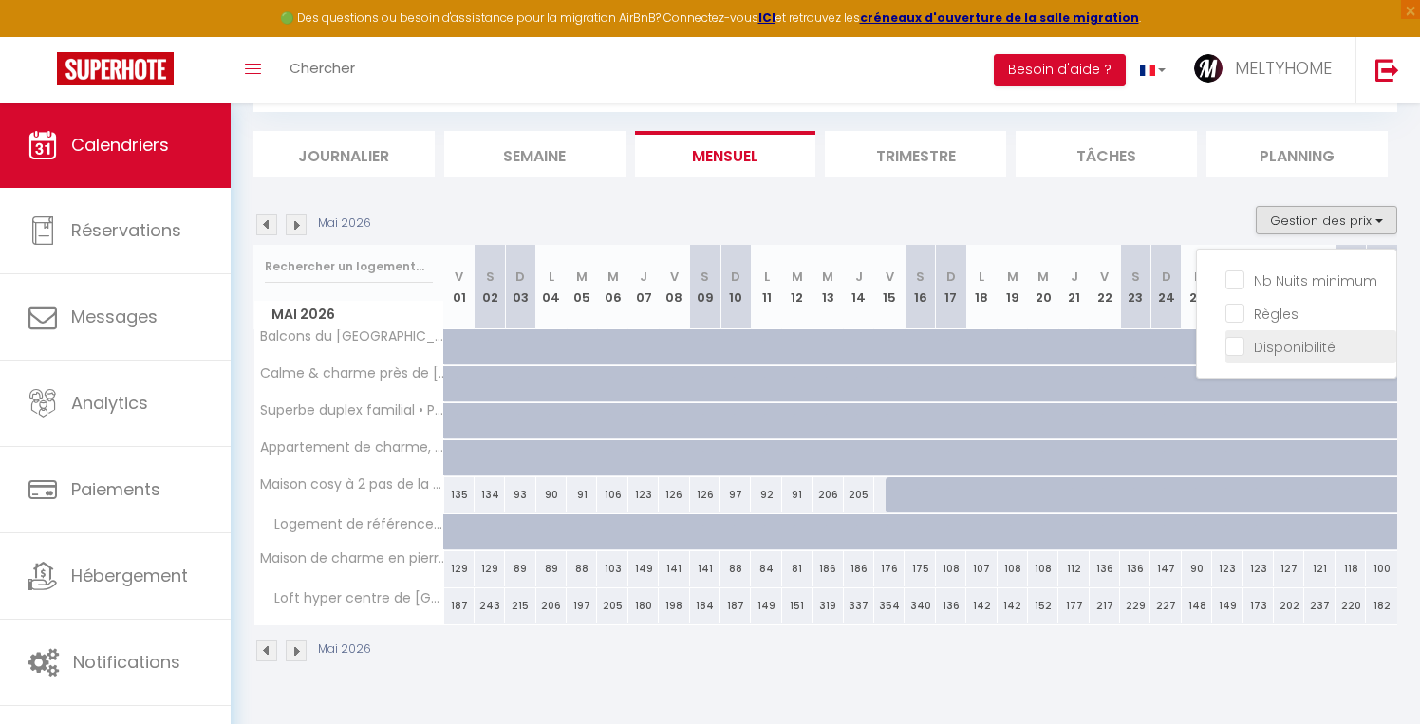
click at [1238, 346] on input "Disponibilité" at bounding box center [1311, 345] width 171 height 19
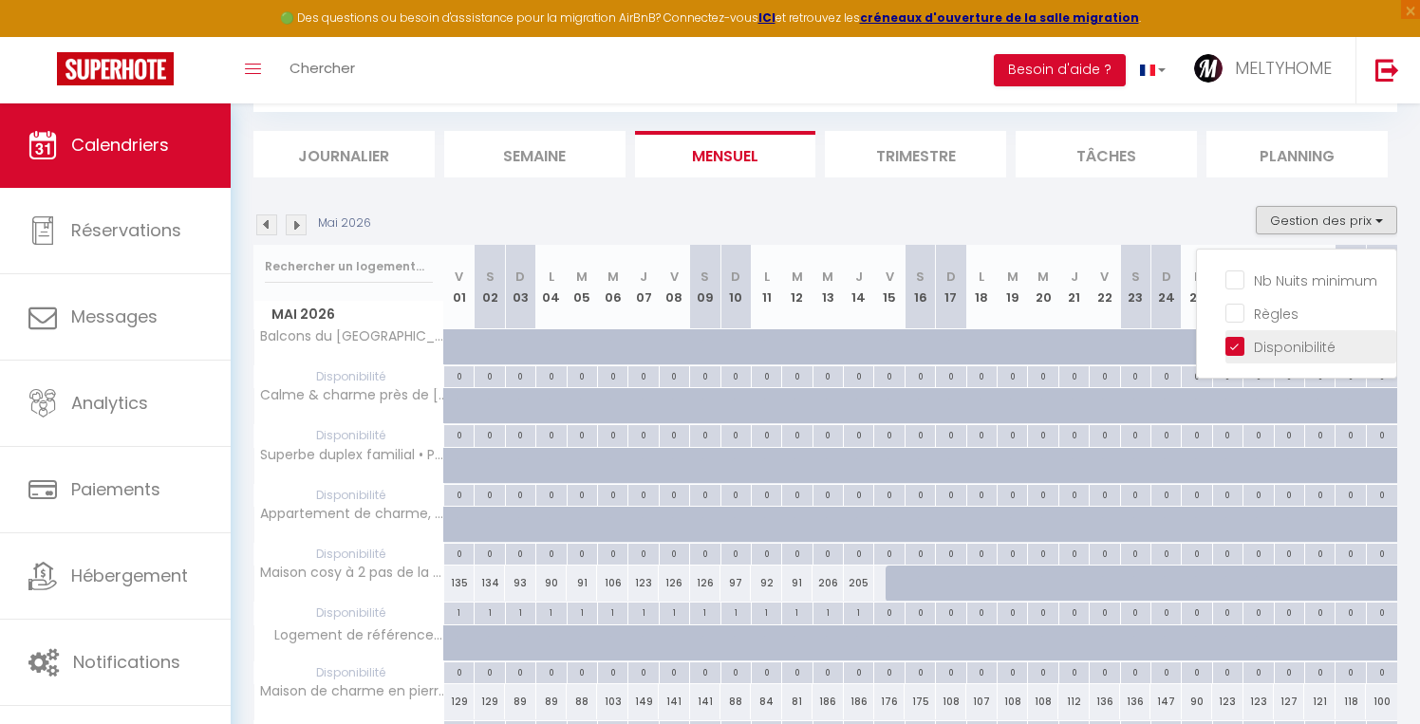
click at [1238, 346] on input "Disponibilité" at bounding box center [1311, 345] width 171 height 19
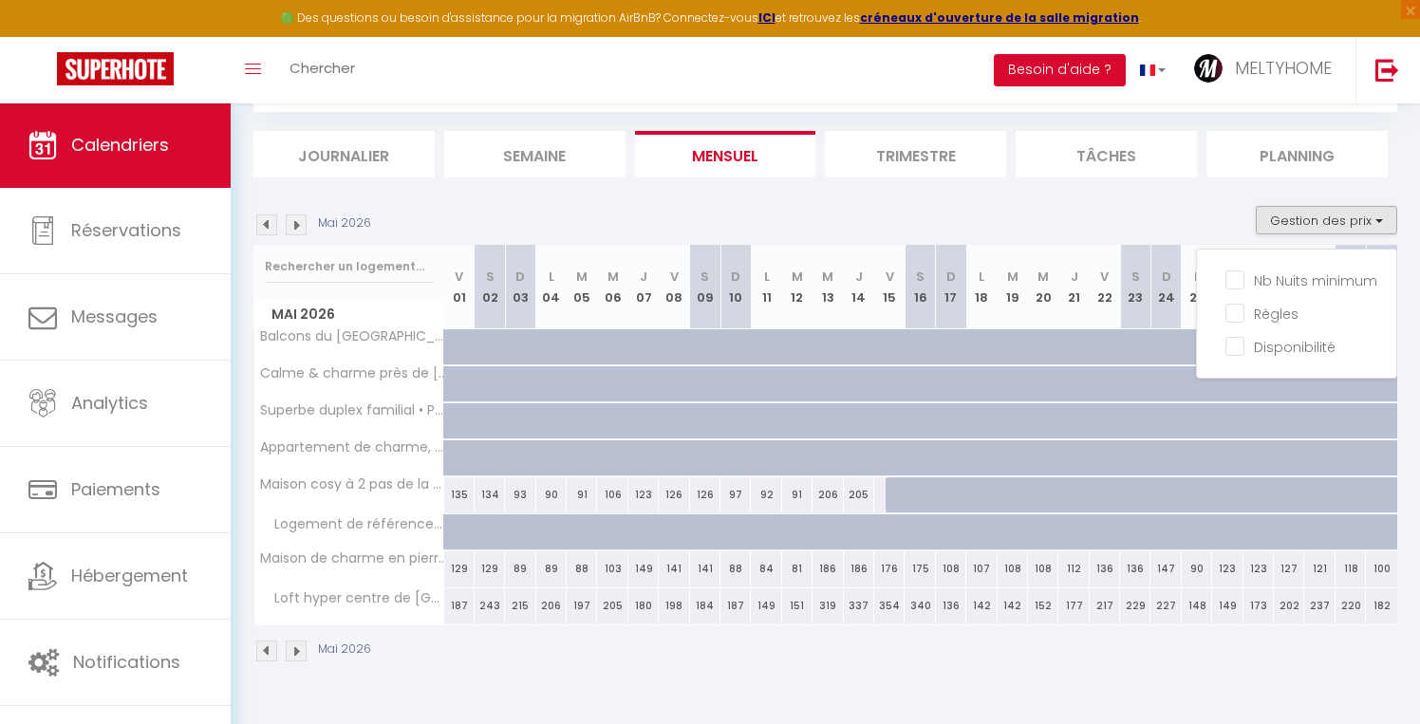
click at [719, 660] on div "Mai 2026" at bounding box center [825, 654] width 1144 height 56
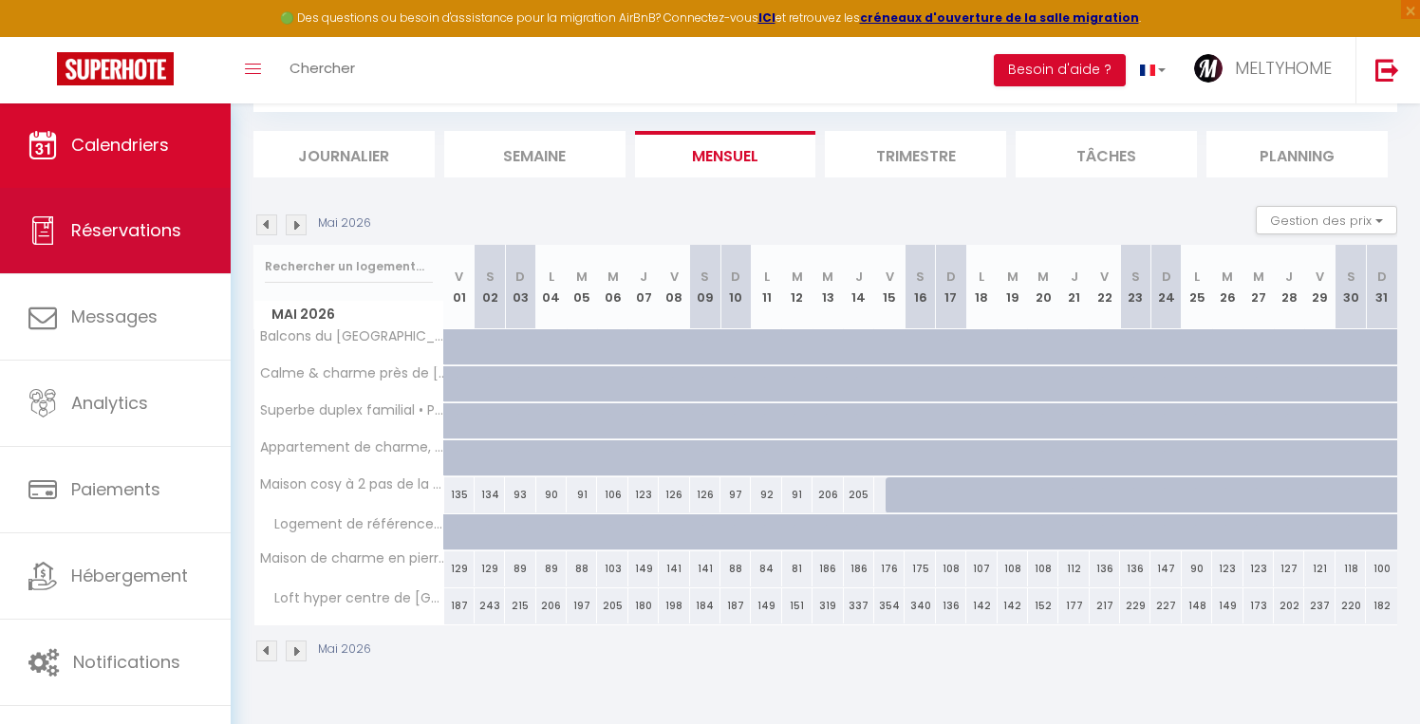
click at [135, 239] on span "Réservations" at bounding box center [126, 230] width 110 height 24
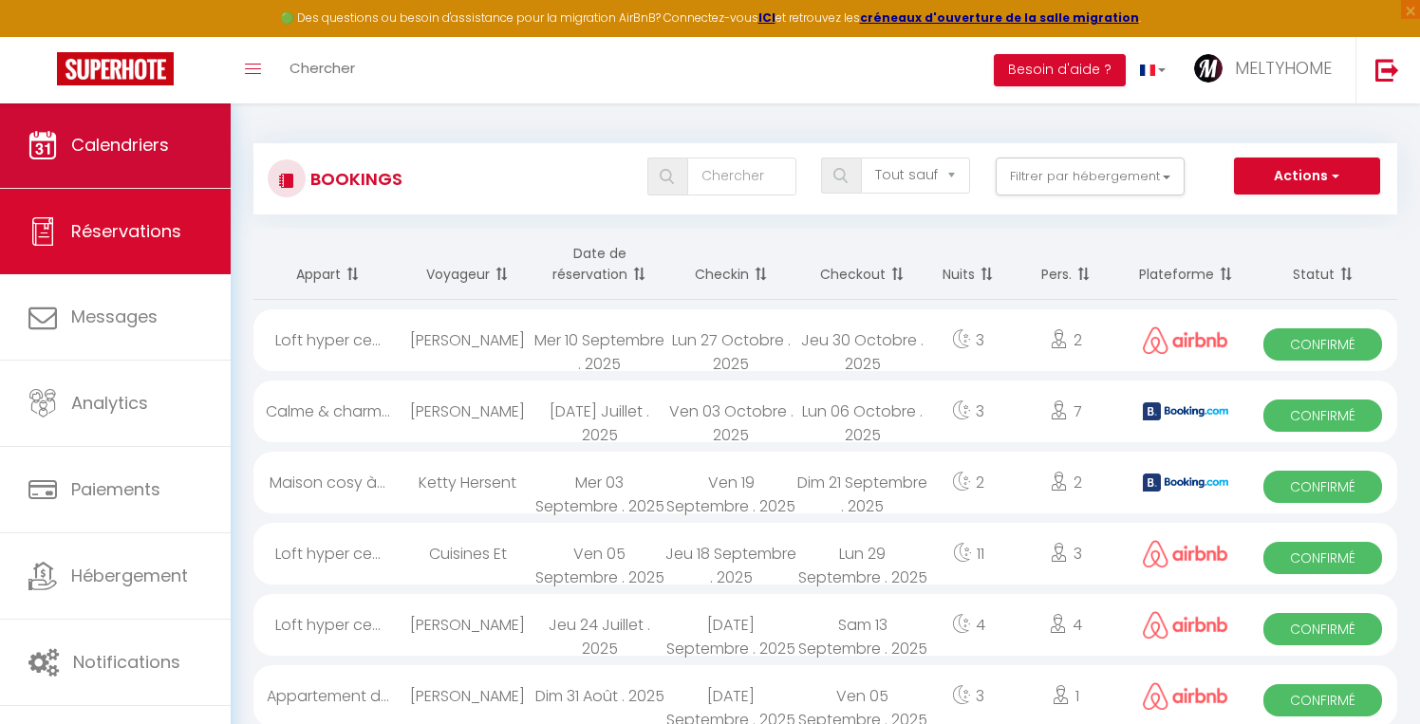
click at [119, 154] on span "Calendriers" at bounding box center [120, 145] width 98 height 24
